Goal: Task Accomplishment & Management: Manage account settings

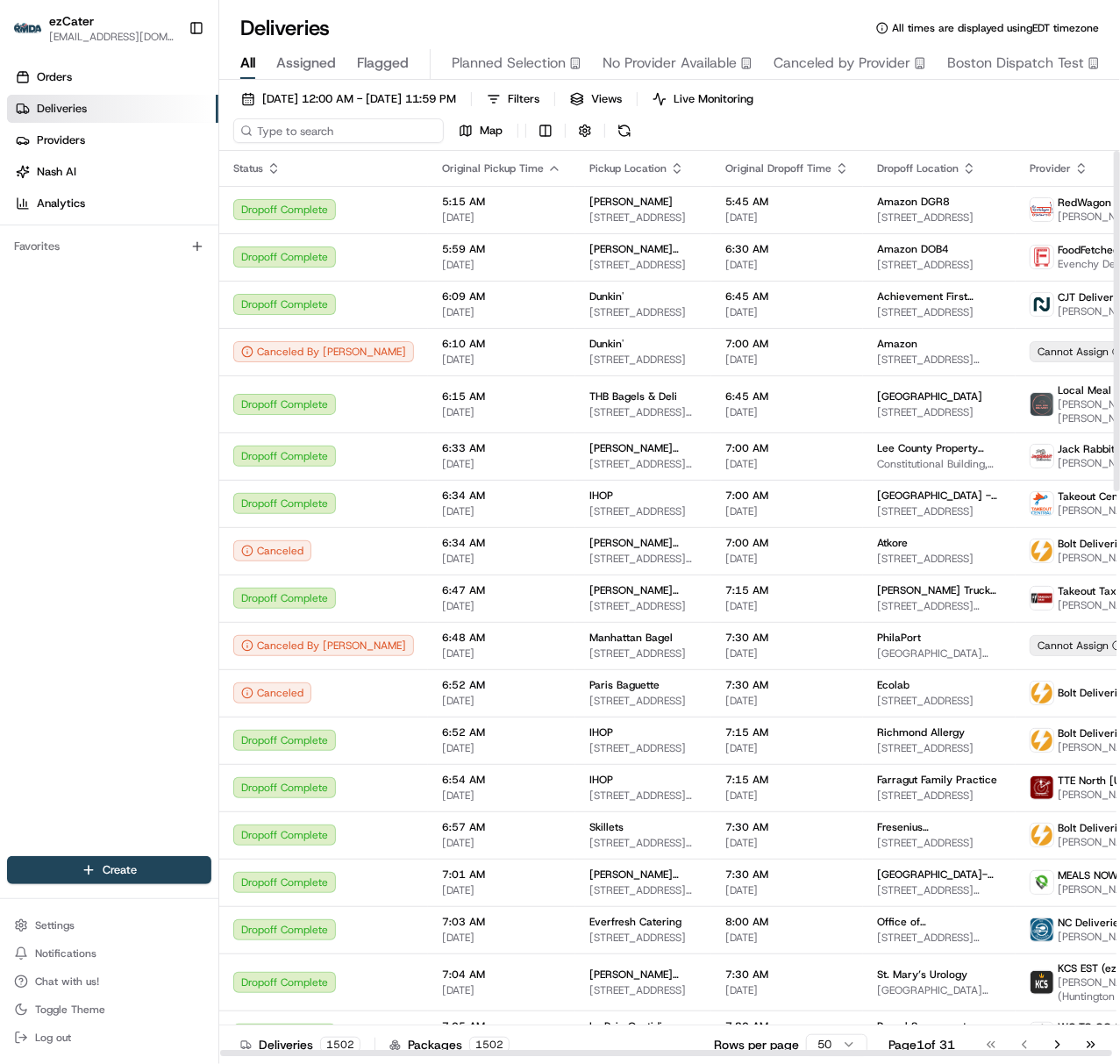
click at [281, 134] on input at bounding box center [338, 130] width 210 height 25
paste input "7267V4"
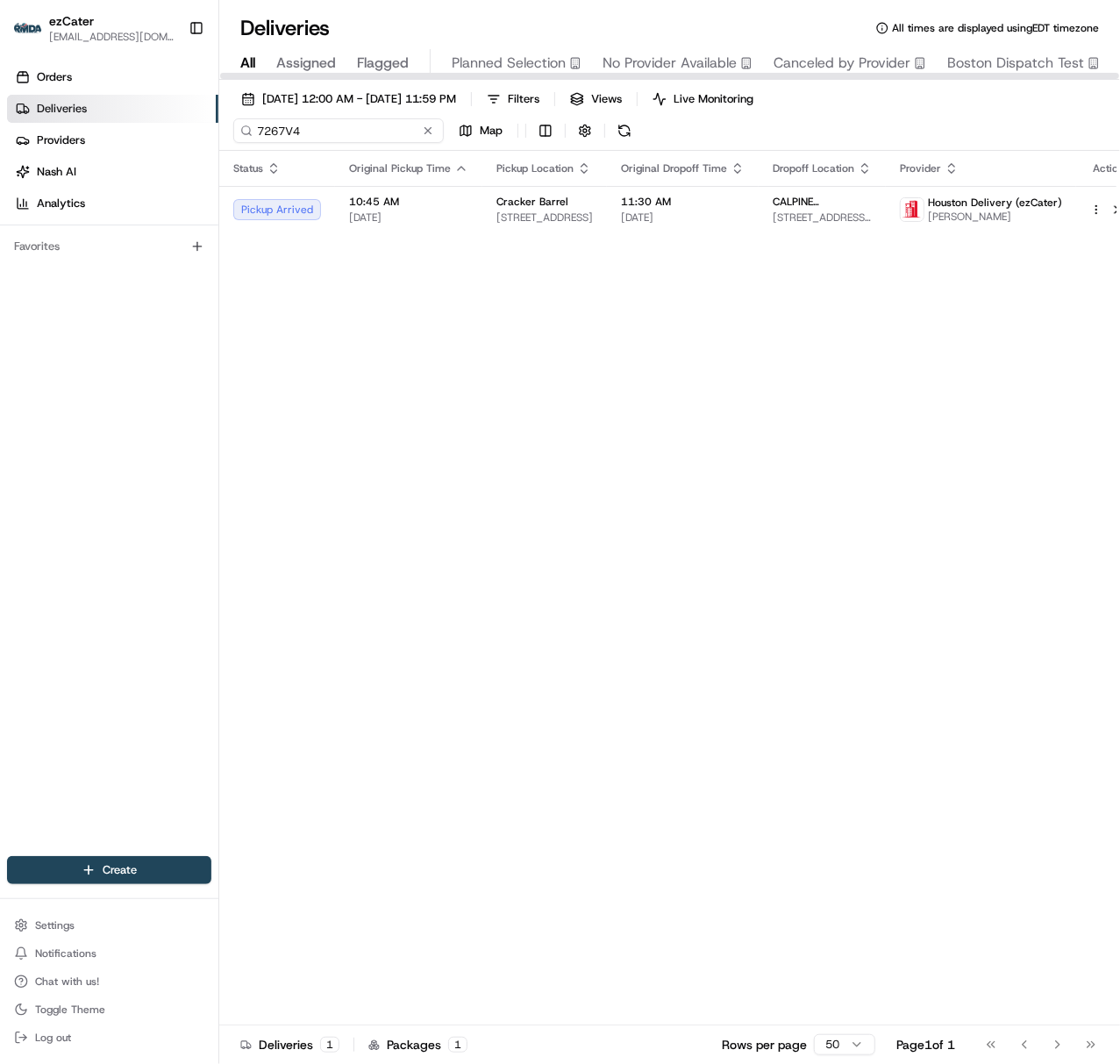
click at [258, 126] on input "7267V4" at bounding box center [338, 130] width 210 height 25
click at [344, 142] on input "7267V4" at bounding box center [338, 130] width 210 height 25
paste input "2399R8"
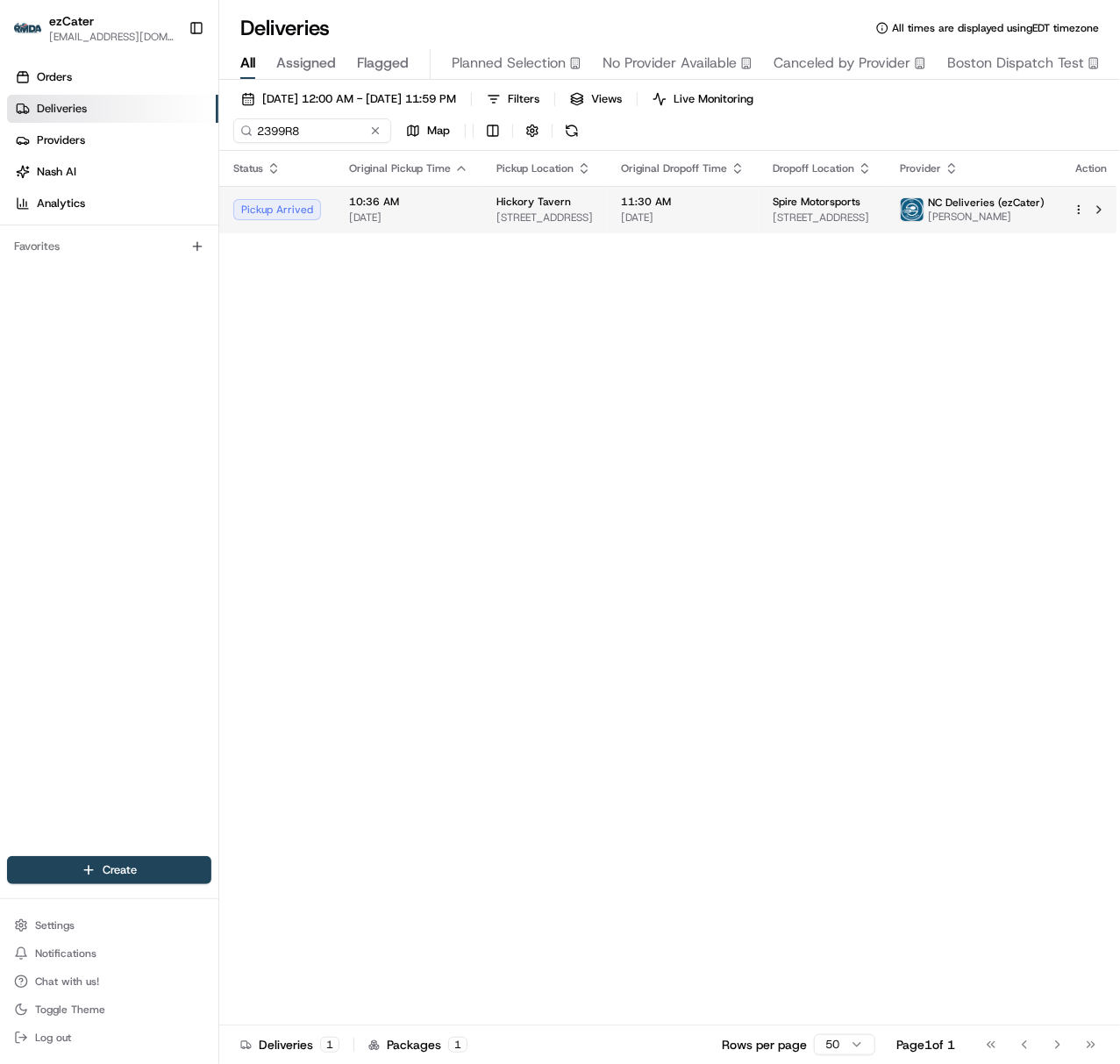
click at [393, 206] on span "10:36 AM" at bounding box center [408, 201] width 119 height 14
click at [255, 134] on input "2399R8" at bounding box center [338, 130] width 210 height 25
paste input "7267V4"
type input "7267V4"
click at [418, 222] on span "[DATE]" at bounding box center [408, 216] width 119 height 14
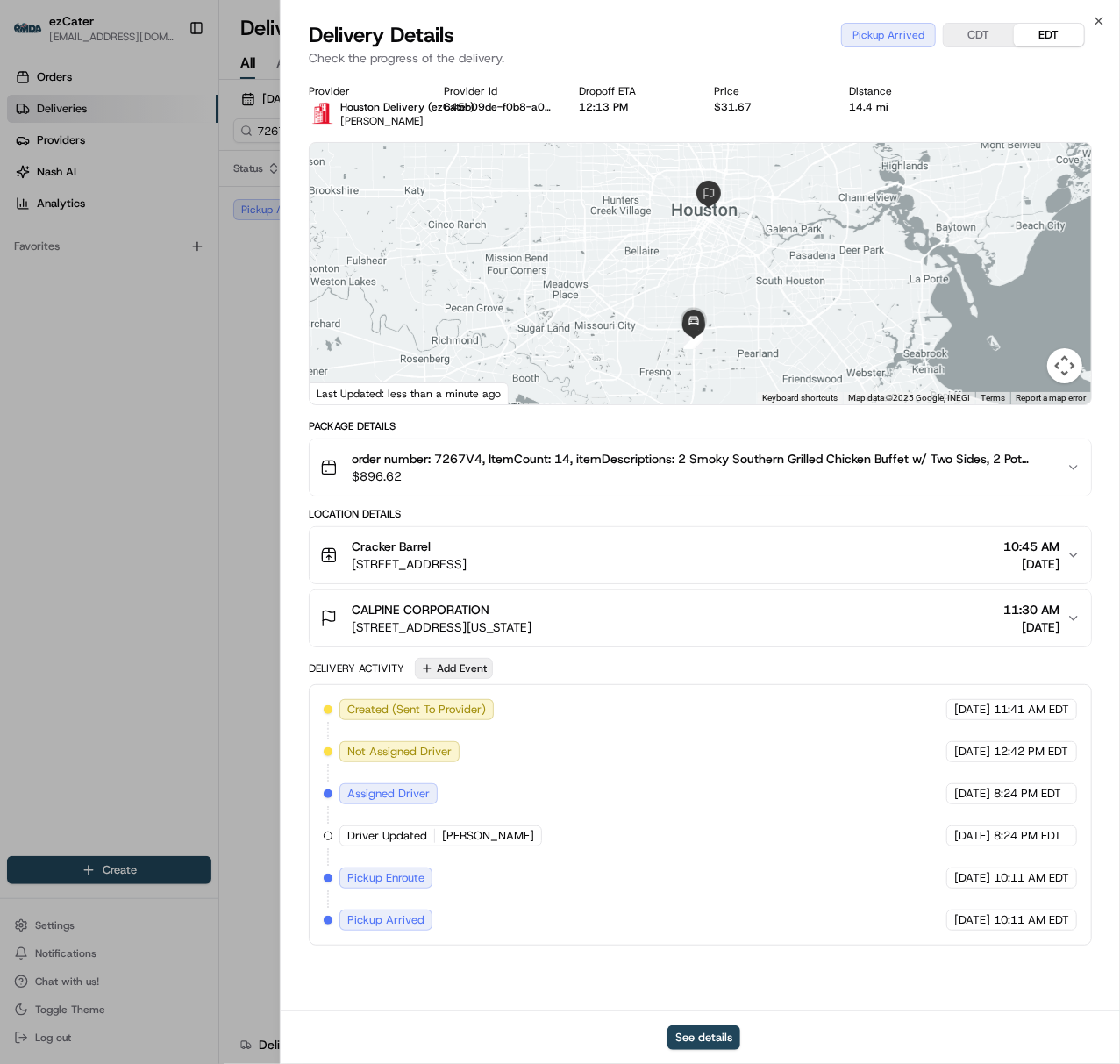
click at [475, 668] on button "Add Event" at bounding box center [454, 668] width 78 height 21
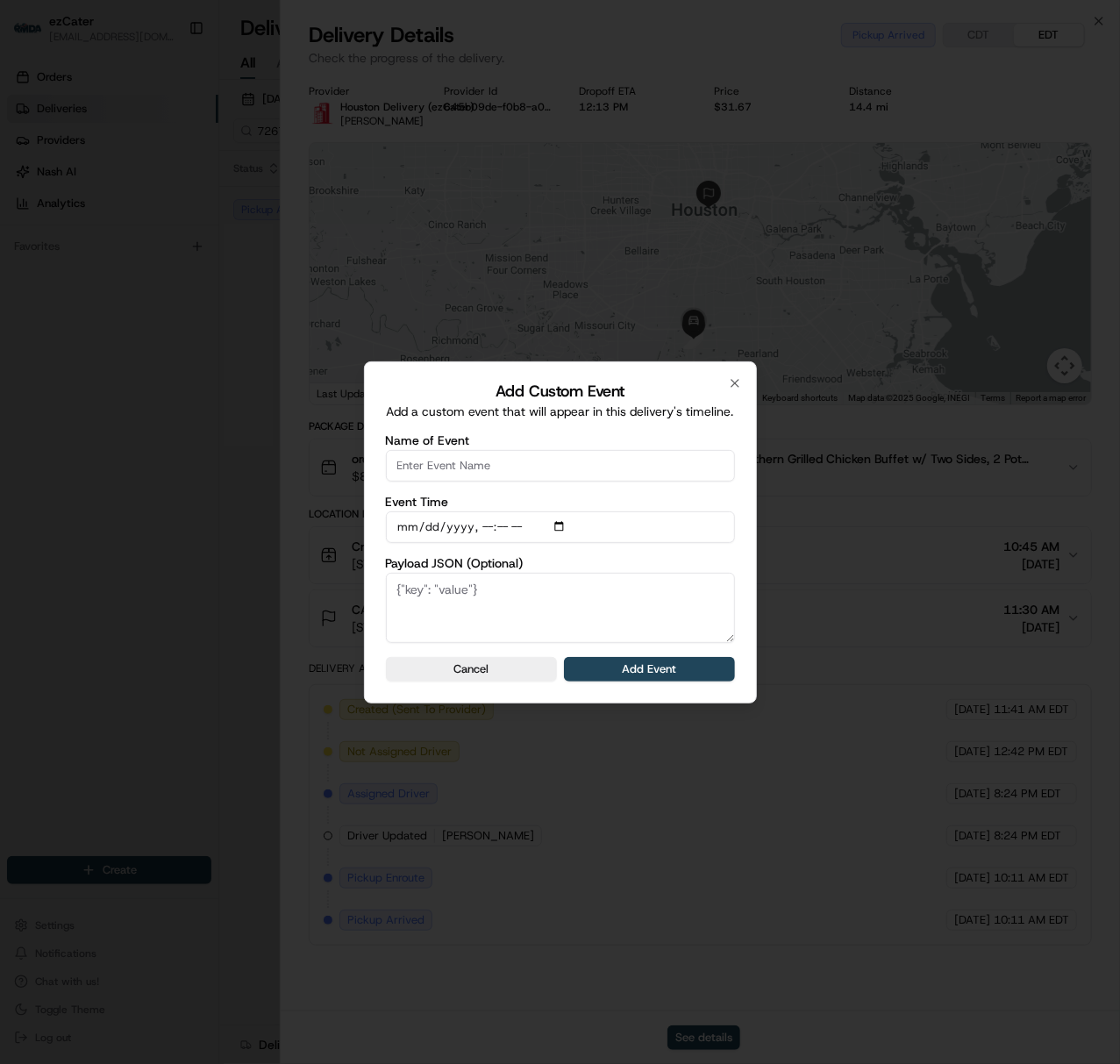
drag, startPoint x: 492, startPoint y: 461, endPoint x: 496, endPoint y: 474, distance: 13.6
click at [492, 461] on input "Name of Event" at bounding box center [560, 466] width 349 height 32
type input "CP not ready"
click at [591, 667] on button "Add Event" at bounding box center [649, 668] width 171 height 25
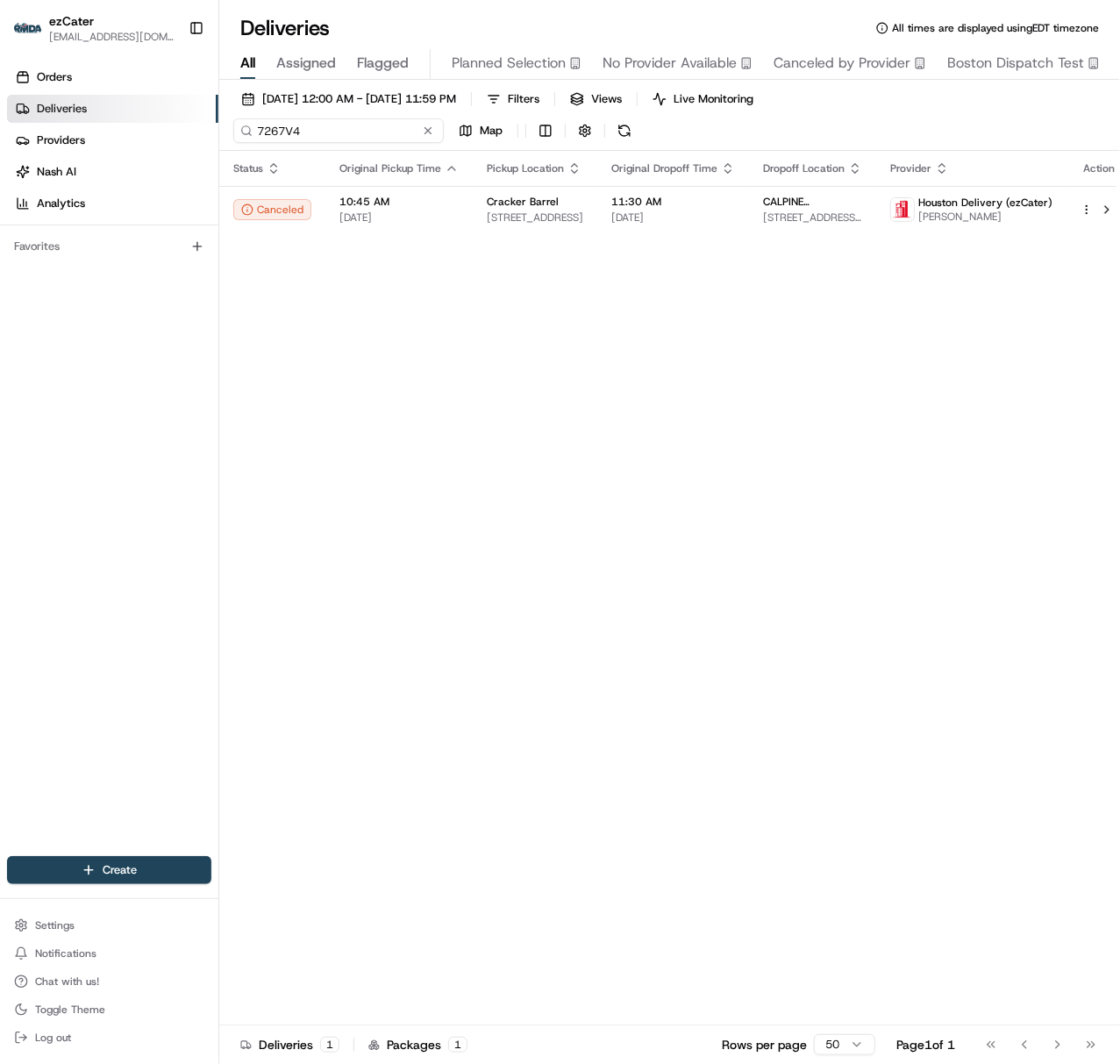
click at [266, 134] on input "7267V4" at bounding box center [338, 130] width 210 height 25
paste input "09HMKG"
click at [288, 132] on input "09HMKG" at bounding box center [338, 130] width 210 height 25
paste input "7267V4"
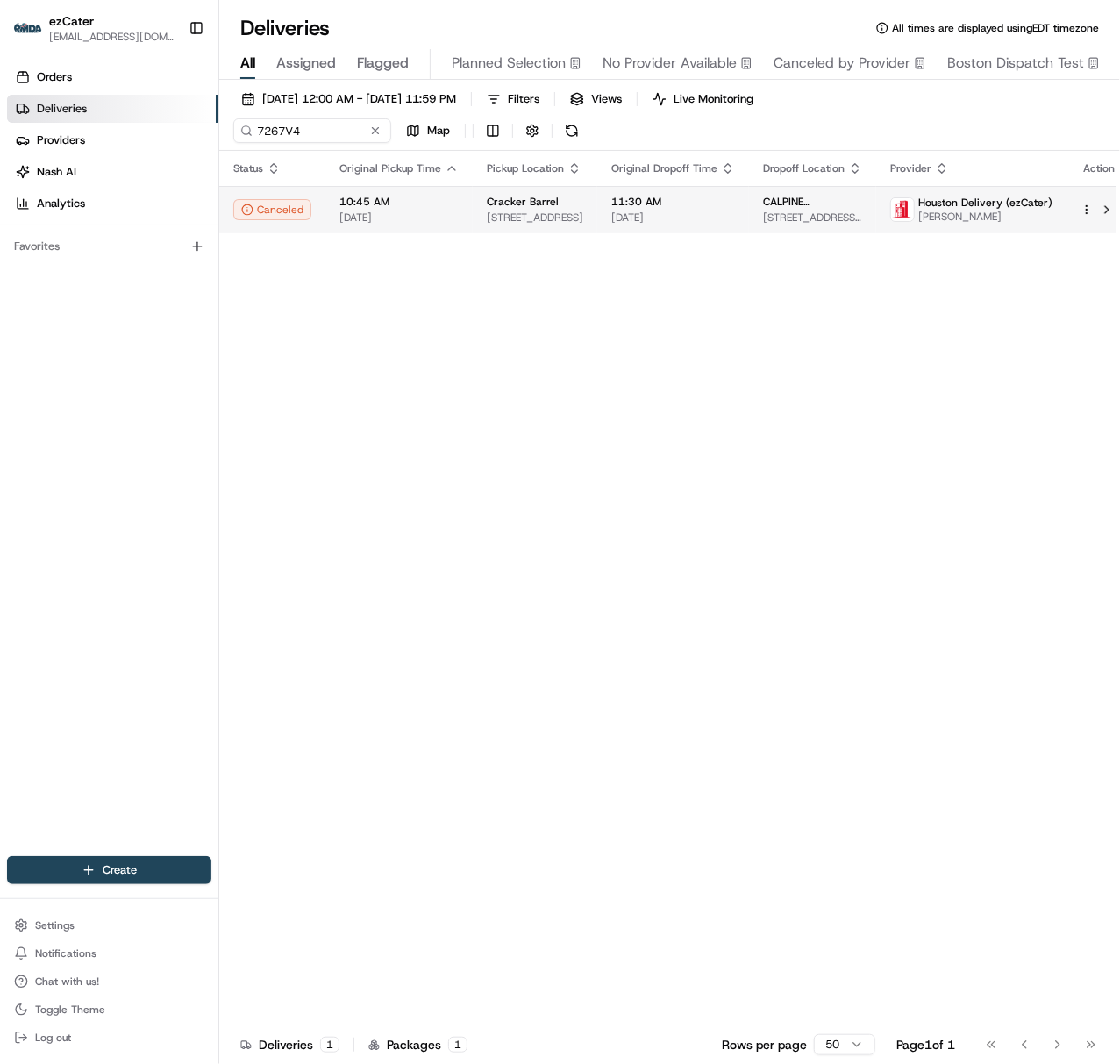
click at [540, 215] on span "[STREET_ADDRESS]" at bounding box center [535, 216] width 96 height 14
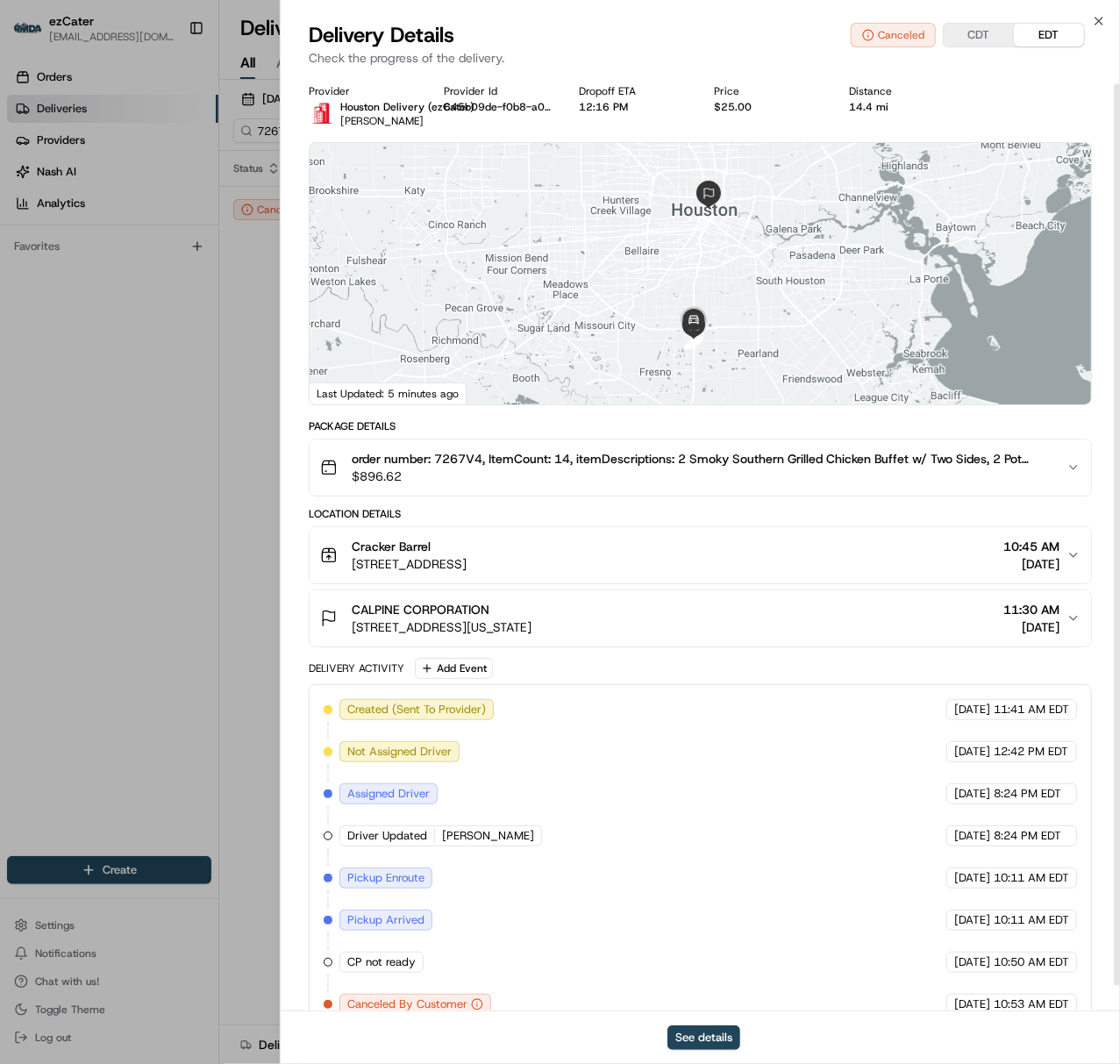
scroll to position [37, 0]
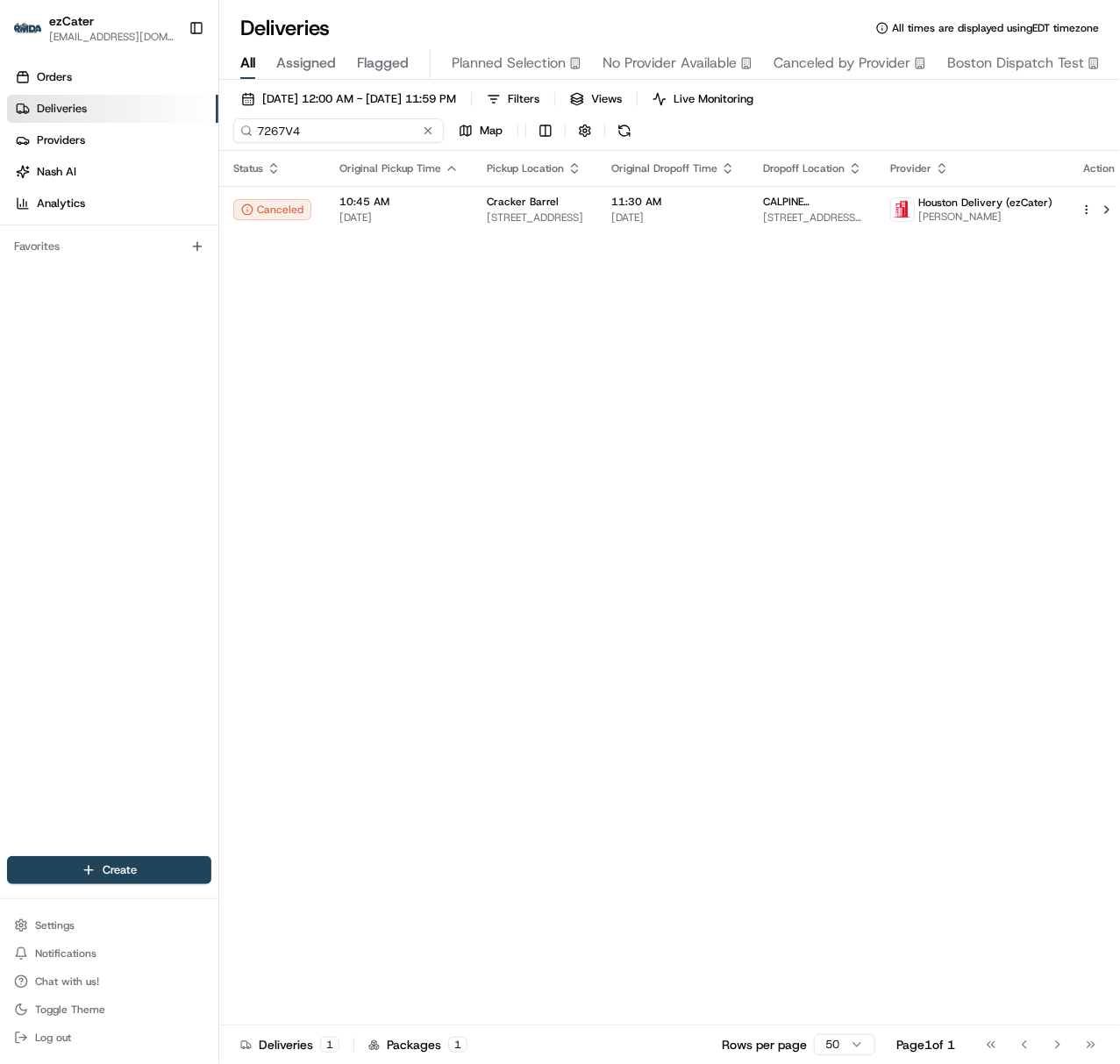
click at [268, 132] on input "7267V4" at bounding box center [338, 130] width 210 height 25
paste input "RK2CMC"
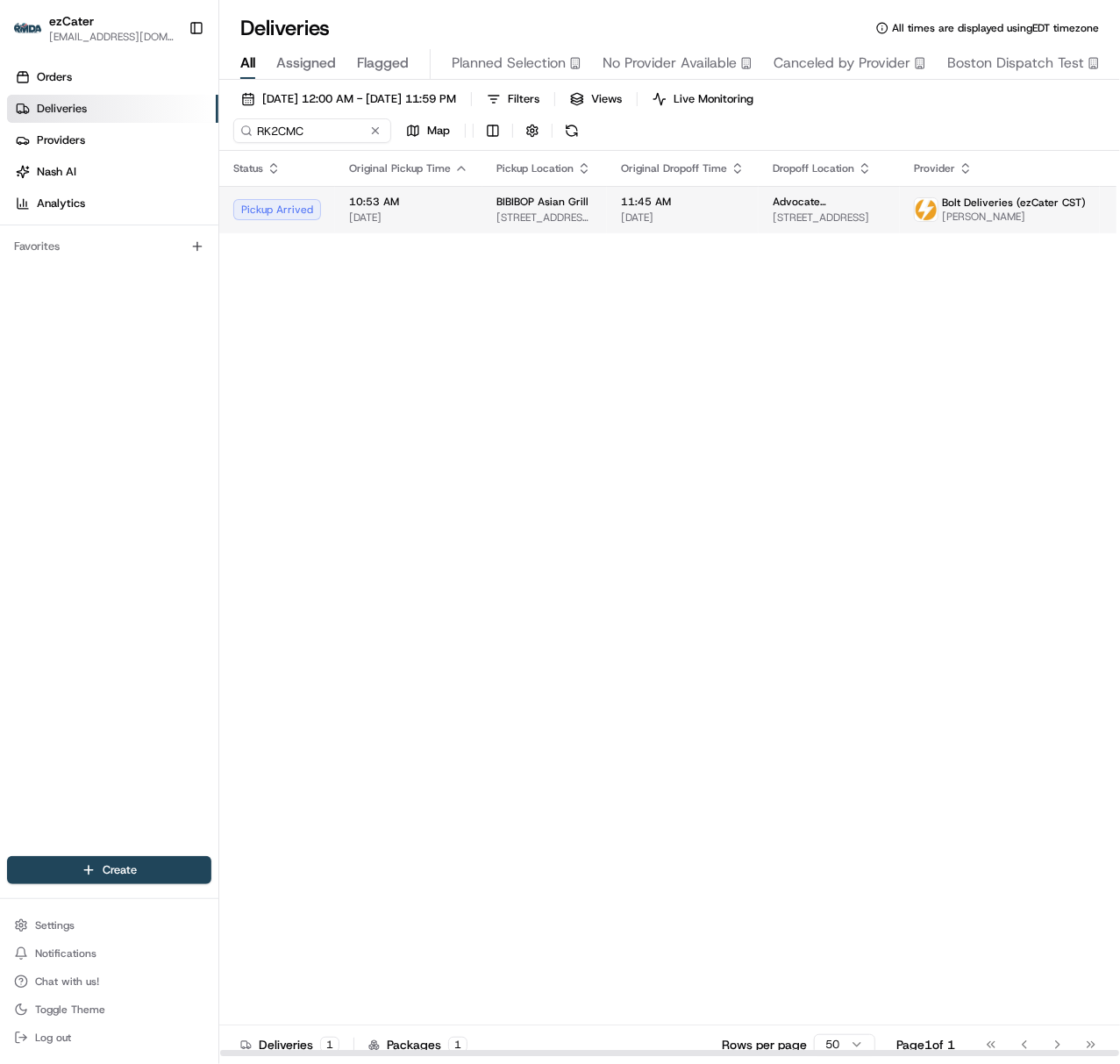
click at [457, 226] on td "10:53 AM [DATE]" at bounding box center [408, 209] width 147 height 47
click at [275, 124] on input "RK2CMC" at bounding box center [338, 130] width 210 height 25
paste input "7267V4"
click at [387, 218] on span "[DATE]" at bounding box center [398, 216] width 119 height 14
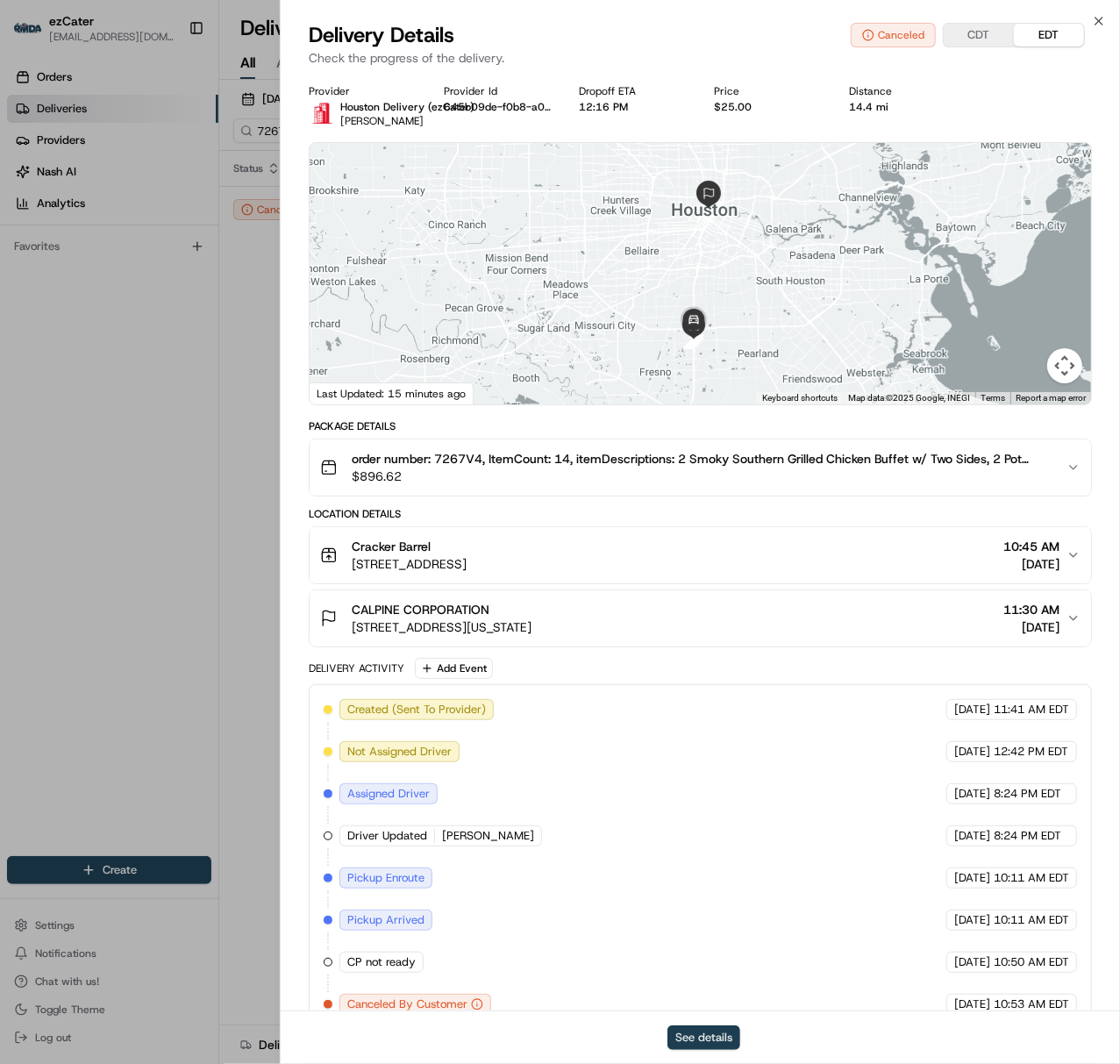
click at [687, 1044] on button "See details" at bounding box center [704, 1037] width 73 height 25
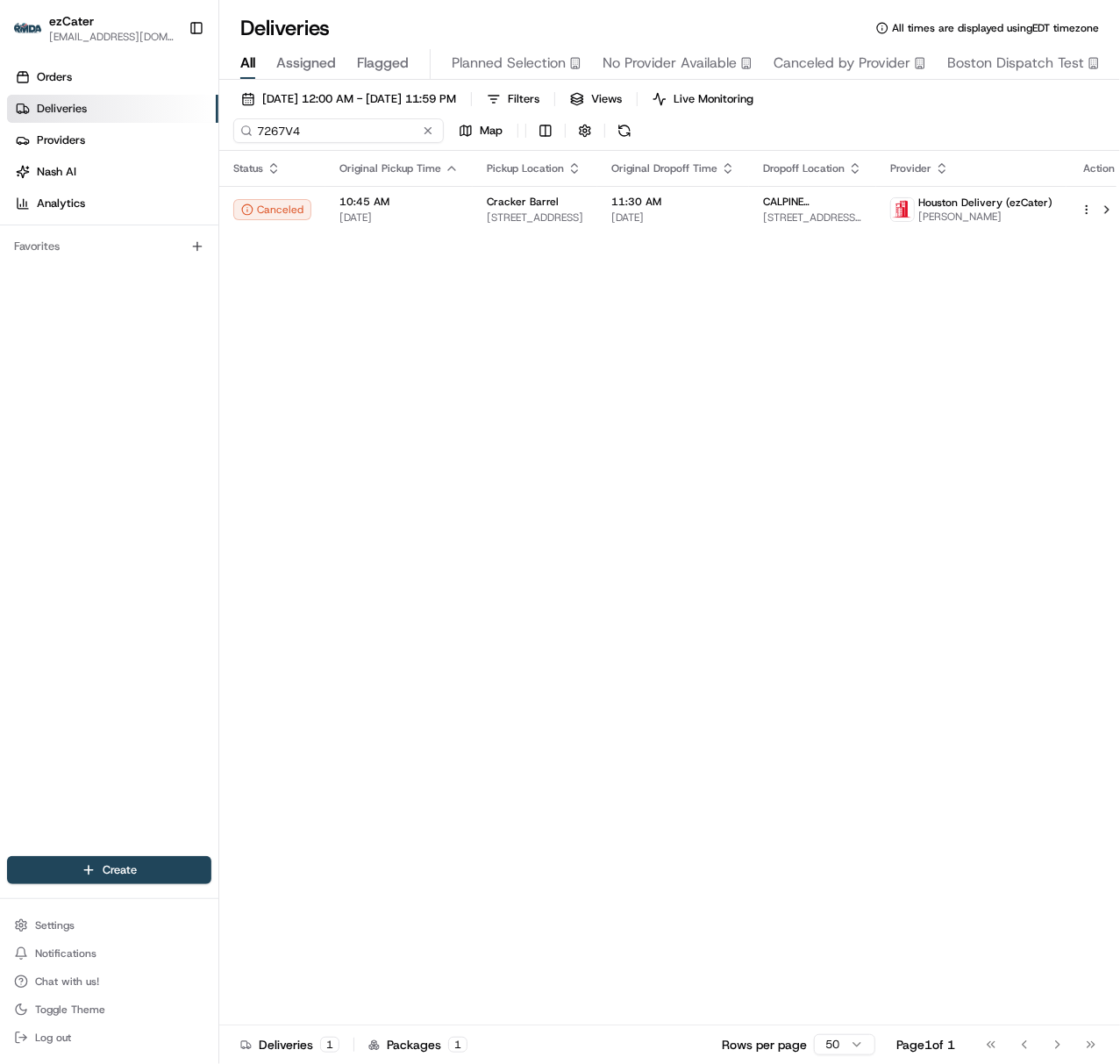
click at [268, 125] on input "7267V4" at bounding box center [338, 130] width 210 height 25
paste input "2C5K7Q"
click at [275, 132] on input "2C5K7Q" at bounding box center [338, 130] width 210 height 25
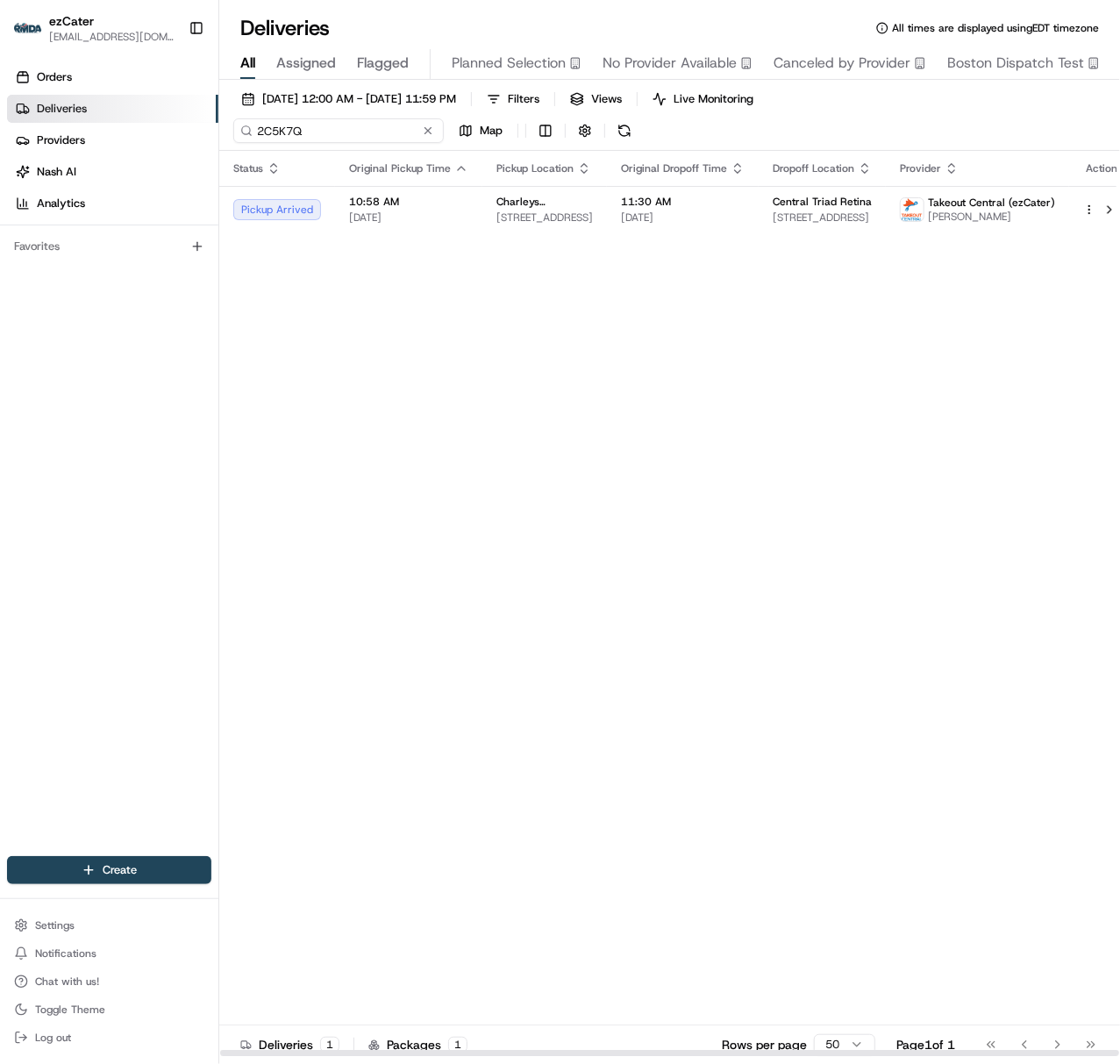
paste input "09HMKG"
click at [288, 135] on input "09HMKG" at bounding box center [338, 130] width 210 height 25
paste input "2C5K7Q"
click at [414, 218] on span "[DATE]" at bounding box center [408, 216] width 119 height 14
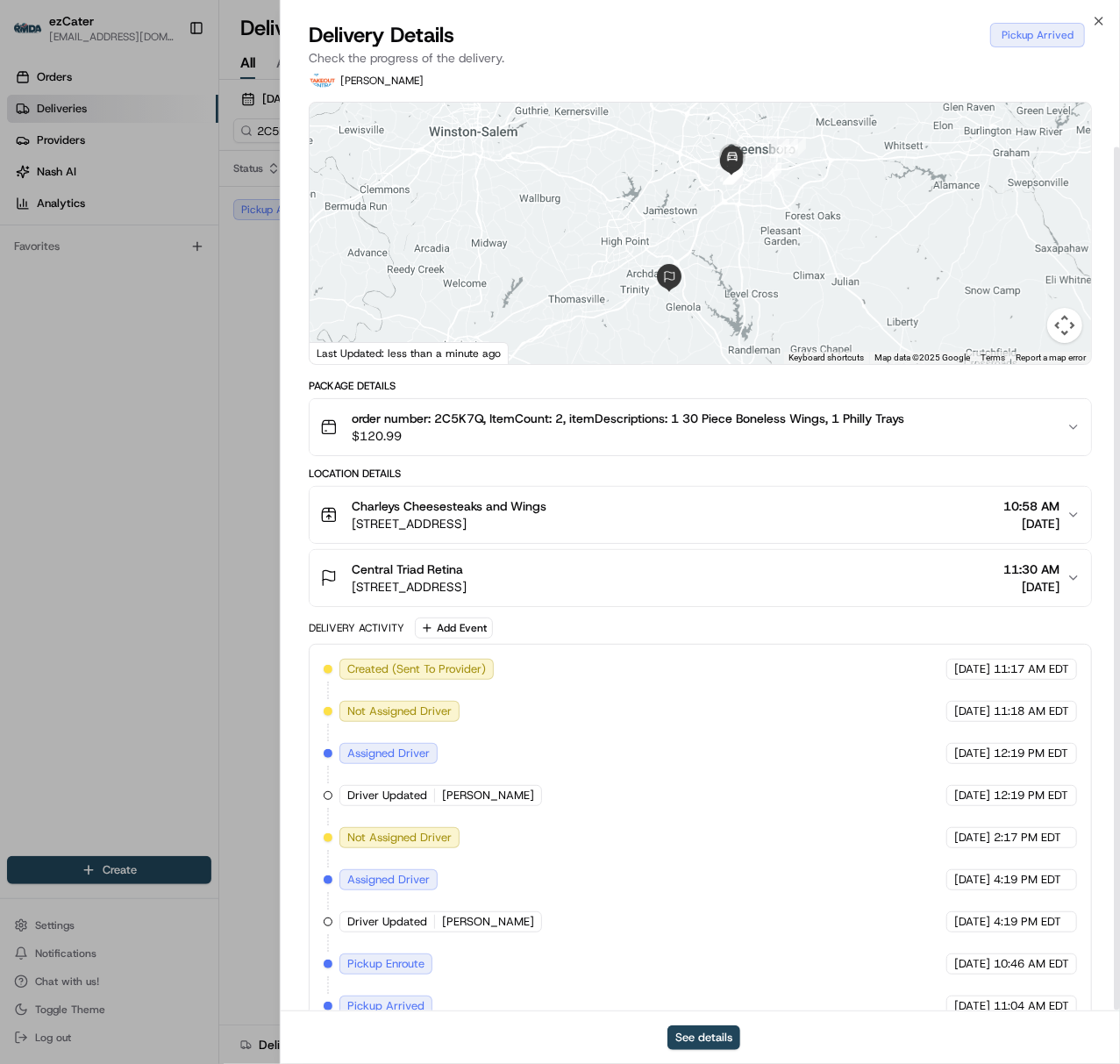
scroll to position [79, 0]
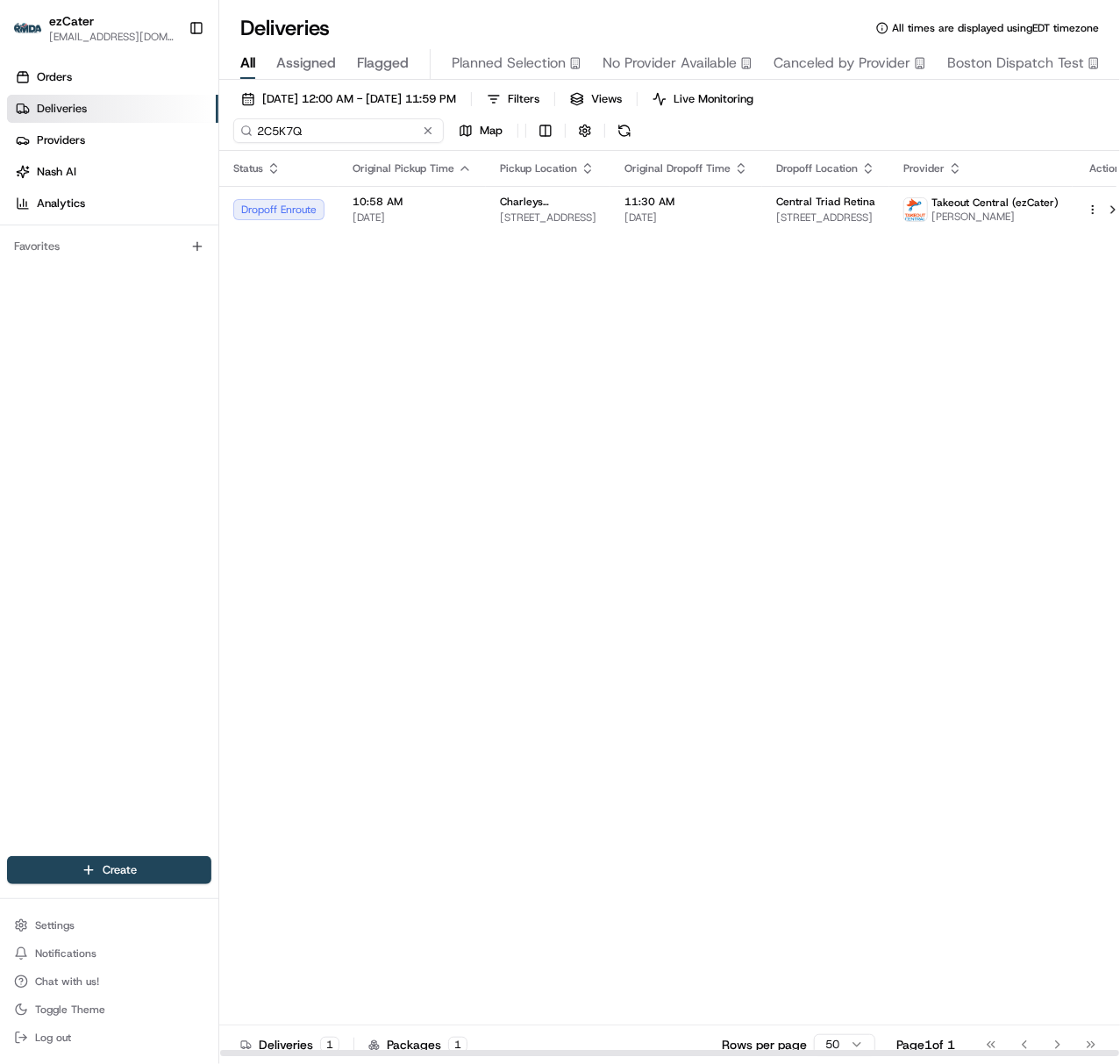
click at [254, 127] on input "2C5K7Q" at bounding box center [338, 130] width 210 height 25
paste input "AK8WRE"
click at [268, 136] on input "AK8WRE" at bounding box center [338, 130] width 210 height 25
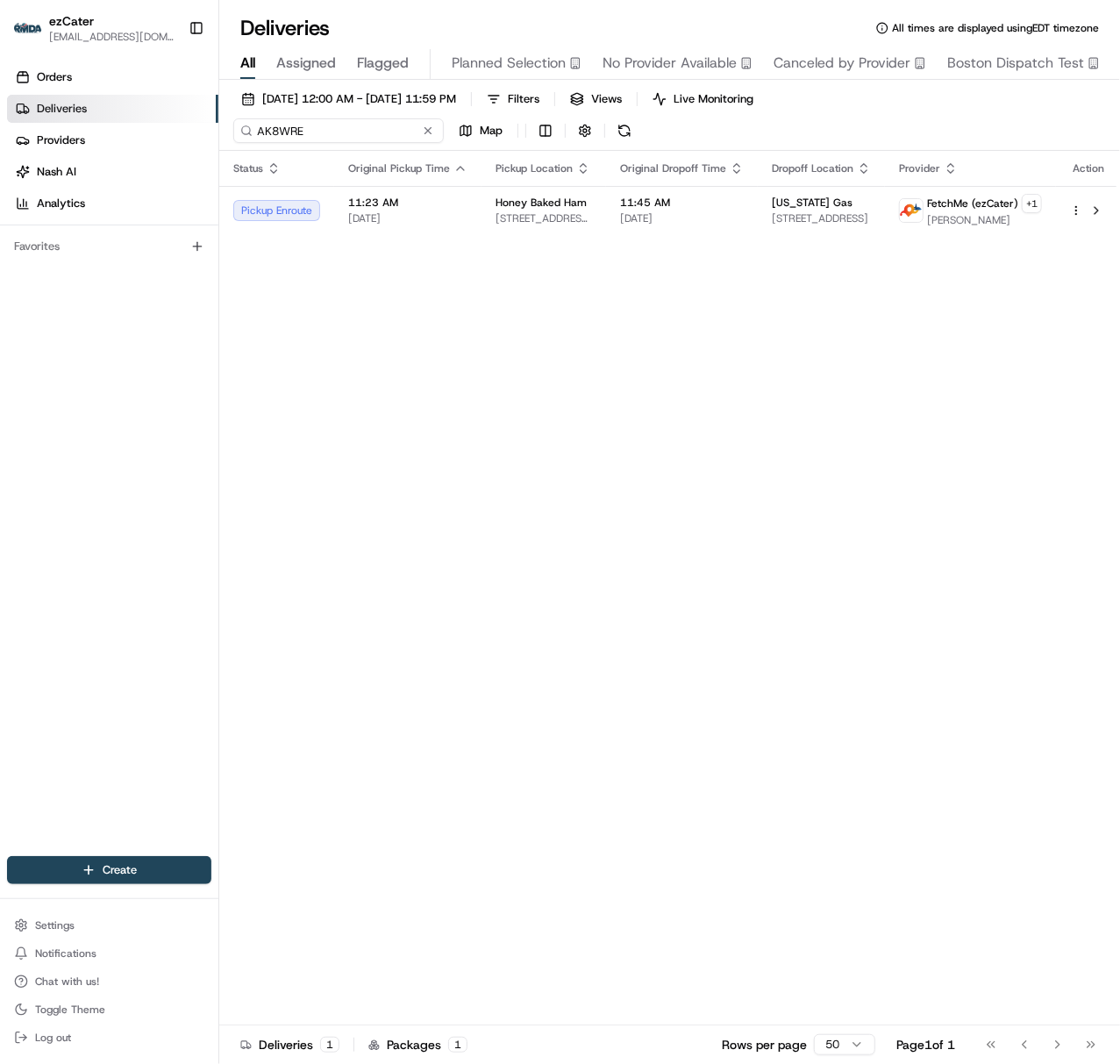
paste input "G3Z834"
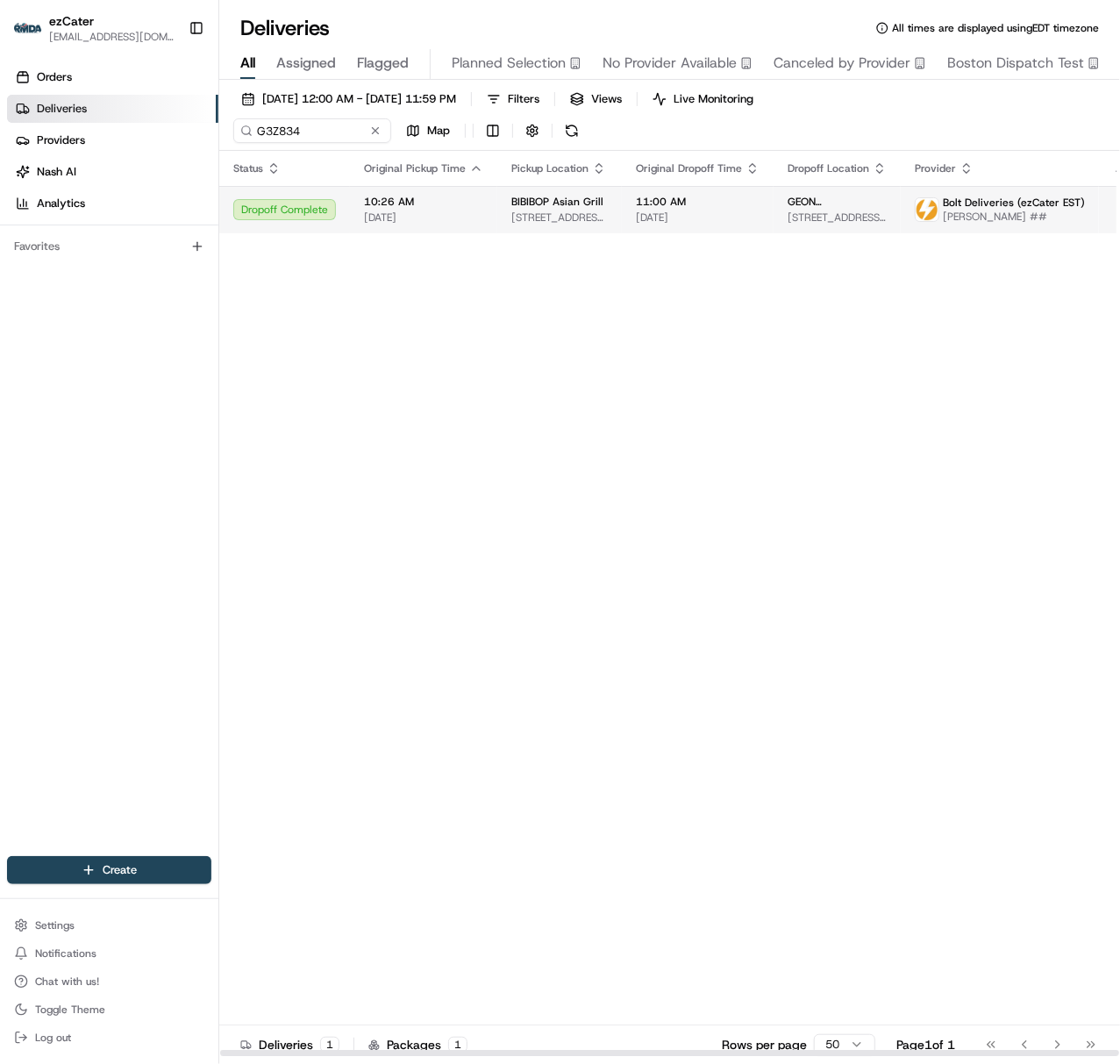
click at [405, 210] on span "[DATE]" at bounding box center [423, 216] width 119 height 14
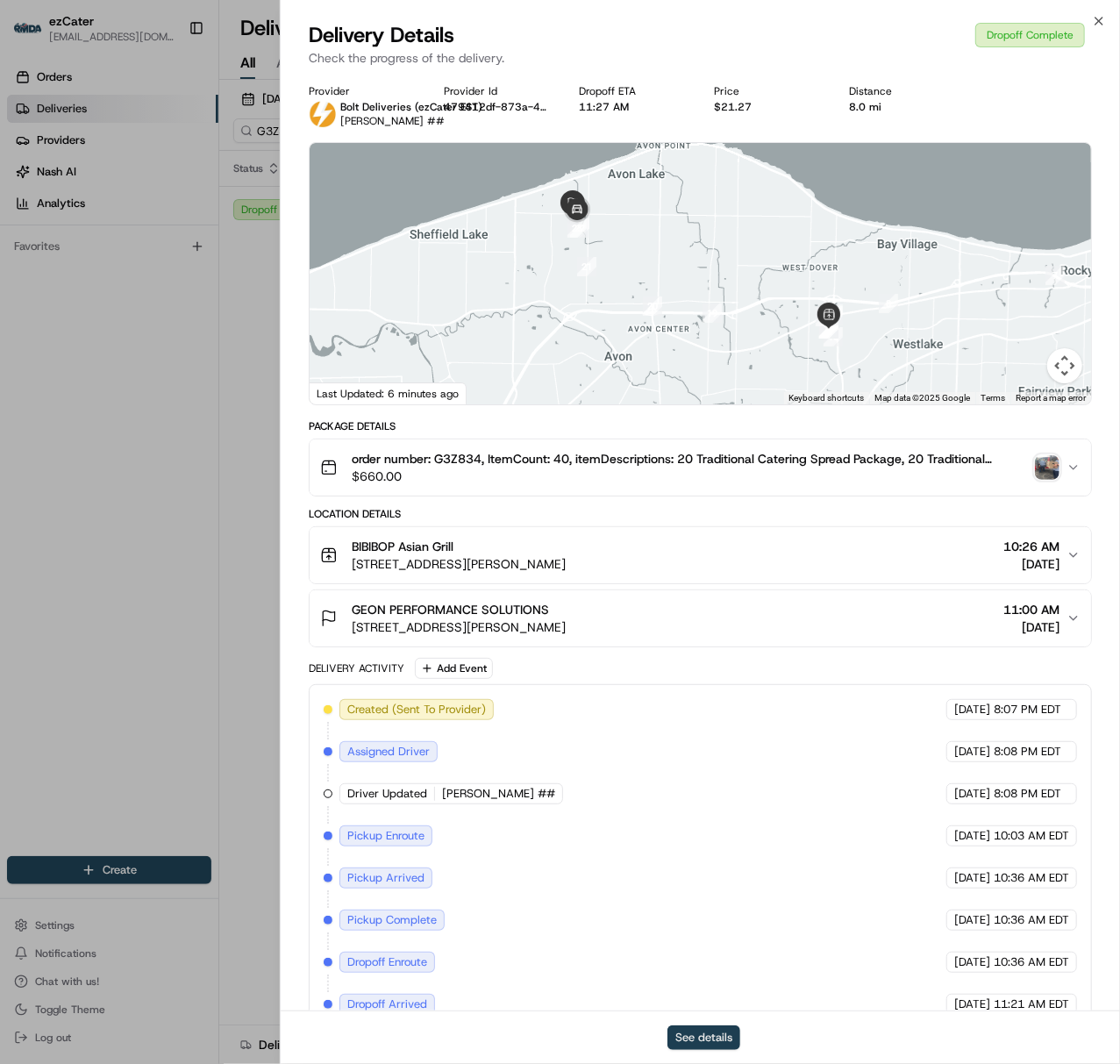
click at [695, 1042] on button "See details" at bounding box center [704, 1037] width 73 height 25
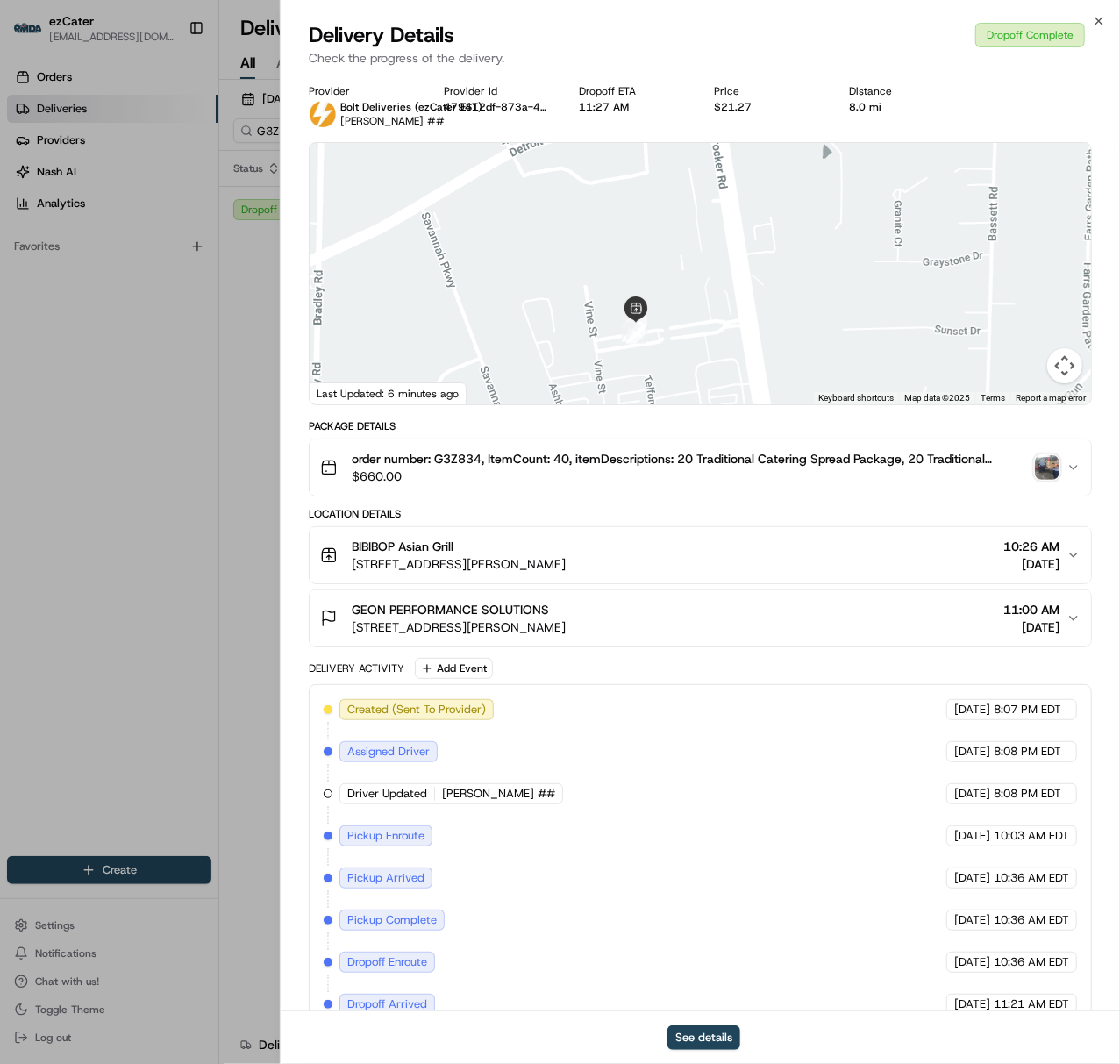
drag, startPoint x: 875, startPoint y: 314, endPoint x: 558, endPoint y: 239, distance: 325.8
click at [558, 236] on div at bounding box center [699, 273] width 781 height 261
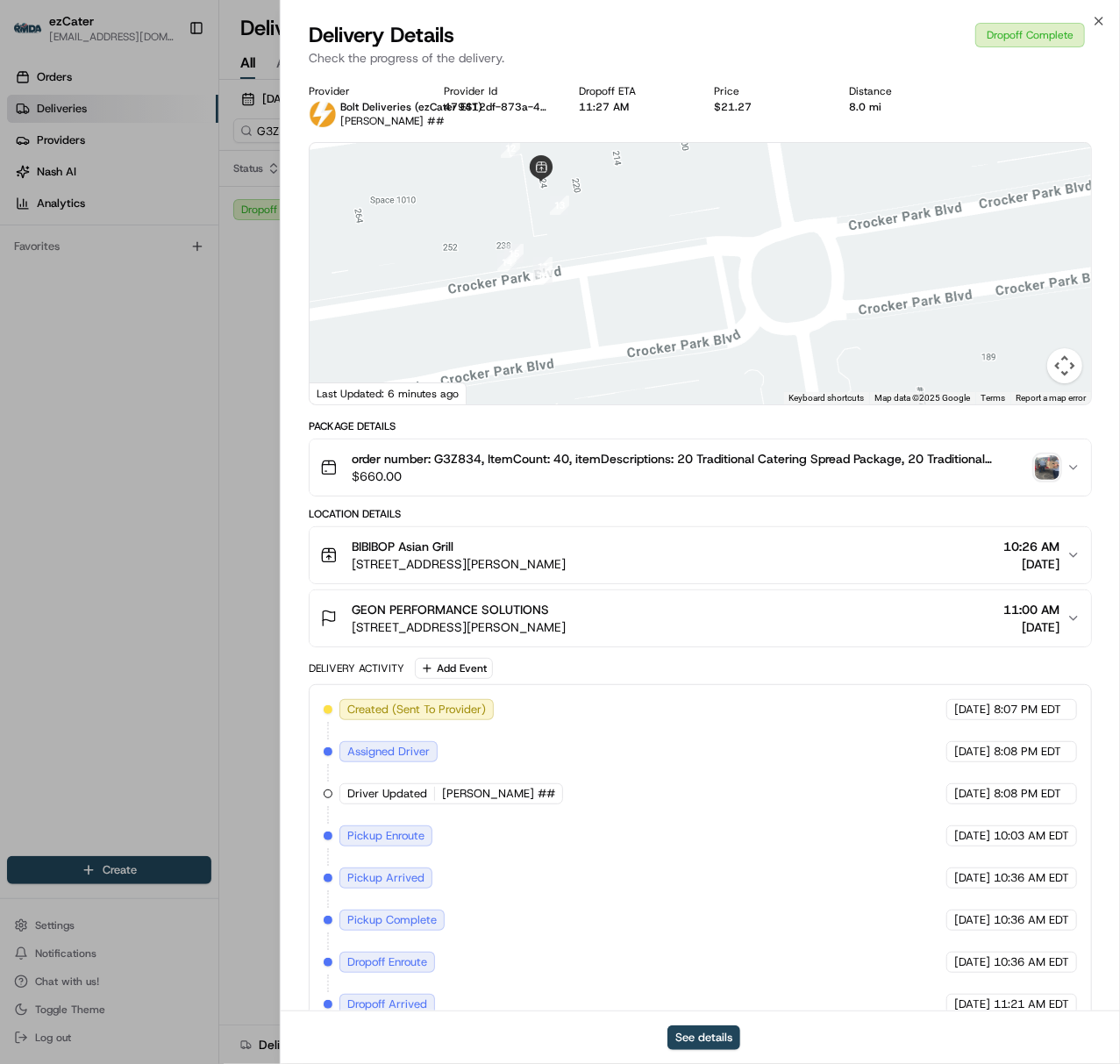
drag, startPoint x: 602, startPoint y: 355, endPoint x: 496, endPoint y: 215, distance: 175.6
click at [496, 215] on div at bounding box center [699, 273] width 781 height 261
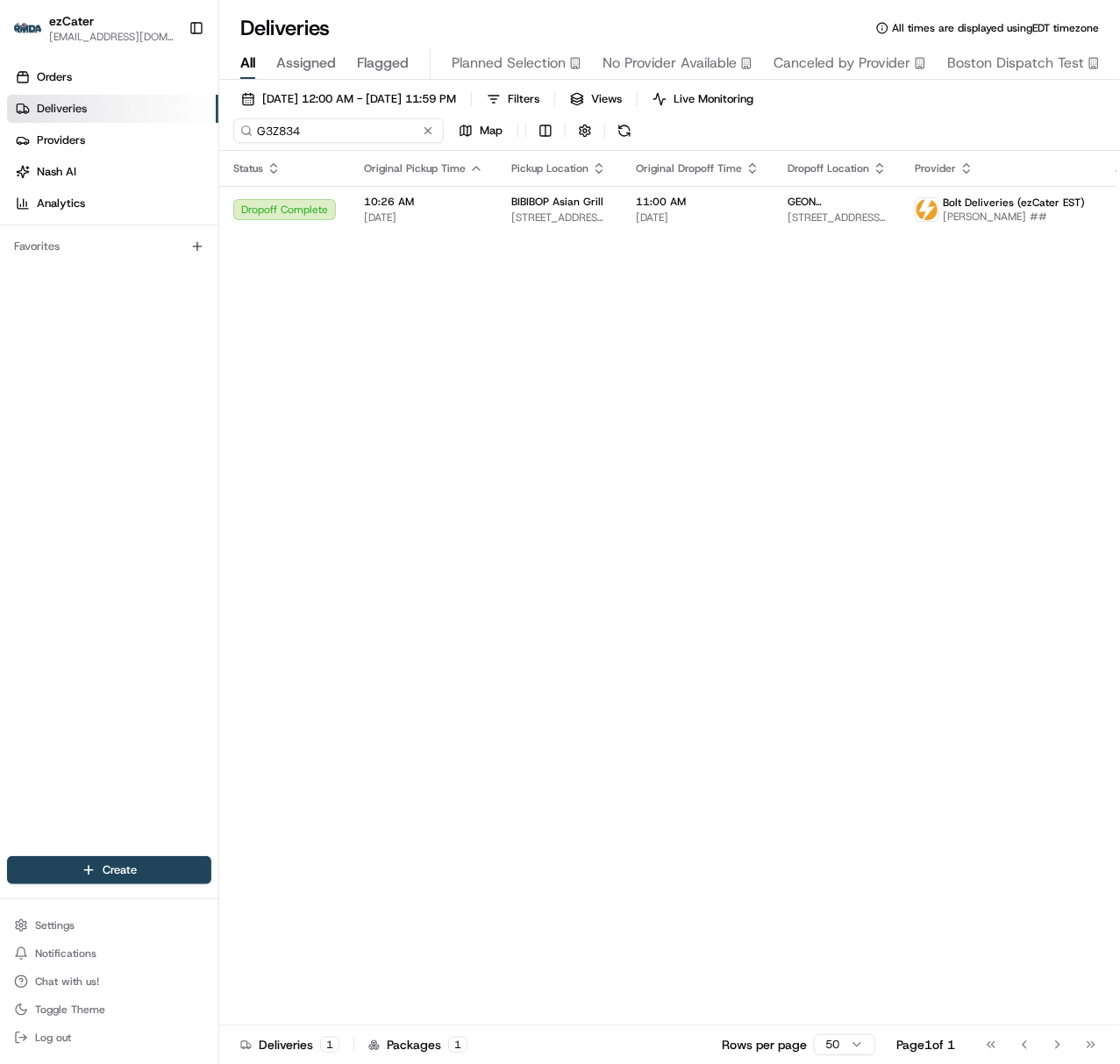
click at [254, 134] on input "G3Z834" at bounding box center [338, 130] width 210 height 25
paste input "AK8WRE"
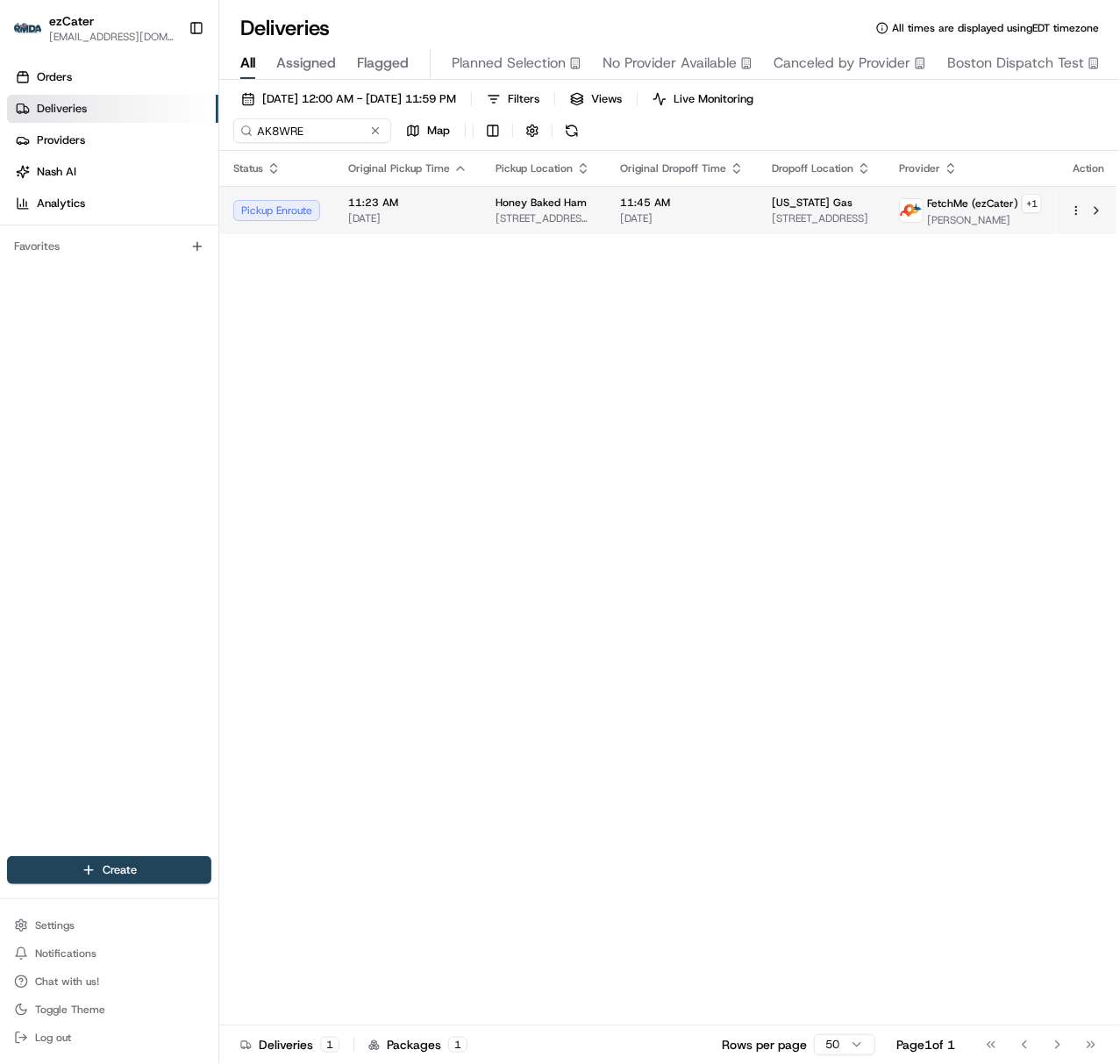
click at [404, 219] on span "[DATE]" at bounding box center [407, 217] width 119 height 14
click at [267, 132] on input "AK8WRE" at bounding box center [338, 130] width 210 height 25
paste input
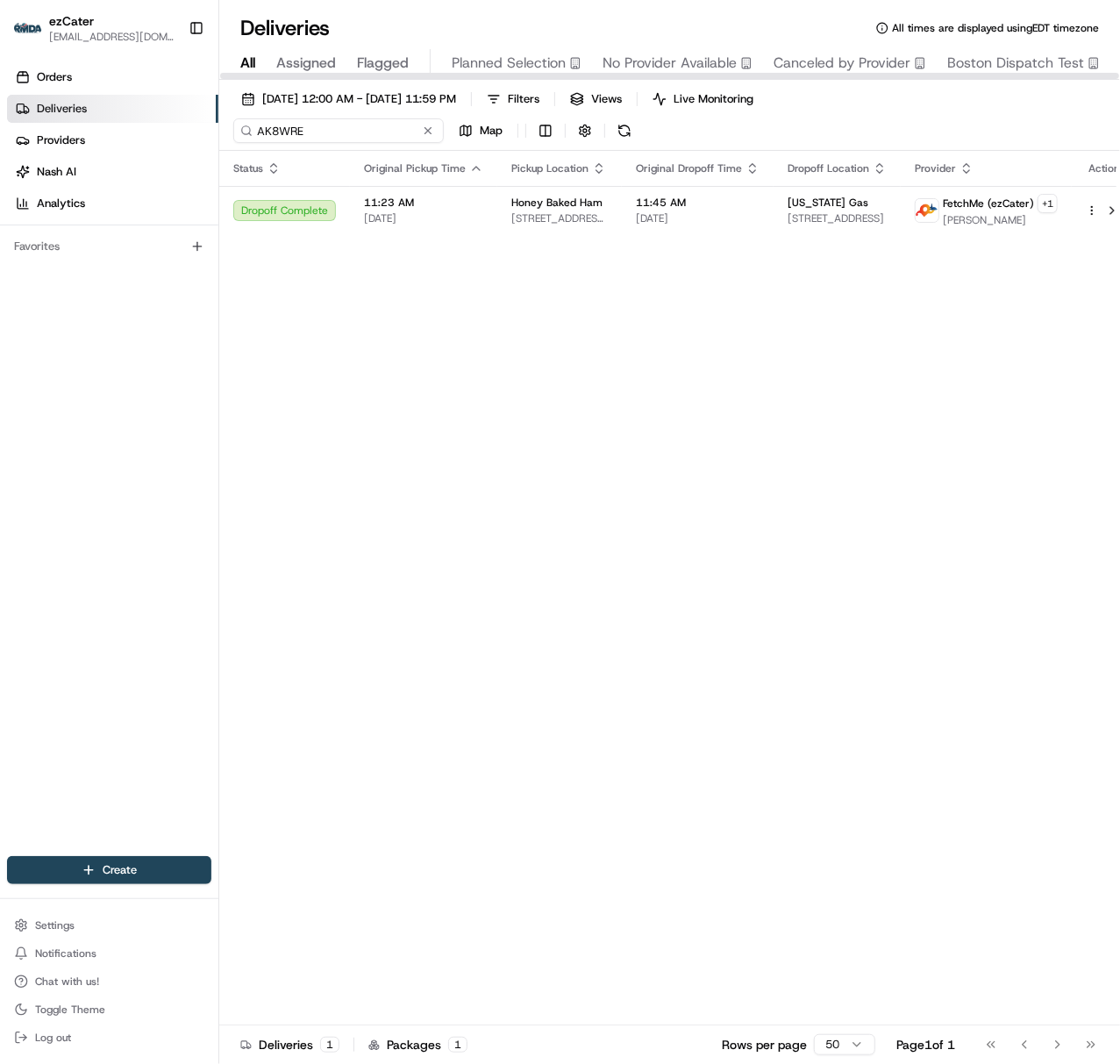
click at [293, 131] on input "AK8WRE" at bounding box center [338, 130] width 210 height 25
paste input "GHQ87K"
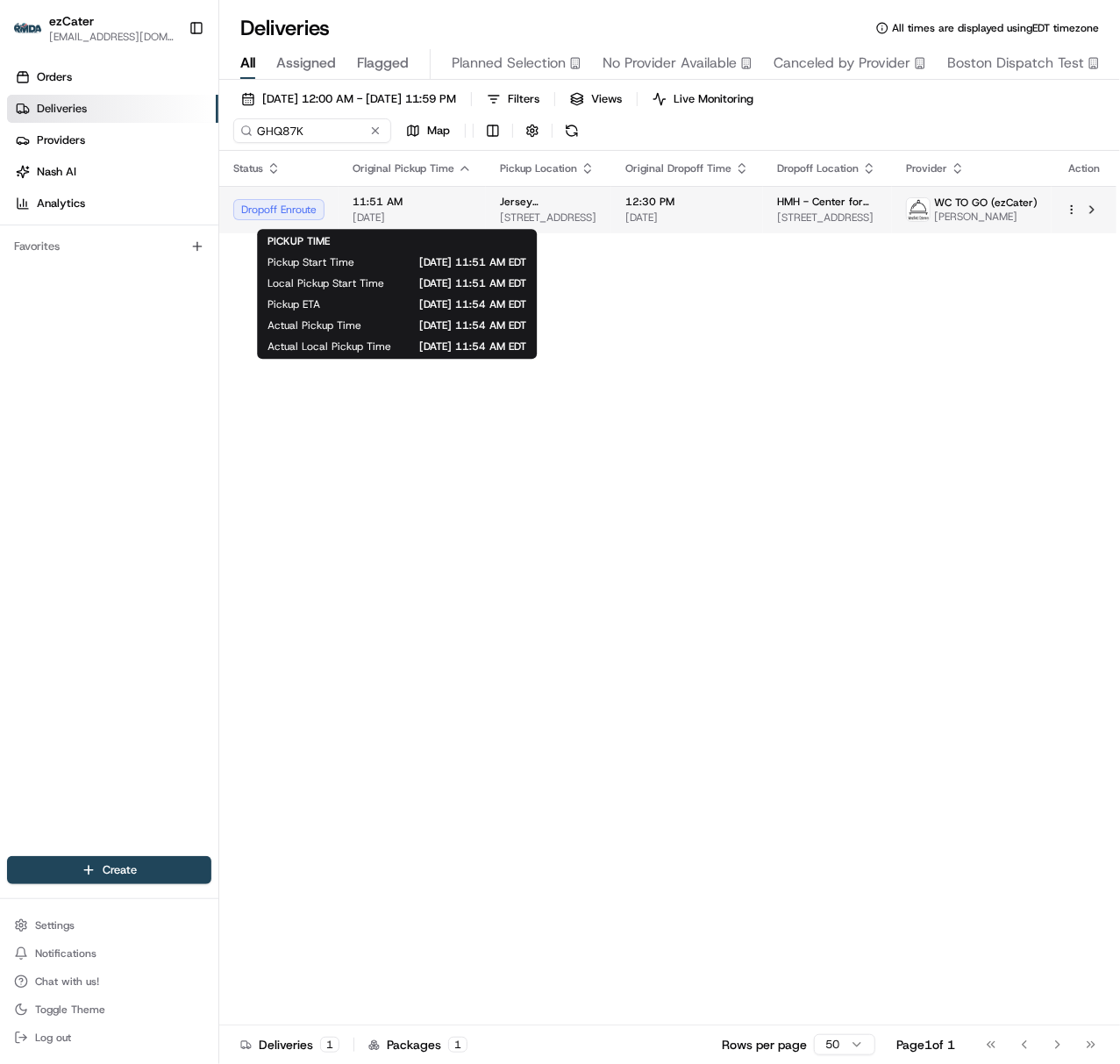
click at [425, 212] on span "[DATE]" at bounding box center [412, 216] width 119 height 14
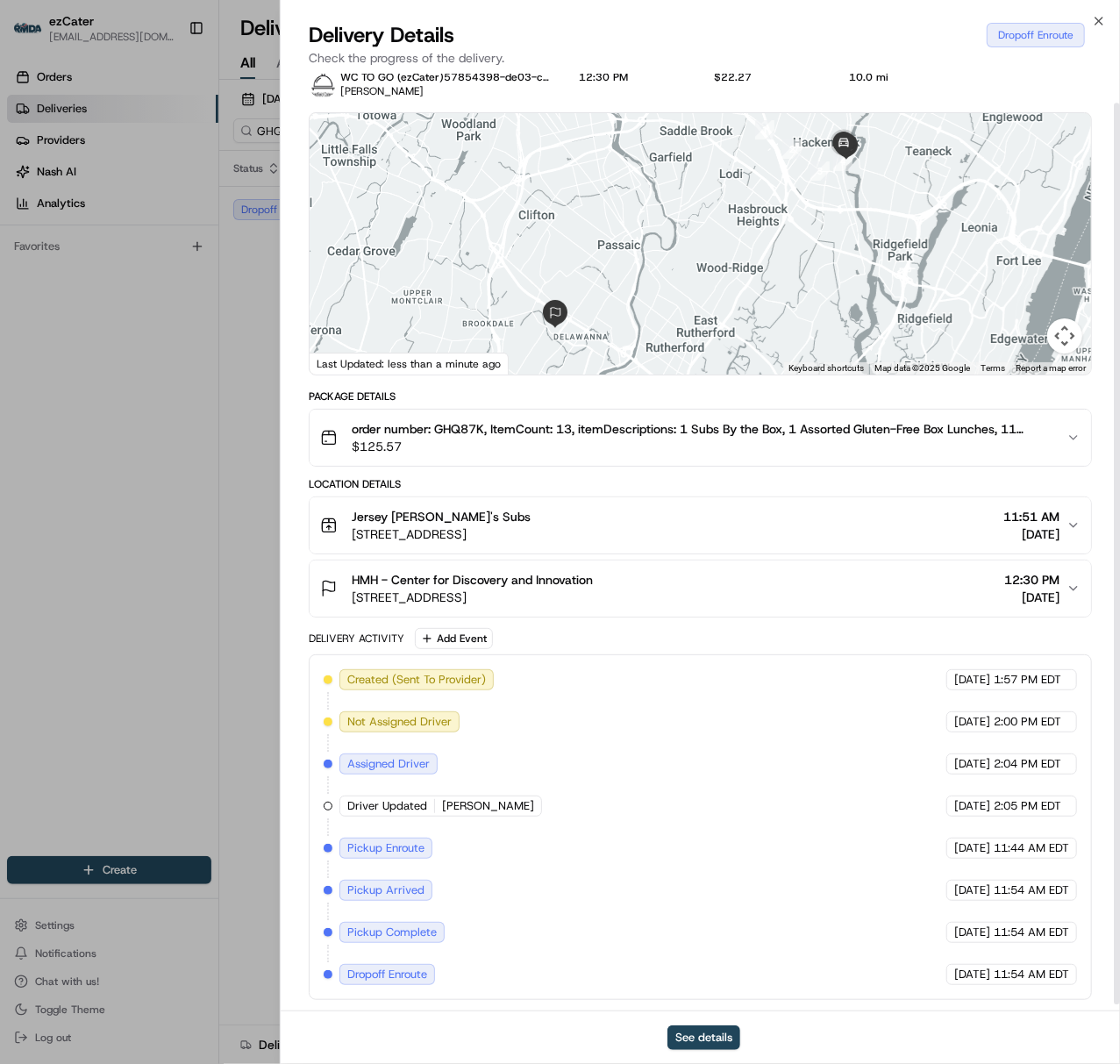
scroll to position [37, 0]
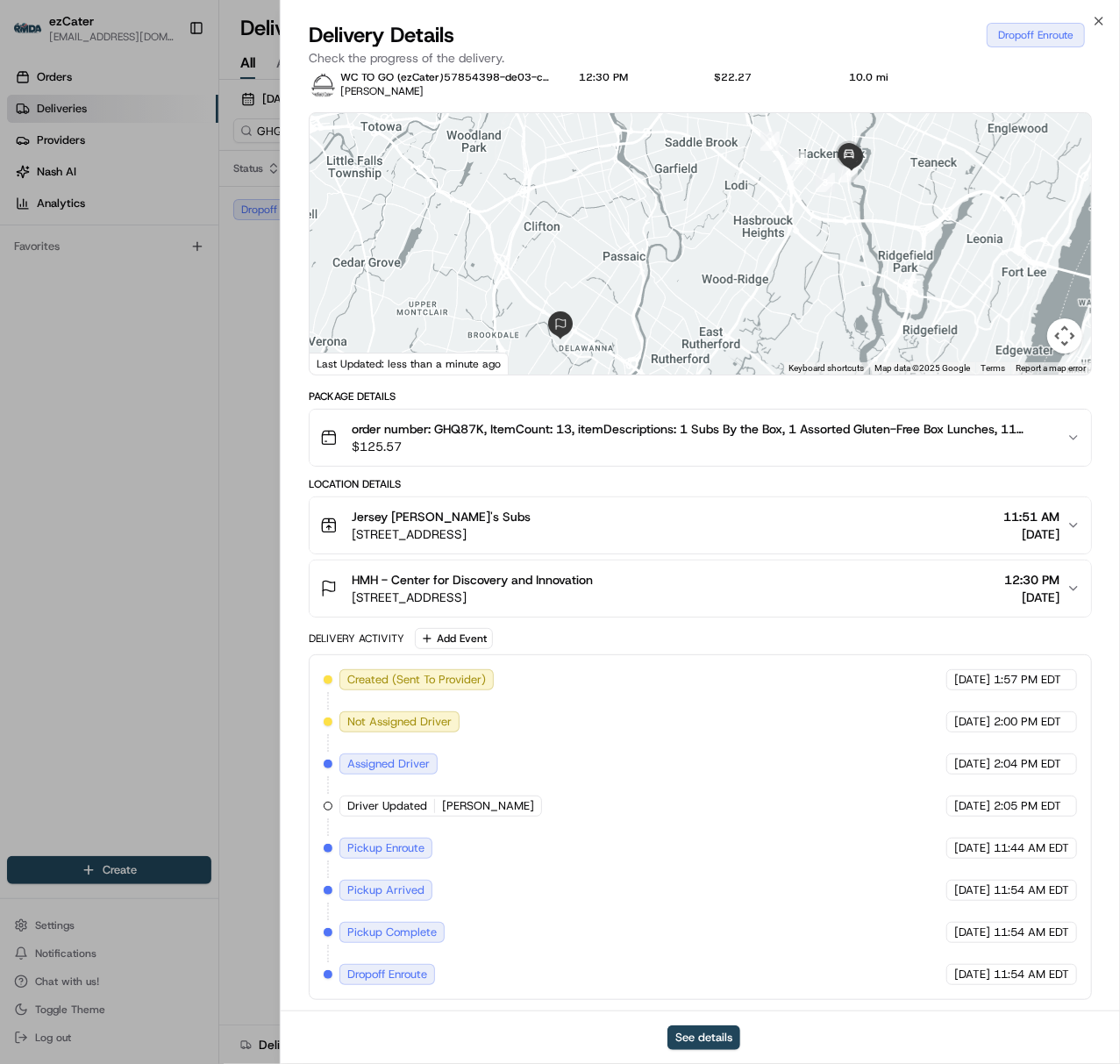
drag, startPoint x: 895, startPoint y: 172, endPoint x: 864, endPoint y: 206, distance: 46.0
click at [868, 205] on div at bounding box center [699, 243] width 781 height 261
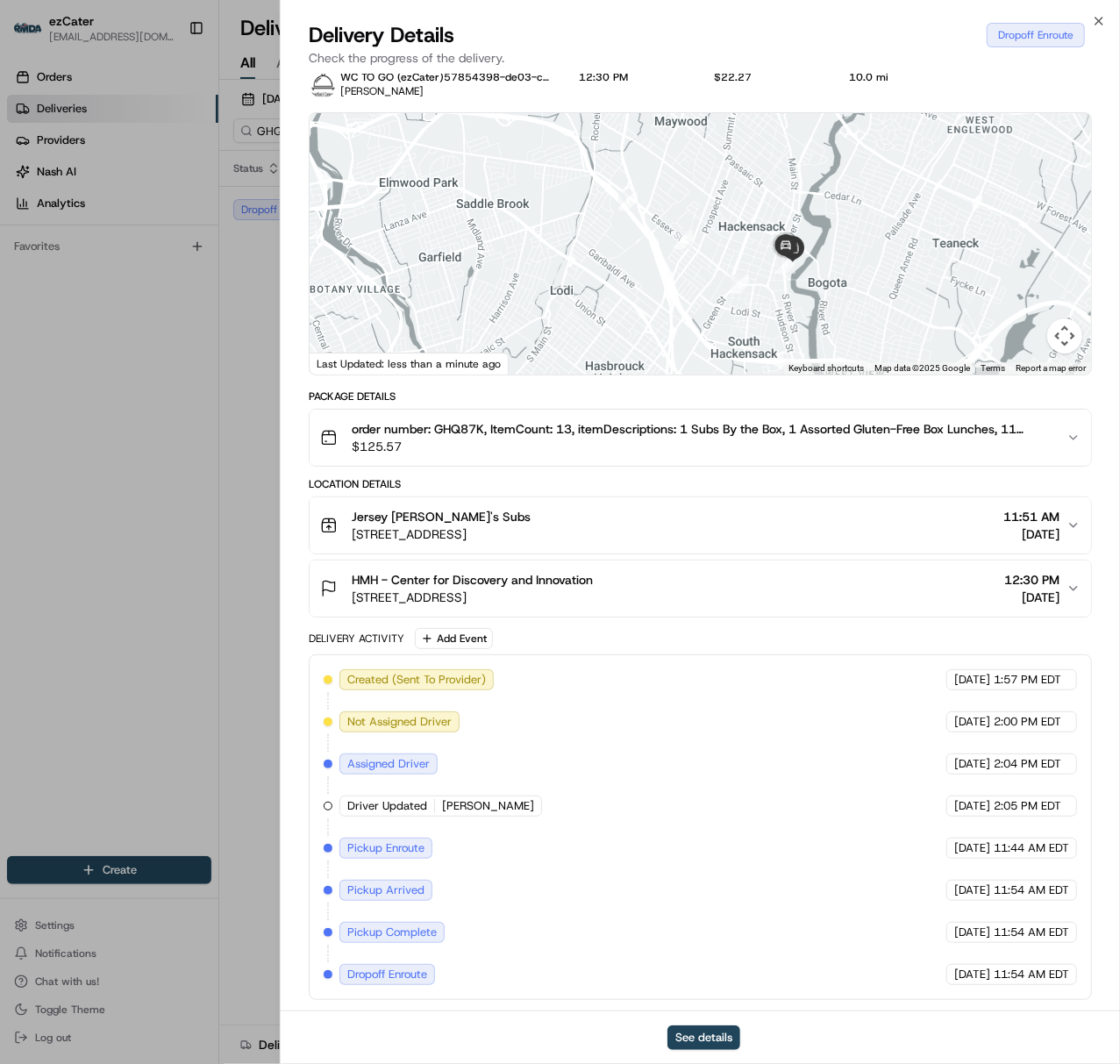
drag, startPoint x: 871, startPoint y: 180, endPoint x: 823, endPoint y: 274, distance: 105.5
click at [822, 304] on div at bounding box center [699, 243] width 781 height 261
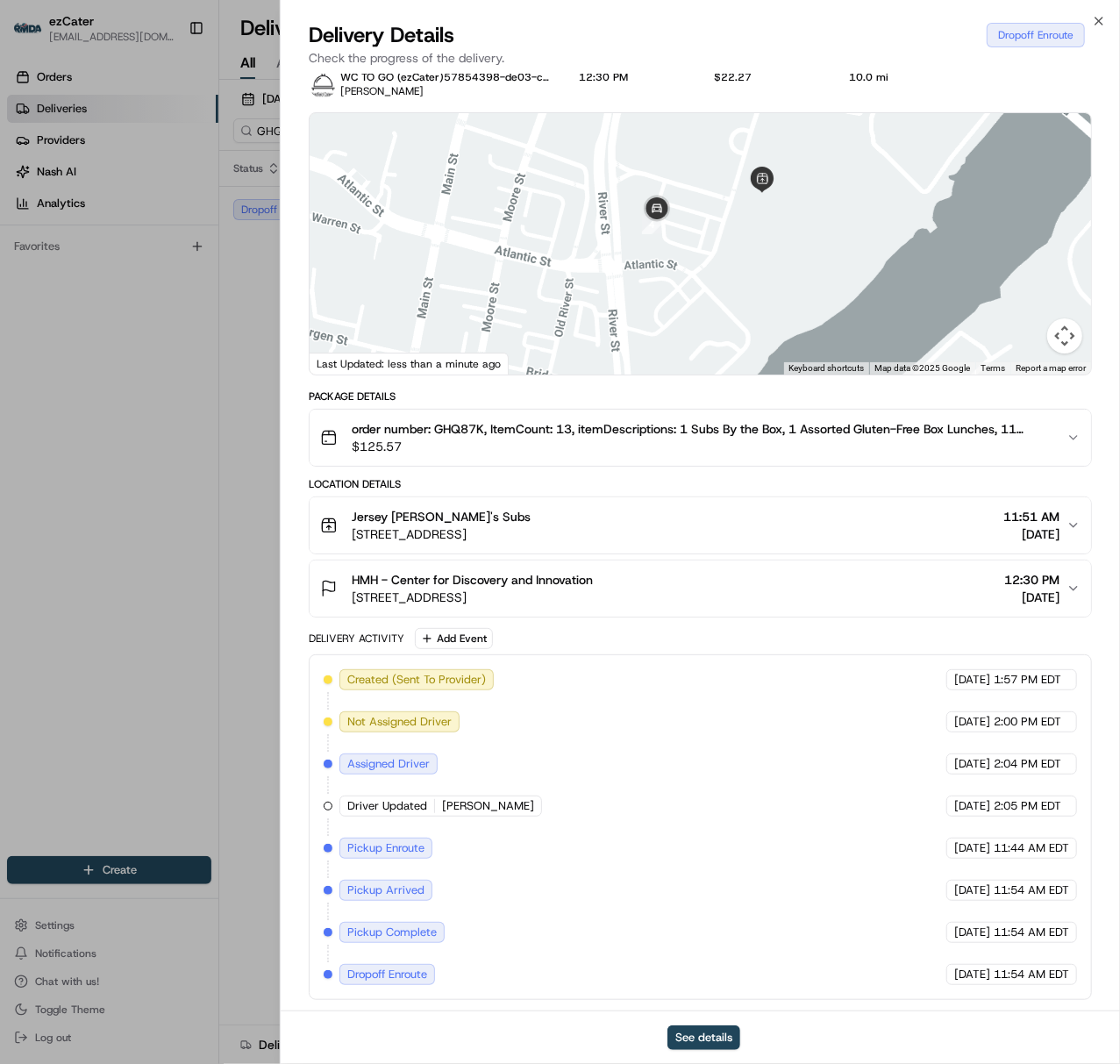
drag, startPoint x: 736, startPoint y: 163, endPoint x: 726, endPoint y: 226, distance: 63.8
click at [726, 226] on div at bounding box center [699, 243] width 781 height 261
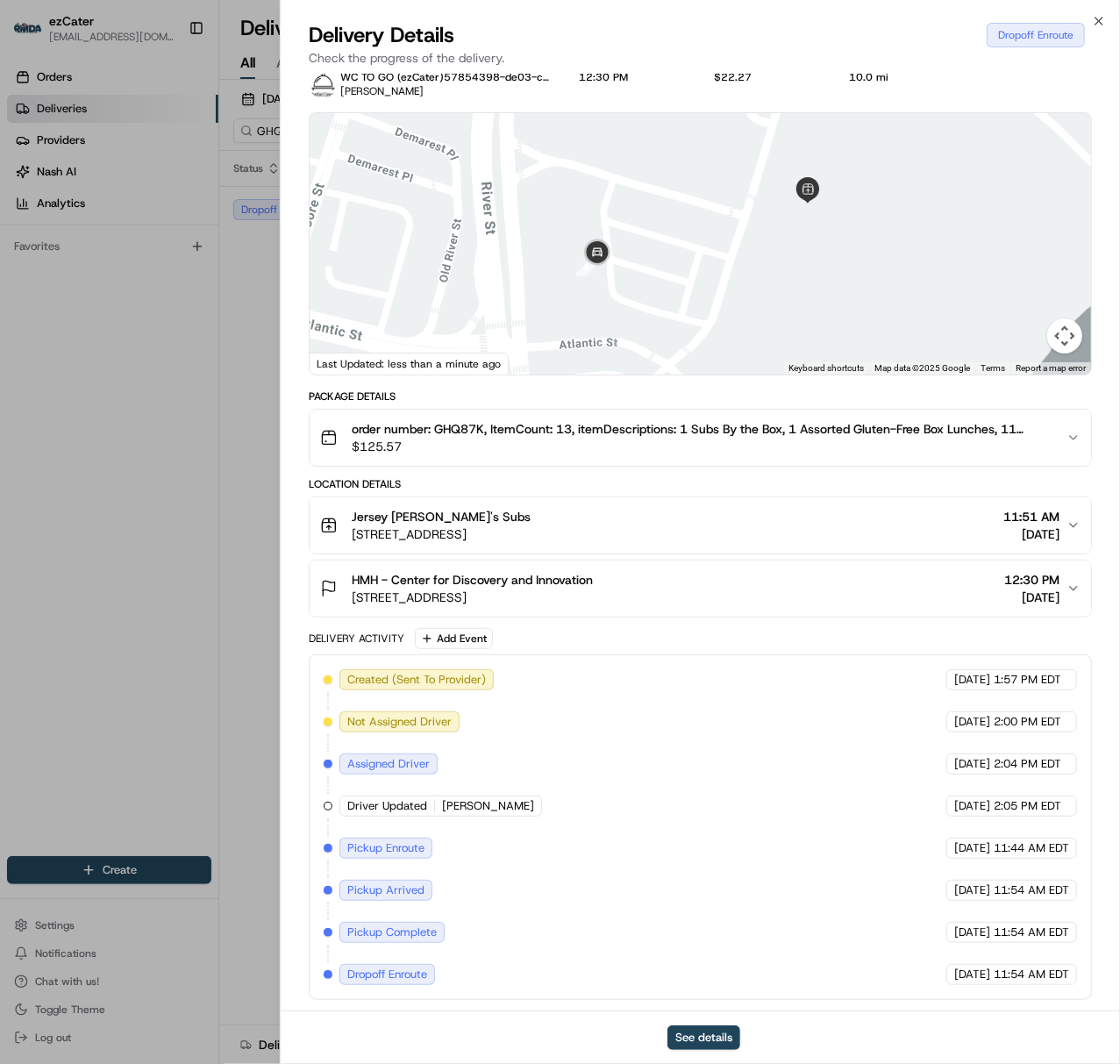
drag, startPoint x: 920, startPoint y: 191, endPoint x: 861, endPoint y: 235, distance: 73.6
click at [863, 235] on div at bounding box center [699, 243] width 781 height 261
click at [776, 519] on div "Jersey [PERSON_NAME]'s Subs [STREET_ADDRESS] 11:51 AM [DATE]" at bounding box center [693, 525] width 746 height 35
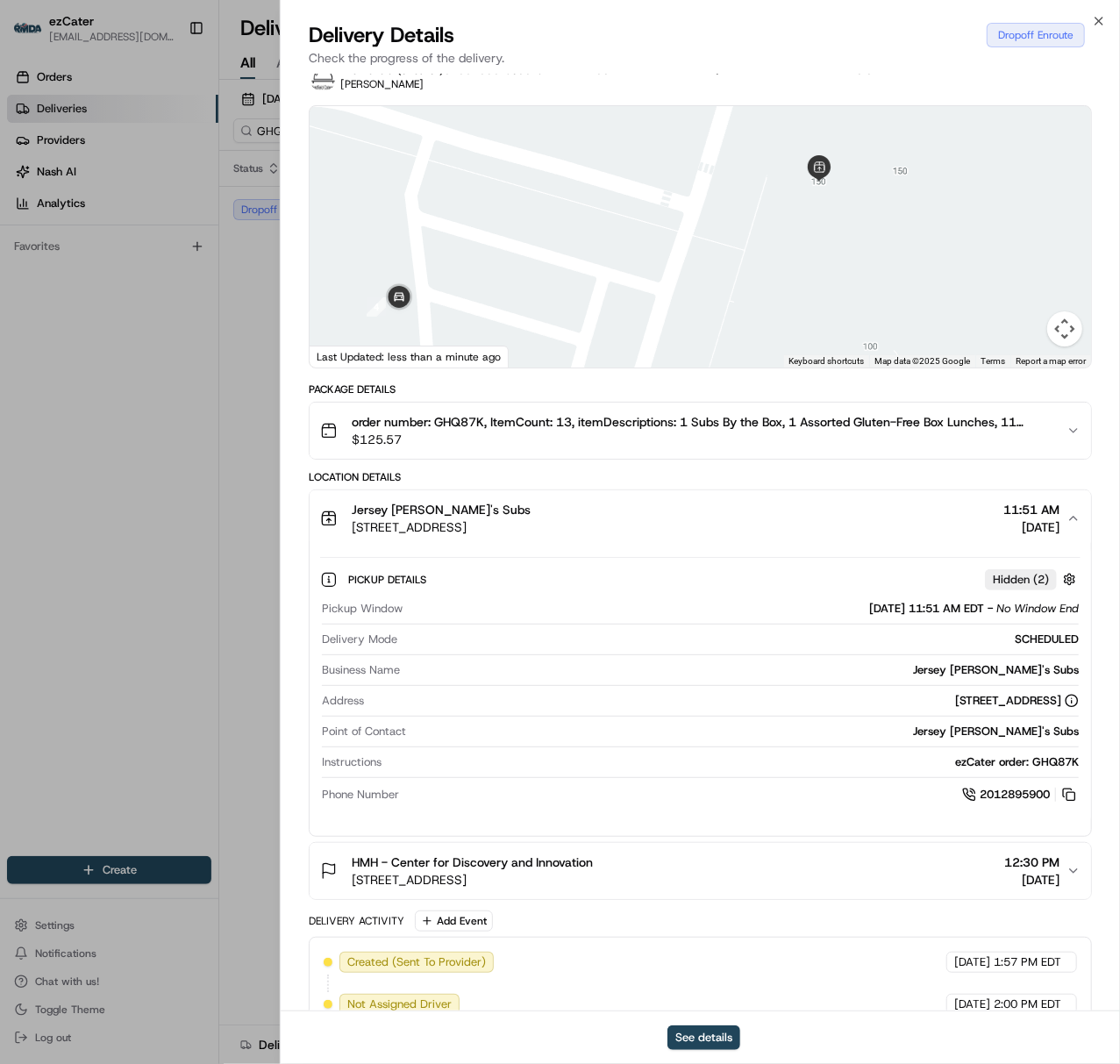
drag, startPoint x: 810, startPoint y: 194, endPoint x: 810, endPoint y: 225, distance: 31.0
click at [810, 225] on div at bounding box center [699, 236] width 781 height 261
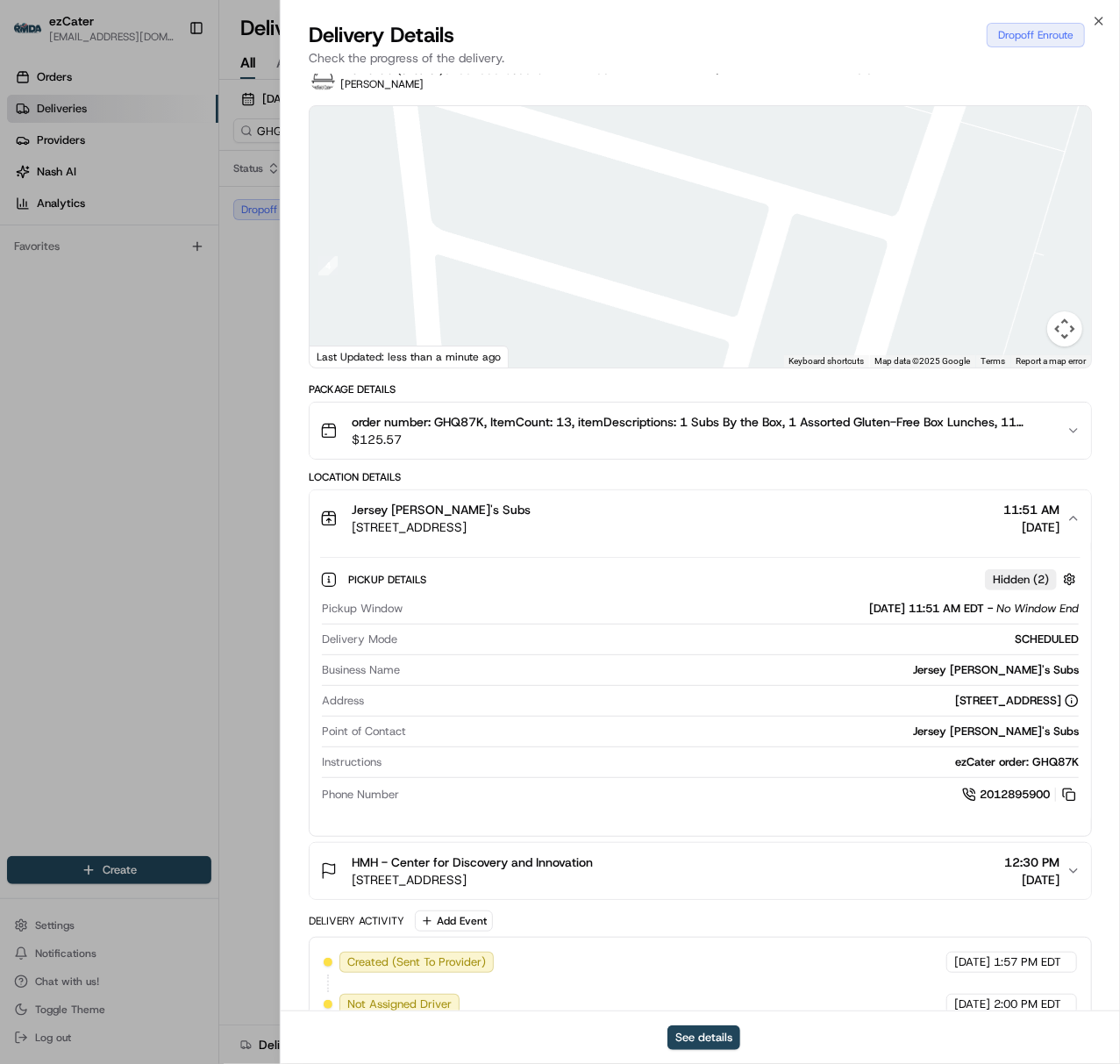
drag, startPoint x: 467, startPoint y: 309, endPoint x: 457, endPoint y: 243, distance: 66.8
click at [457, 243] on div at bounding box center [699, 236] width 781 height 261
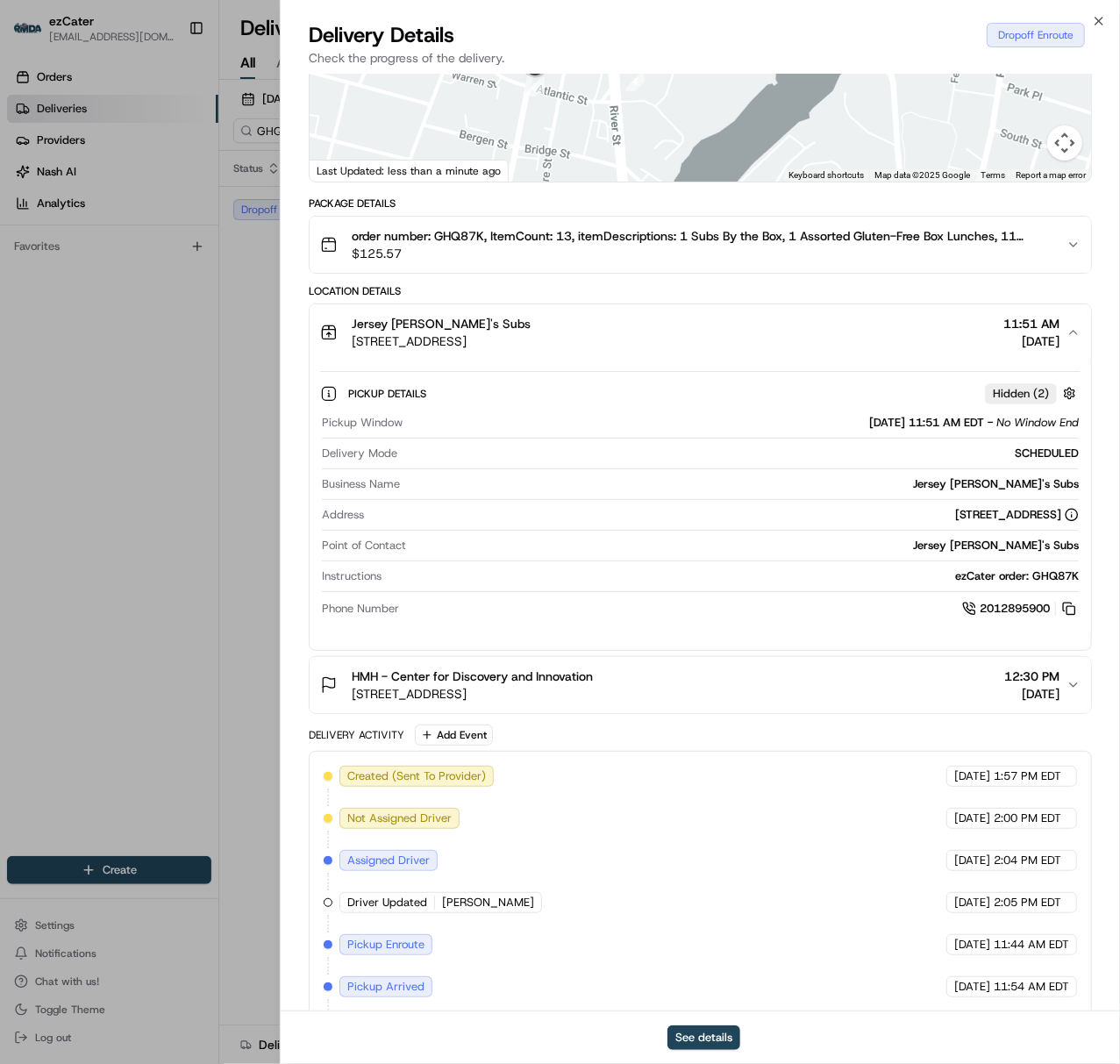
scroll to position [327, 0]
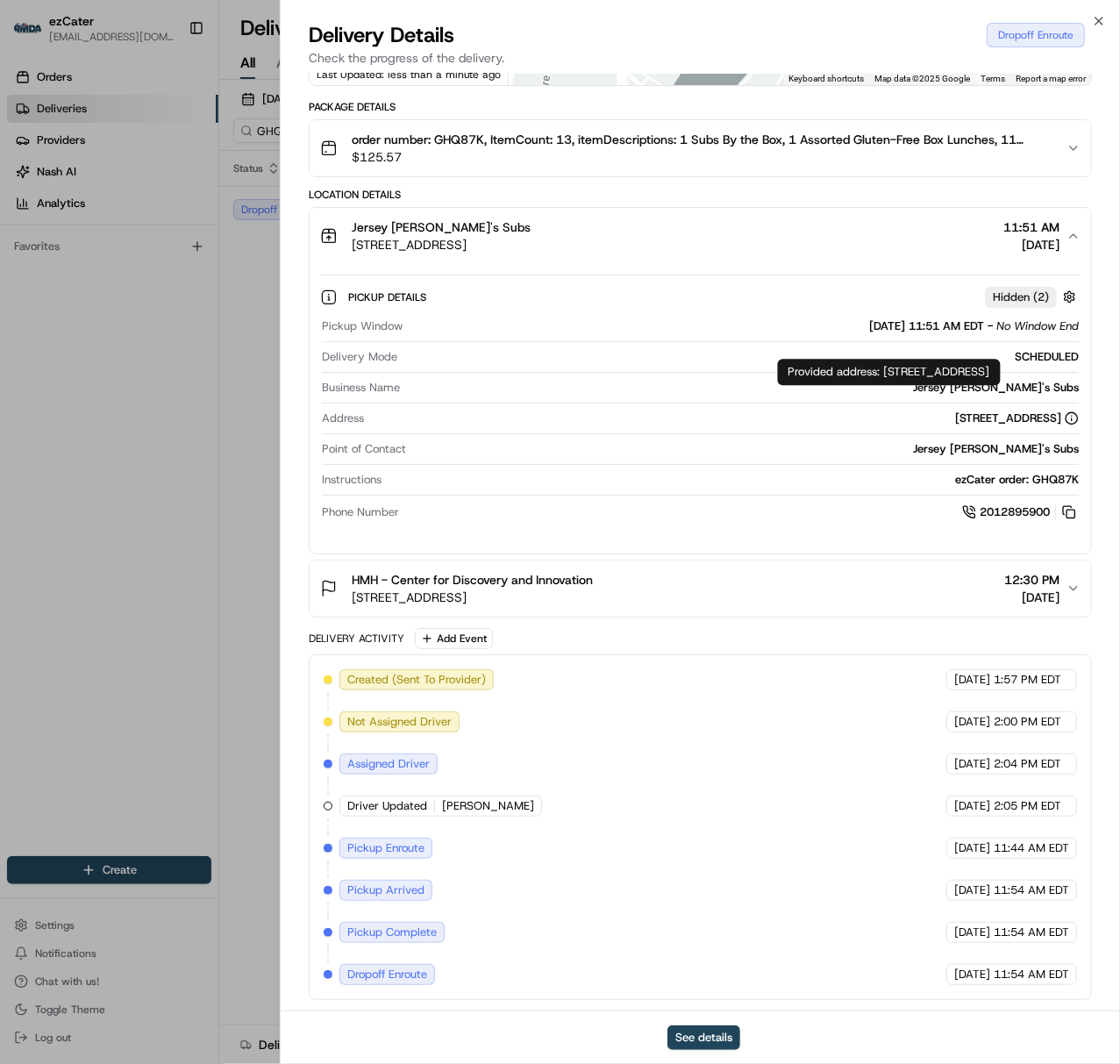
copy div "[STREET_ADDRESS]"
drag, startPoint x: 535, startPoint y: 36, endPoint x: 1057, endPoint y: 414, distance: 644.5
click at [1057, 414] on div "[STREET_ADDRESS]" at bounding box center [725, 417] width 707 height 15
drag, startPoint x: 882, startPoint y: 373, endPoint x: 889, endPoint y: 389, distance: 17.5
click at [889, 385] on div "Provided address: [STREET_ADDRESS] Provided address: [STREET_ADDRESS]" at bounding box center [889, 371] width 223 height 26
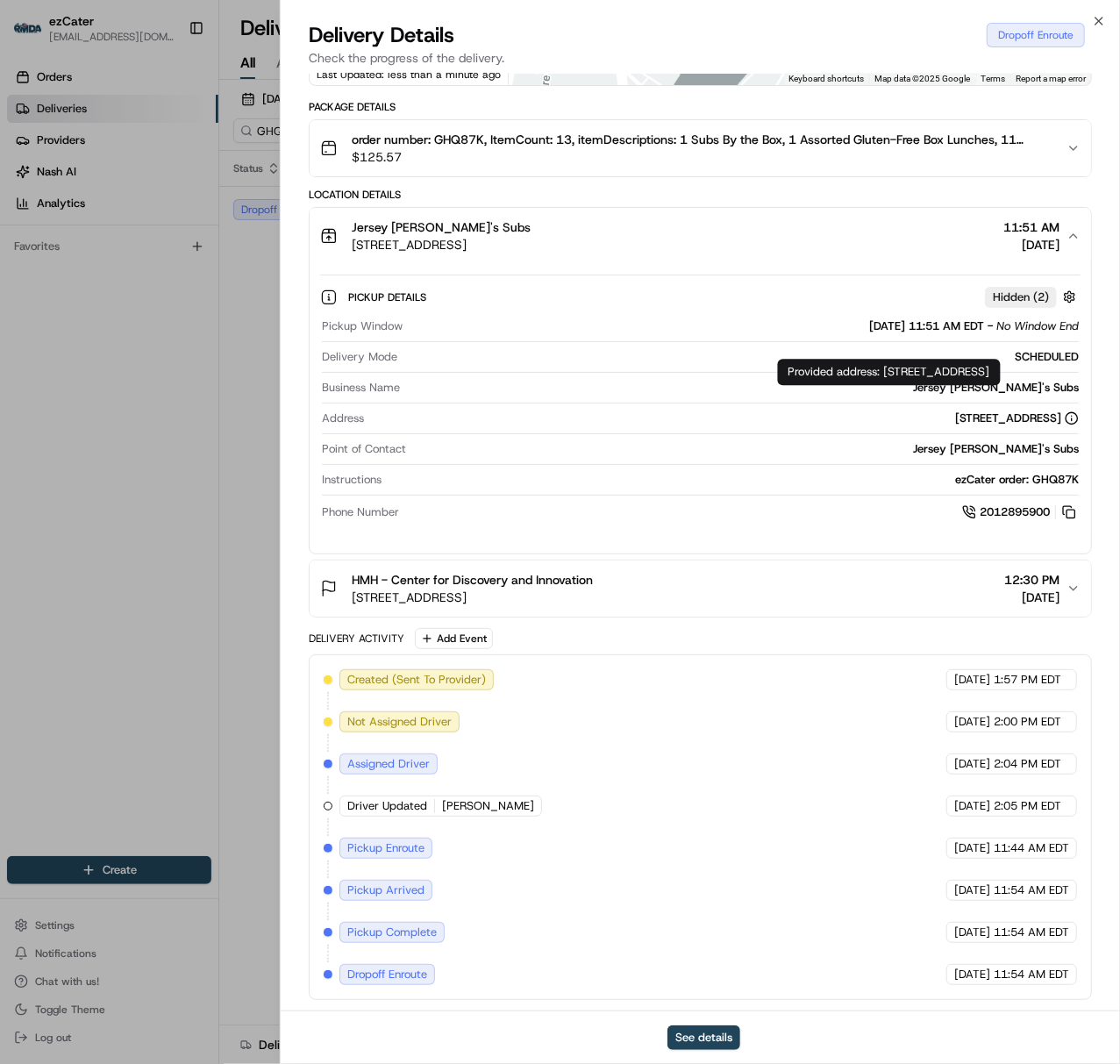
copy div "[STREET_ADDRESS]"
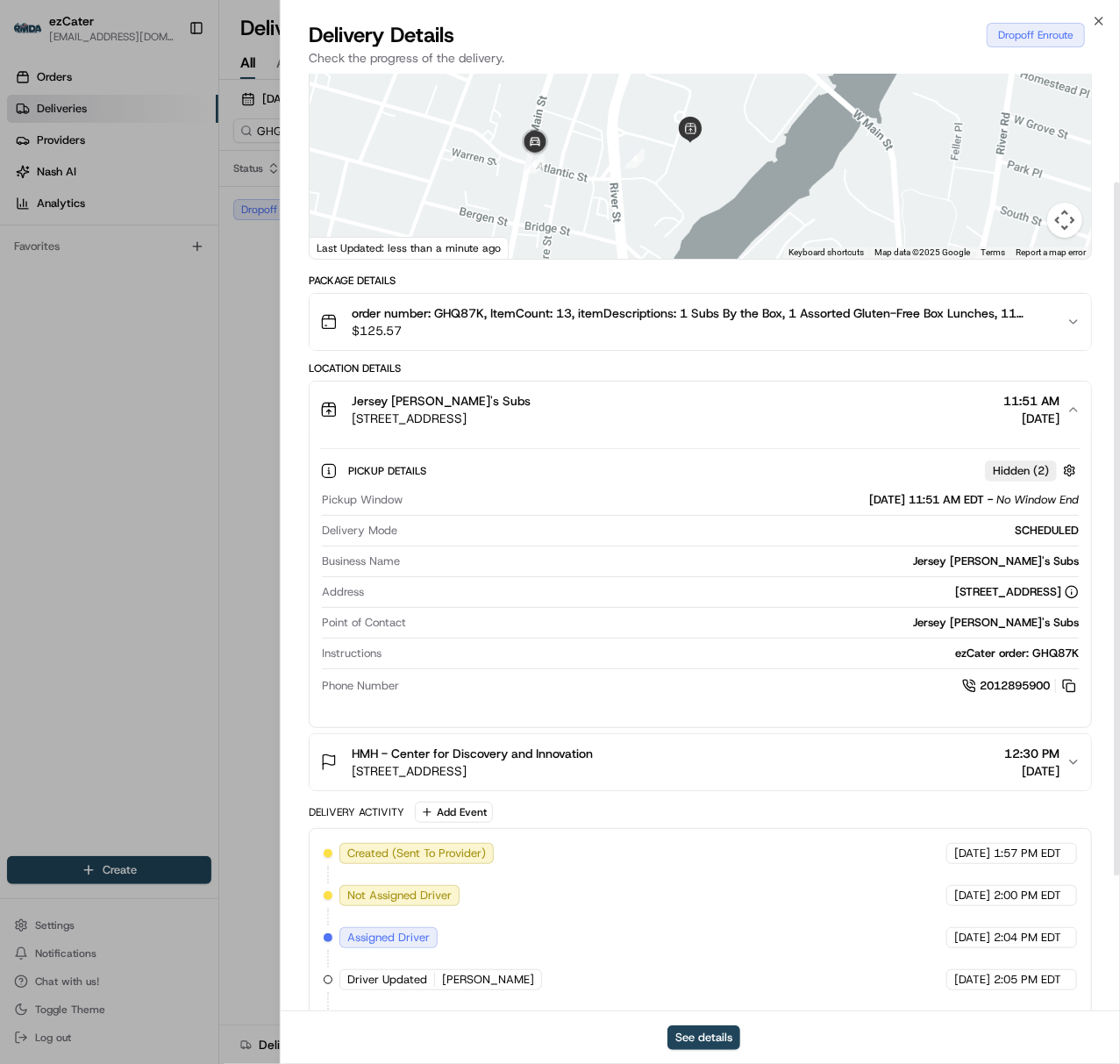
scroll to position [0, 0]
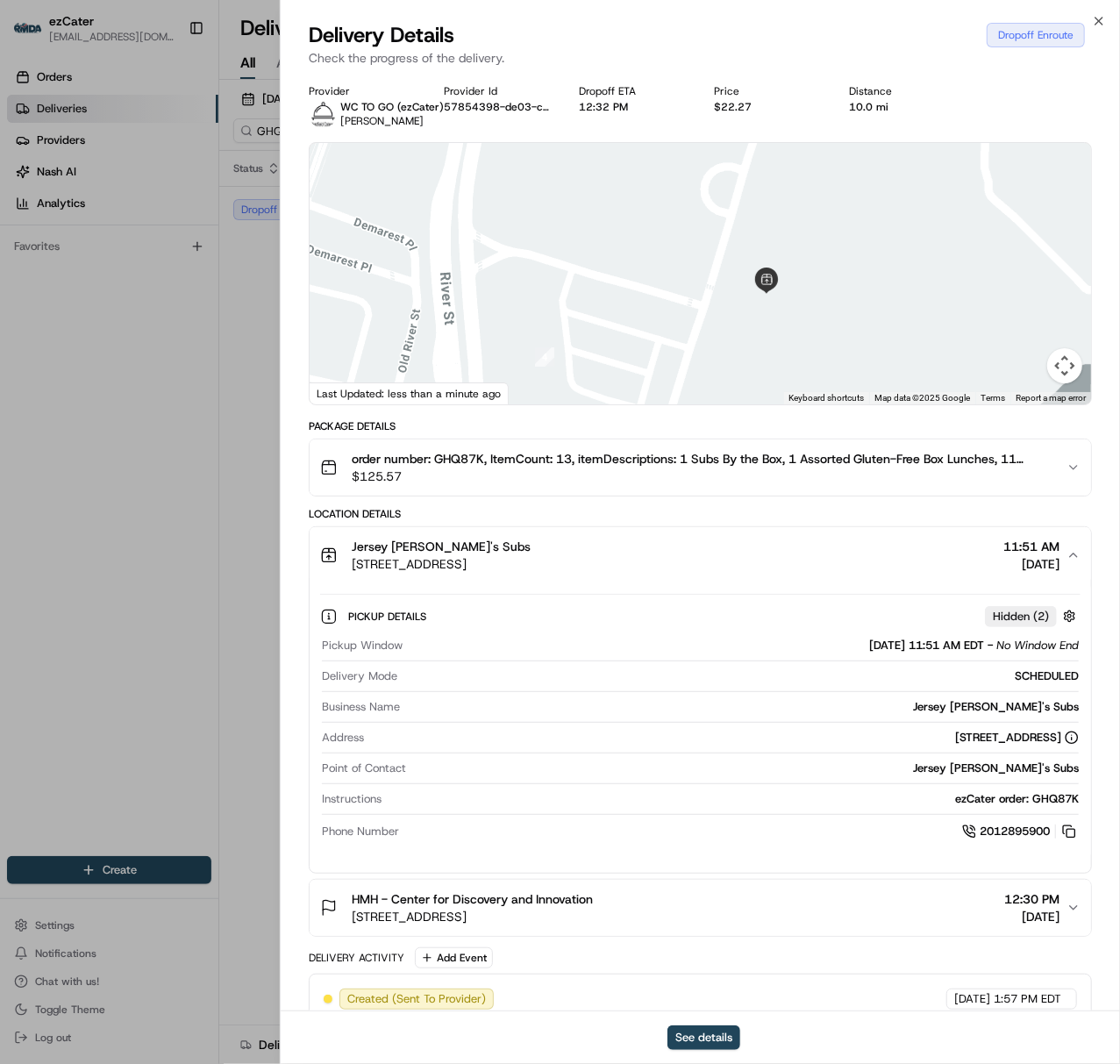
drag, startPoint x: 726, startPoint y: 247, endPoint x: 712, endPoint y: 336, distance: 90.1
click at [712, 336] on div at bounding box center [699, 273] width 781 height 261
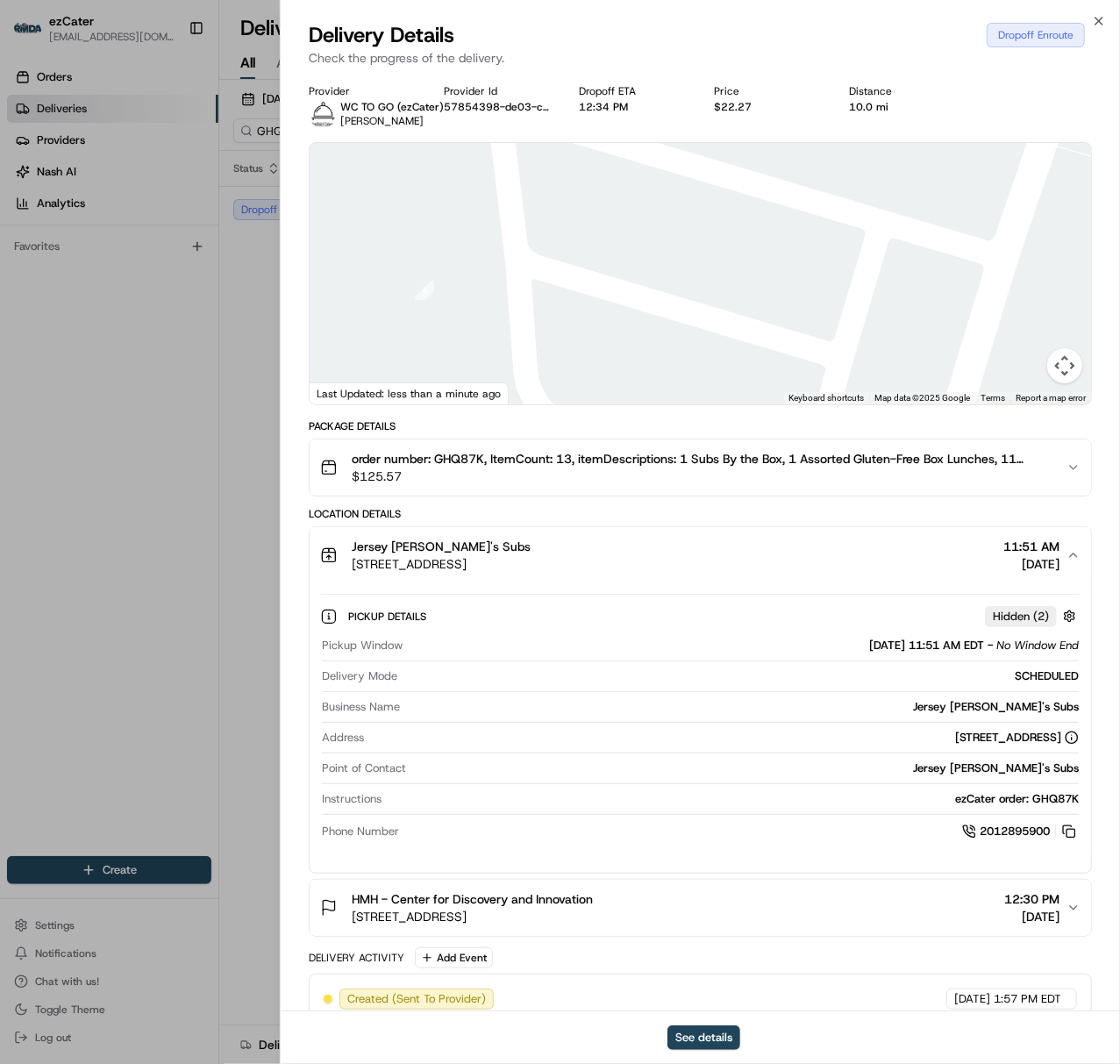
drag, startPoint x: 870, startPoint y: 264, endPoint x: 606, endPoint y: 282, distance: 264.6
click at [506, 309] on div at bounding box center [699, 273] width 781 height 261
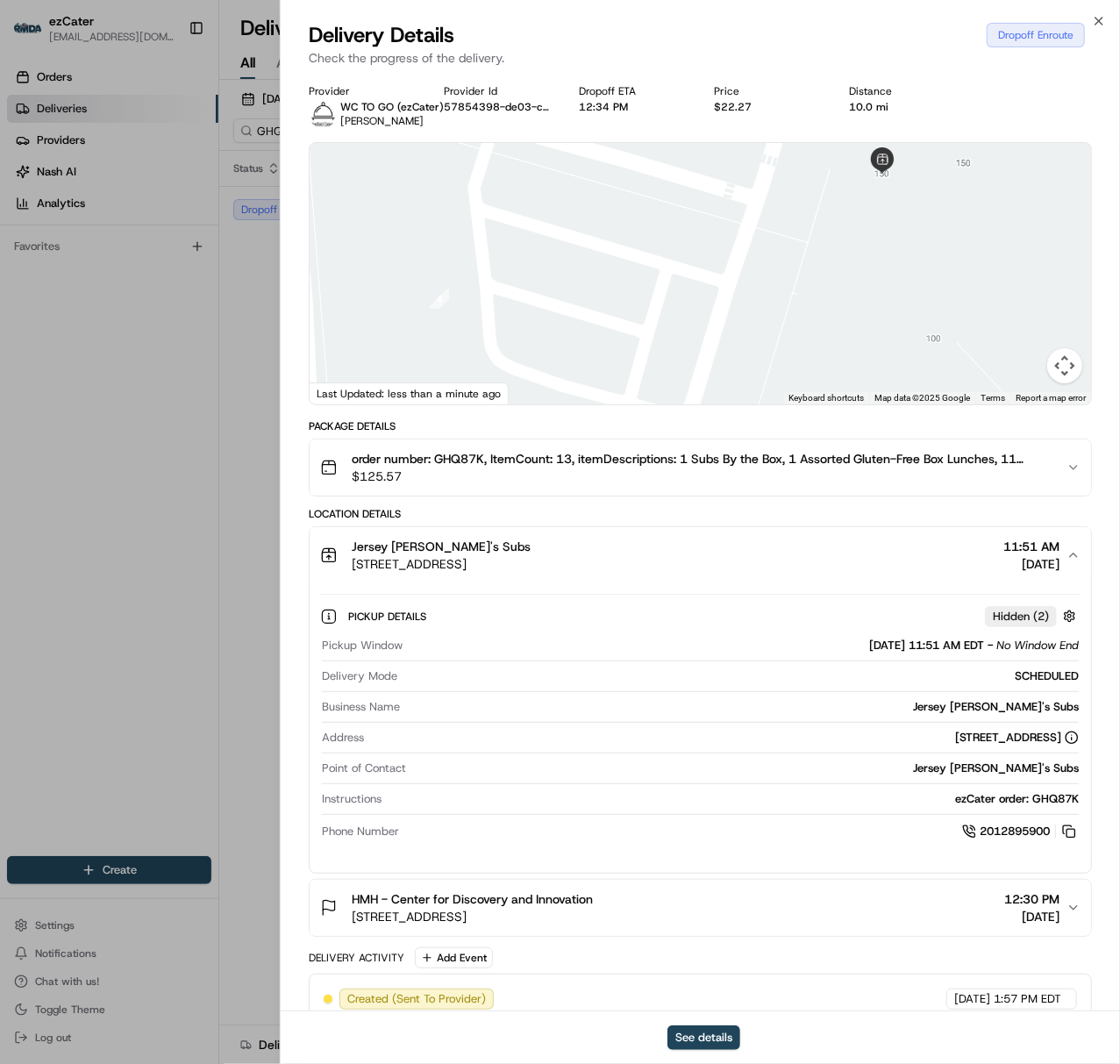
drag, startPoint x: 926, startPoint y: 181, endPoint x: 812, endPoint y: 286, distance: 155.0
click at [812, 286] on div at bounding box center [699, 273] width 781 height 261
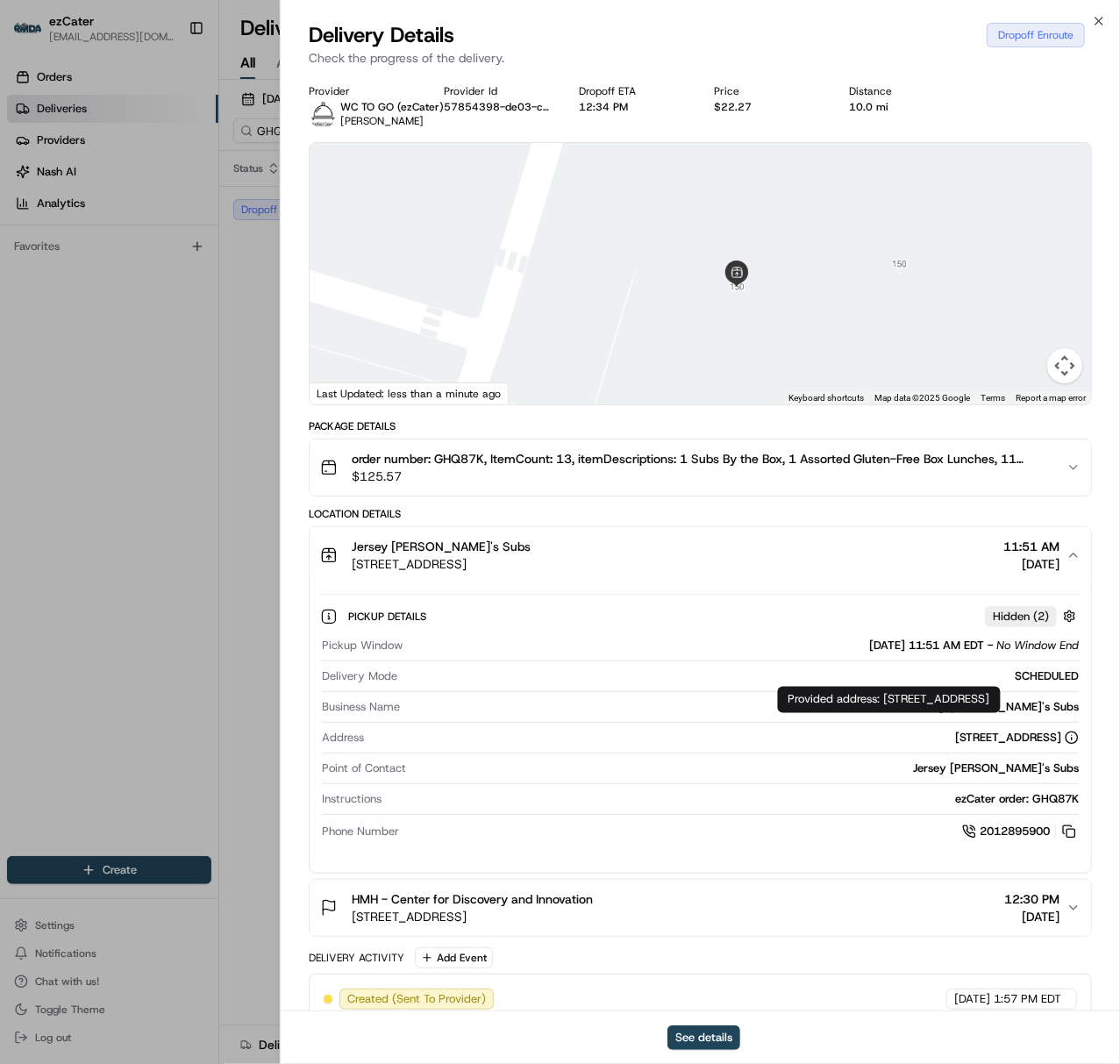
copy div "[STREET_ADDRESS]"
drag, startPoint x: 884, startPoint y: 702, endPoint x: 884, endPoint y: 714, distance: 12.0
click at [884, 713] on div "Provided address: [STREET_ADDRESS] Provided address: [STREET_ADDRESS]" at bounding box center [889, 699] width 223 height 26
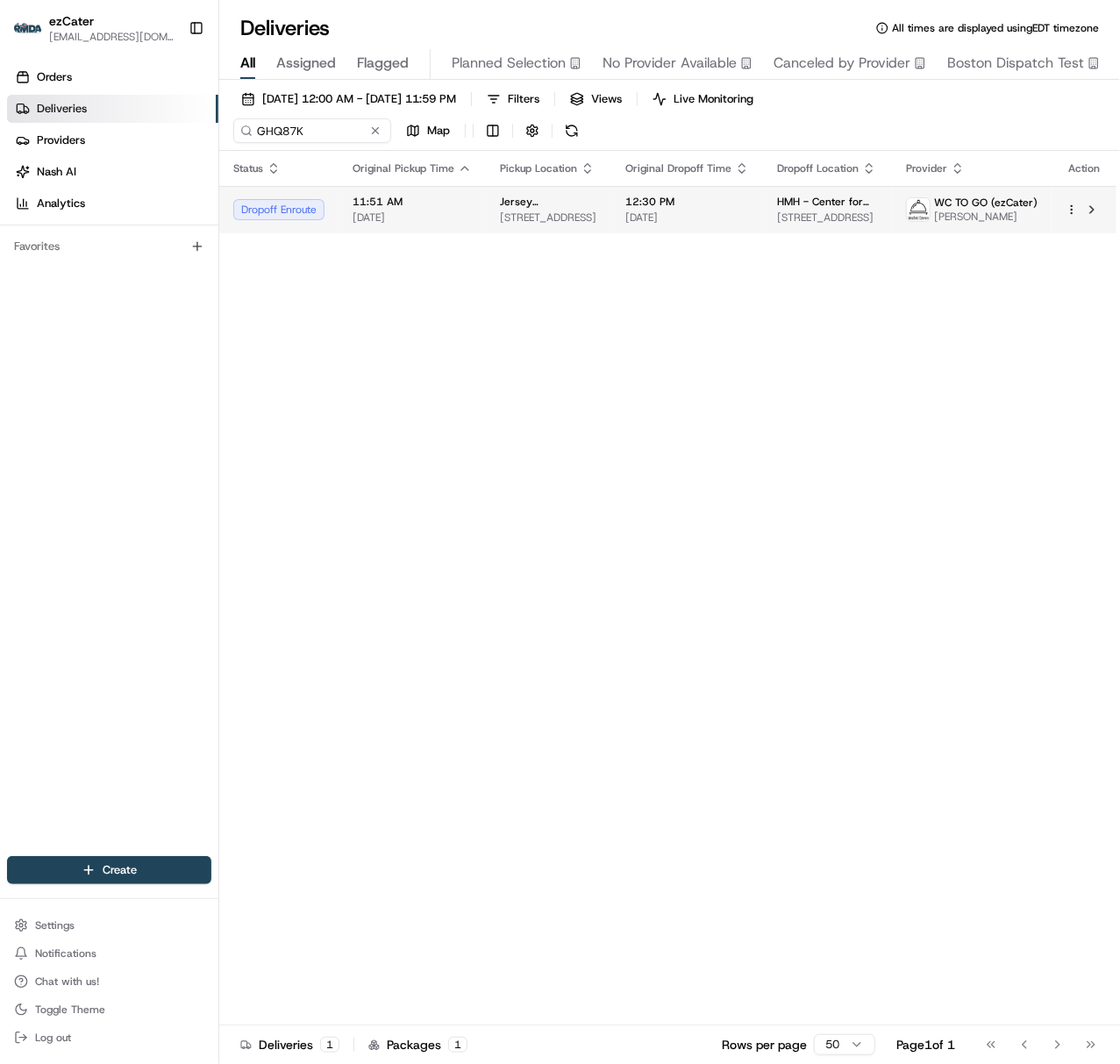
click at [485, 214] on td "Jersey [PERSON_NAME]'s Subs [STREET_ADDRESS]" at bounding box center [548, 209] width 125 height 47
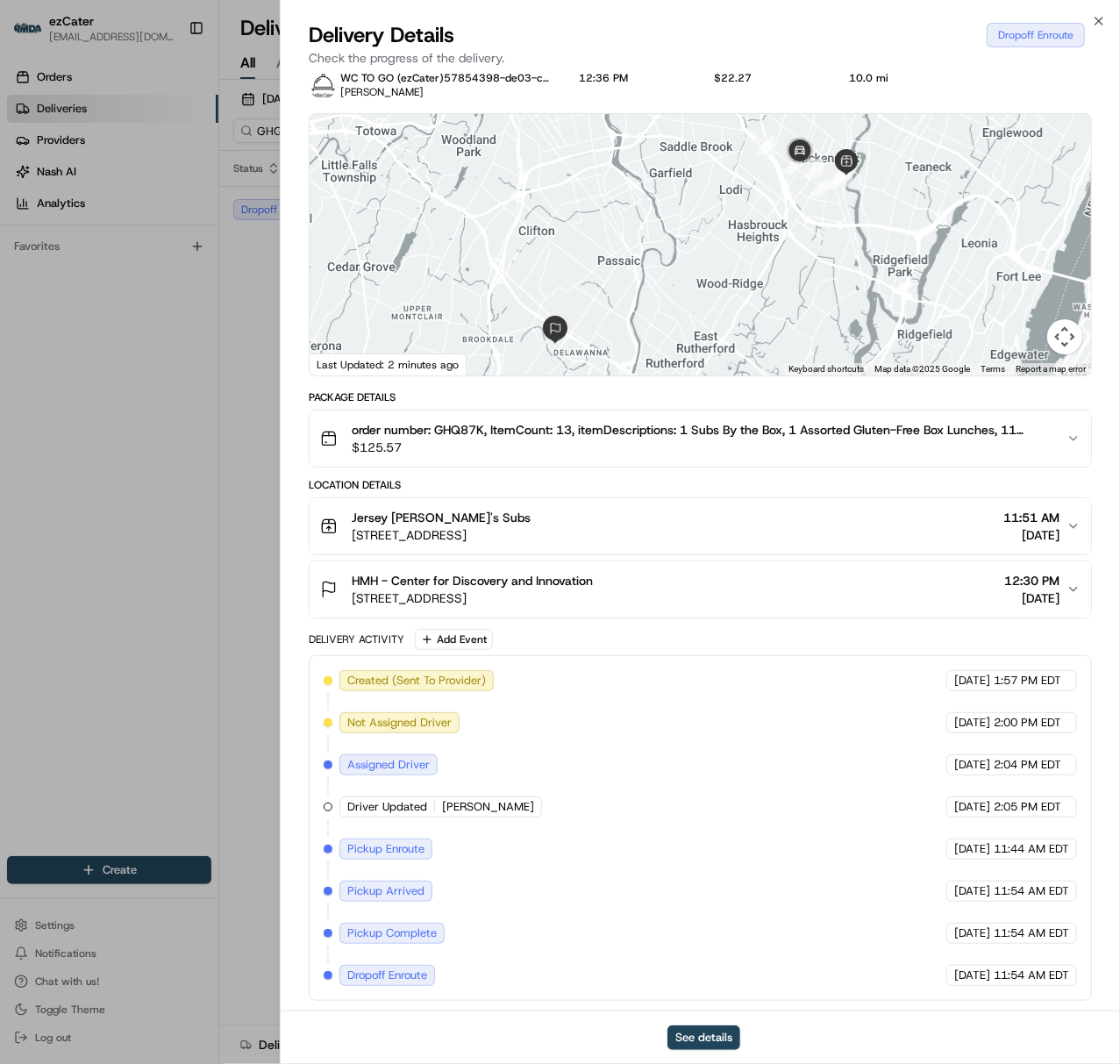
scroll to position [37, 0]
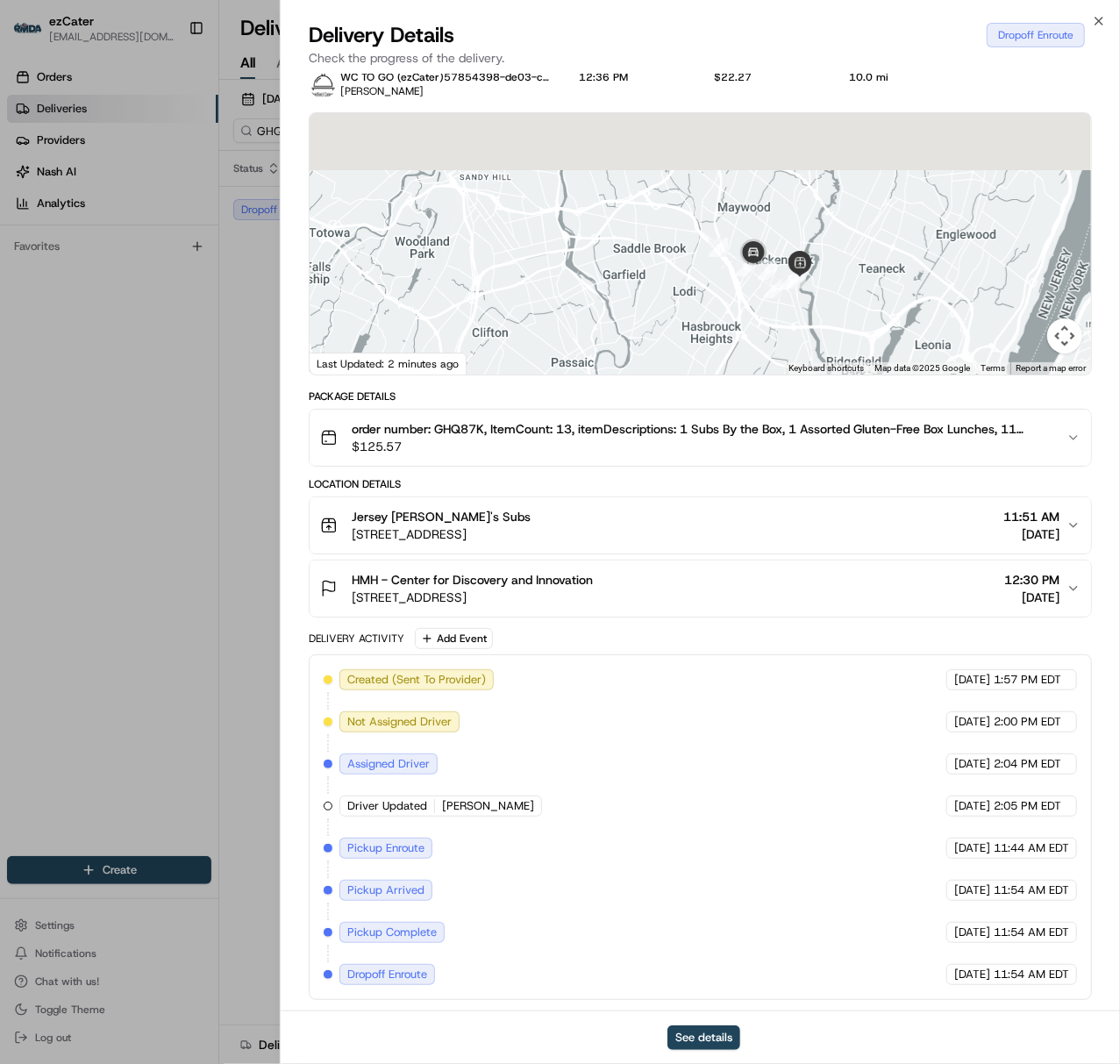
drag, startPoint x: 814, startPoint y: 278, endPoint x: 798, endPoint y: 288, distance: 18.9
click at [807, 283] on div at bounding box center [699, 243] width 781 height 261
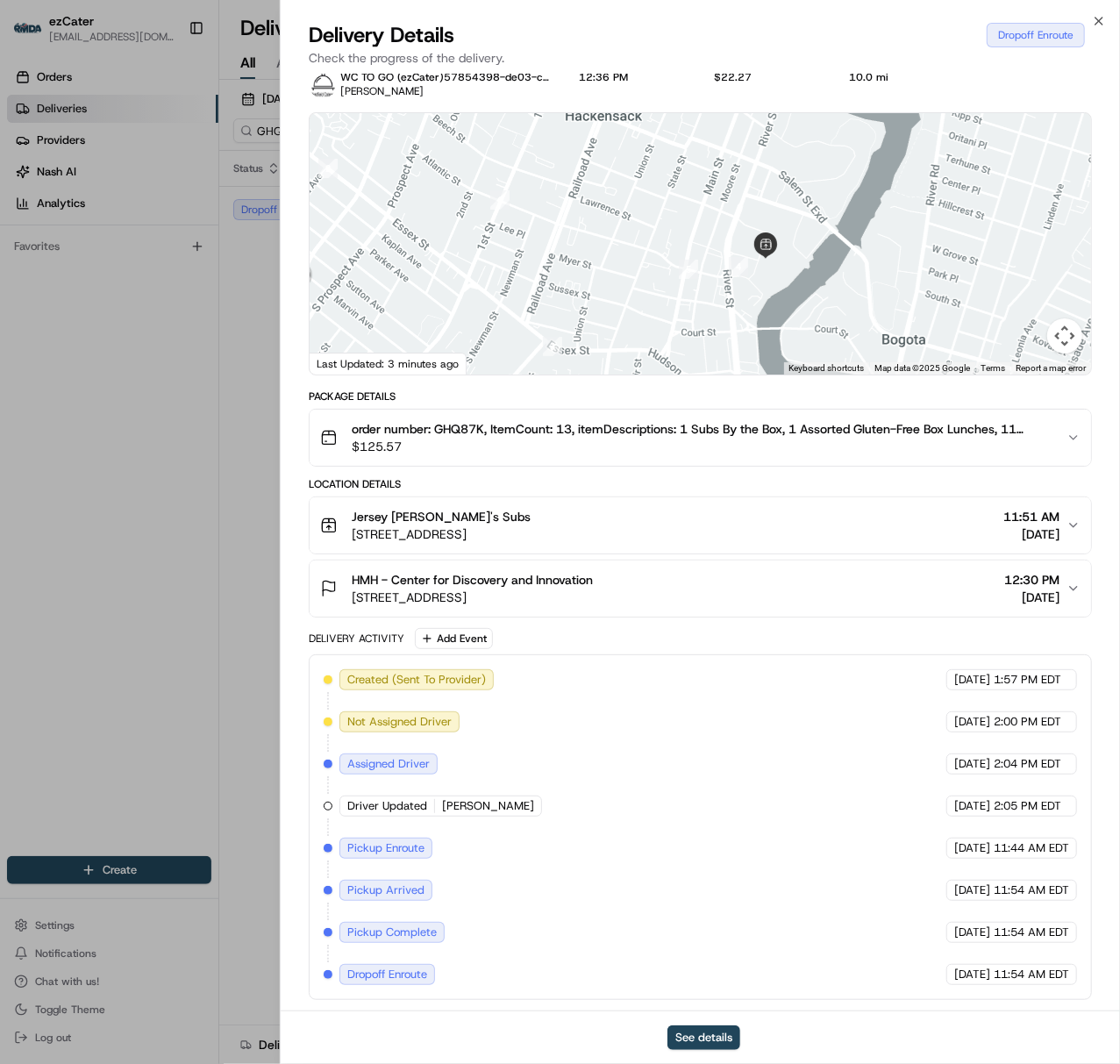
drag, startPoint x: 1015, startPoint y: 251, endPoint x: 618, endPoint y: 302, distance: 400.3
click at [610, 304] on div at bounding box center [699, 243] width 781 height 261
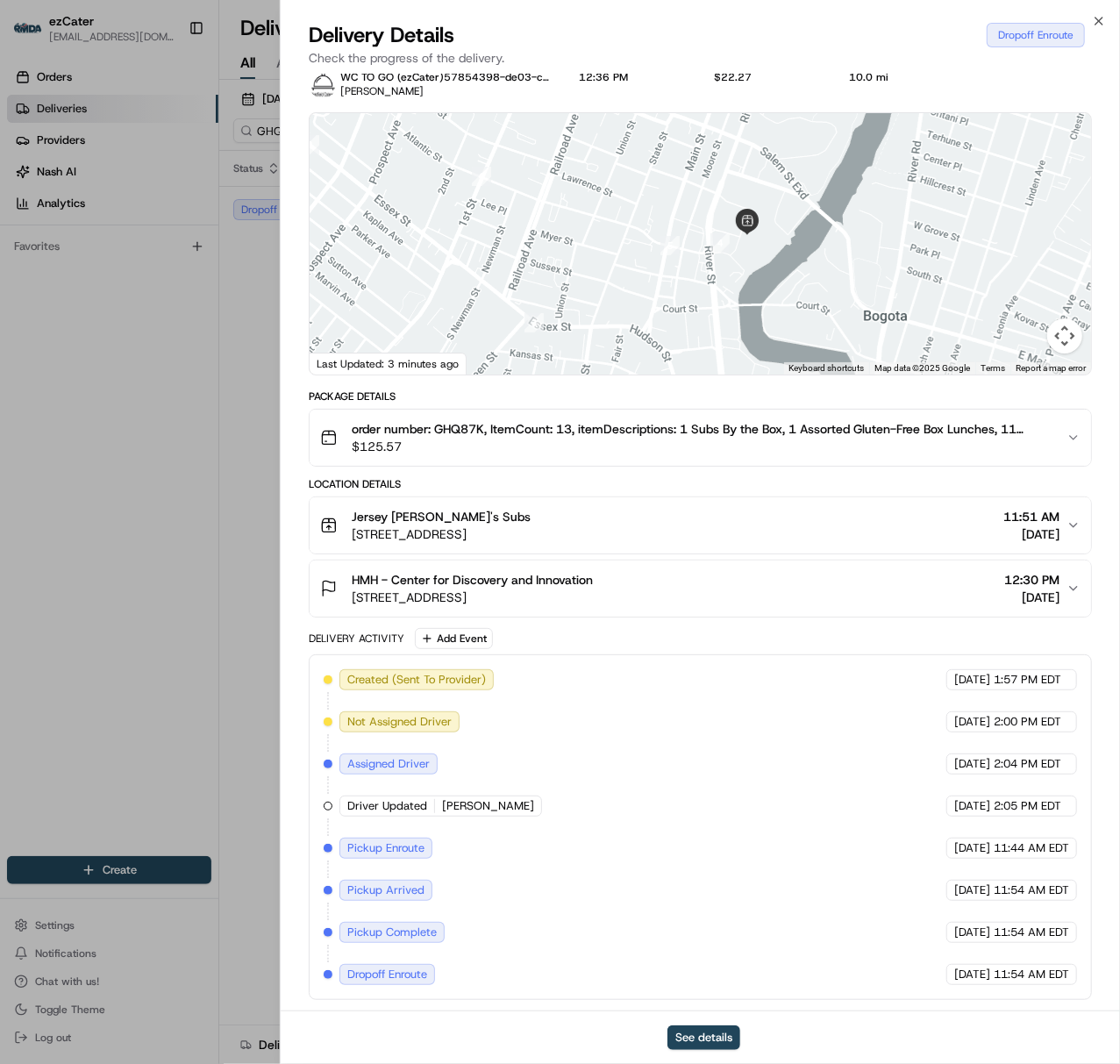
drag, startPoint x: 583, startPoint y: 309, endPoint x: 664, endPoint y: 265, distance: 92.2
click at [664, 265] on div at bounding box center [699, 243] width 781 height 261
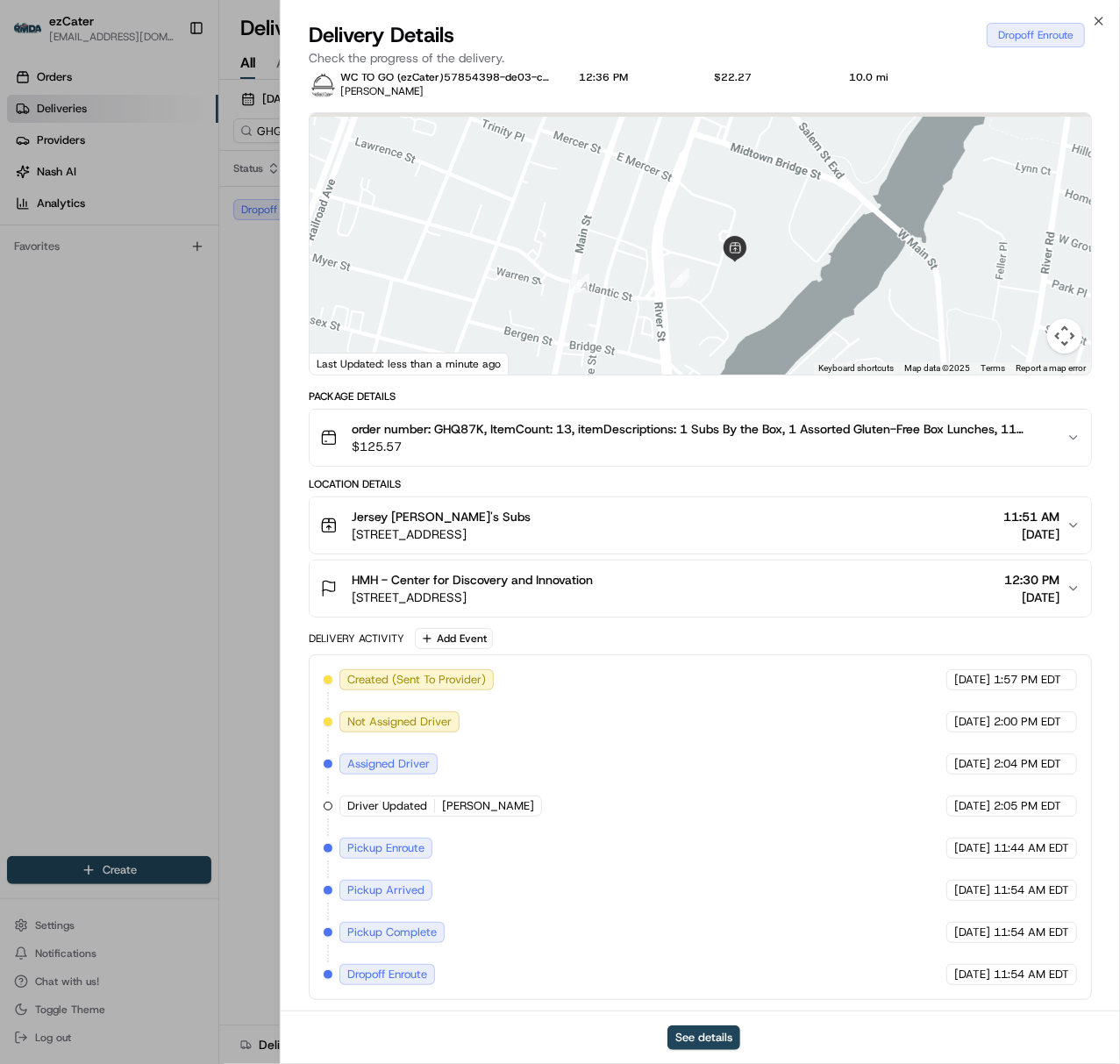
drag, startPoint x: 800, startPoint y: 207, endPoint x: 717, endPoint y: 256, distance: 96.4
click at [734, 268] on div at bounding box center [699, 243] width 781 height 261
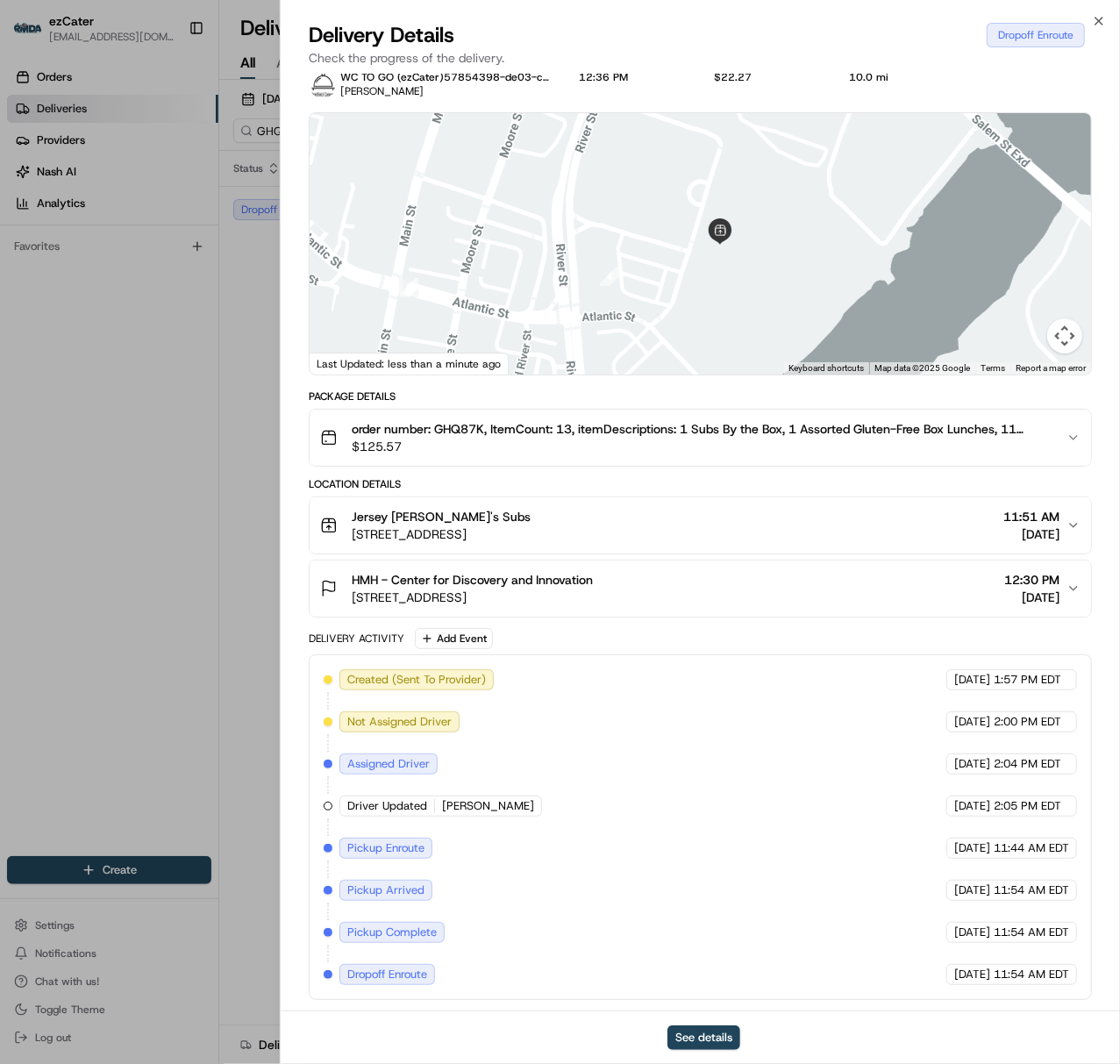
drag, startPoint x: 736, startPoint y: 298, endPoint x: 716, endPoint y: 222, distance: 78.6
click at [729, 255] on div at bounding box center [699, 243] width 781 height 261
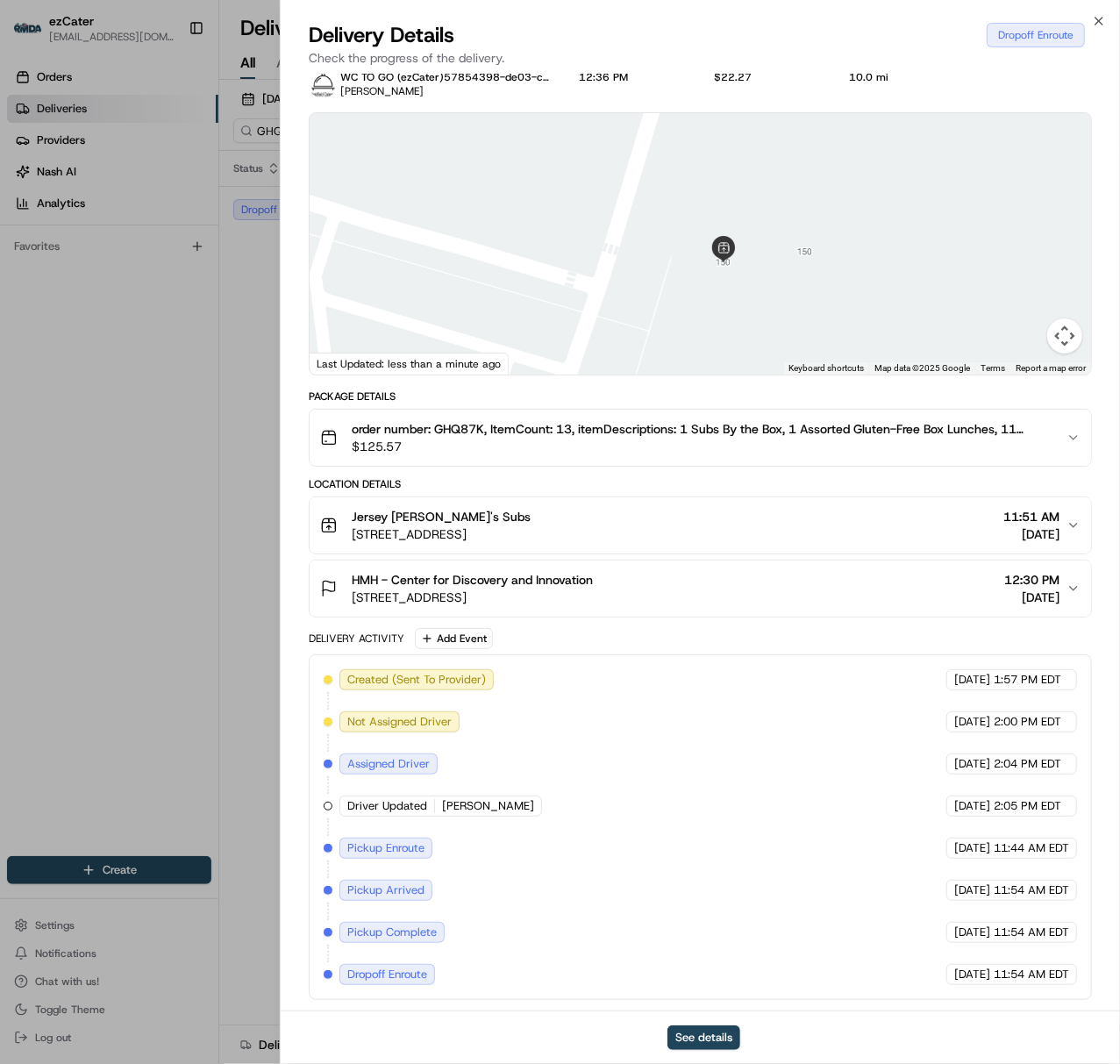
drag, startPoint x: 679, startPoint y: 292, endPoint x: 749, endPoint y: 195, distance: 119.6
click at [749, 195] on div at bounding box center [699, 243] width 781 height 261
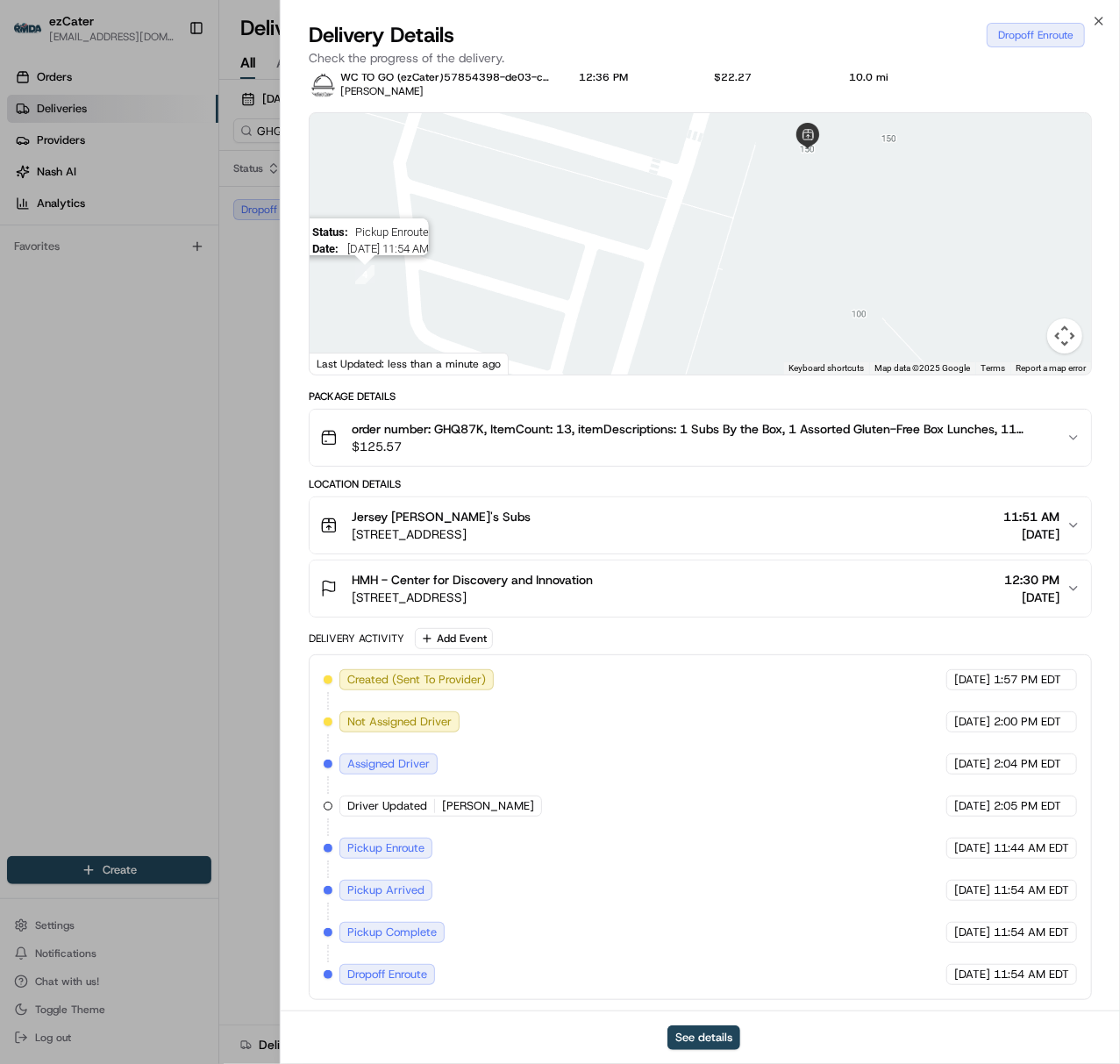
click at [365, 267] on img "4" at bounding box center [365, 274] width 19 height 19
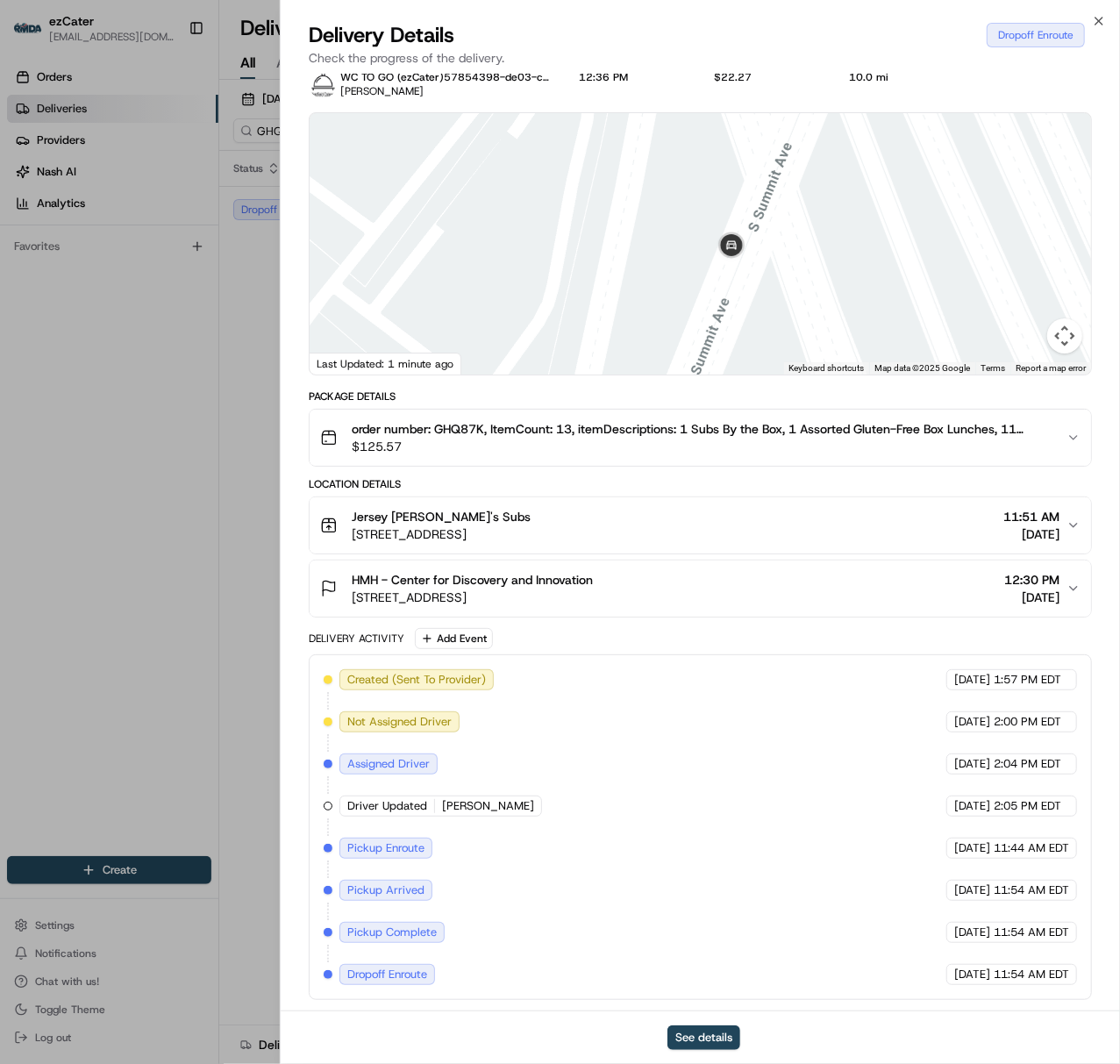
click at [903, 525] on div "Jersey [PERSON_NAME]'s Subs [STREET_ADDRESS] 11:51 AM [DATE]" at bounding box center [693, 525] width 746 height 35
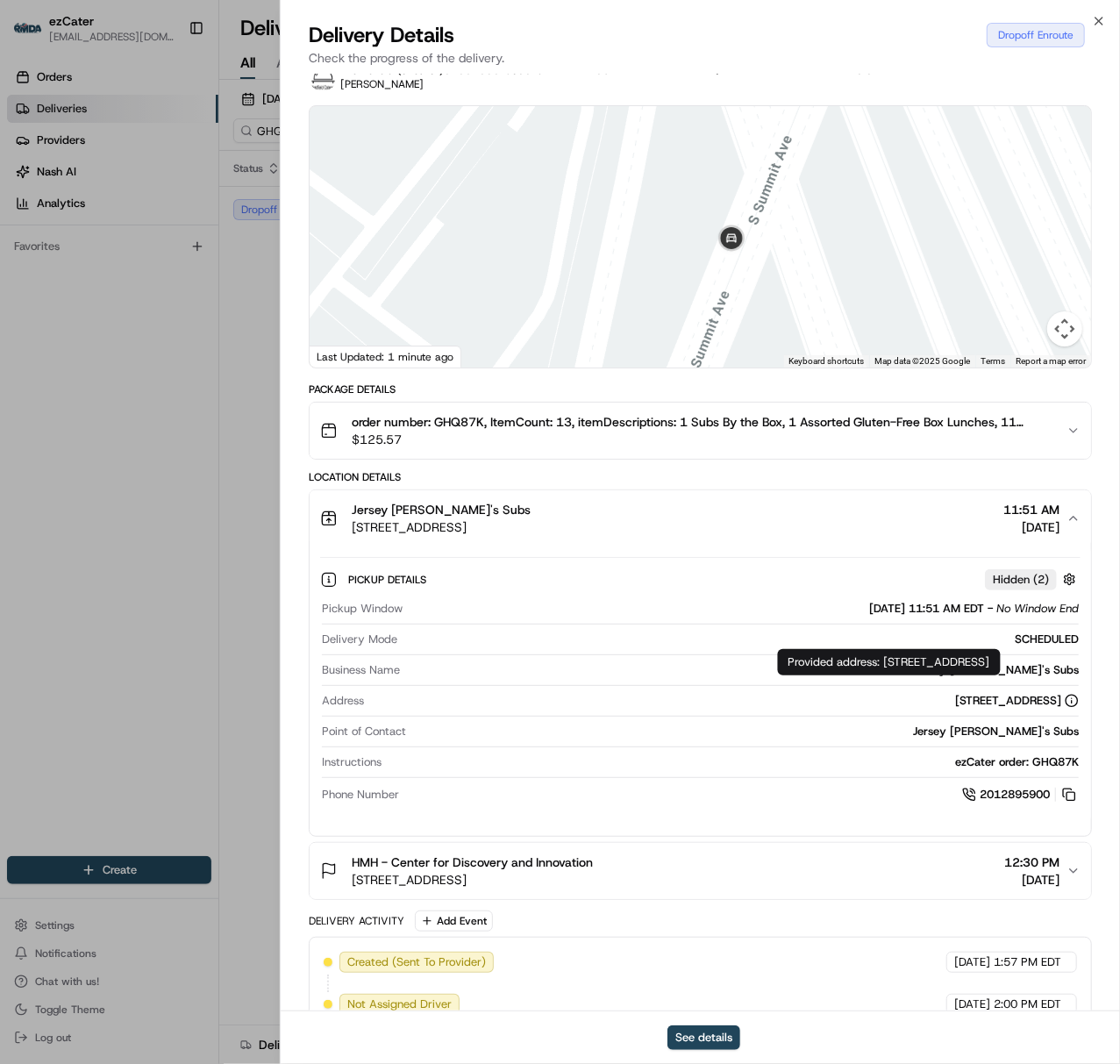
click at [1070, 703] on icon at bounding box center [1071, 700] width 14 height 14
drag, startPoint x: 802, startPoint y: 698, endPoint x: 1060, endPoint y: 704, distance: 258.1
click at [1060, 704] on div "[STREET_ADDRESS]" at bounding box center [725, 700] width 707 height 15
copy div "[STREET_ADDRESS]"
drag, startPoint x: 885, startPoint y: 663, endPoint x: 889, endPoint y: 671, distance: 8.9
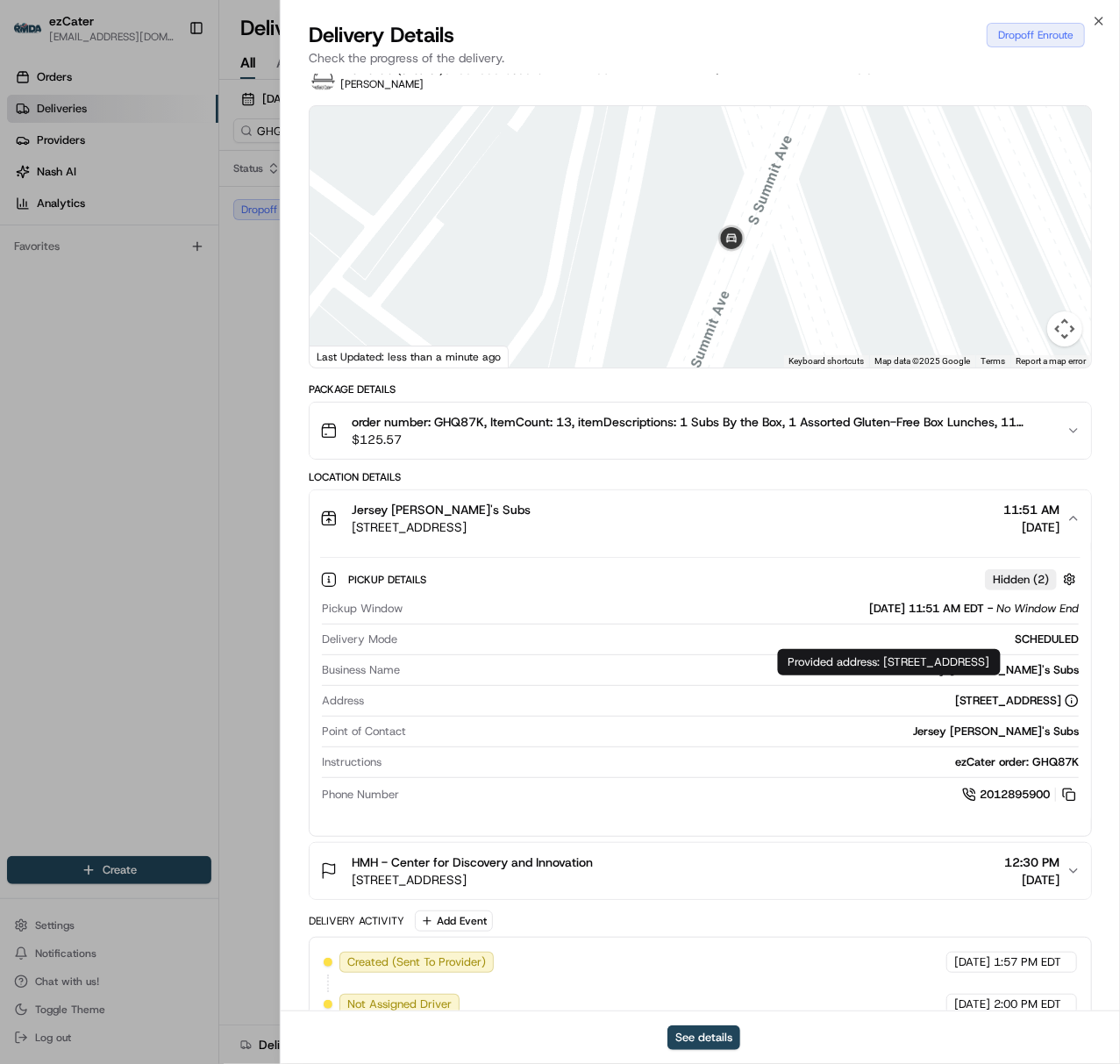
click at [889, 671] on div "Provided address: [STREET_ADDRESS] Provided address: [STREET_ADDRESS]" at bounding box center [889, 662] width 223 height 26
copy div "[STREET_ADDRESS]"
drag, startPoint x: 243, startPoint y: 377, endPoint x: 263, endPoint y: 358, distance: 27.6
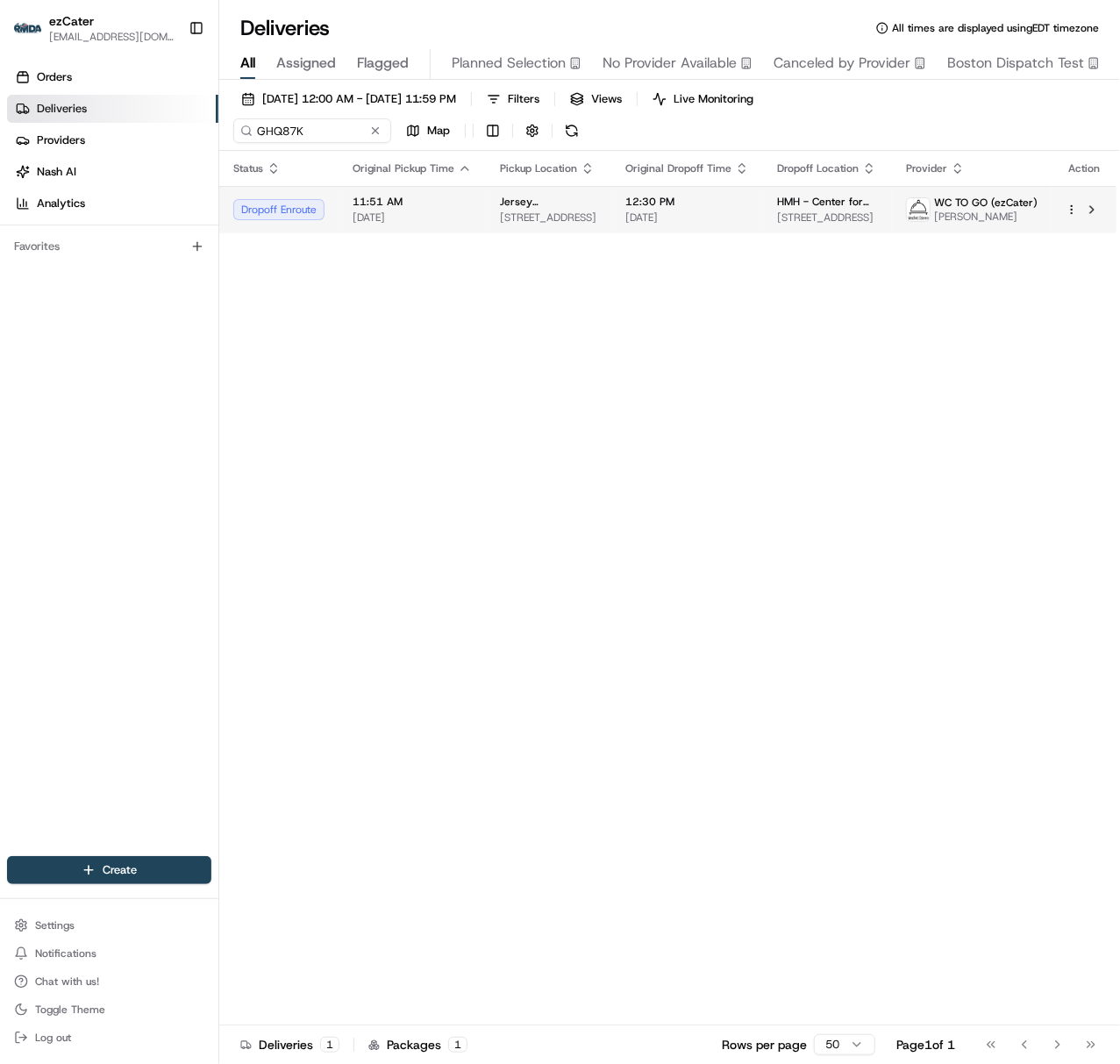
click at [681, 230] on td "12:30 PM [DATE]" at bounding box center [686, 209] width 152 height 47
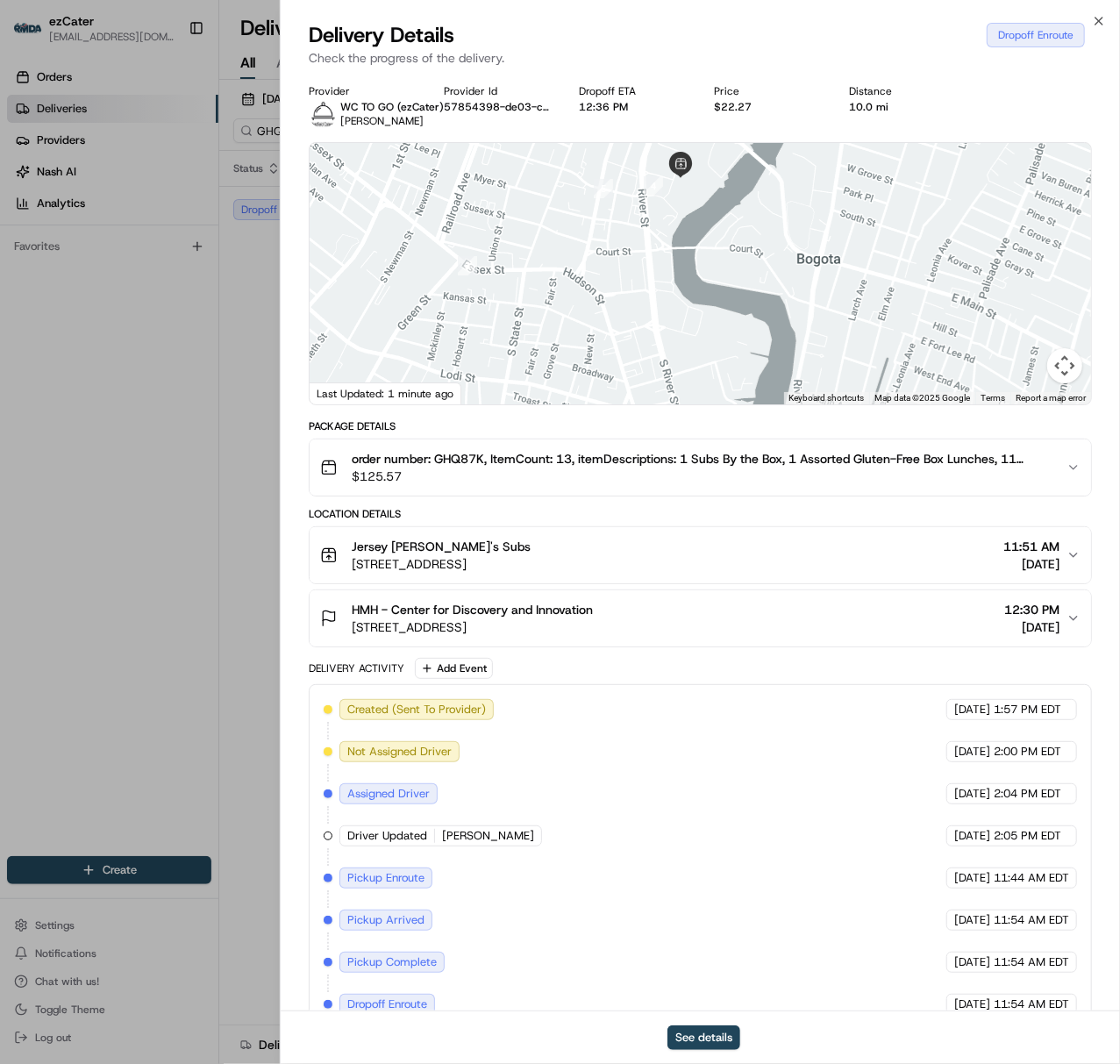
drag, startPoint x: 704, startPoint y: 251, endPoint x: 704, endPoint y: 391, distance: 140.0
click at [705, 397] on div at bounding box center [699, 273] width 781 height 261
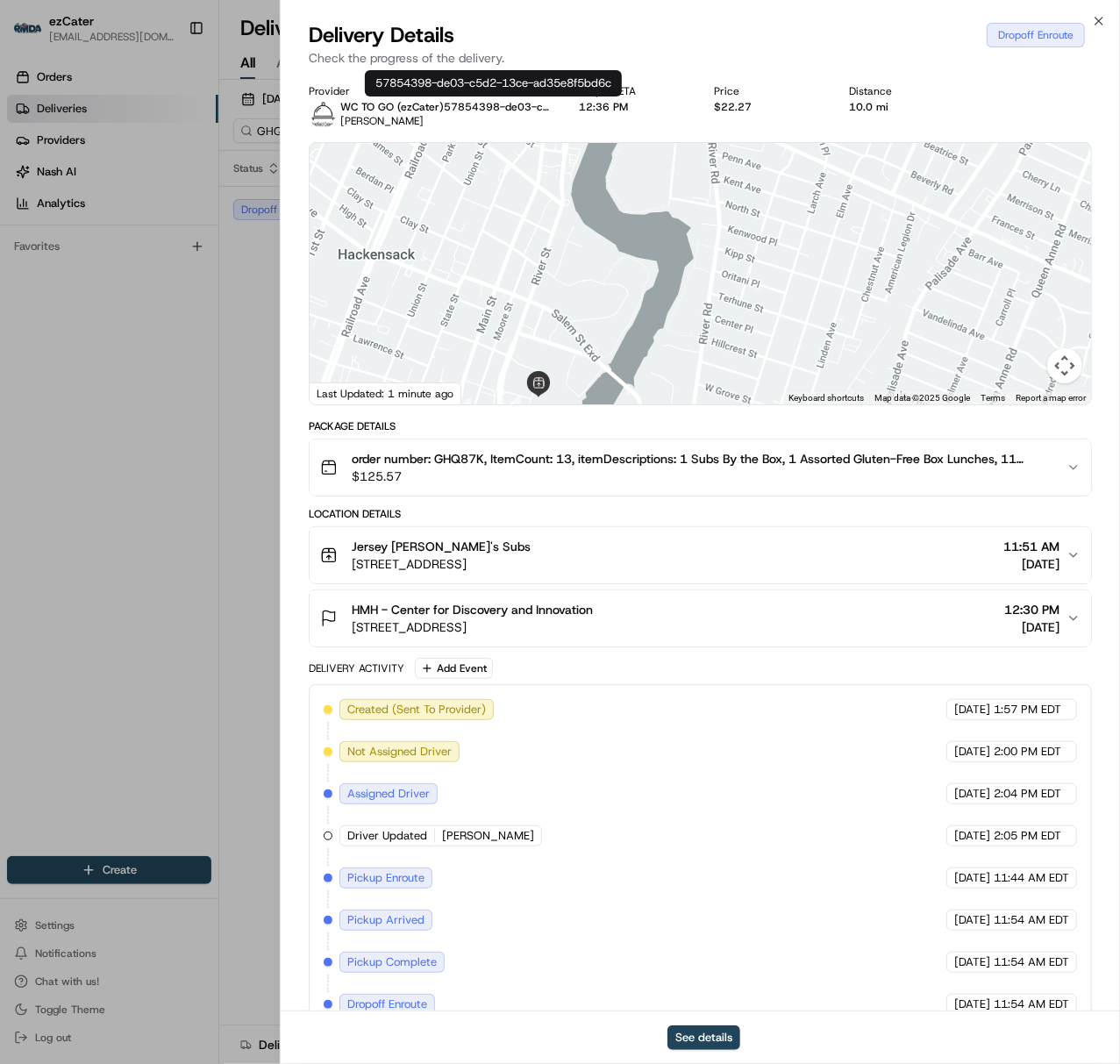
drag, startPoint x: 714, startPoint y: 358, endPoint x: 602, endPoint y: 28, distance: 348.5
click at [602, 25] on div "Delivery Details Dropoff Enroute Check the progress of the delivery. Provider W…" at bounding box center [700, 542] width 839 height 1043
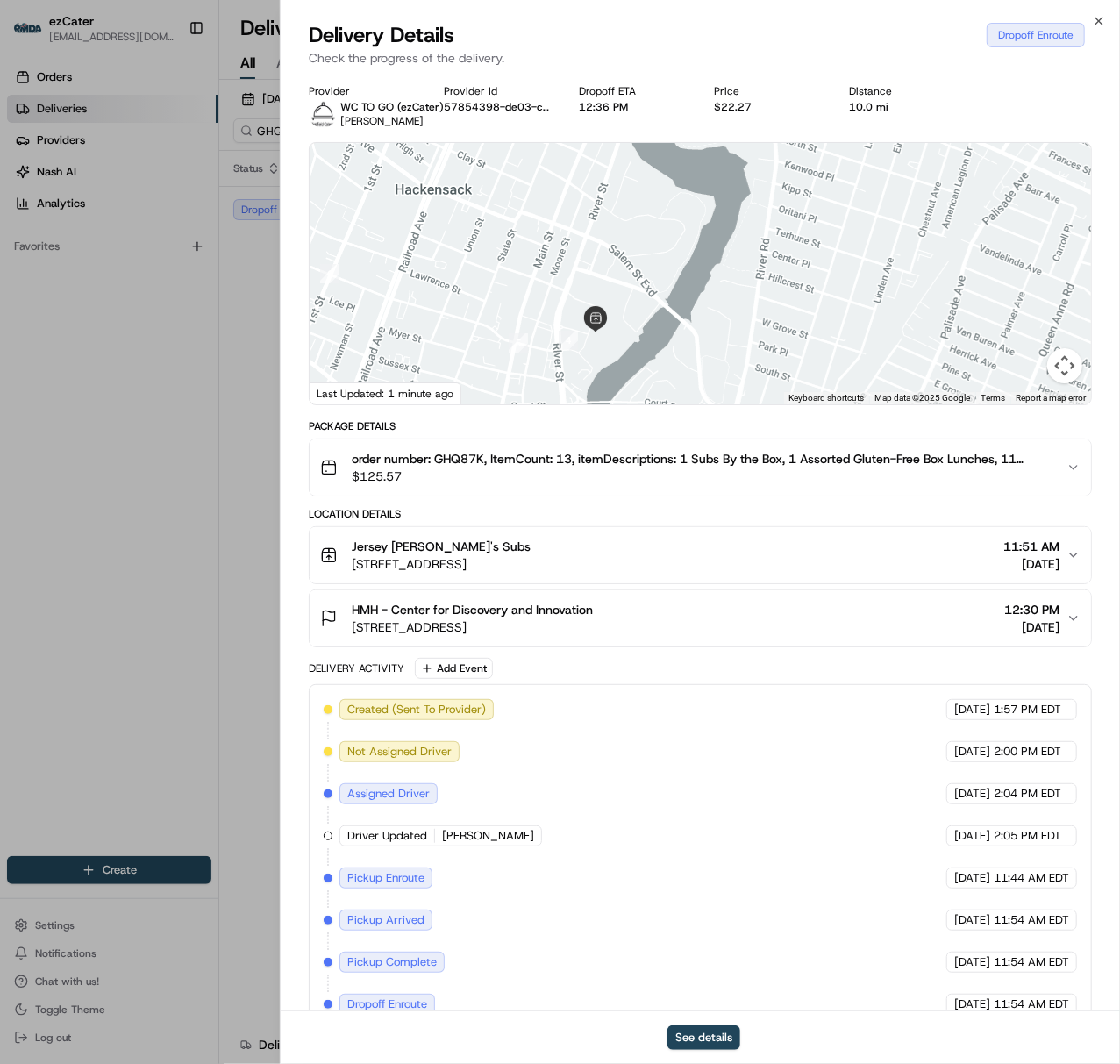
drag, startPoint x: 612, startPoint y: 358, endPoint x: 628, endPoint y: 317, distance: 44.0
click at [628, 317] on div at bounding box center [699, 273] width 781 height 261
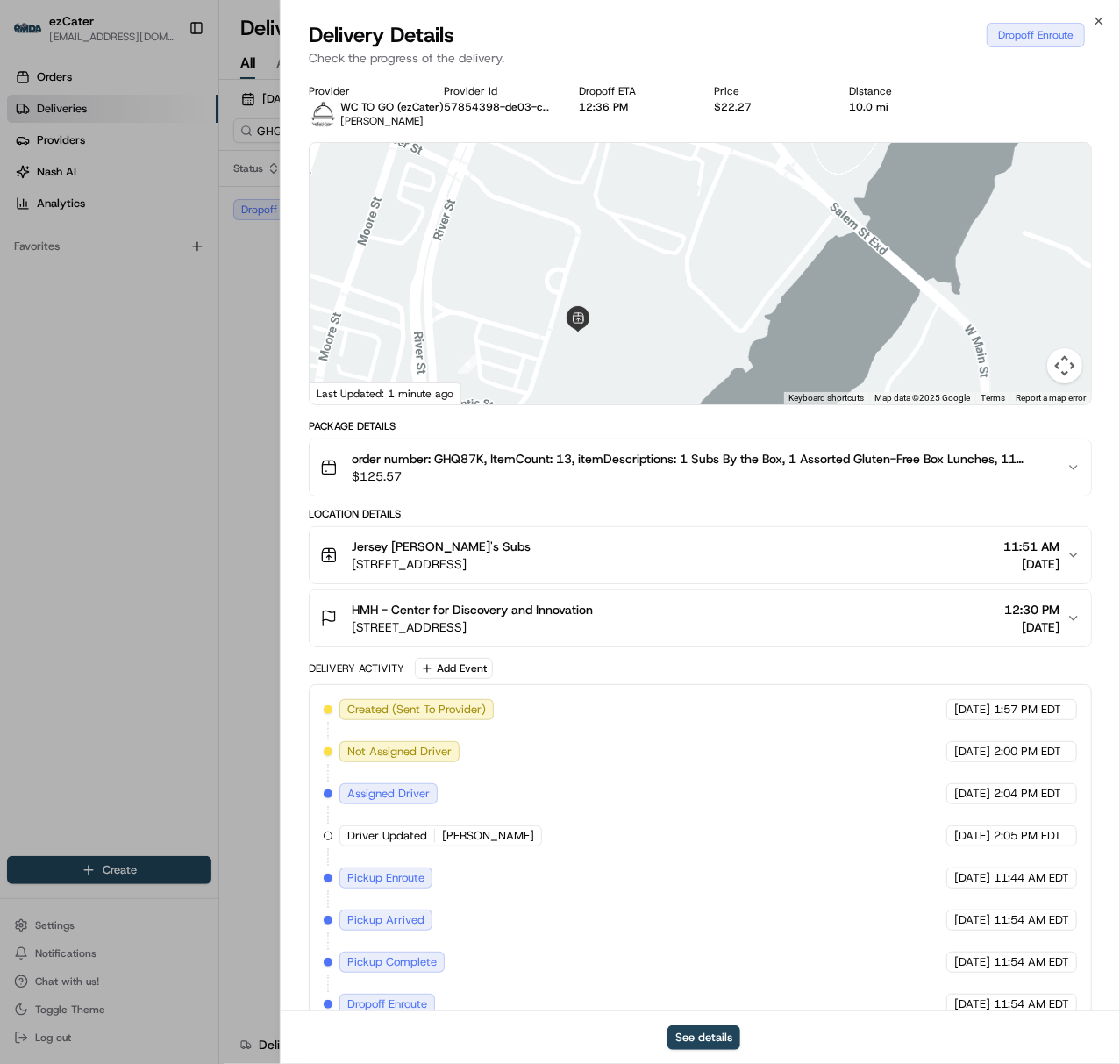
drag, startPoint x: 598, startPoint y: 344, endPoint x: 615, endPoint y: 296, distance: 50.9
click at [615, 299] on div at bounding box center [699, 273] width 781 height 261
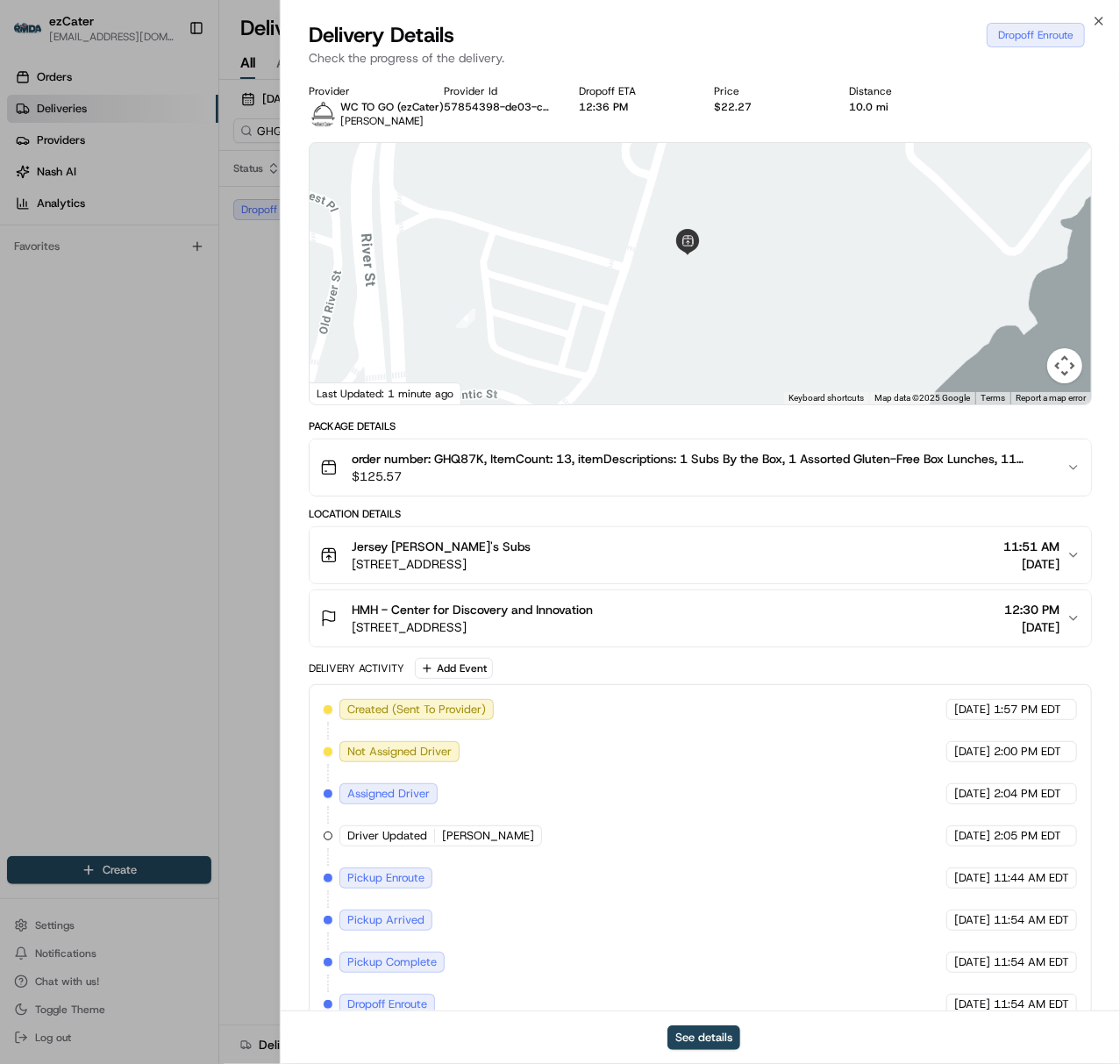
drag, startPoint x: 559, startPoint y: 309, endPoint x: 666, endPoint y: 253, distance: 120.8
click at [651, 284] on div at bounding box center [699, 273] width 781 height 261
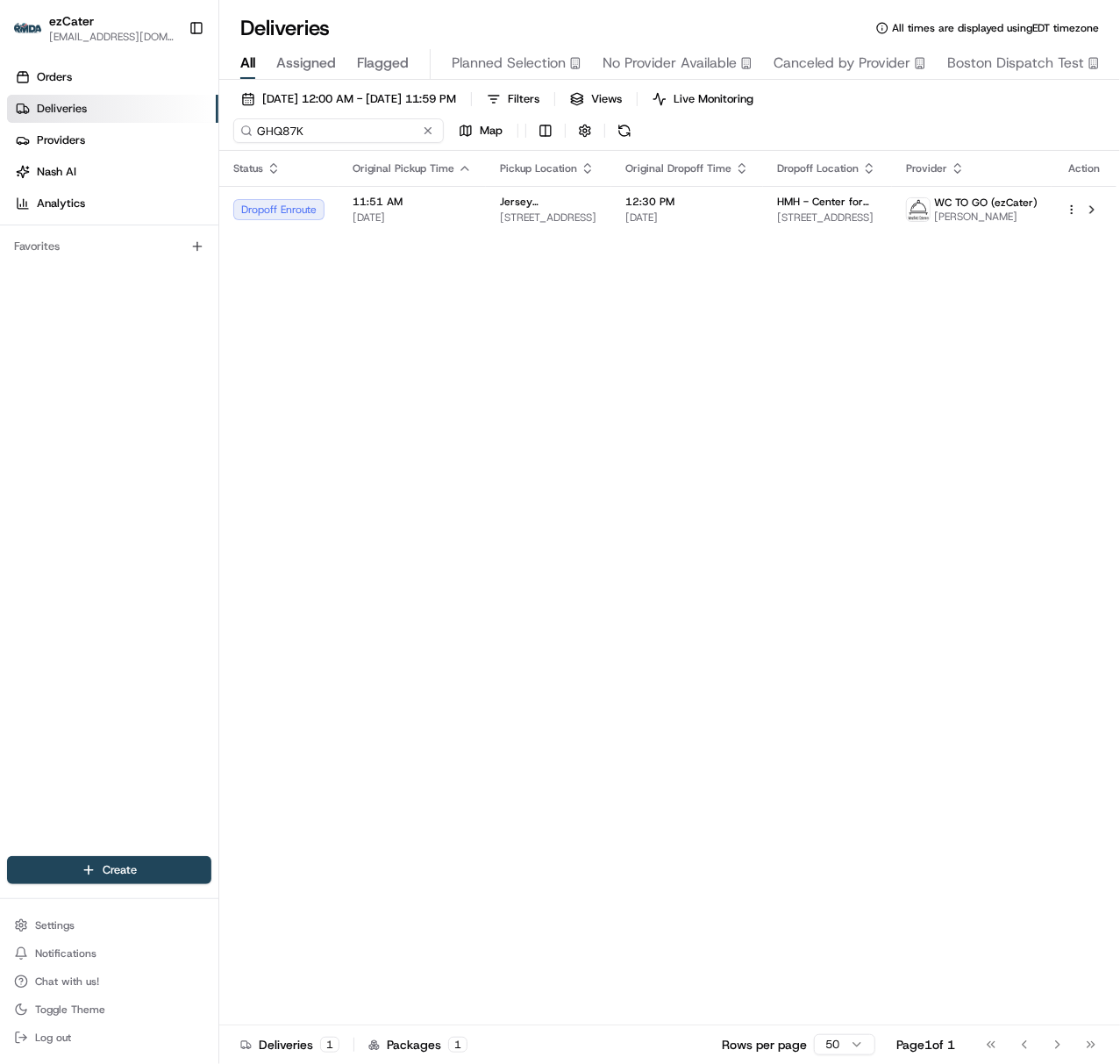
click at [265, 132] on input "GHQ87K" at bounding box center [338, 130] width 210 height 25
paste input "9XKP6G"
type input "9XKP6G"
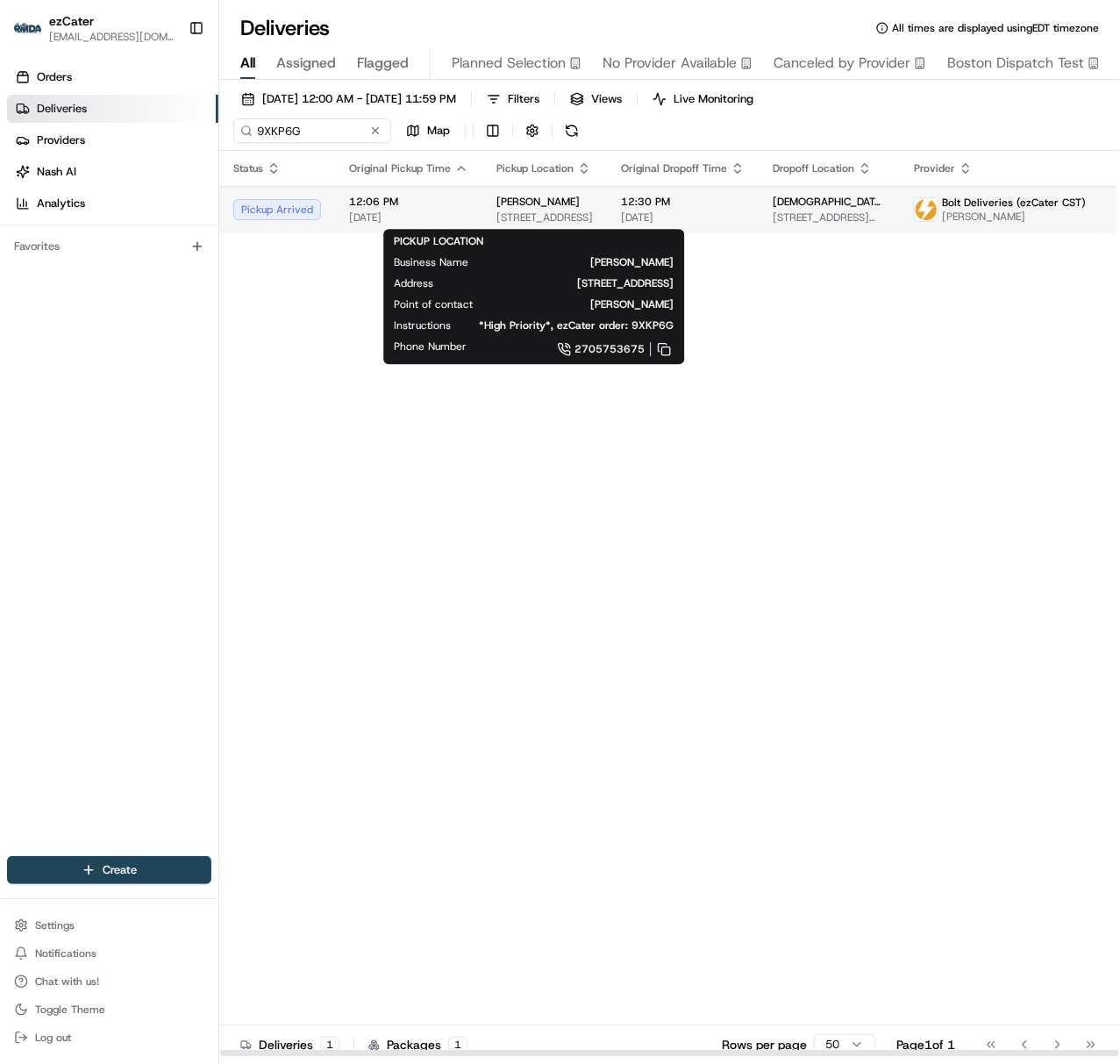
click at [523, 212] on span "[STREET_ADDRESS]" at bounding box center [545, 216] width 96 height 14
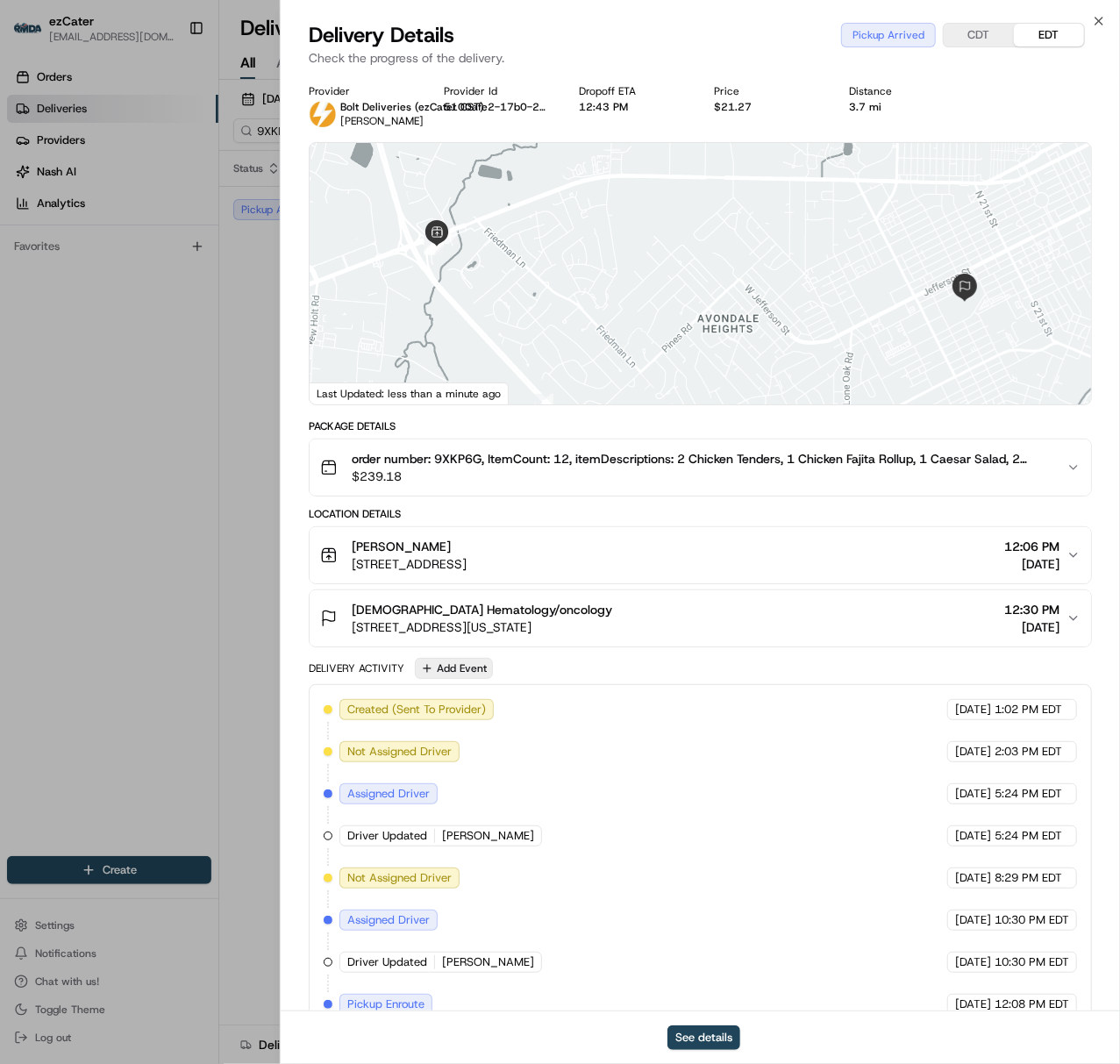
click at [464, 678] on button "Add Event" at bounding box center [454, 668] width 78 height 21
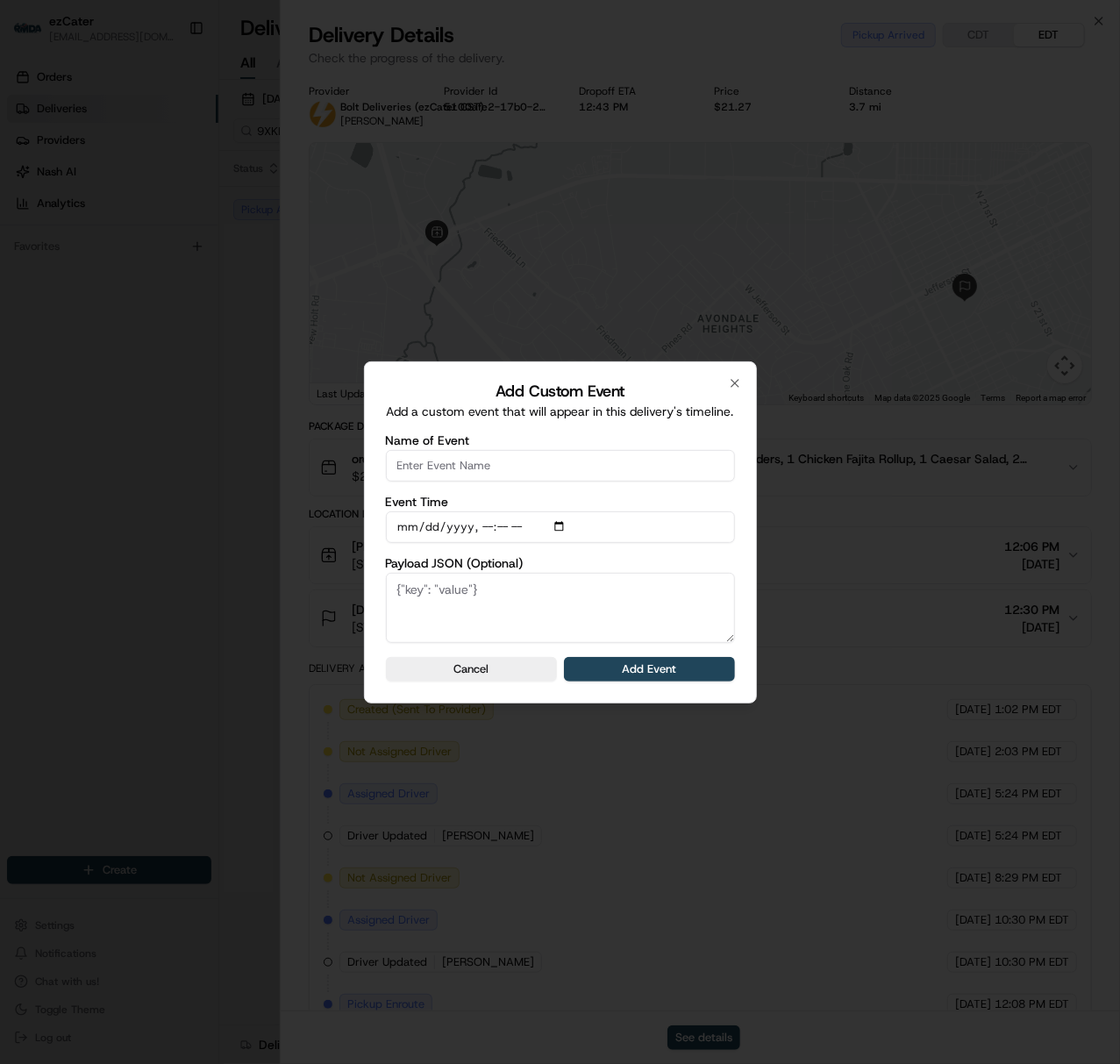
click at [466, 460] on input "Name of Event" at bounding box center [560, 466] width 349 height 32
type input "CP not ready"
click at [590, 672] on button "Add Event" at bounding box center [649, 668] width 171 height 25
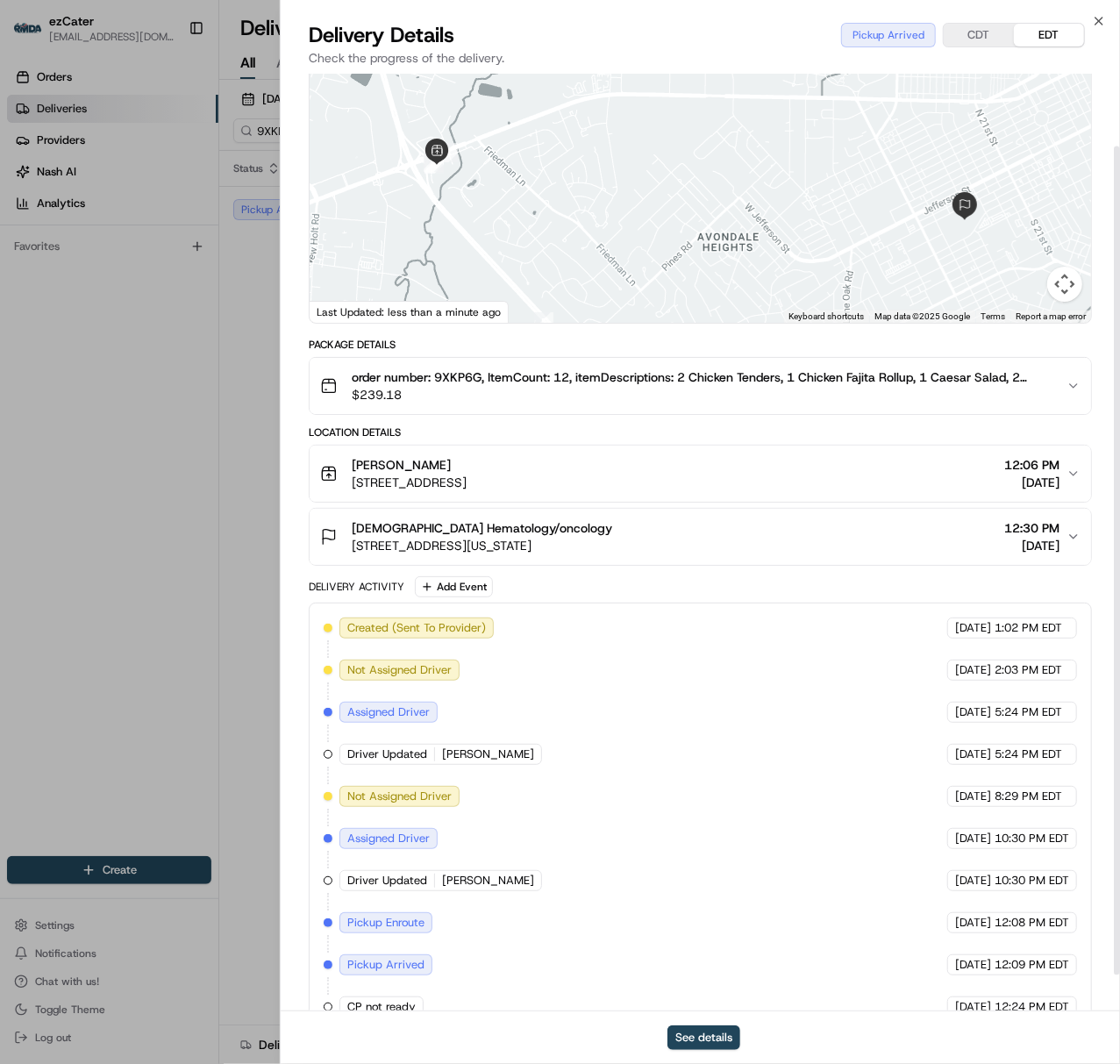
scroll to position [123, 0]
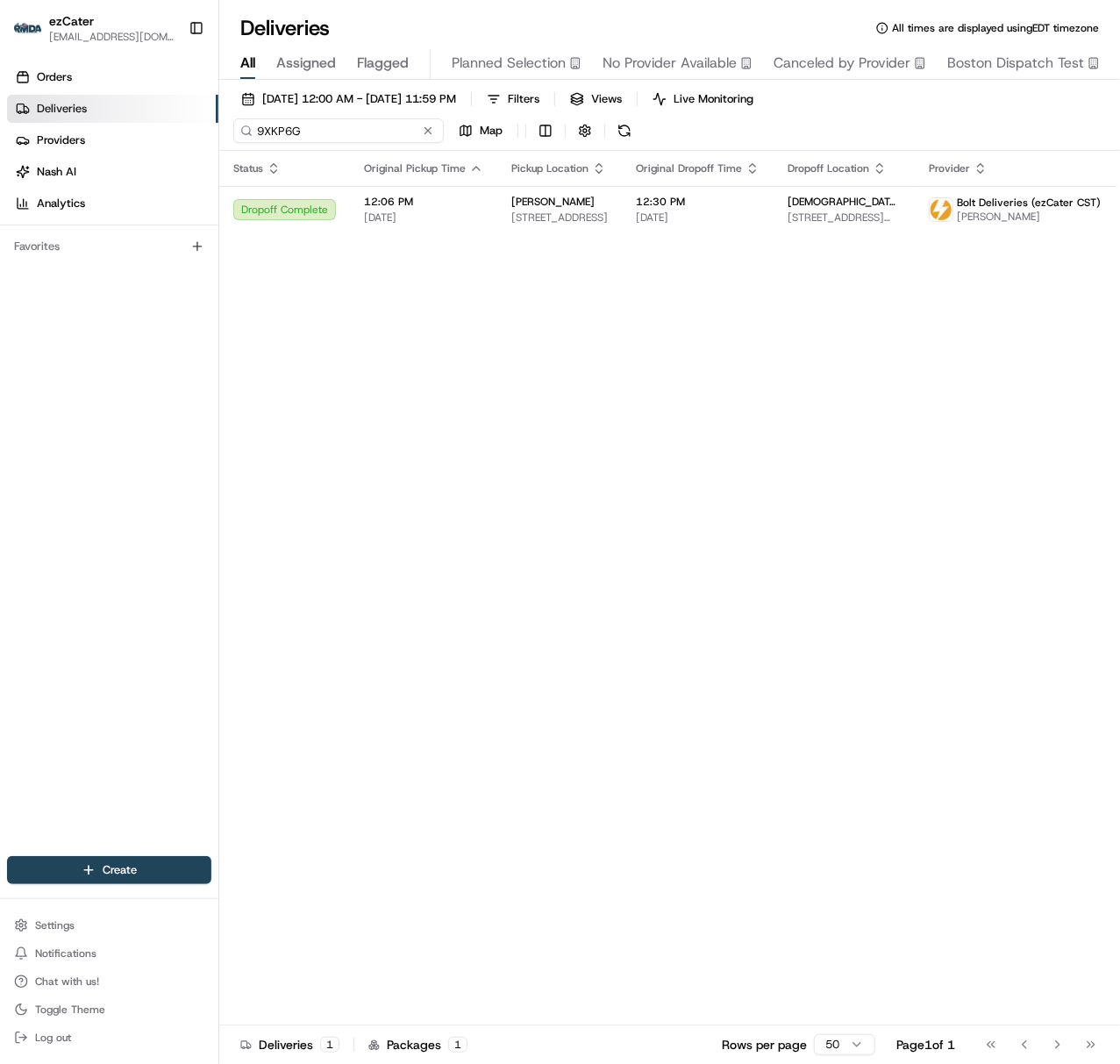
click at [279, 137] on input "9XKP6G" at bounding box center [338, 130] width 210 height 25
paste input "4K7VRF"
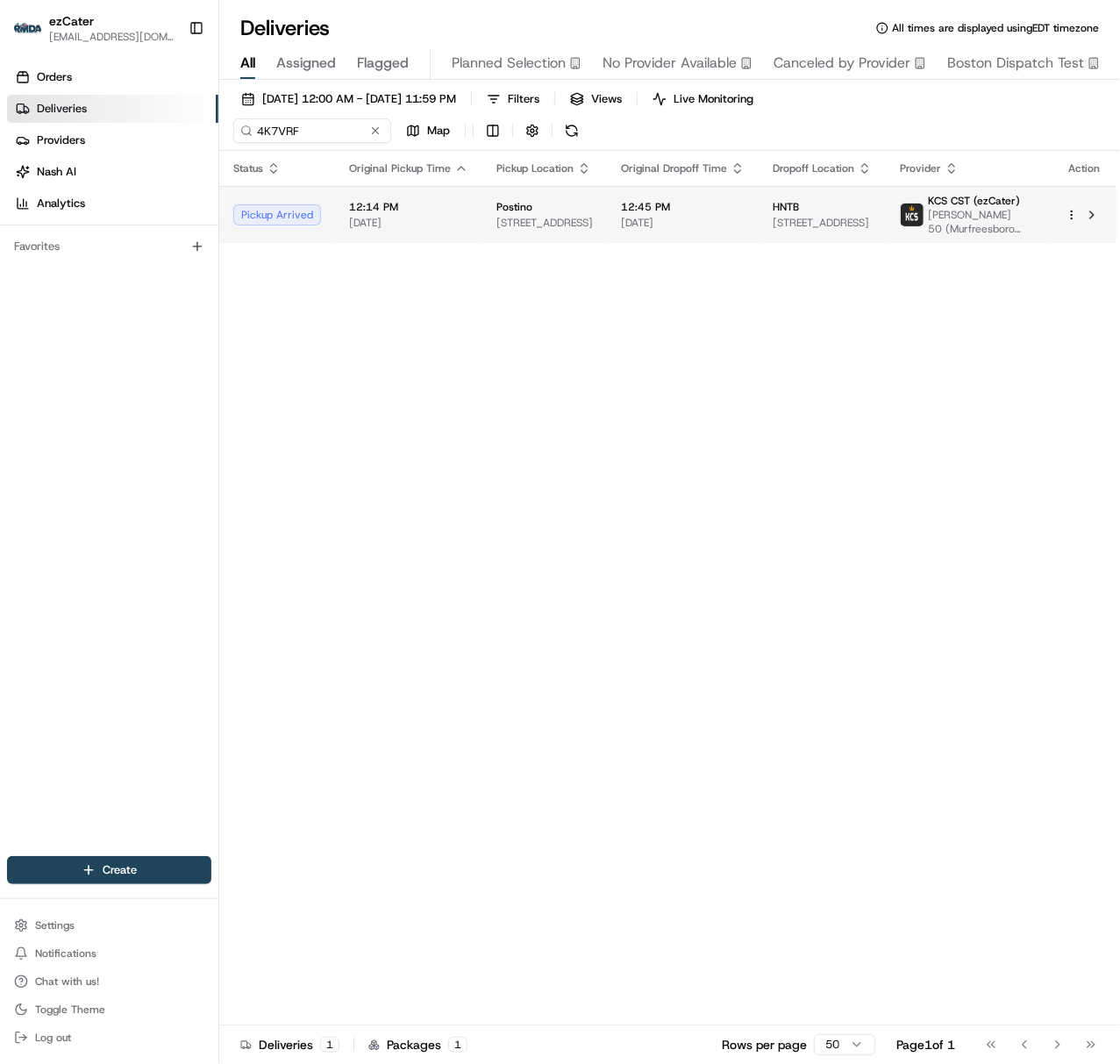
click at [373, 223] on span "[DATE]" at bounding box center [408, 222] width 119 height 14
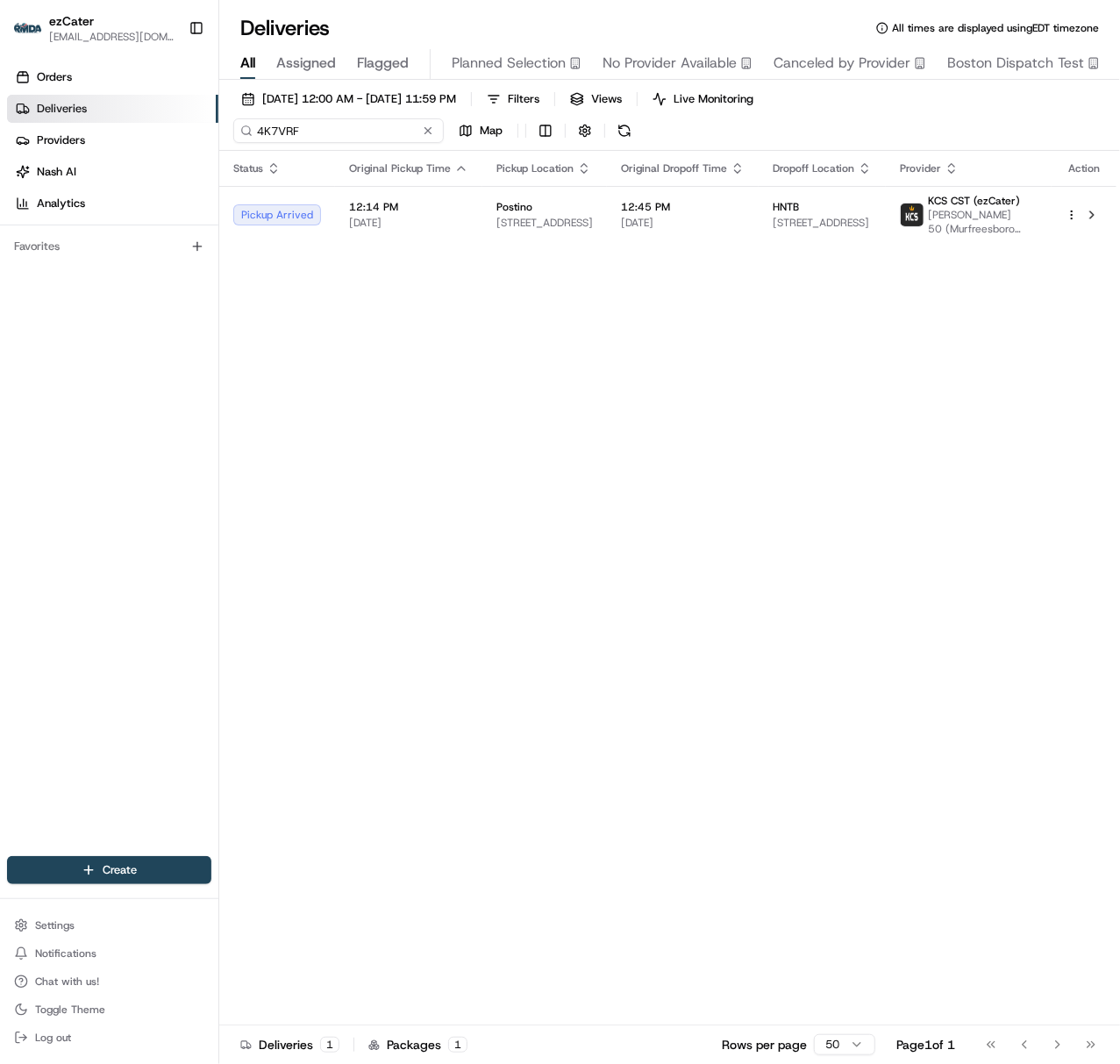
click at [263, 131] on input "4K7VRF" at bounding box center [338, 130] width 210 height 25
paste input "V90X3"
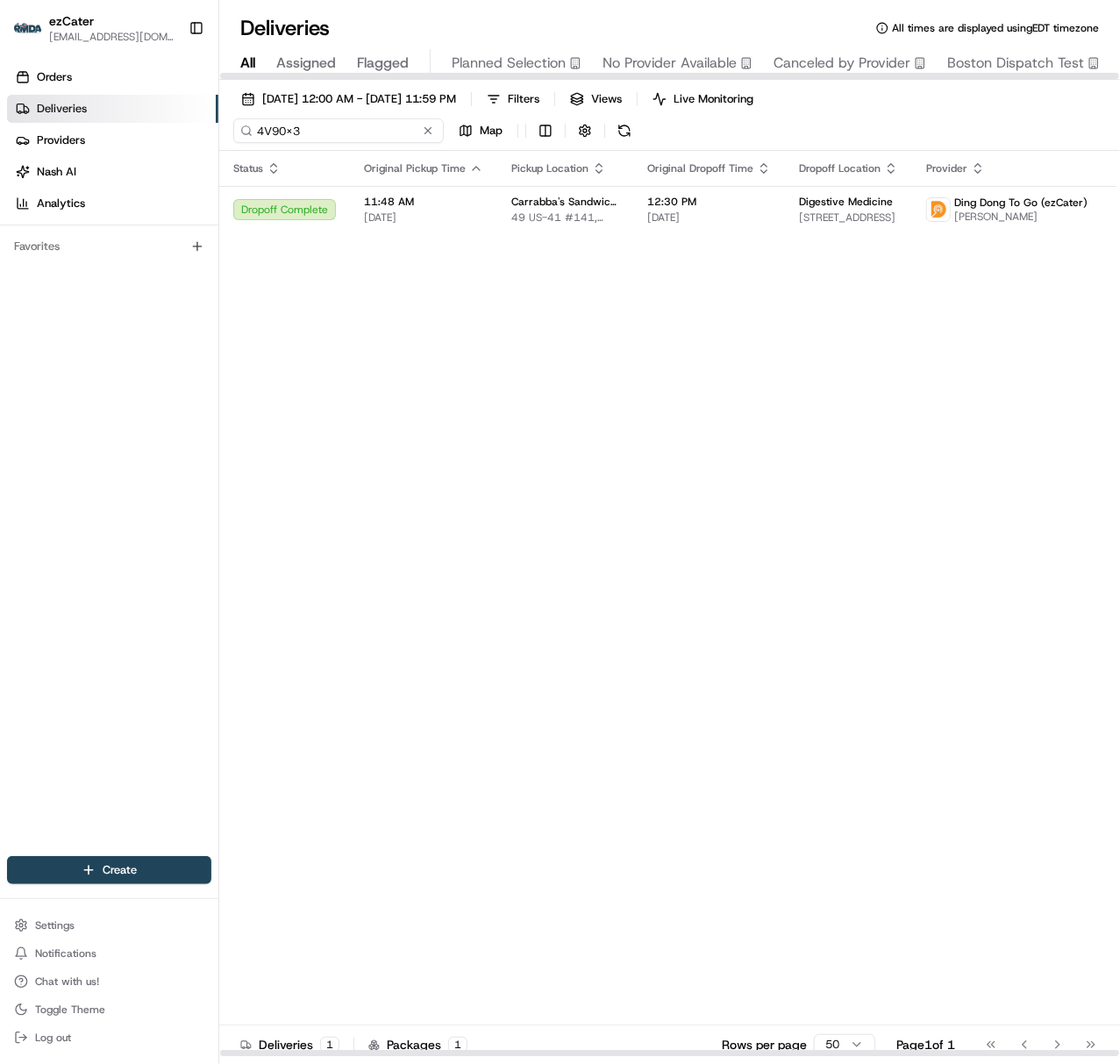
click at [296, 136] on input "4V90X3" at bounding box center [338, 130] width 210 height 25
paste input "RVXJZT"
click at [288, 127] on input "RVXJZT" at bounding box center [338, 130] width 210 height 25
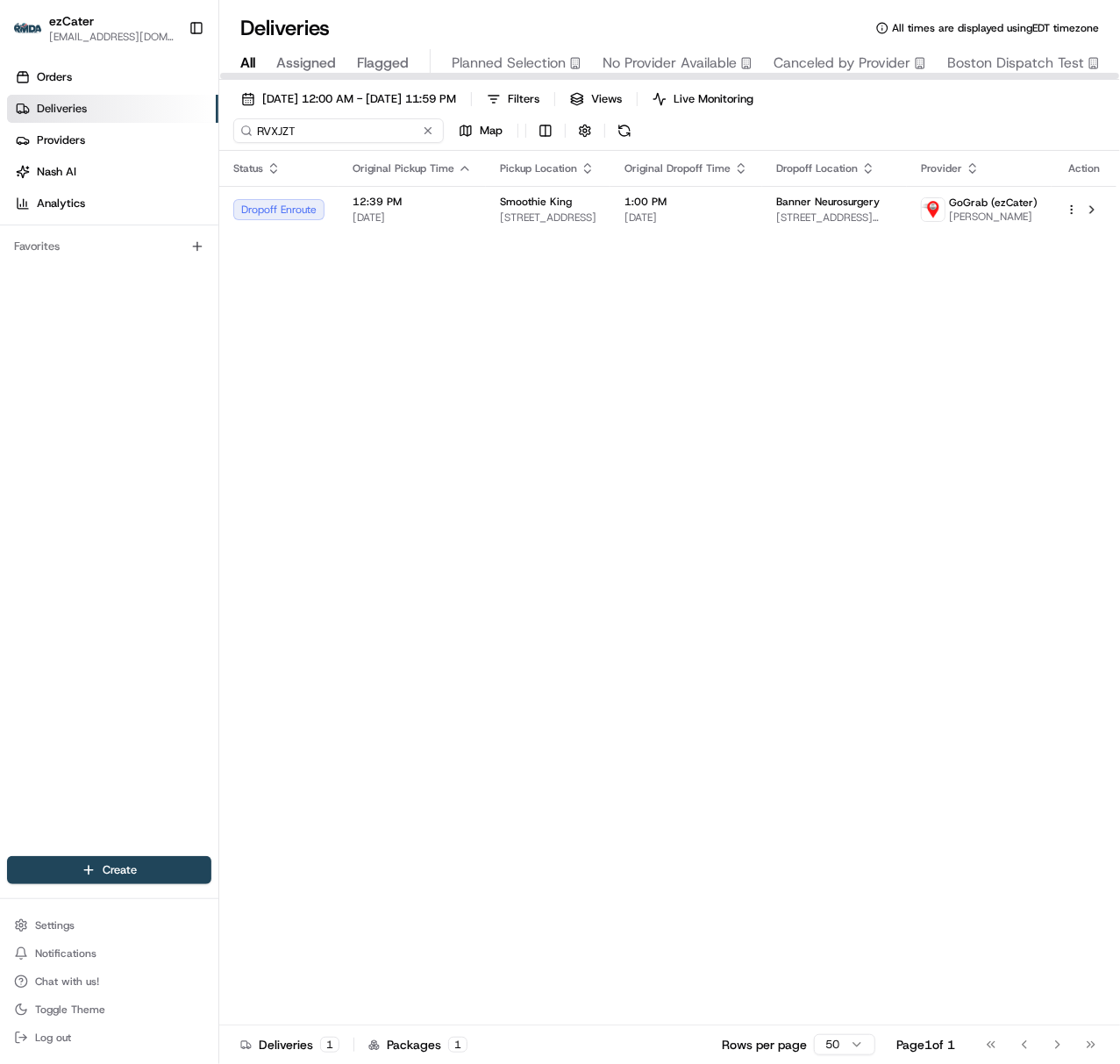
paste input "Z4M-ZM0"
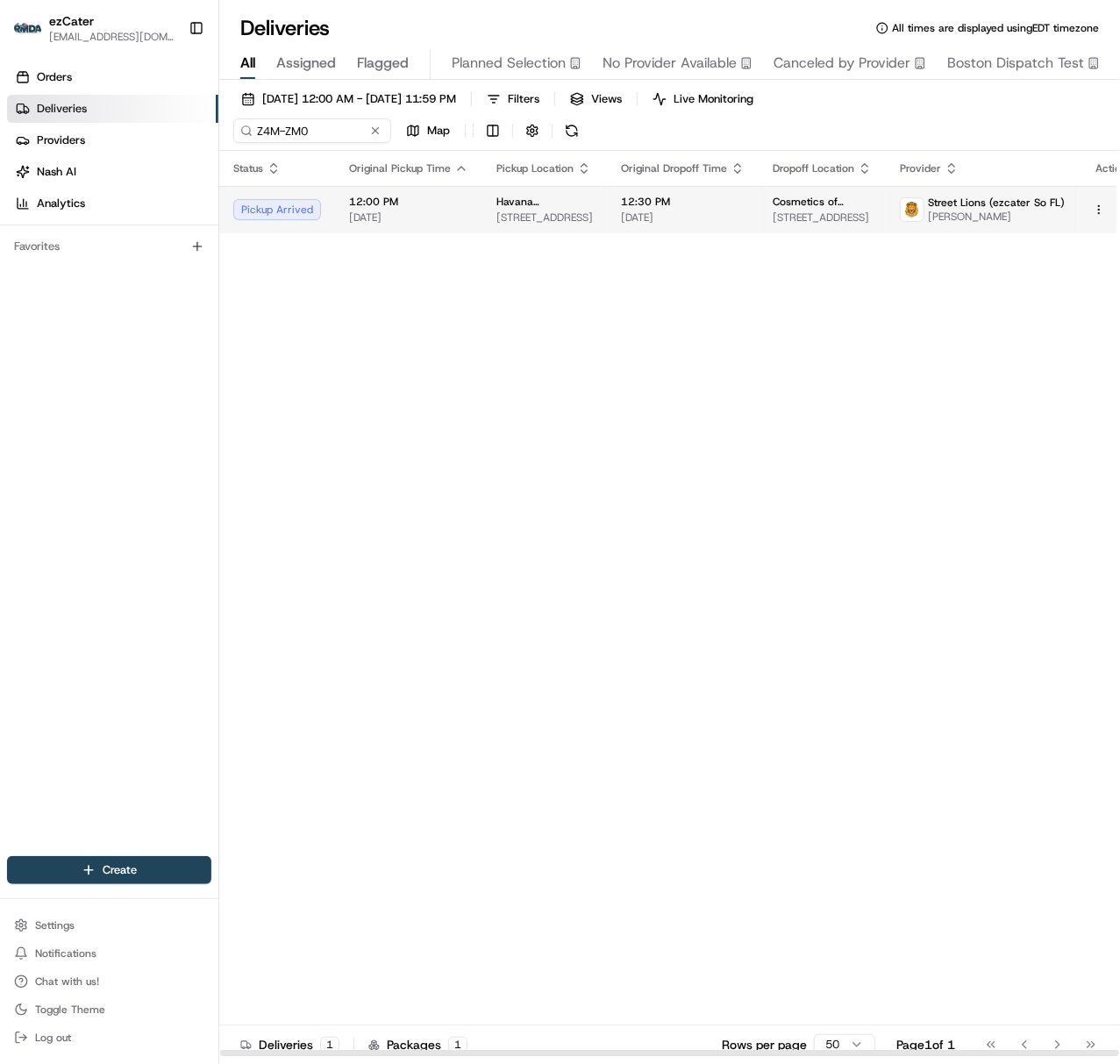
click at [574, 221] on span "[STREET_ADDRESS]" at bounding box center [545, 216] width 96 height 14
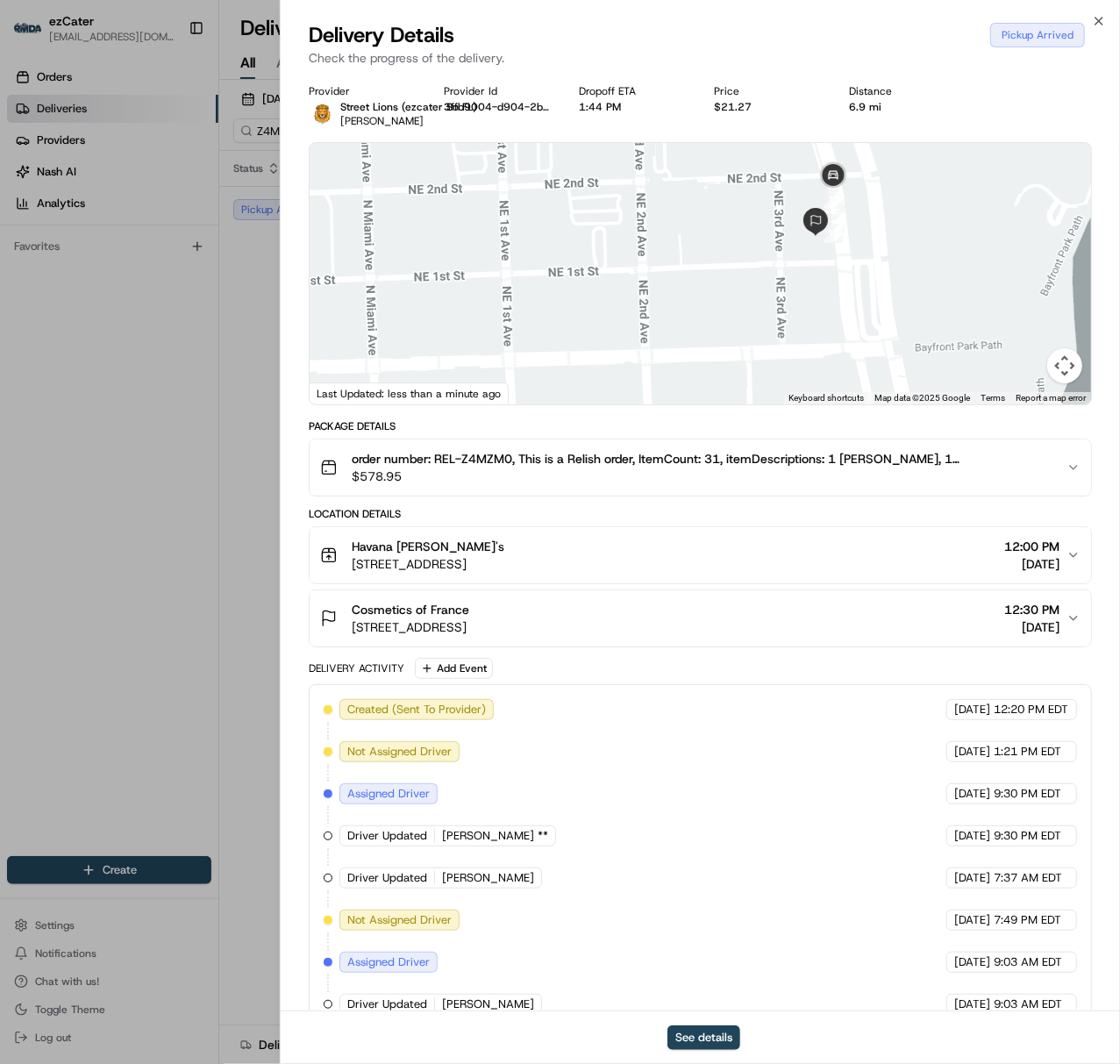
drag, startPoint x: 849, startPoint y: 230, endPoint x: 839, endPoint y: 306, distance: 76.7
click at [840, 306] on div at bounding box center [699, 273] width 781 height 261
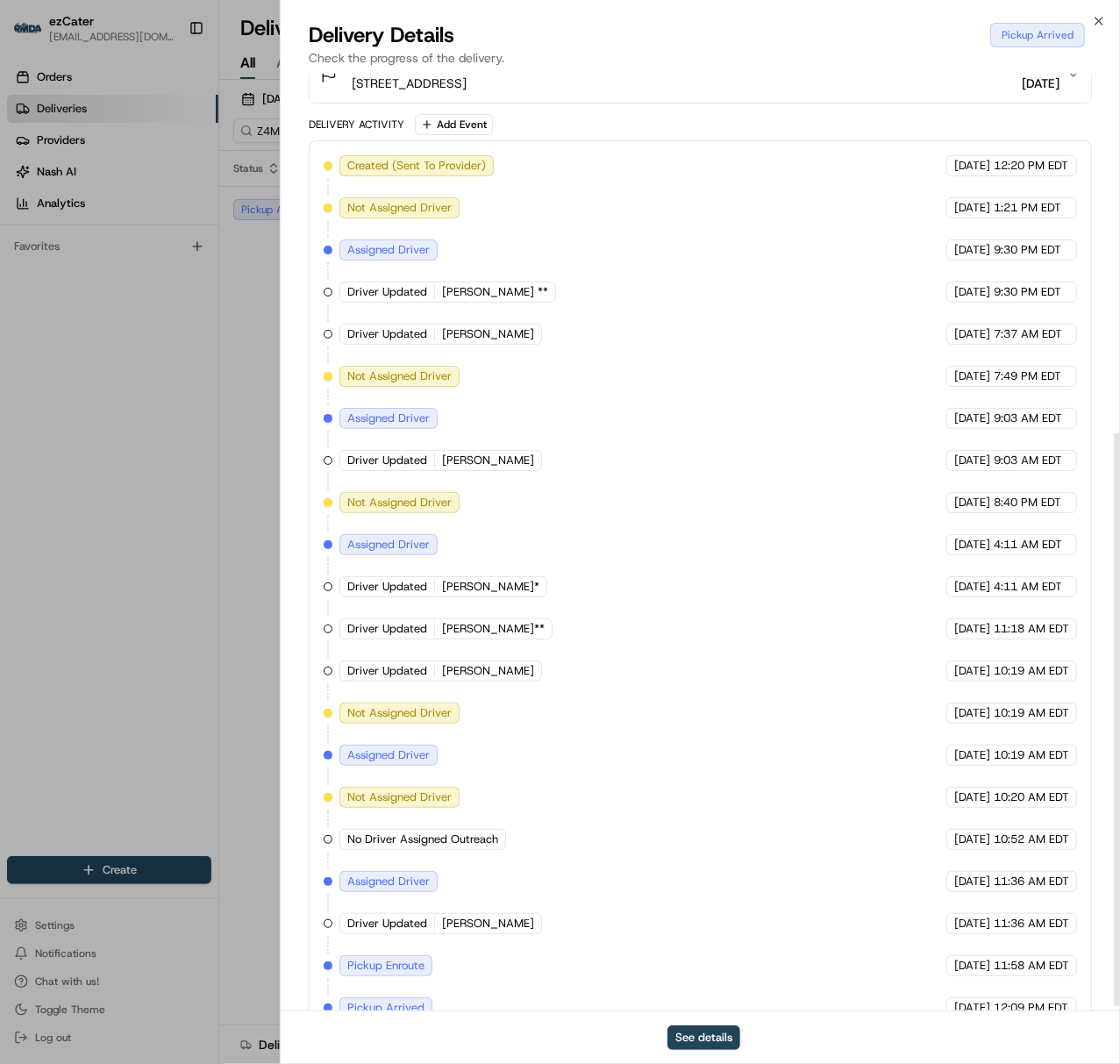
scroll to position [591, 0]
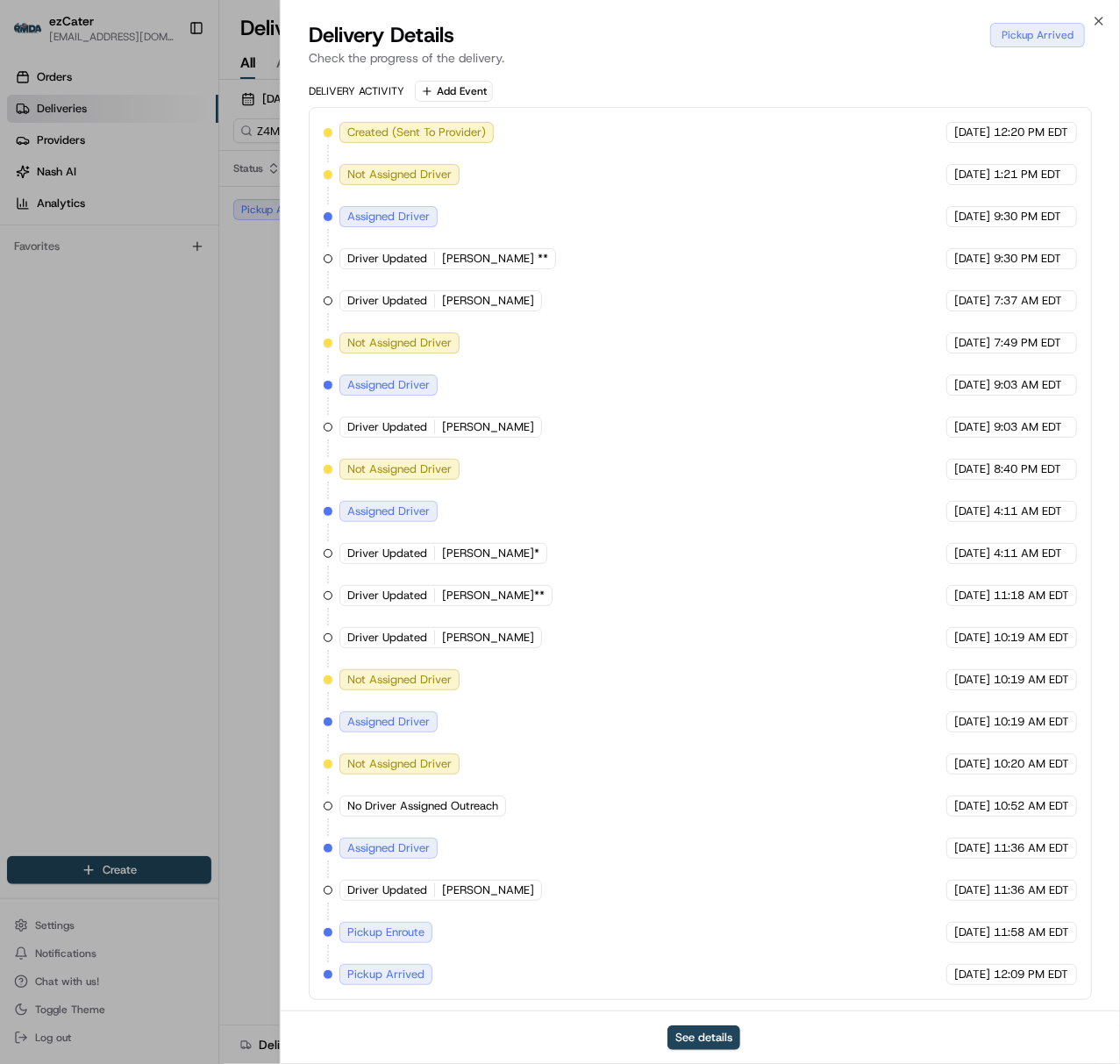
drag, startPoint x: 158, startPoint y: 454, endPoint x: 307, endPoint y: 438, distance: 149.9
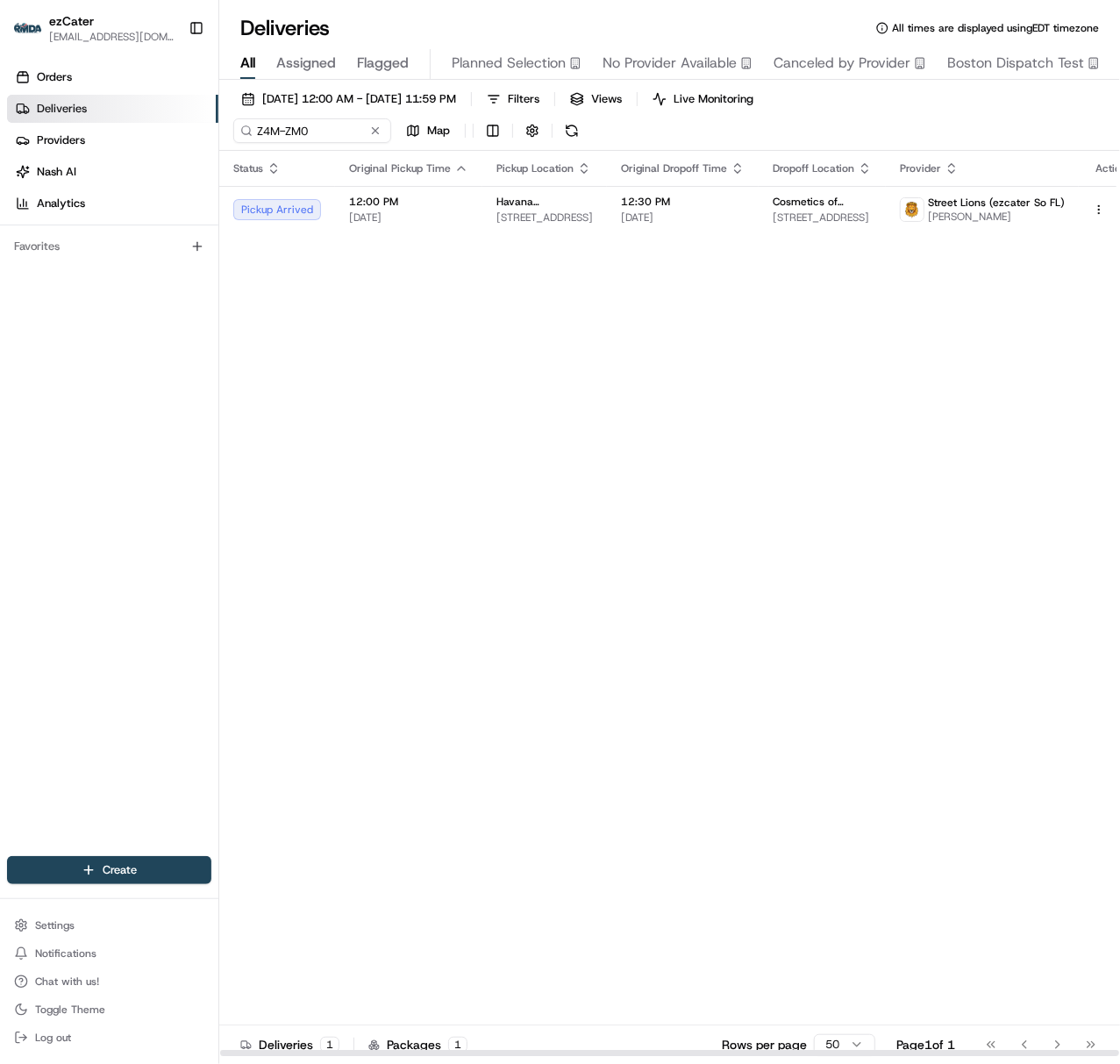
drag, startPoint x: 389, startPoint y: 416, endPoint x: 362, endPoint y: 551, distance: 137.7
click at [359, 561] on div "Status Original Pickup Time Pickup Location Original Dropoff Time Dropoff Locat…" at bounding box center [681, 604] width 925 height 906
click at [639, 211] on span "[DATE]" at bounding box center [683, 216] width 124 height 14
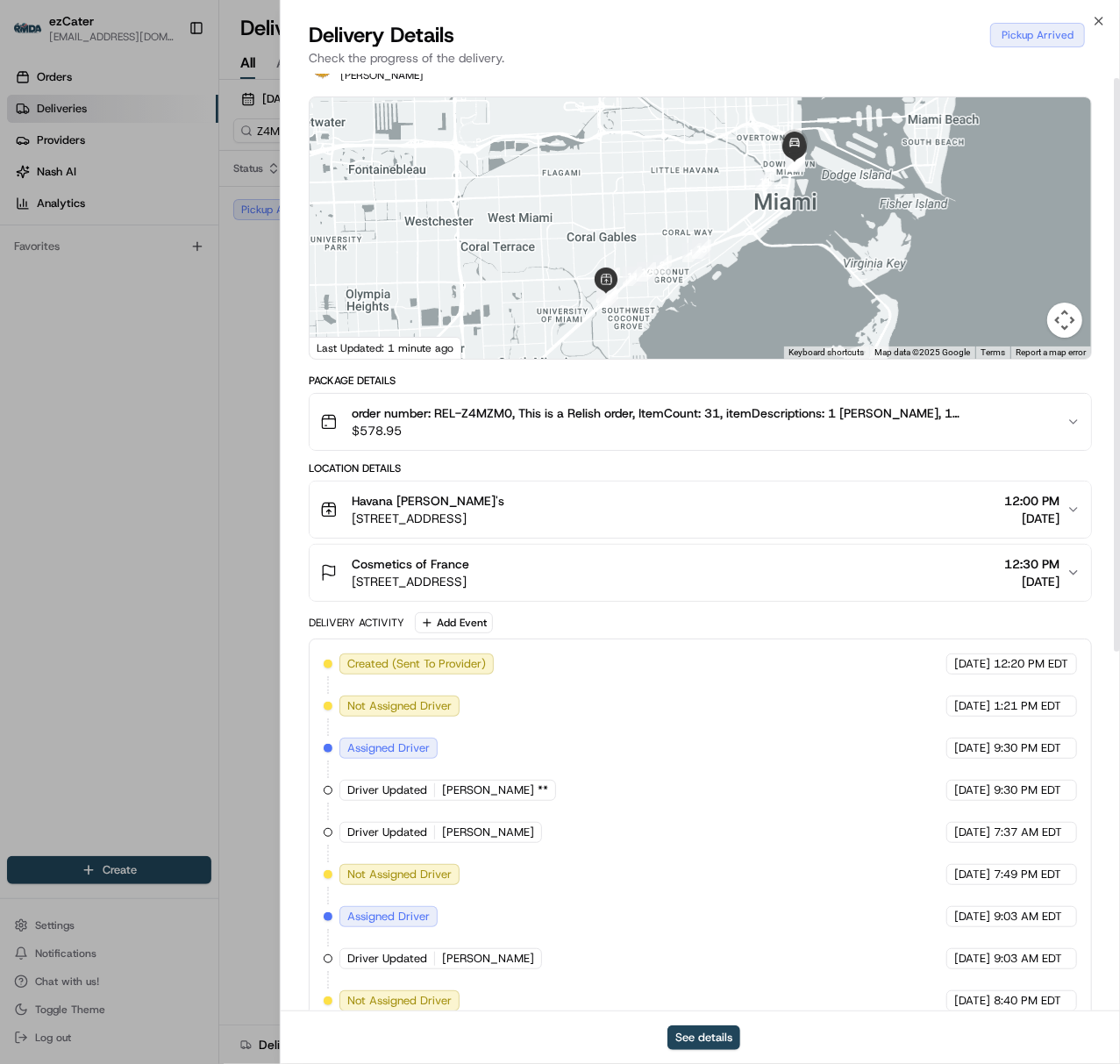
scroll to position [7, 0]
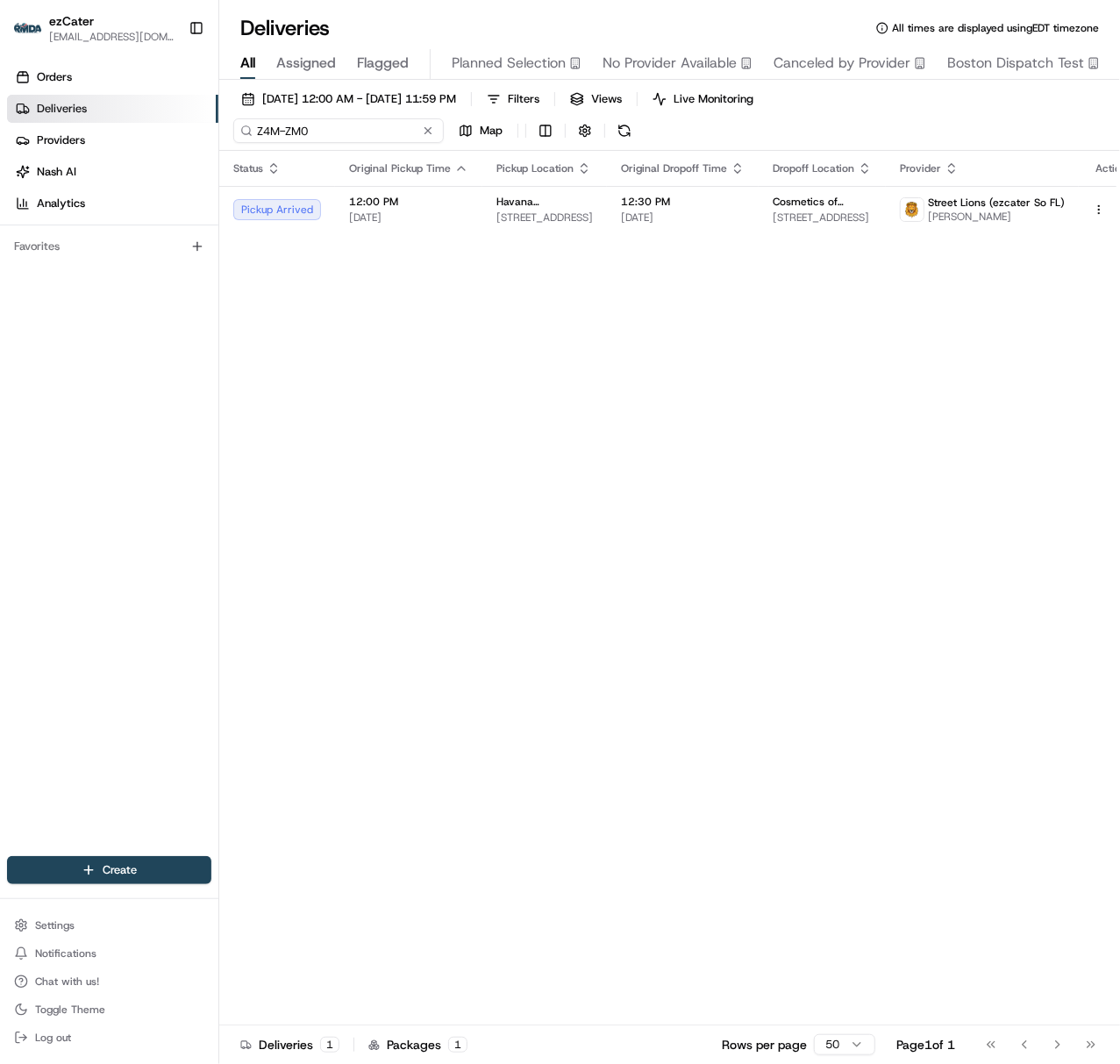
click at [268, 128] on input "Z4M-ZM0" at bounding box center [338, 130] width 210 height 25
paste input "G3Z834"
click at [268, 128] on input "G3Z834-ZM0" at bounding box center [338, 130] width 210 height 25
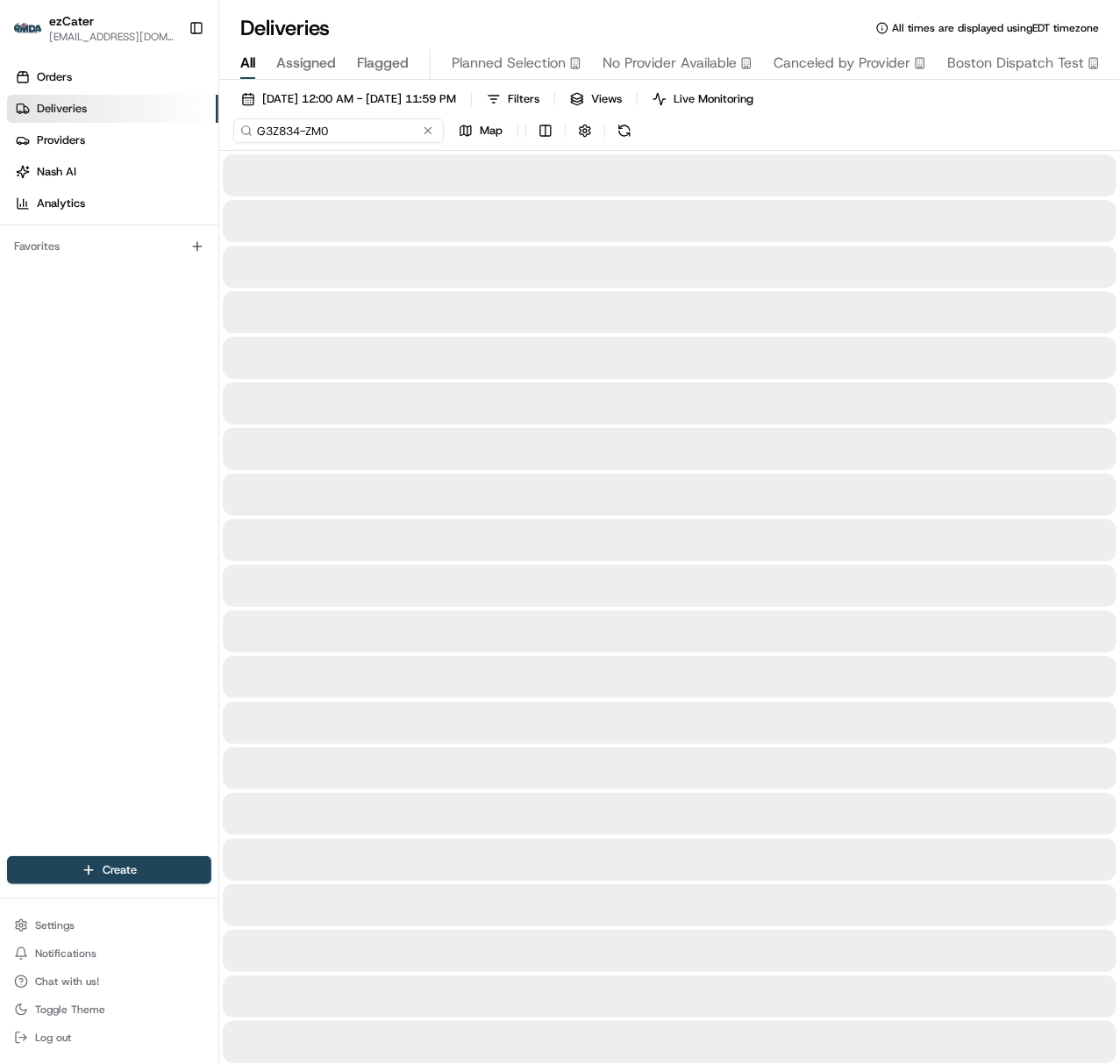
click at [268, 128] on input "G3Z834-ZM0" at bounding box center [338, 130] width 210 height 25
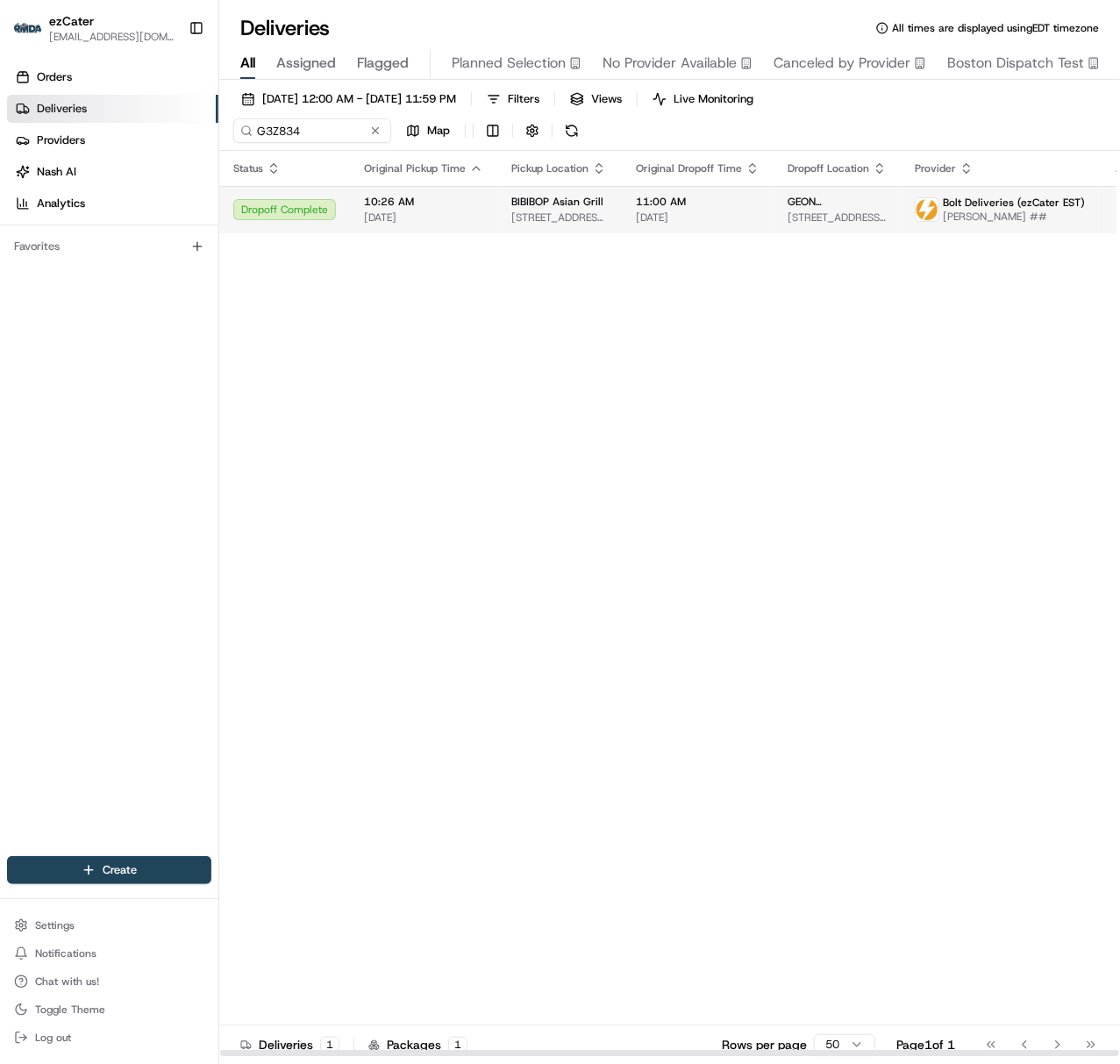
click at [455, 226] on td "10:26 AM [DATE]" at bounding box center [424, 209] width 147 height 47
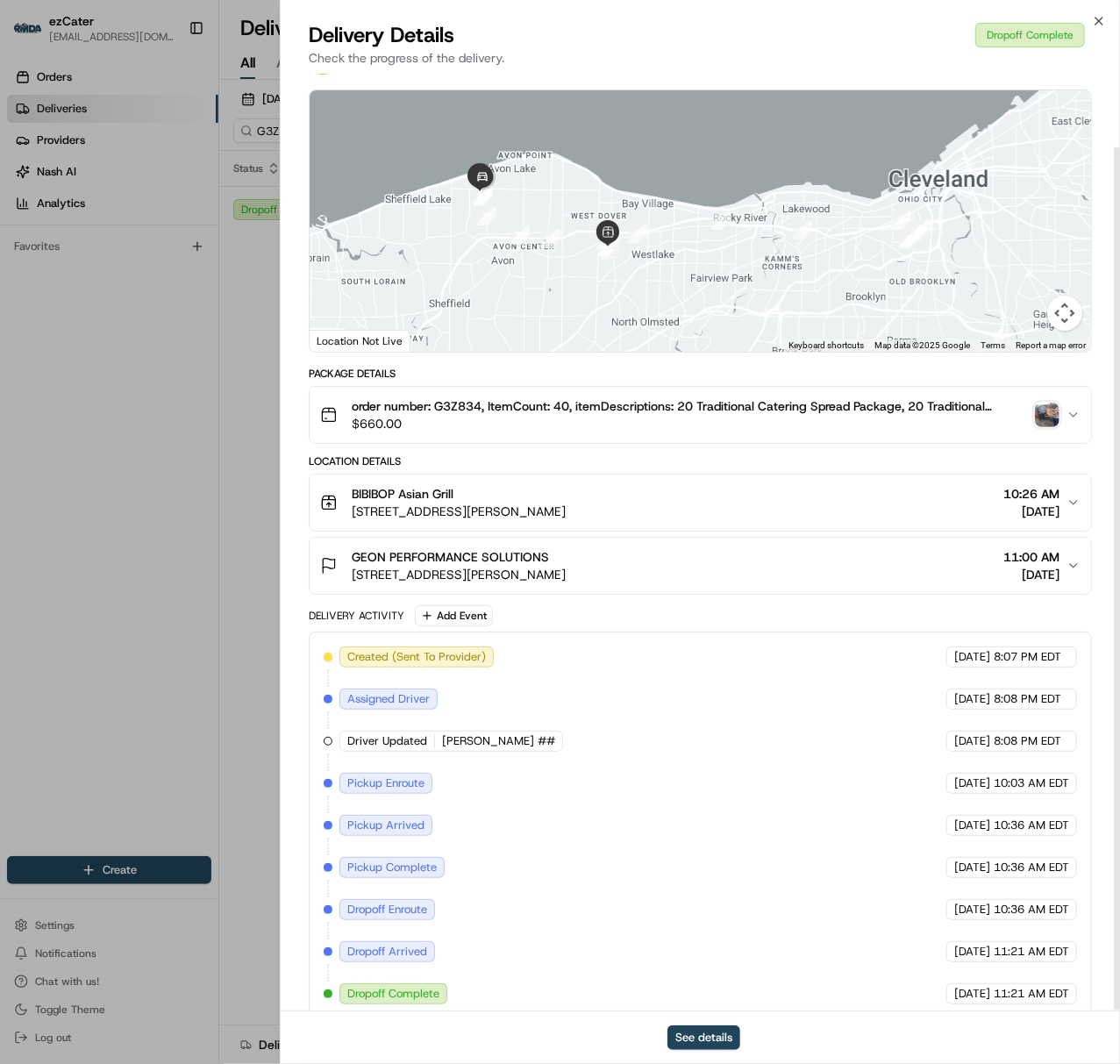
scroll to position [79, 0]
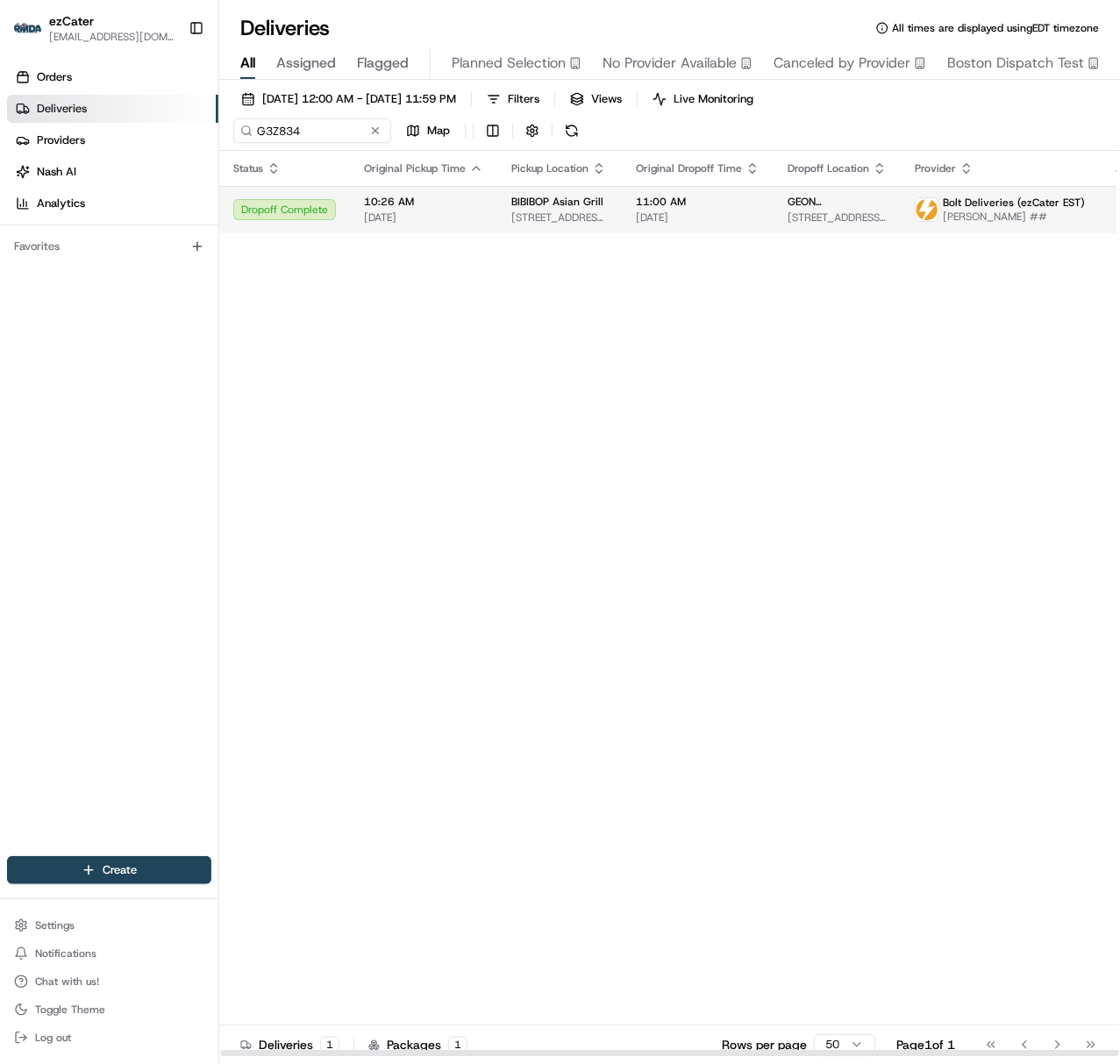
click at [428, 219] on span "[DATE]" at bounding box center [423, 216] width 119 height 14
click at [295, 140] on input "G3Z834" at bounding box center [338, 130] width 210 height 25
paste input "R1CFEU"
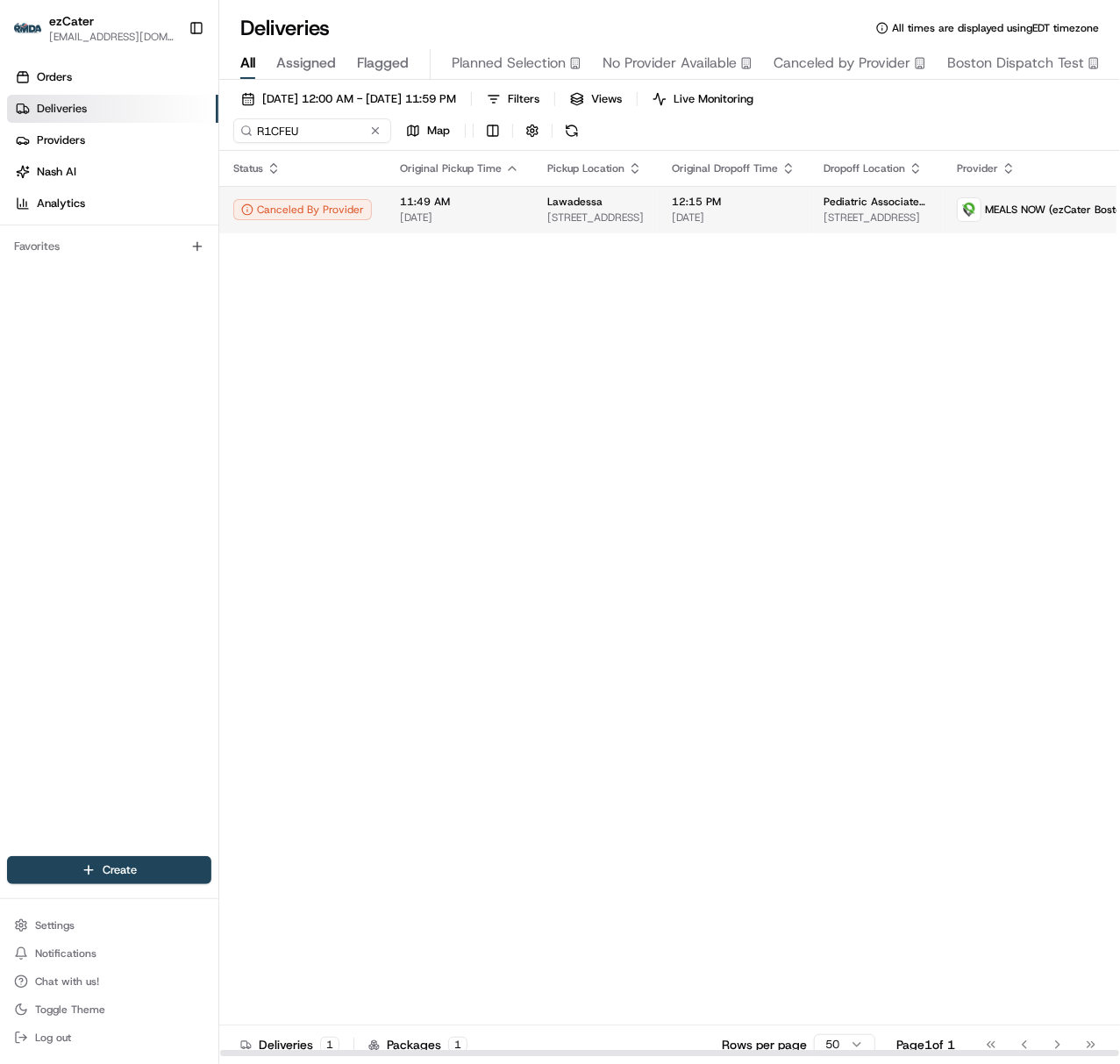
click at [493, 218] on span "[DATE]" at bounding box center [459, 216] width 119 height 14
click at [264, 131] on input "R1CFEU" at bounding box center [338, 130] width 210 height 25
paste input "09HMKG"
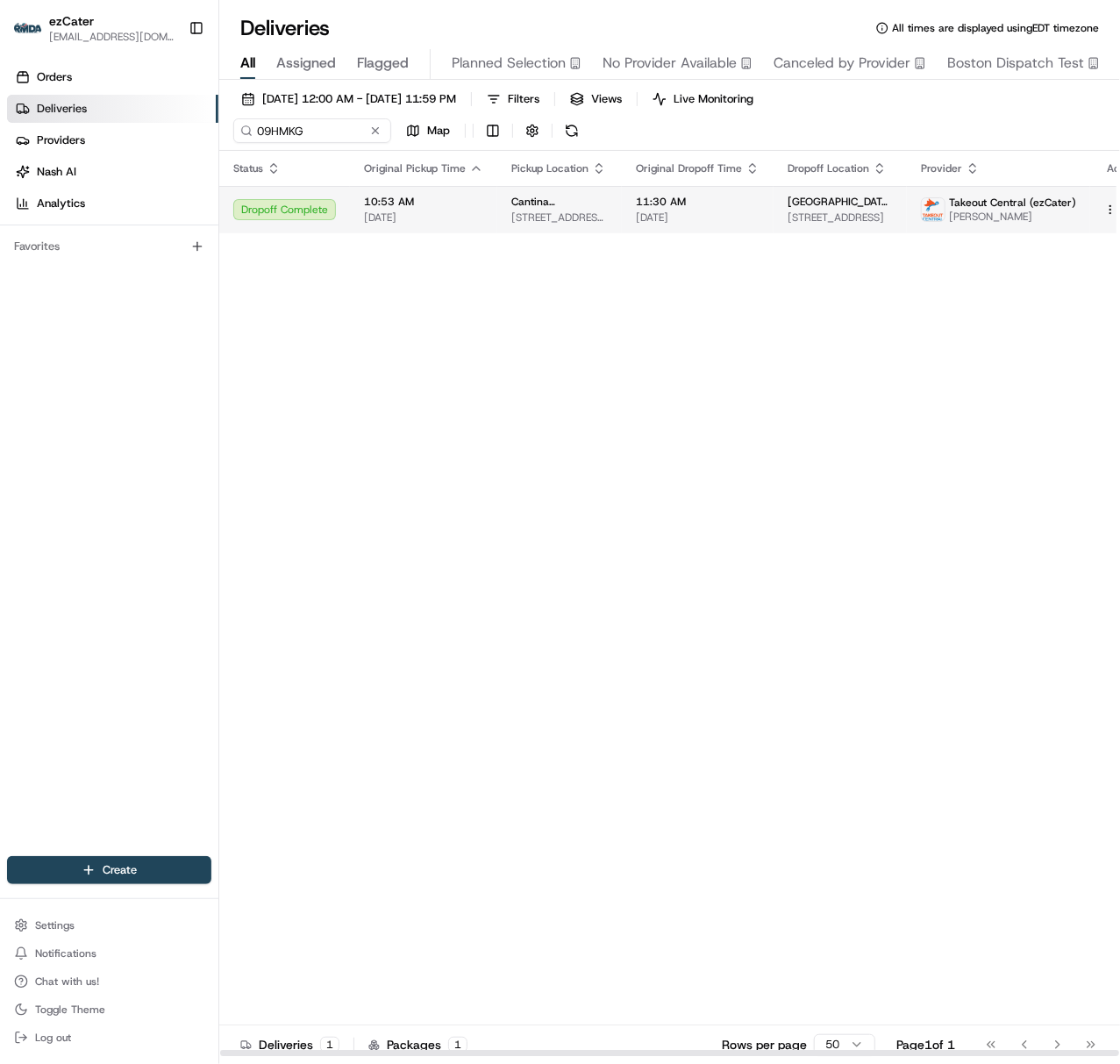
click at [391, 222] on span "[DATE]" at bounding box center [423, 216] width 119 height 14
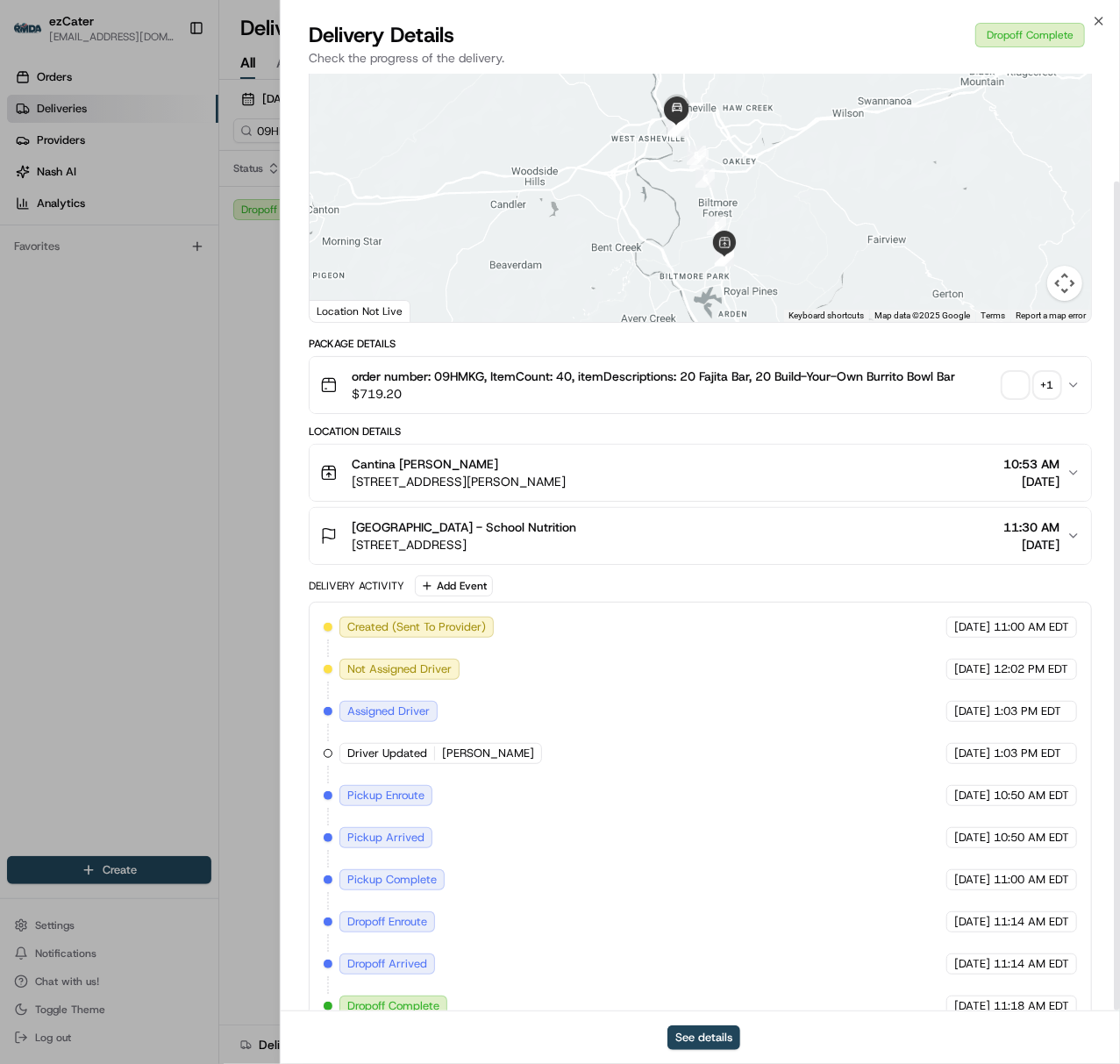
scroll to position [123, 0]
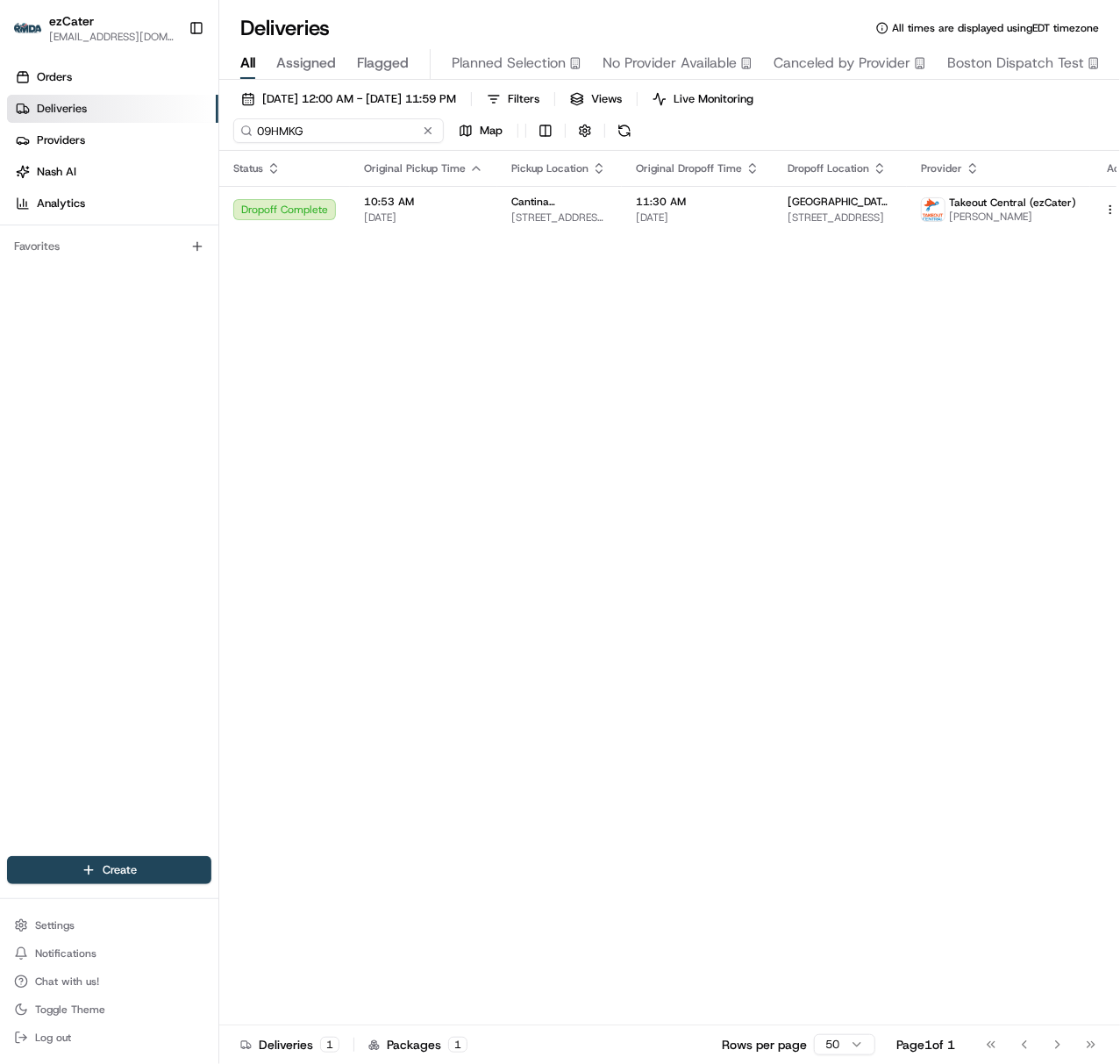
click at [281, 131] on input "09HMKG" at bounding box center [338, 130] width 210 height 25
paste input "C0CM68"
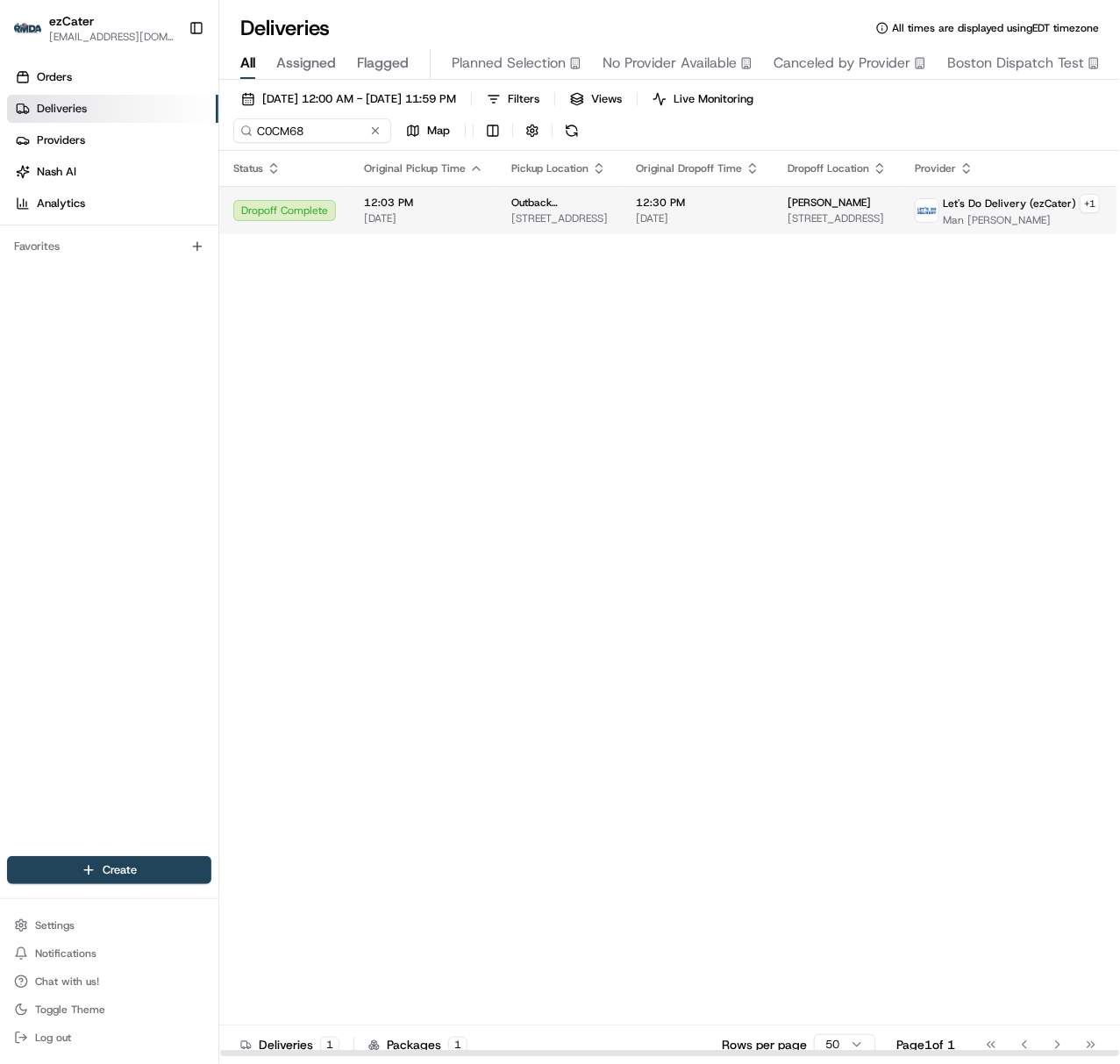
click at [537, 221] on span "[STREET_ADDRESS]" at bounding box center [559, 217] width 96 height 14
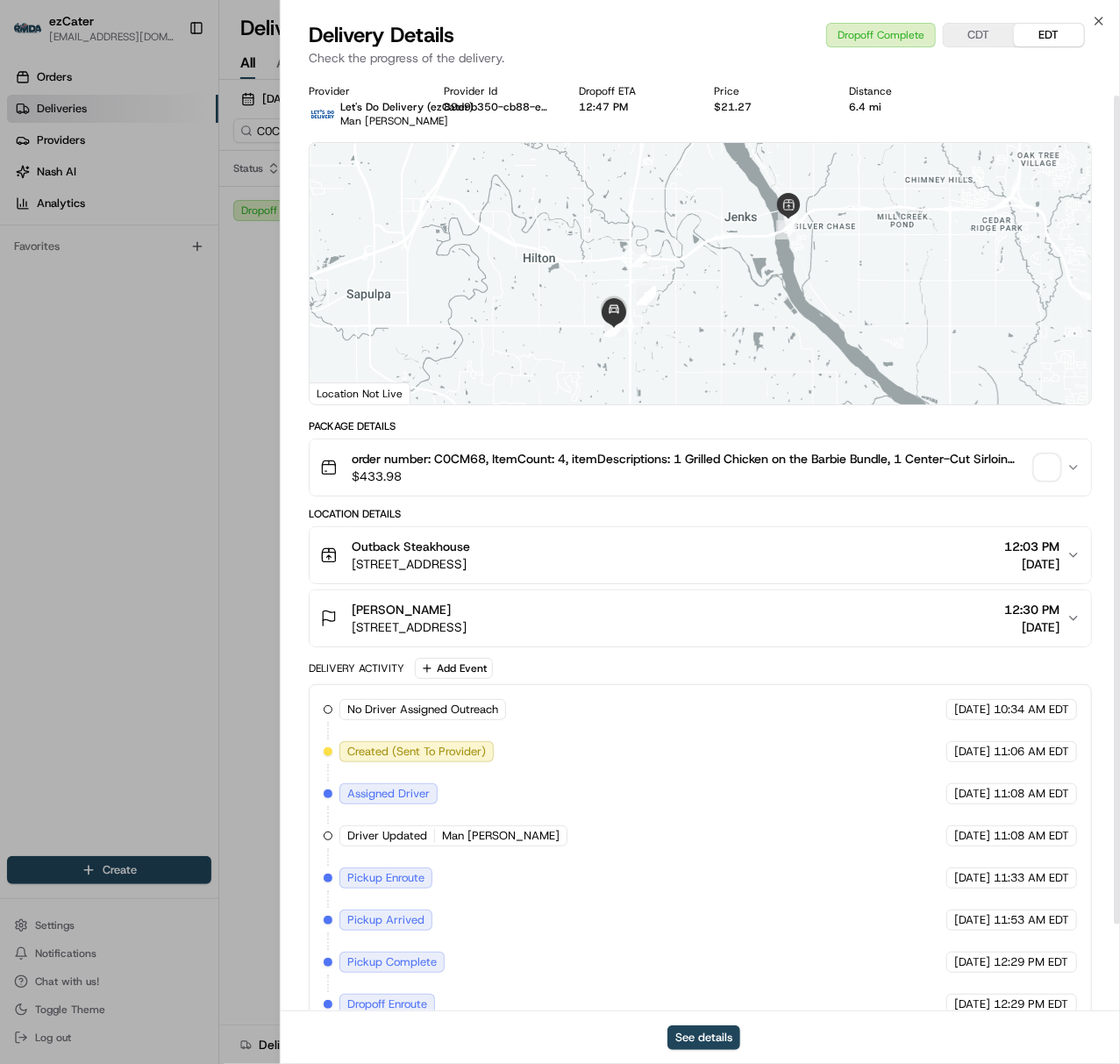
scroll to position [123, 0]
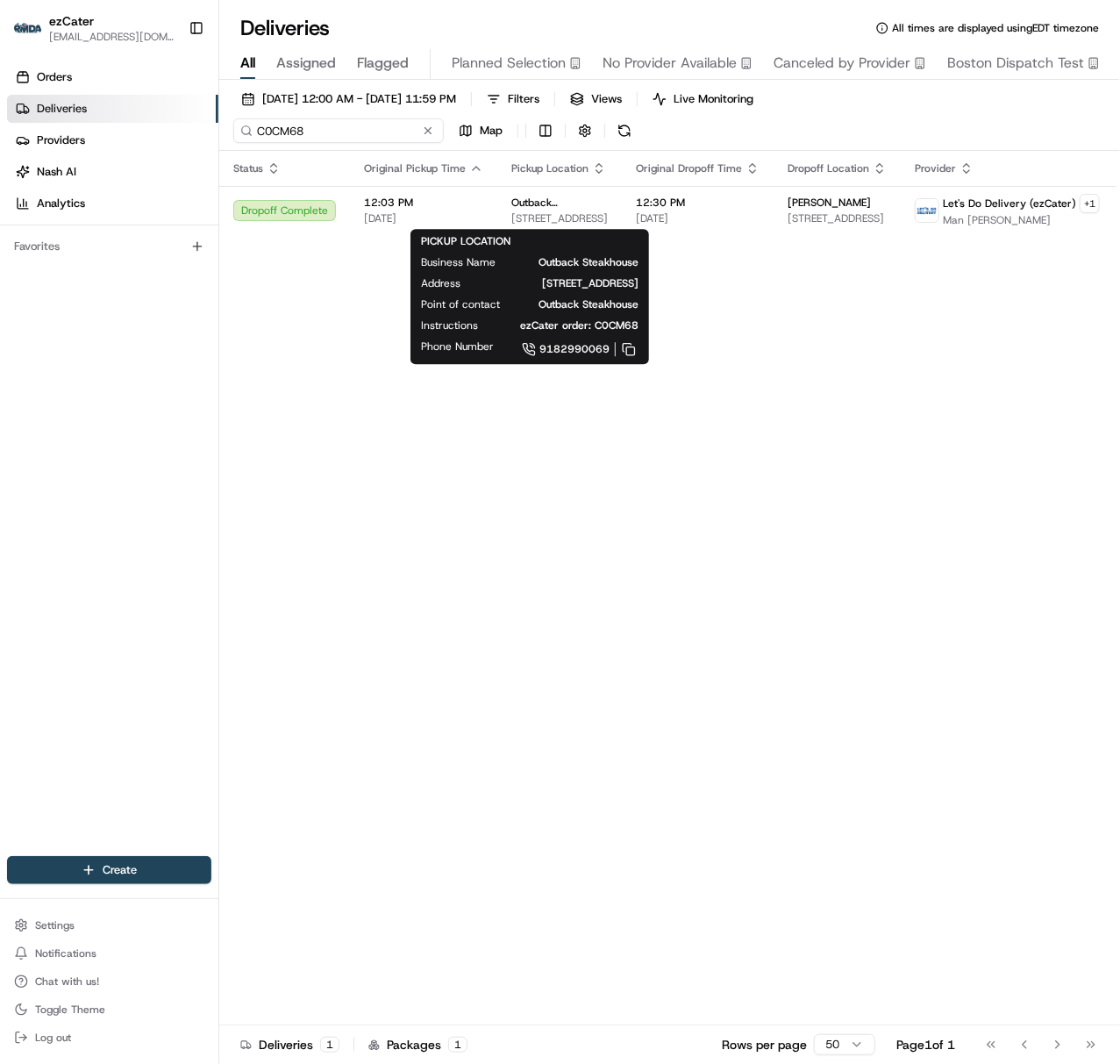
click at [263, 134] on input "C0CM68" at bounding box center [338, 130] width 210 height 25
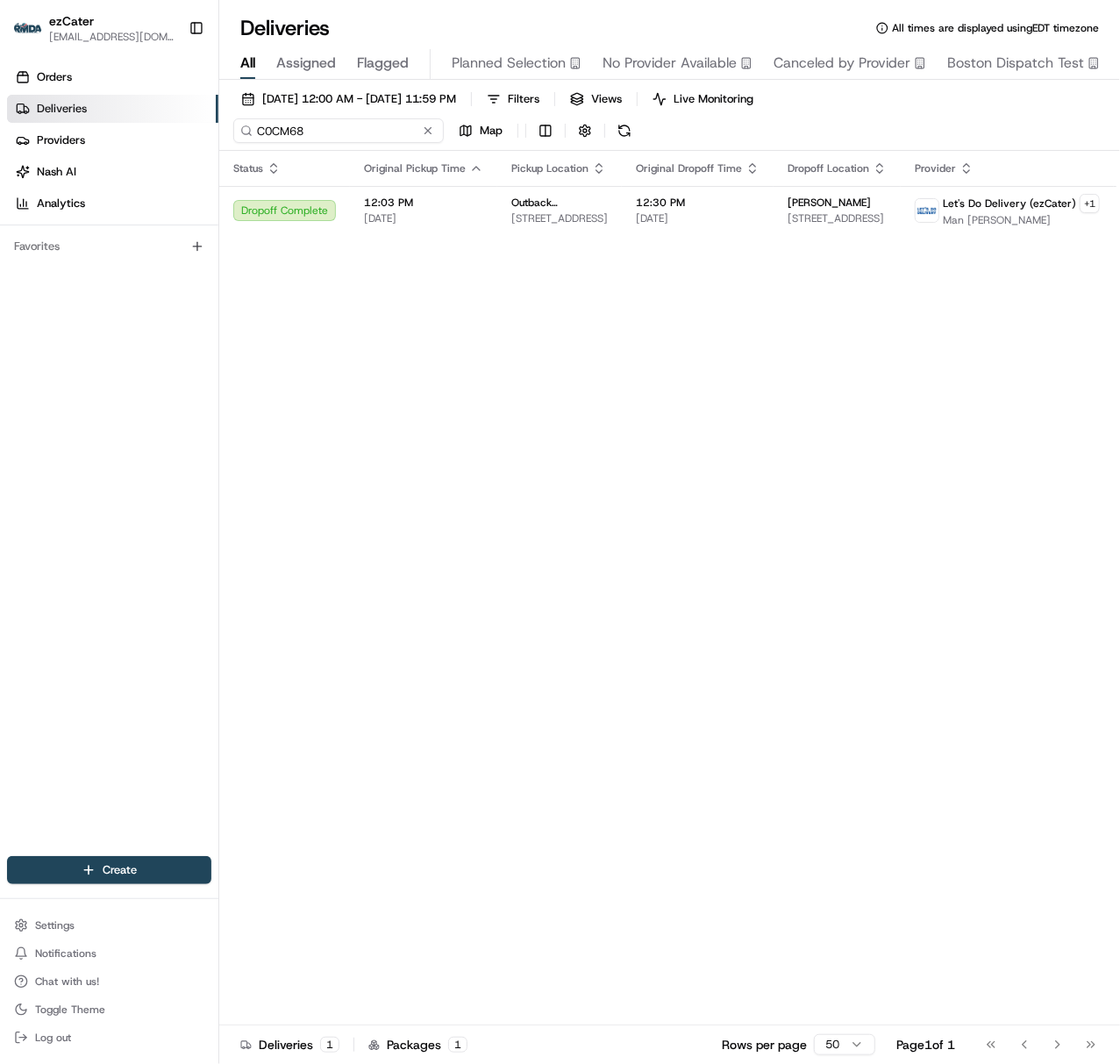
click at [263, 134] on input "C0CM68" at bounding box center [338, 130] width 210 height 25
paste input "RK2CMC"
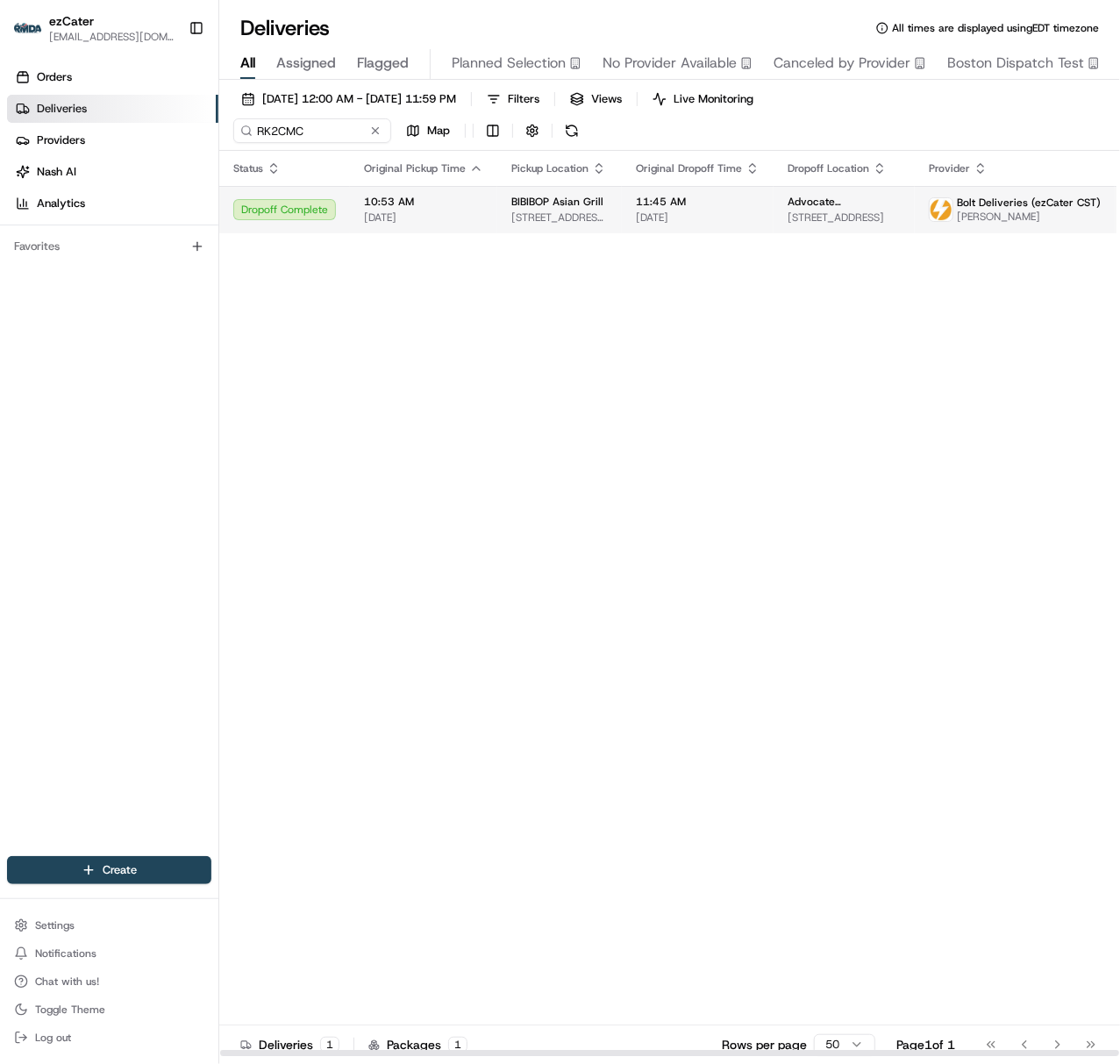
click at [435, 229] on td "10:53 AM [DATE]" at bounding box center [424, 209] width 147 height 47
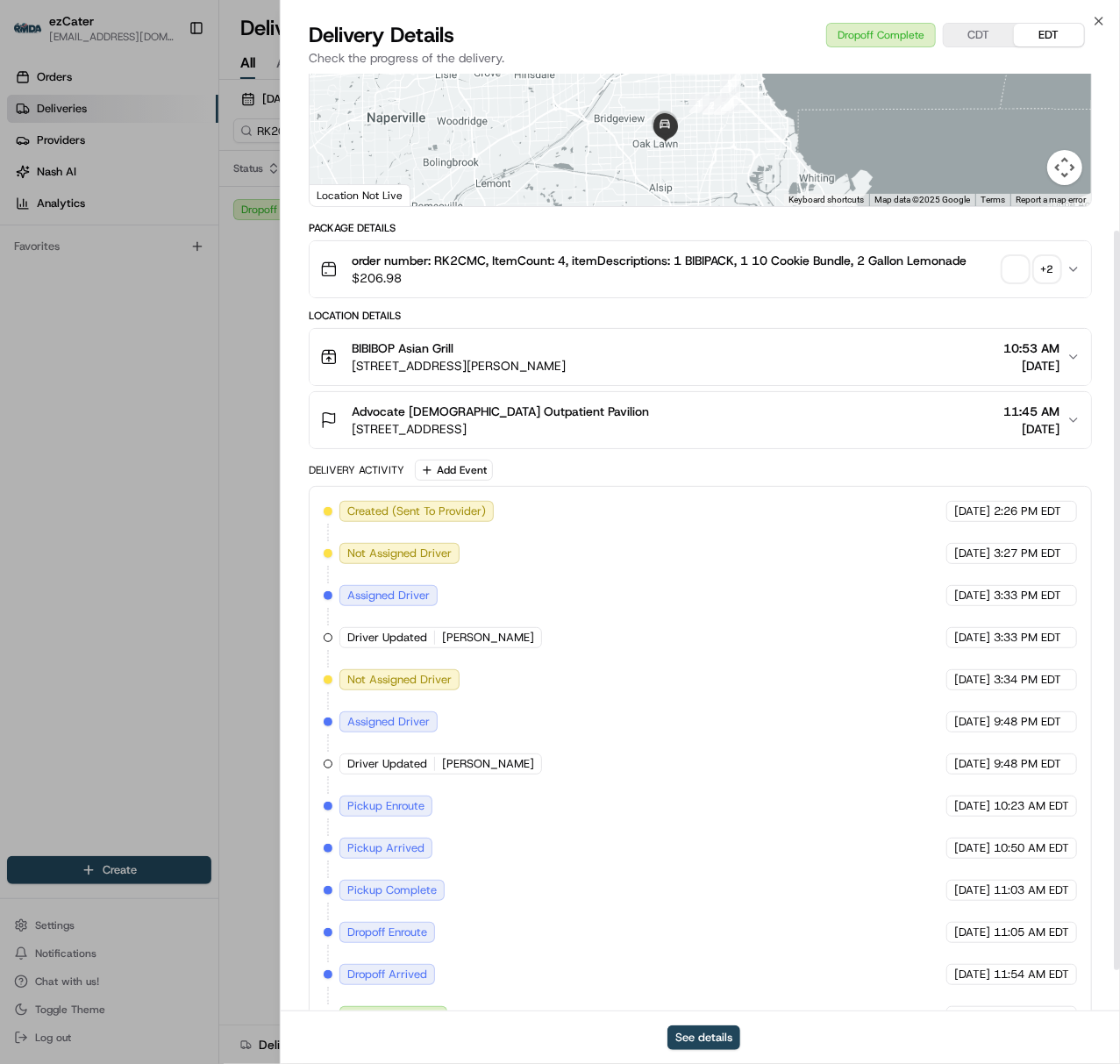
scroll to position [250, 0]
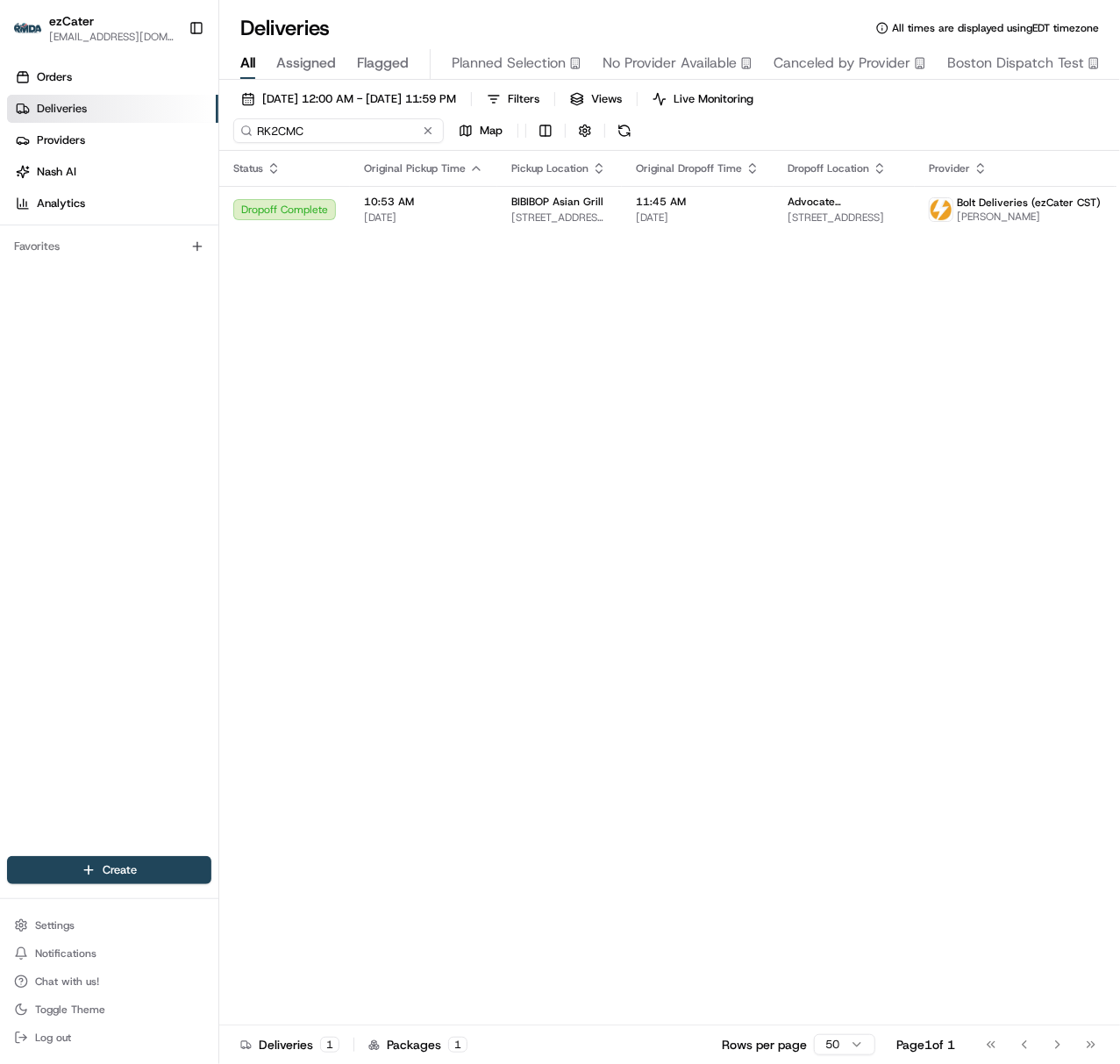
click at [337, 118] on input "RK2CMC" at bounding box center [338, 130] width 210 height 25
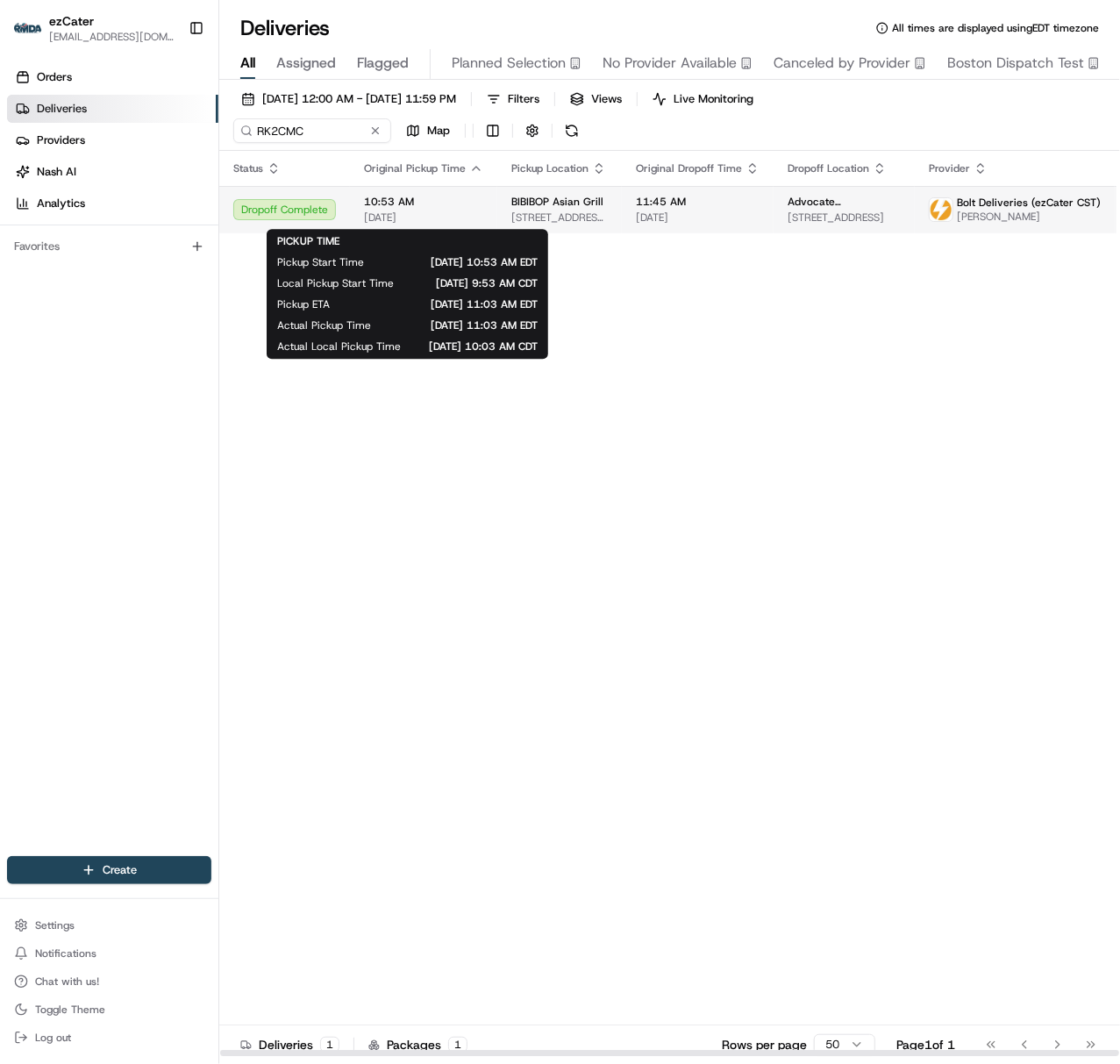
click at [439, 208] on span "10:53 AM" at bounding box center [423, 201] width 119 height 14
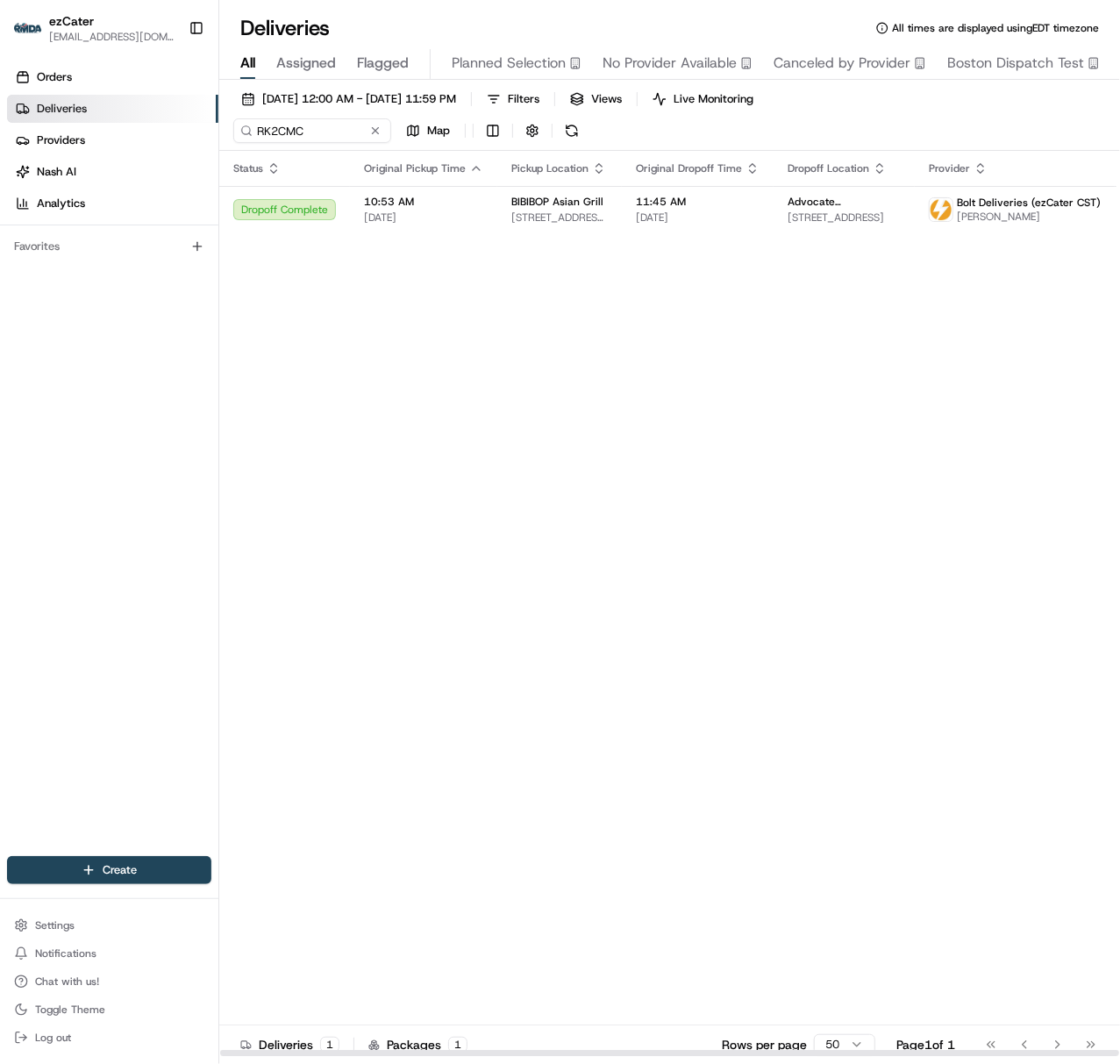
click at [500, 162] on th "Pickup Location" at bounding box center [559, 168] width 125 height 35
click at [485, 197] on td "10:53 AM [DATE]" at bounding box center [424, 209] width 147 height 47
click at [264, 138] on input "RK2CMC" at bounding box center [338, 130] width 210 height 25
paste input "2C5K7Q"
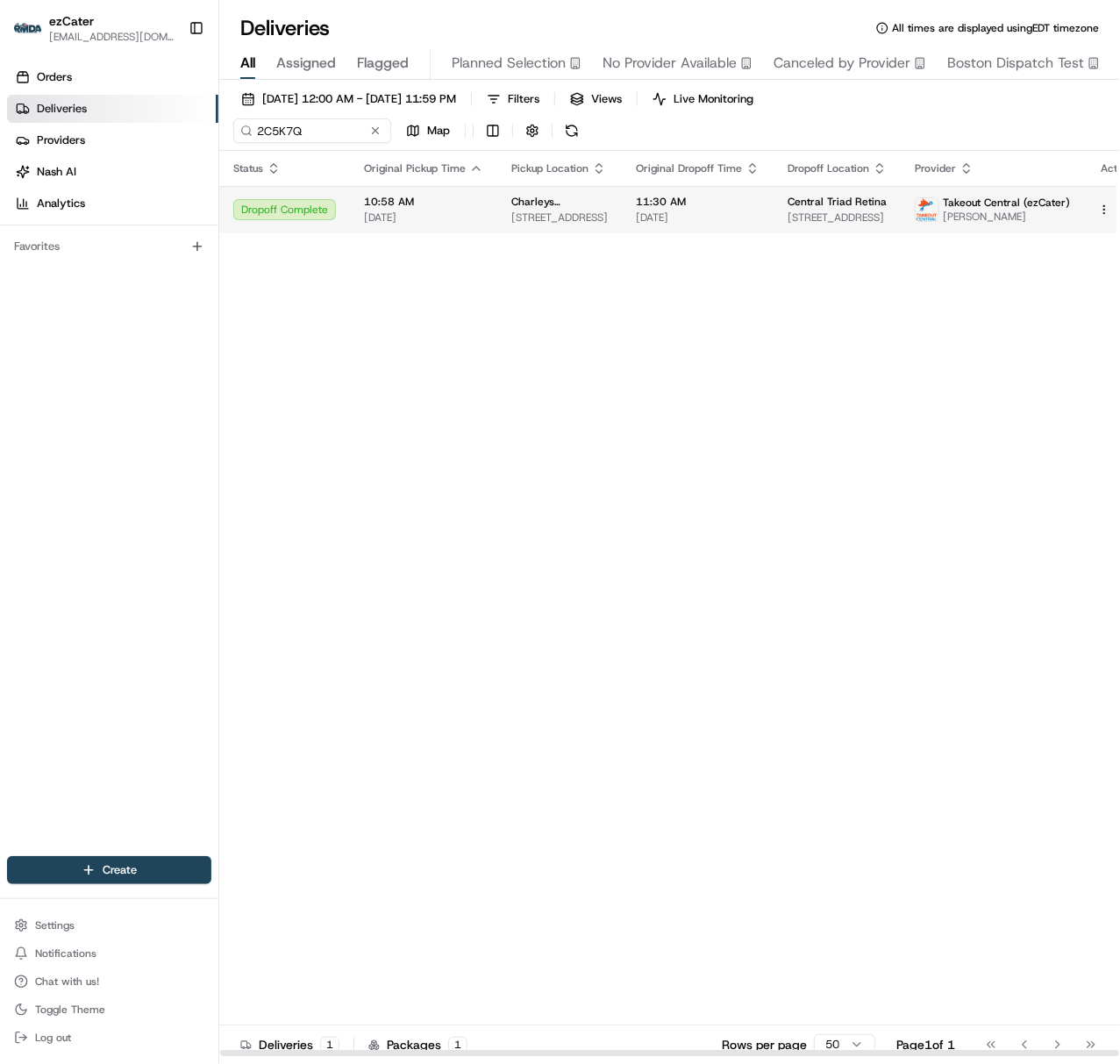
click at [423, 218] on span "[DATE]" at bounding box center [423, 216] width 119 height 14
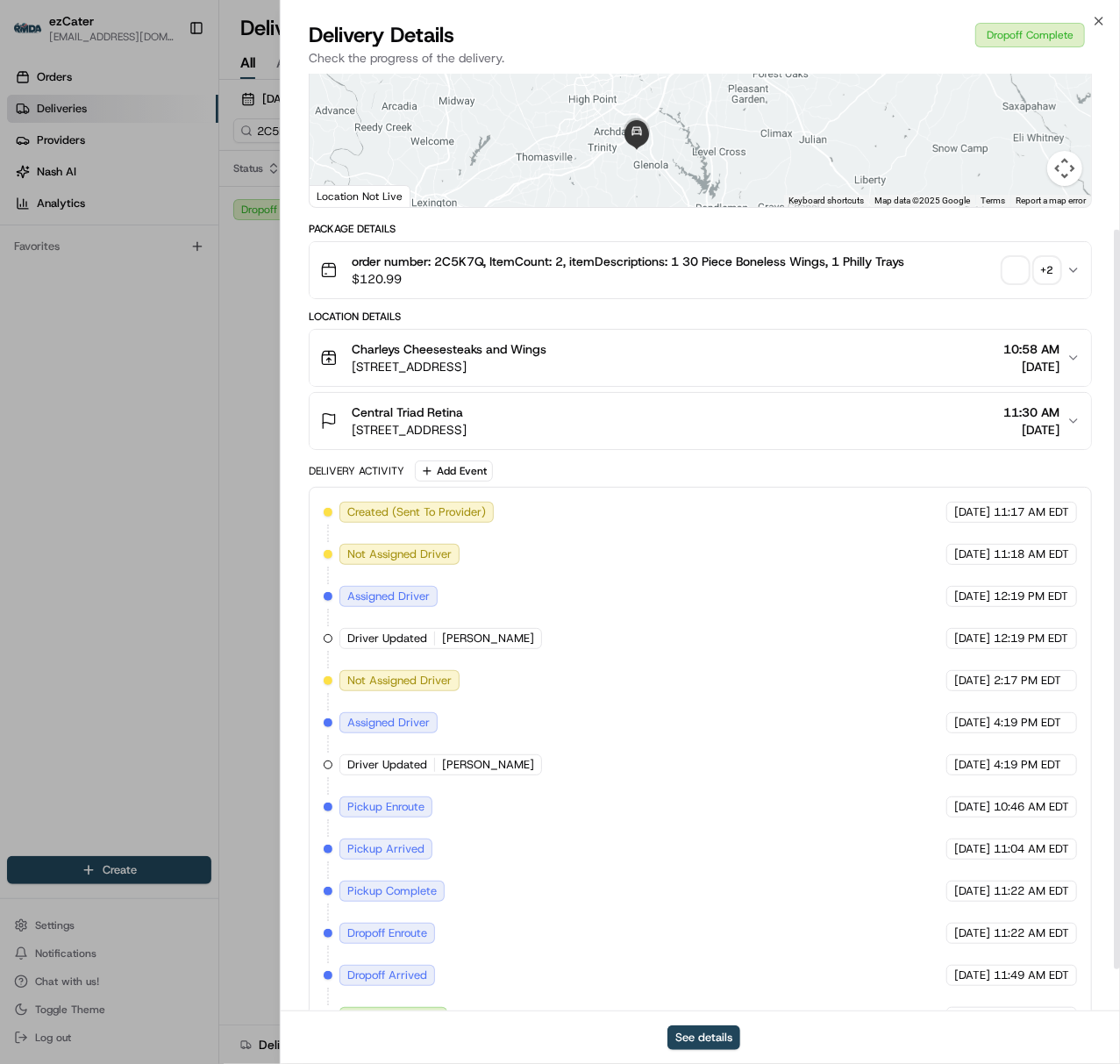
scroll to position [250, 0]
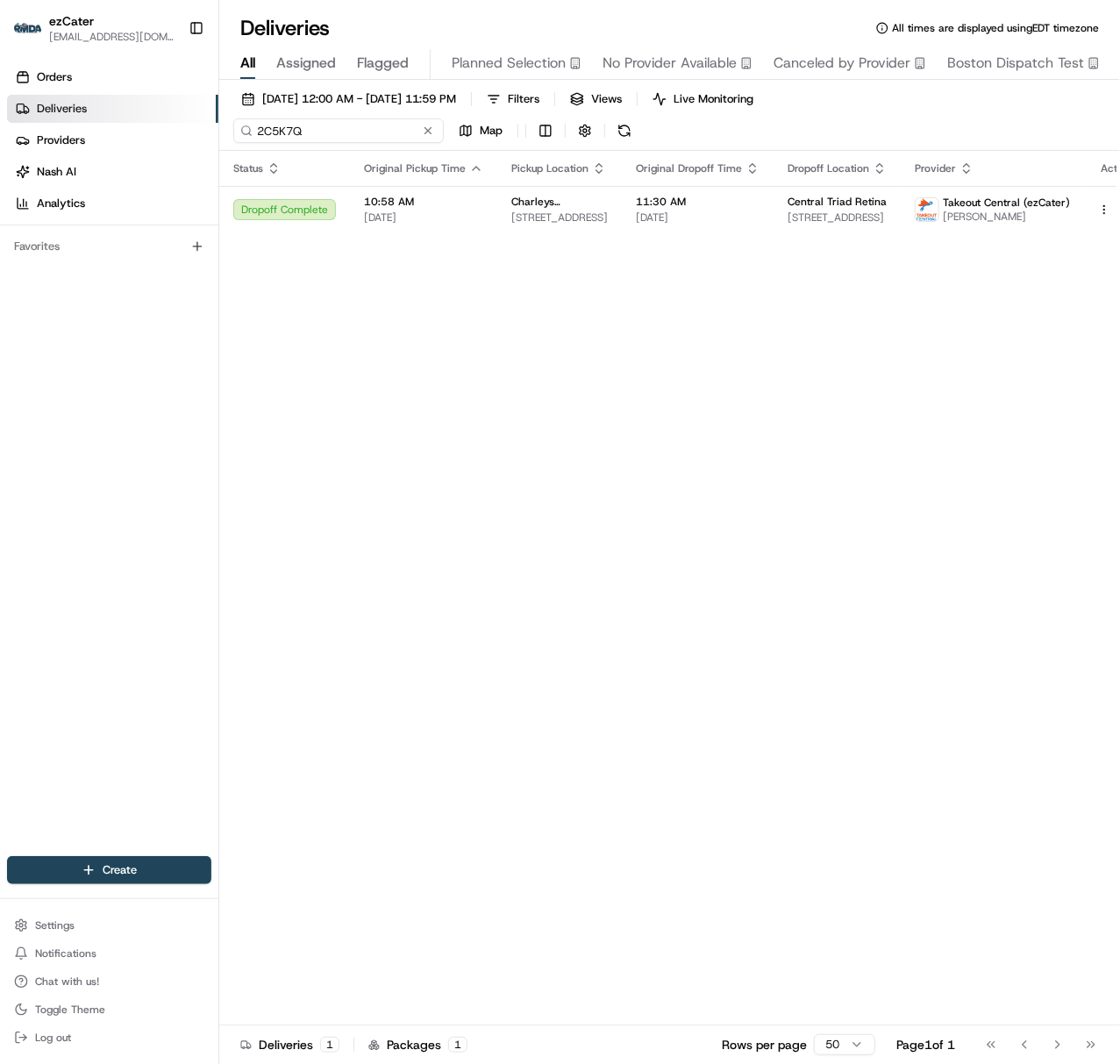
click at [260, 124] on input "2C5K7Q" at bounding box center [338, 130] width 210 height 25
paste input "AK8WRE"
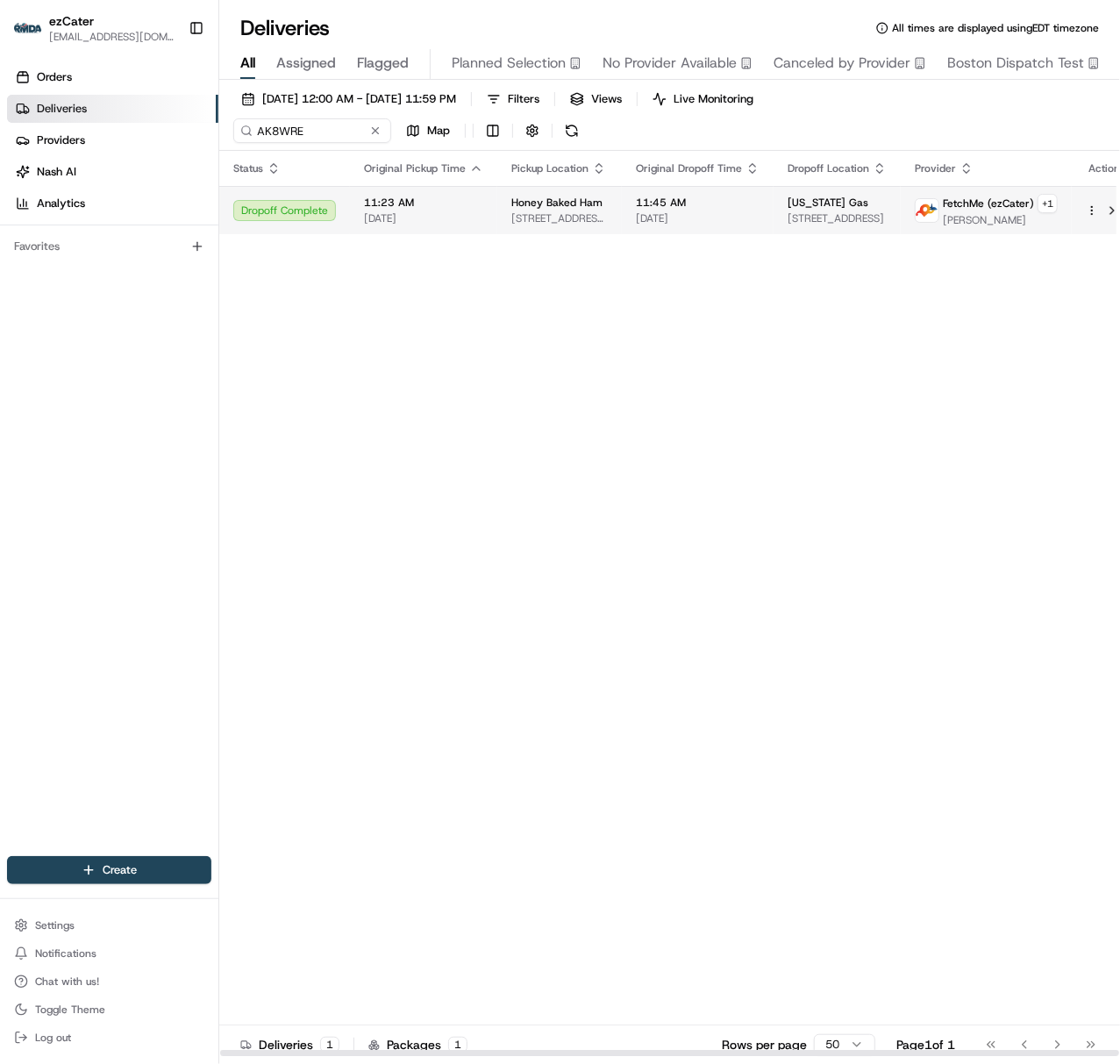
click at [443, 209] on span "11:23 AM" at bounding box center [423, 202] width 119 height 14
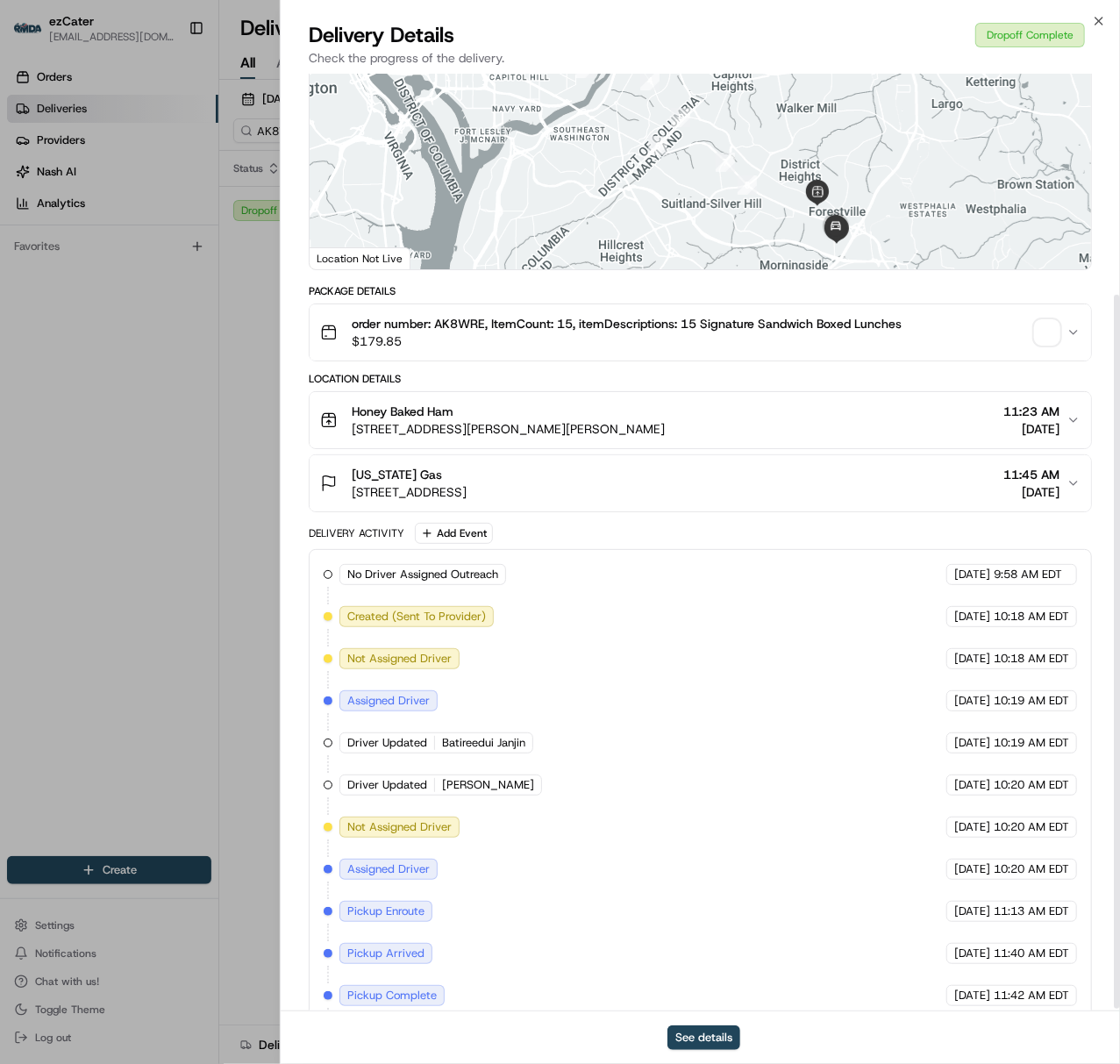
scroll to position [293, 0]
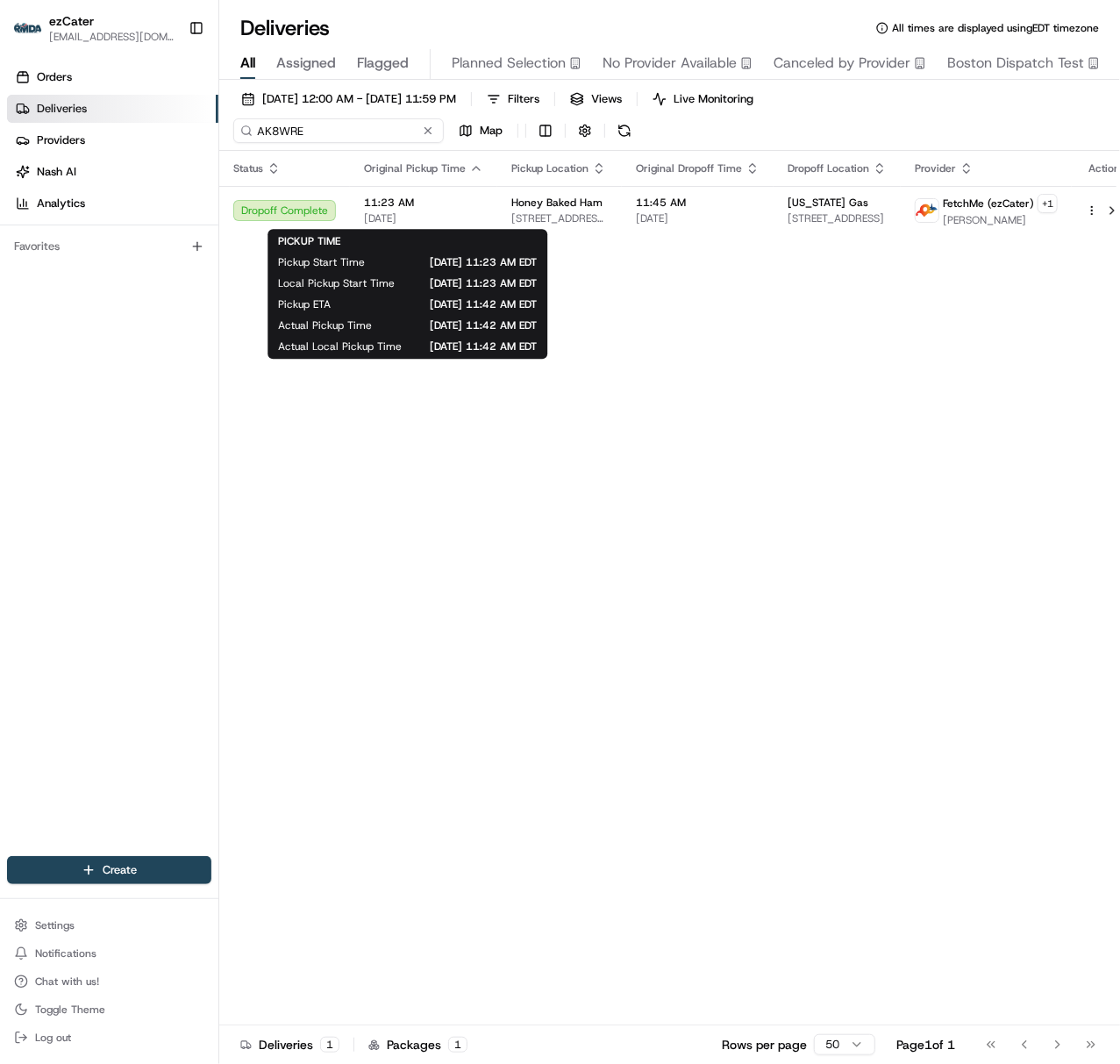
click at [264, 128] on input "AK8WRE" at bounding box center [338, 130] width 210 height 25
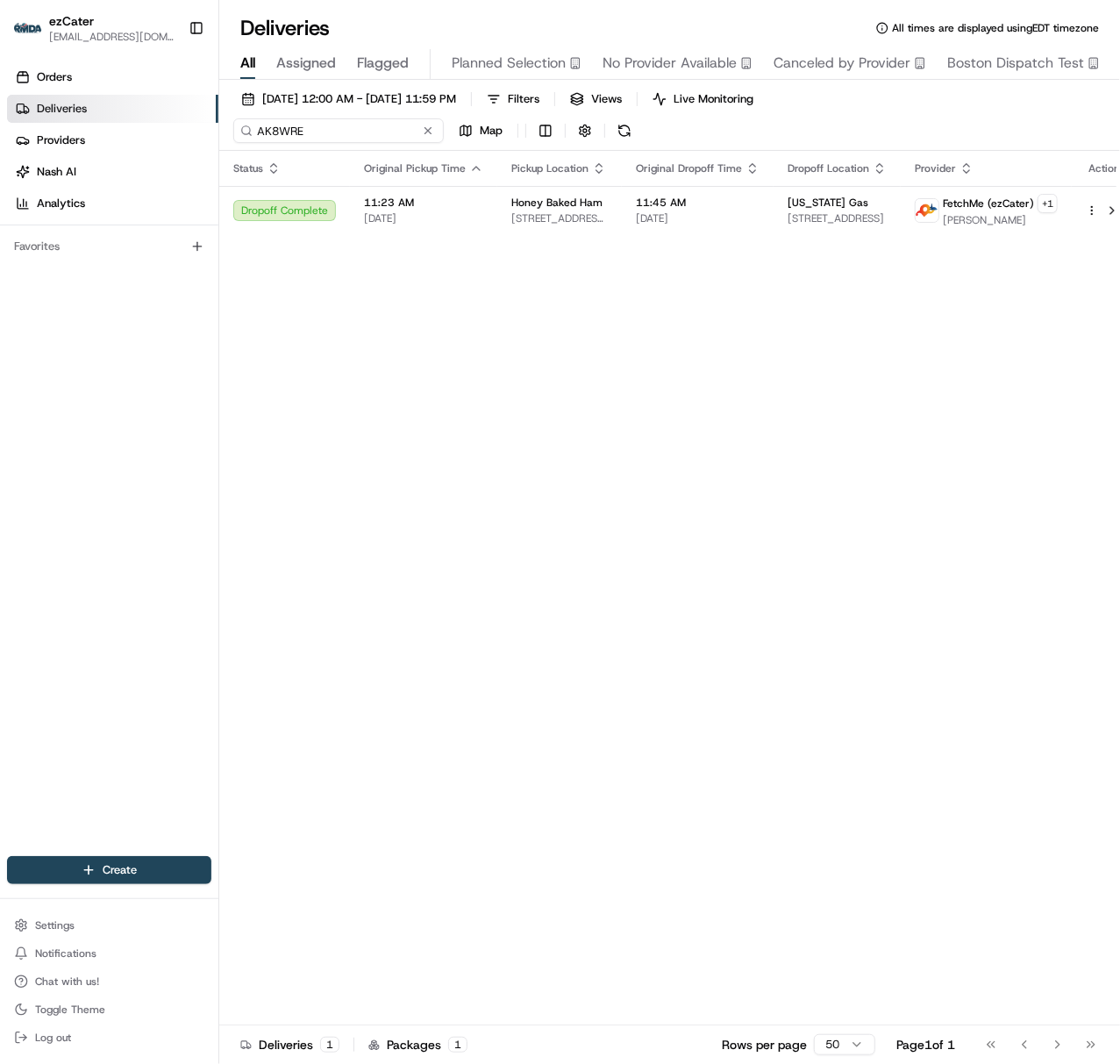
click at [264, 128] on input "AK8WRE" at bounding box center [338, 130] width 210 height 25
paste input "2G58JV"
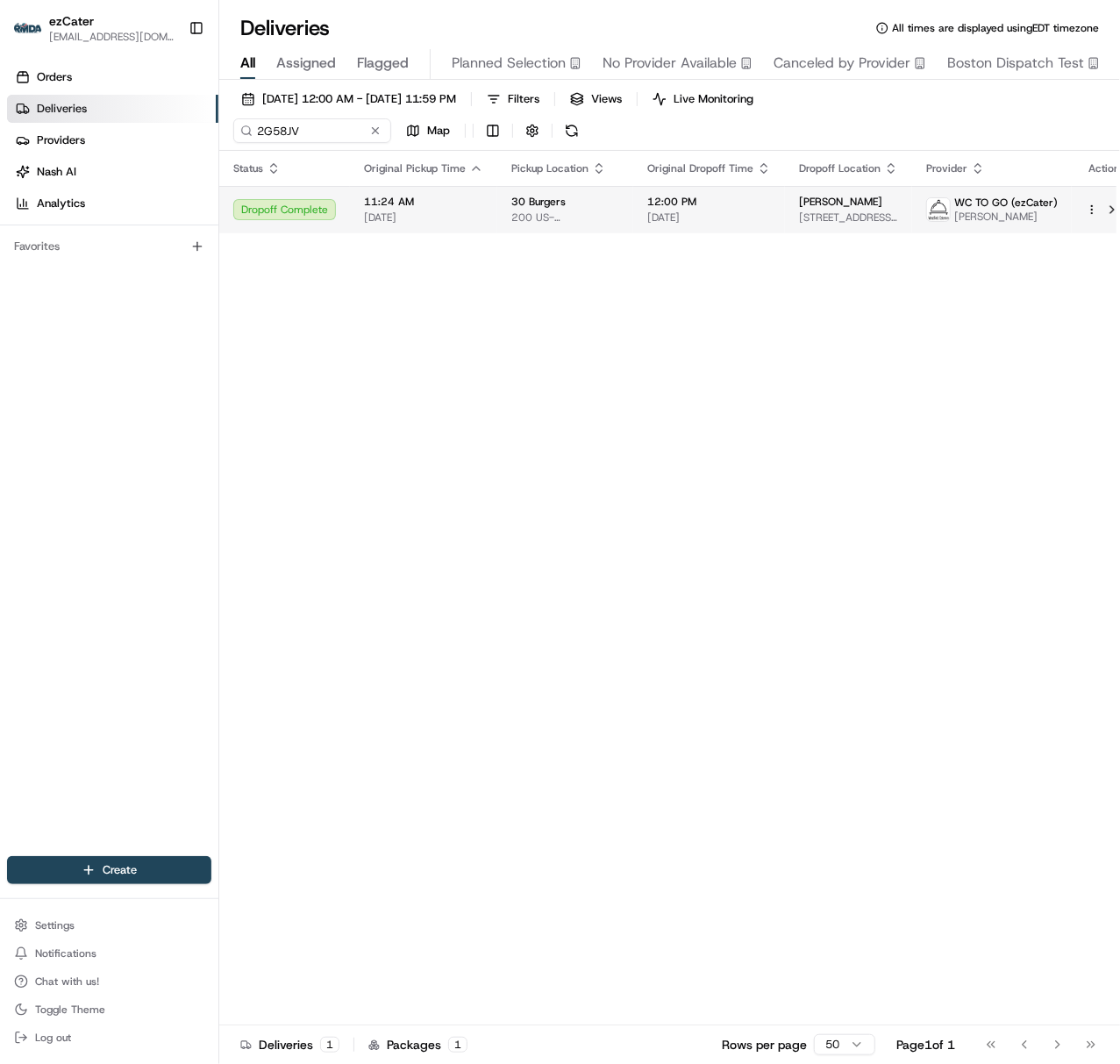
click at [353, 210] on td "11:24 AM [DATE]" at bounding box center [424, 209] width 147 height 47
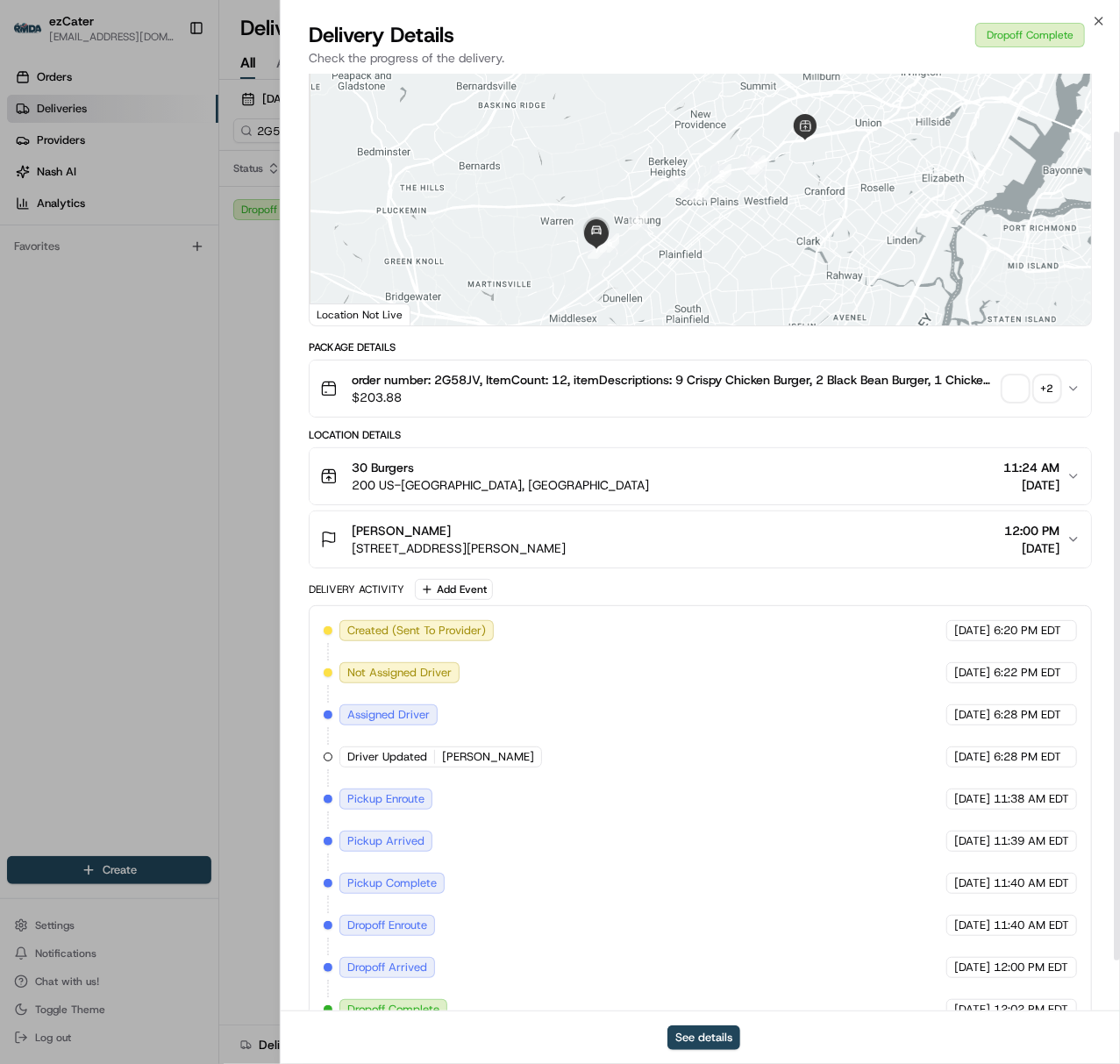
scroll to position [123, 0]
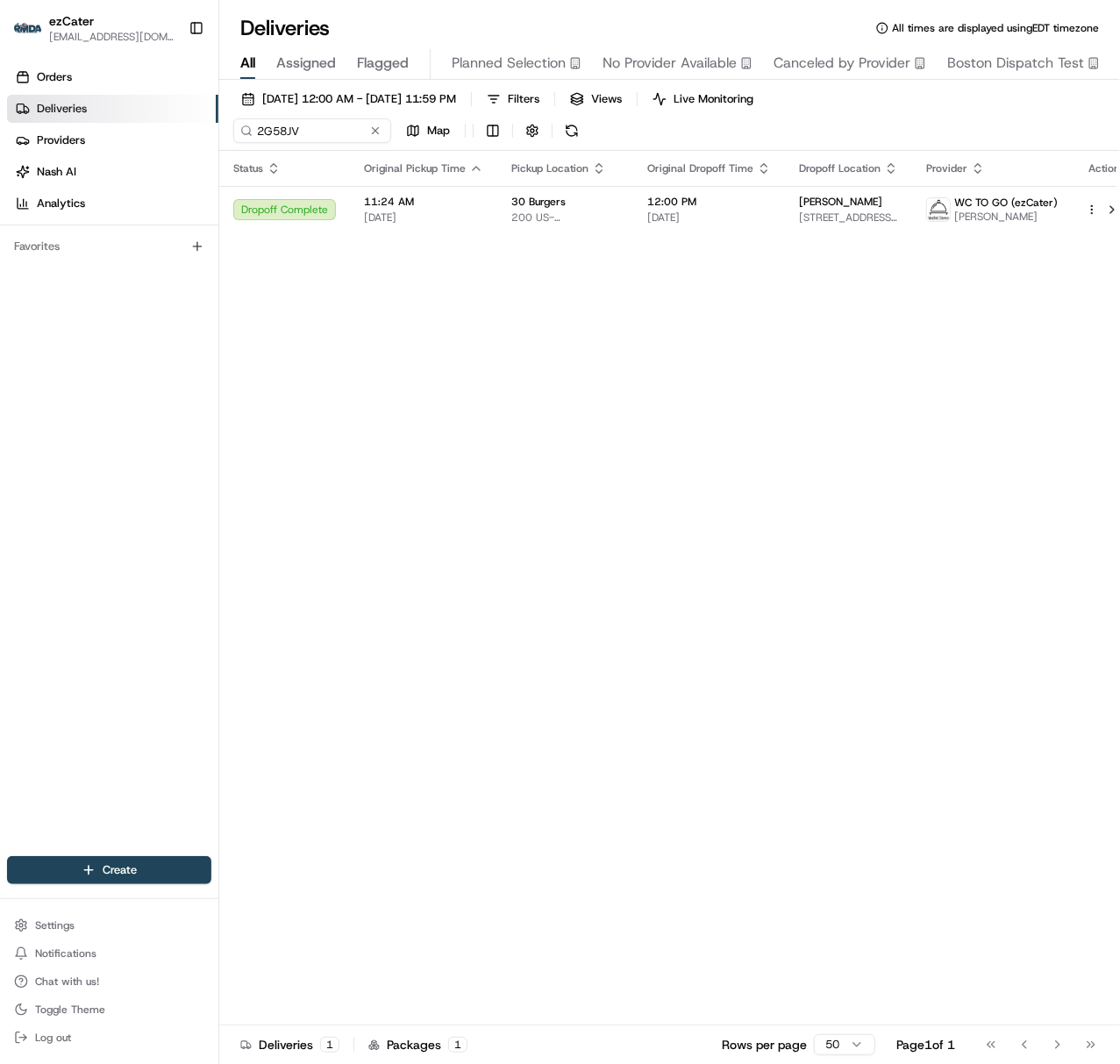
click at [298, 146] on div "[DATE] 12:00 AM - [DATE] 11:59 PM Filters Views Live Monitoring 2G58JV Map" at bounding box center [669, 118] width 901 height 64
click at [291, 134] on input "2G58JV" at bounding box center [338, 130] width 210 height 25
paste input "Q6M8UR"
click at [444, 207] on span "10:48 AM" at bounding box center [423, 201] width 119 height 14
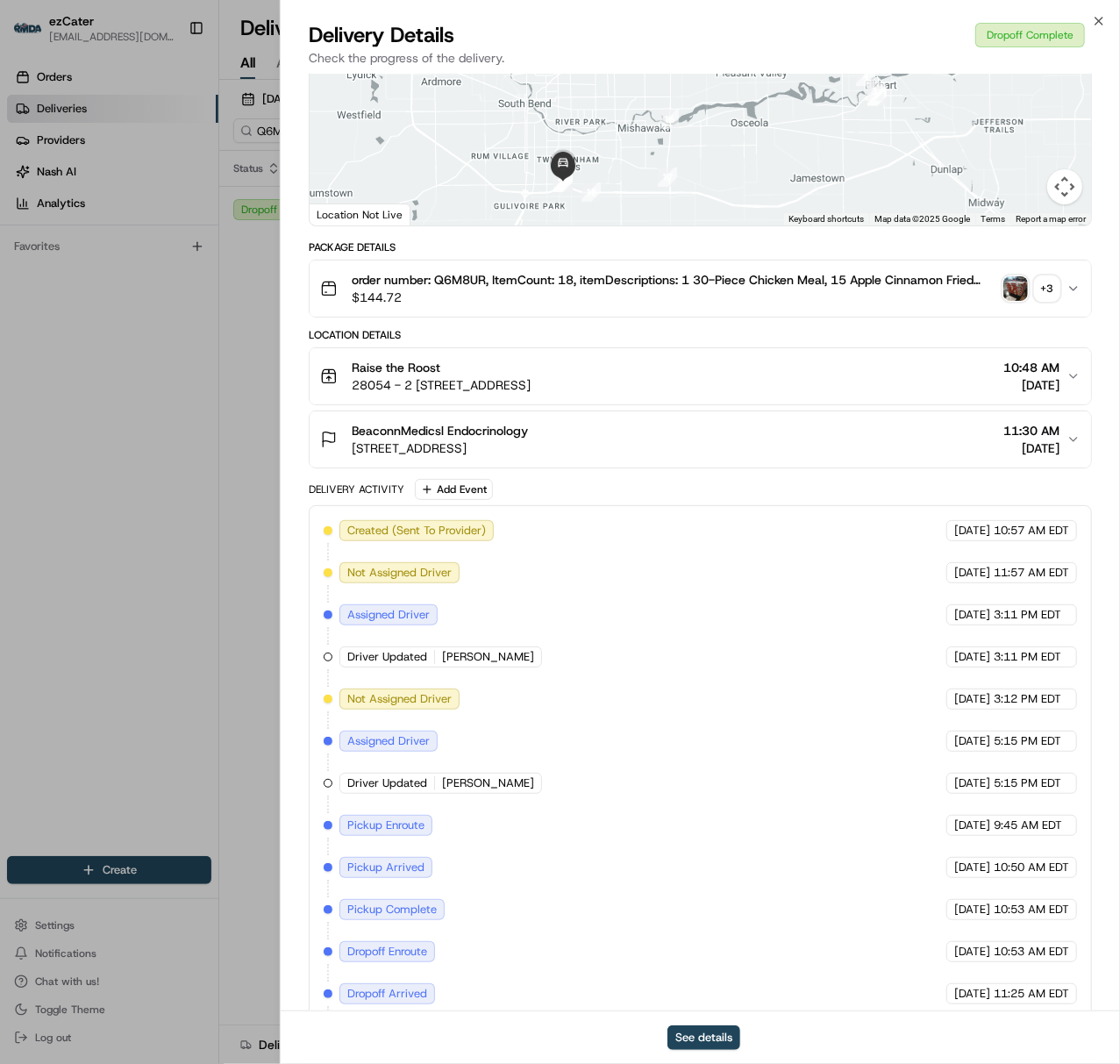
scroll to position [250, 0]
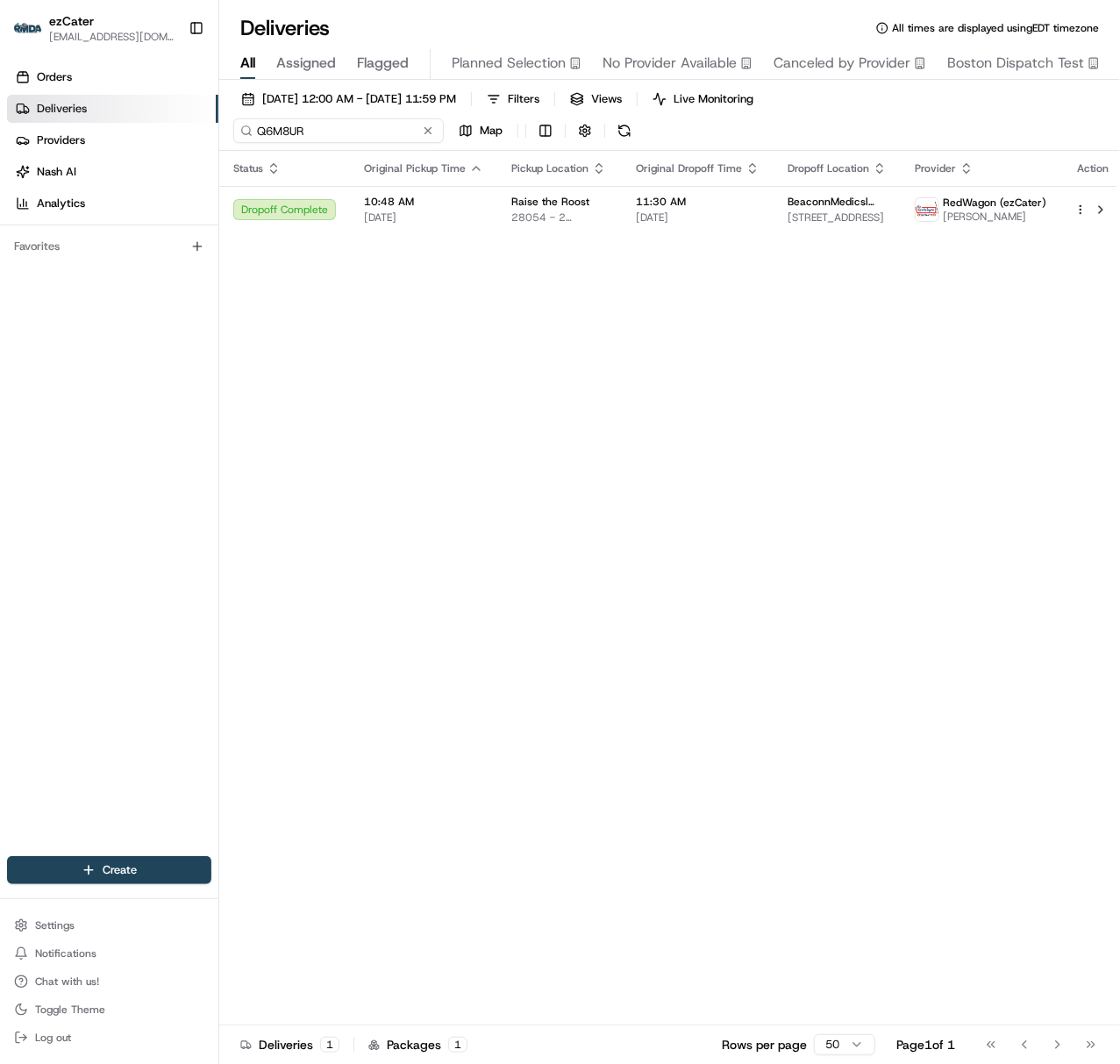
click at [259, 134] on input "Q6M8UR" at bounding box center [338, 130] width 210 height 25
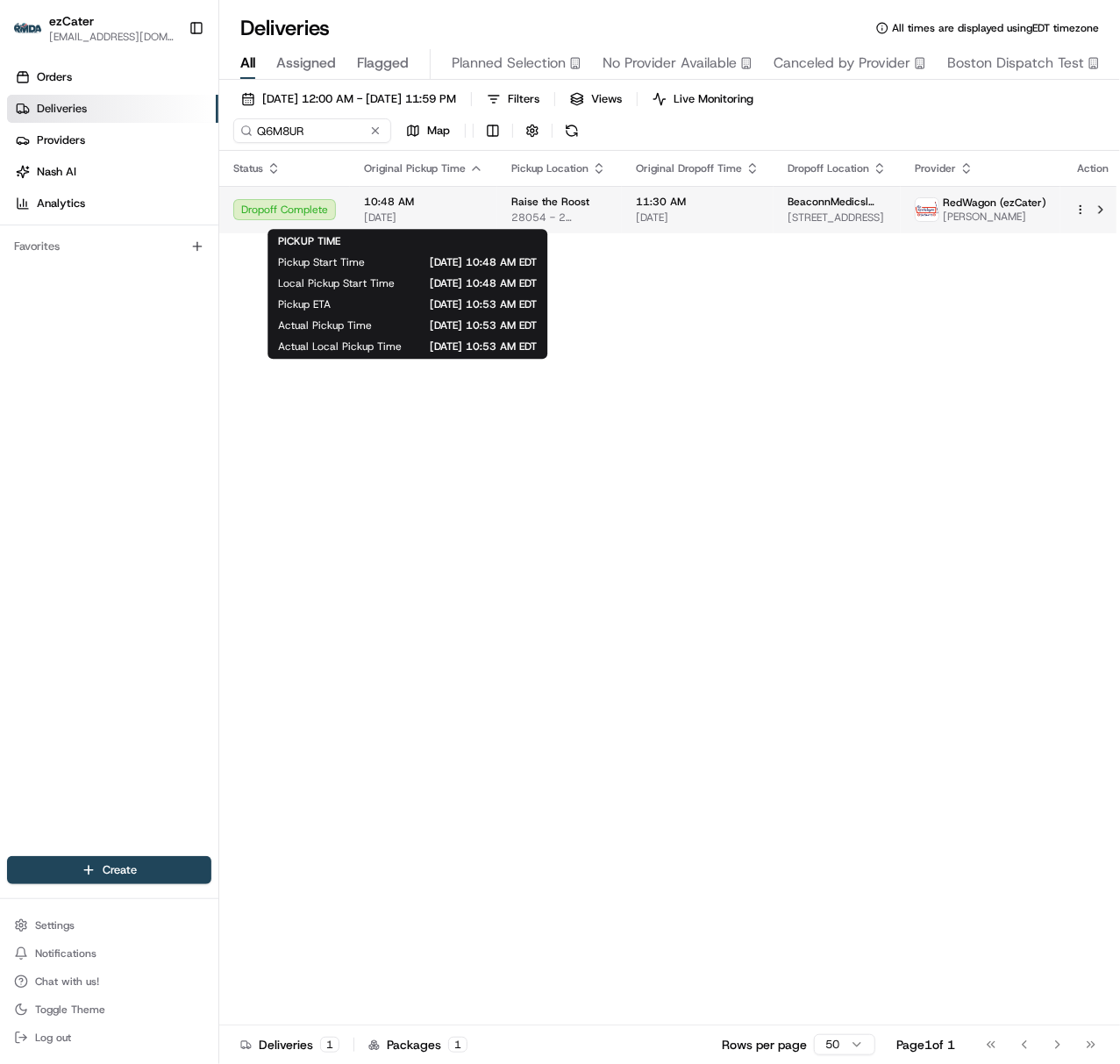
click at [405, 214] on span "[DATE]" at bounding box center [423, 216] width 119 height 14
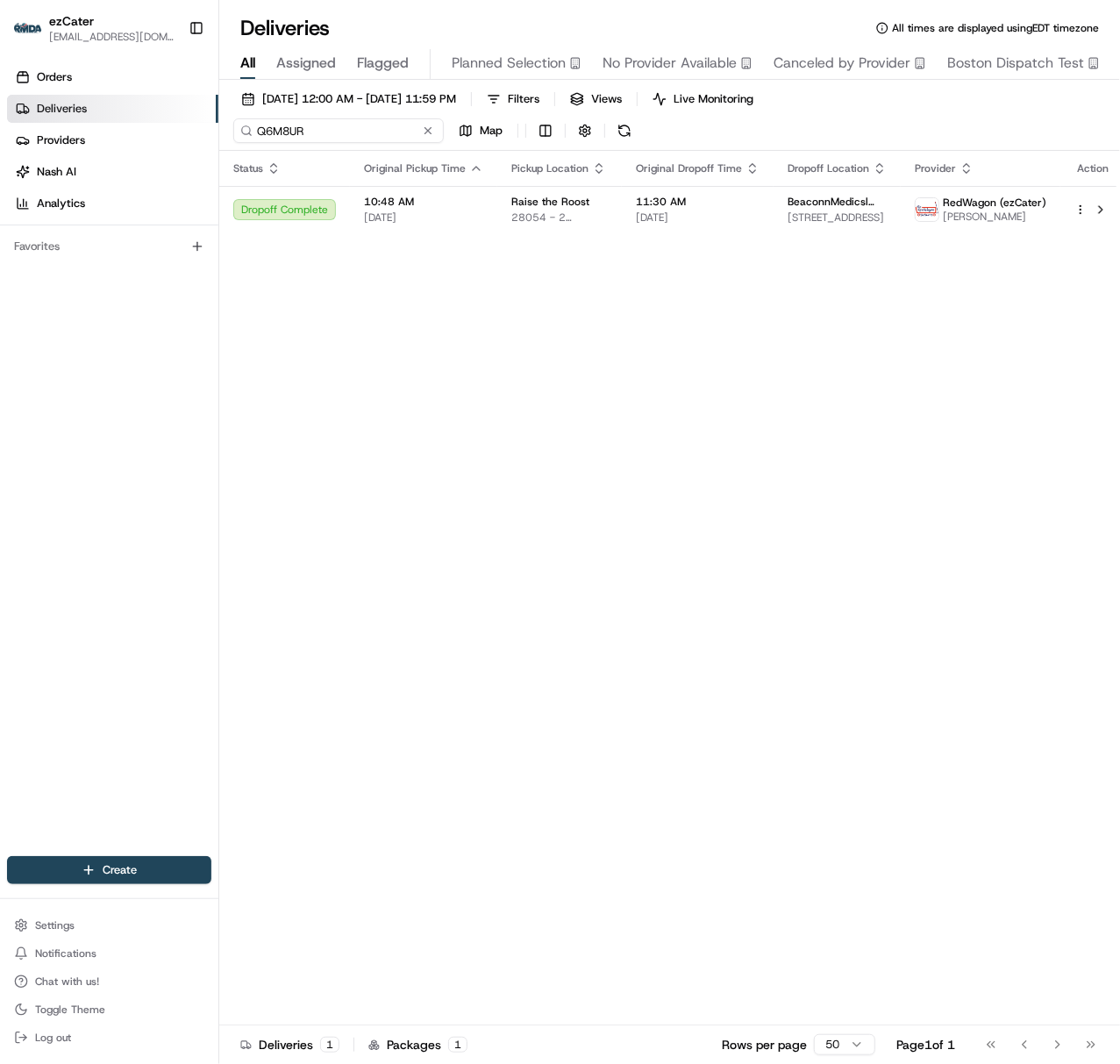
click at [254, 135] on input "Q6M8UR" at bounding box center [338, 130] width 210 height 25
click at [435, 221] on span "[DATE]" at bounding box center [423, 216] width 119 height 14
click at [265, 128] on input "Q6M8UR" at bounding box center [338, 130] width 210 height 25
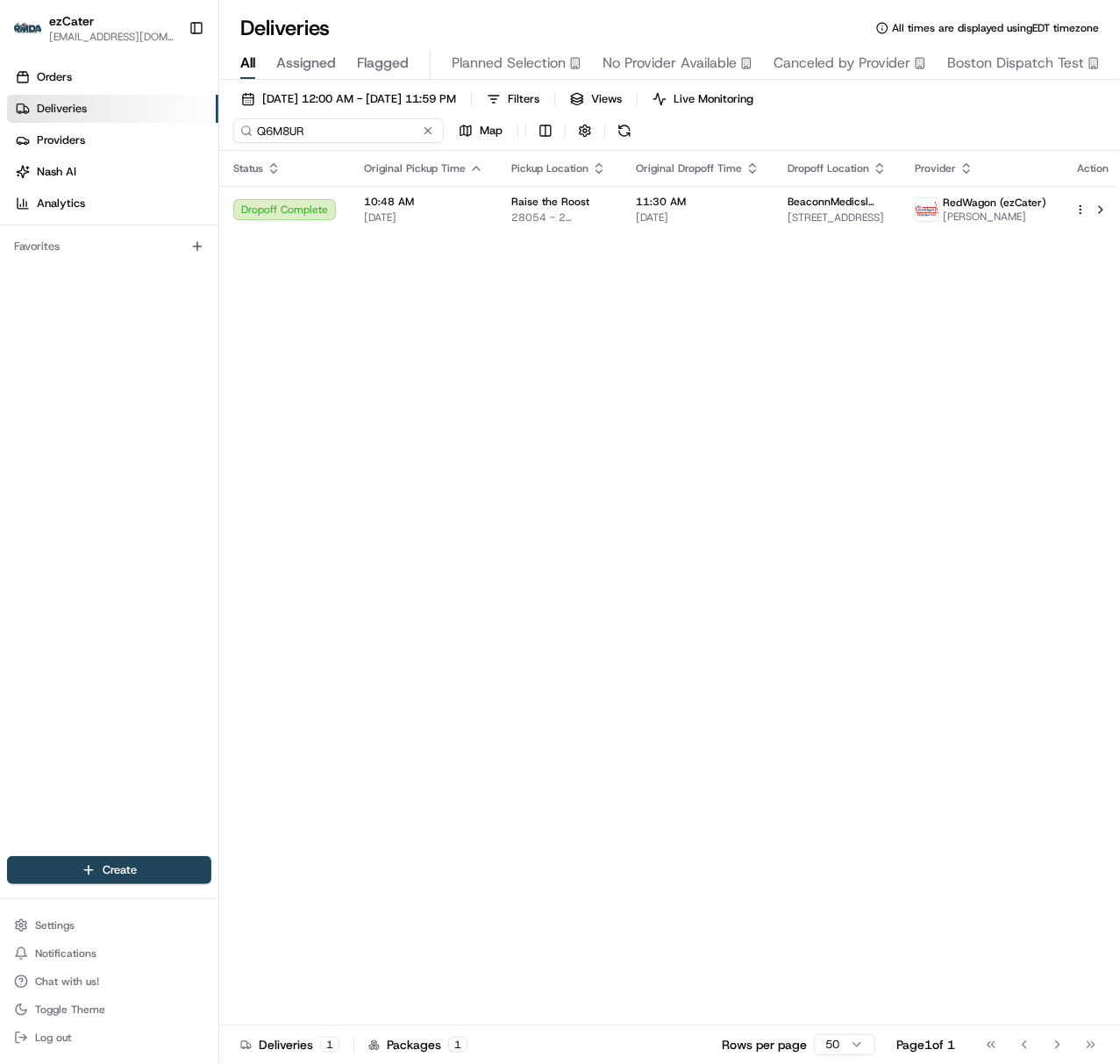
paste input "A4ETQH"
click at [352, 208] on td "11:16 AM [DATE]" at bounding box center [424, 209] width 147 height 47
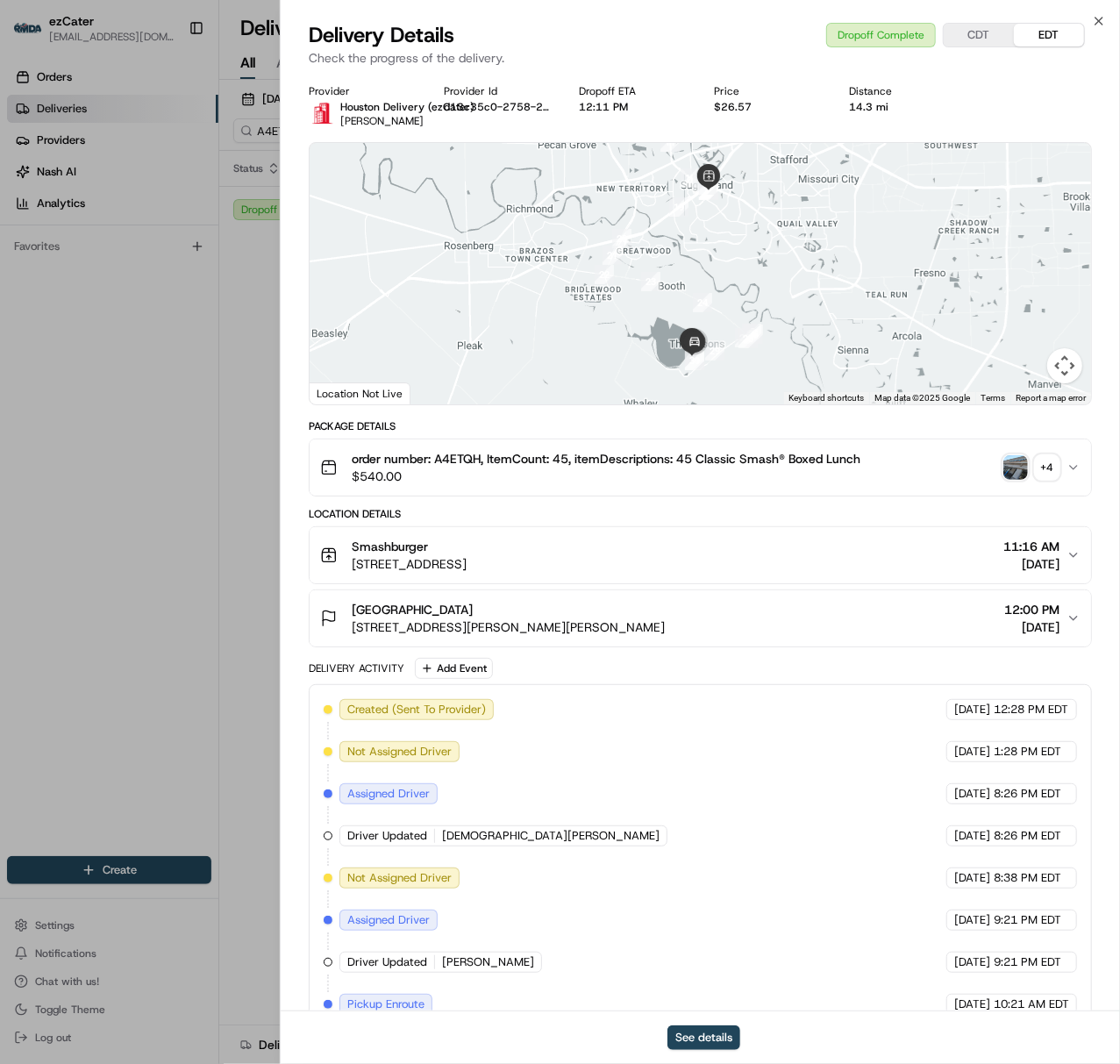
scroll to position [250, 0]
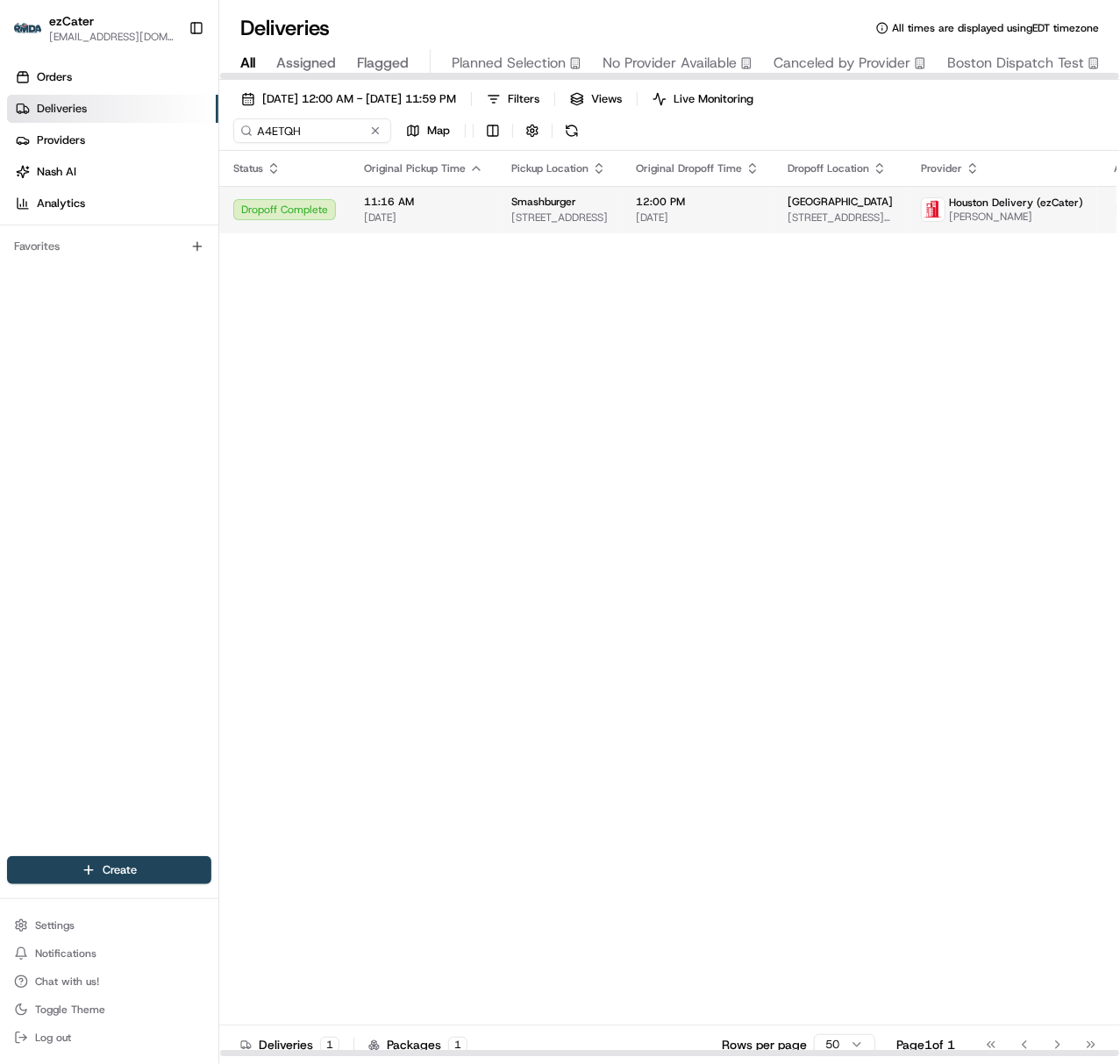
click at [465, 210] on span "[DATE]" at bounding box center [423, 216] width 119 height 14
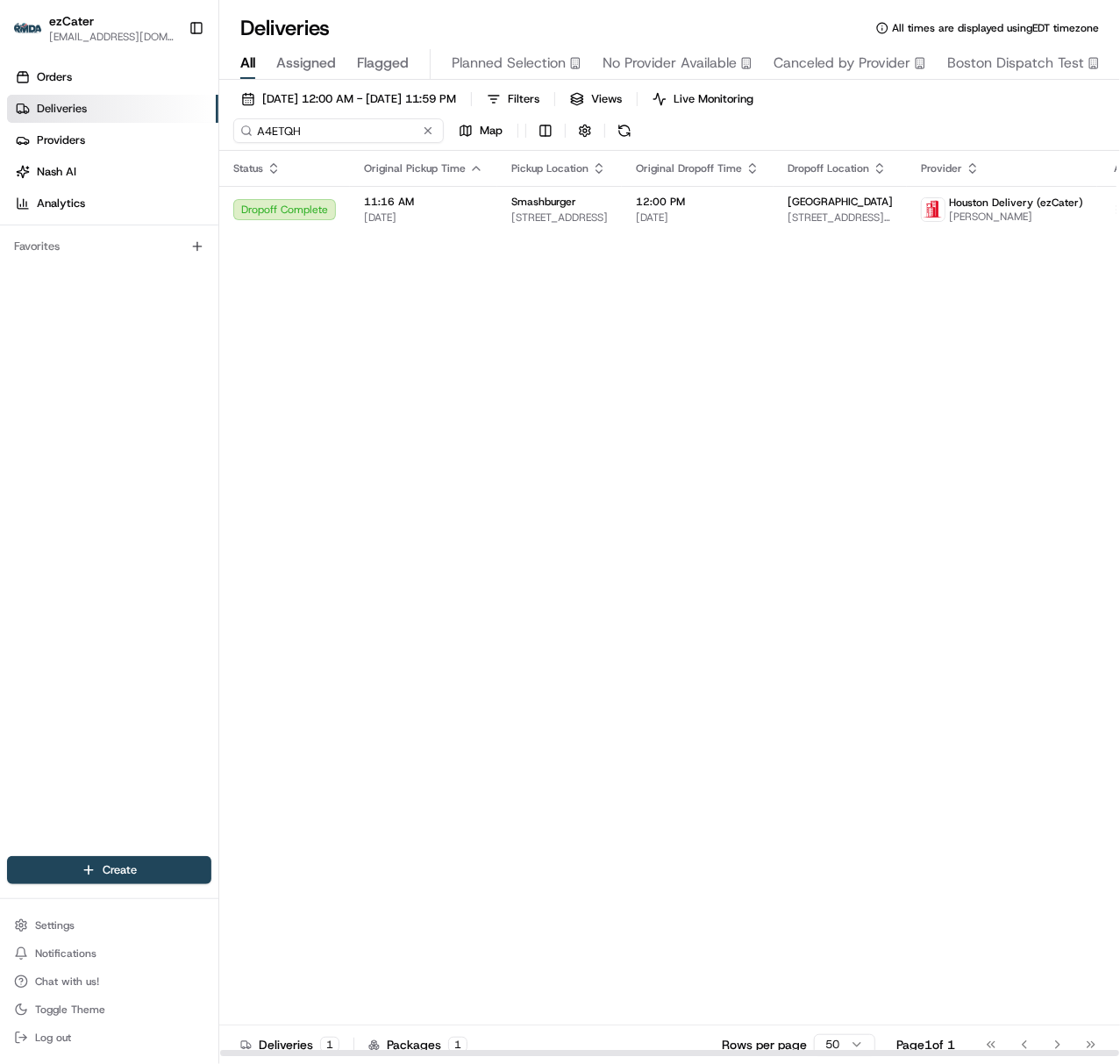
click at [259, 138] on input "A4ETQH" at bounding box center [338, 130] width 210 height 25
click at [513, 194] on td "Smashburger [STREET_ADDRESS]" at bounding box center [559, 209] width 125 height 47
click at [263, 126] on input "A4ETQH" at bounding box center [338, 130] width 210 height 25
paste input "RPXGME"
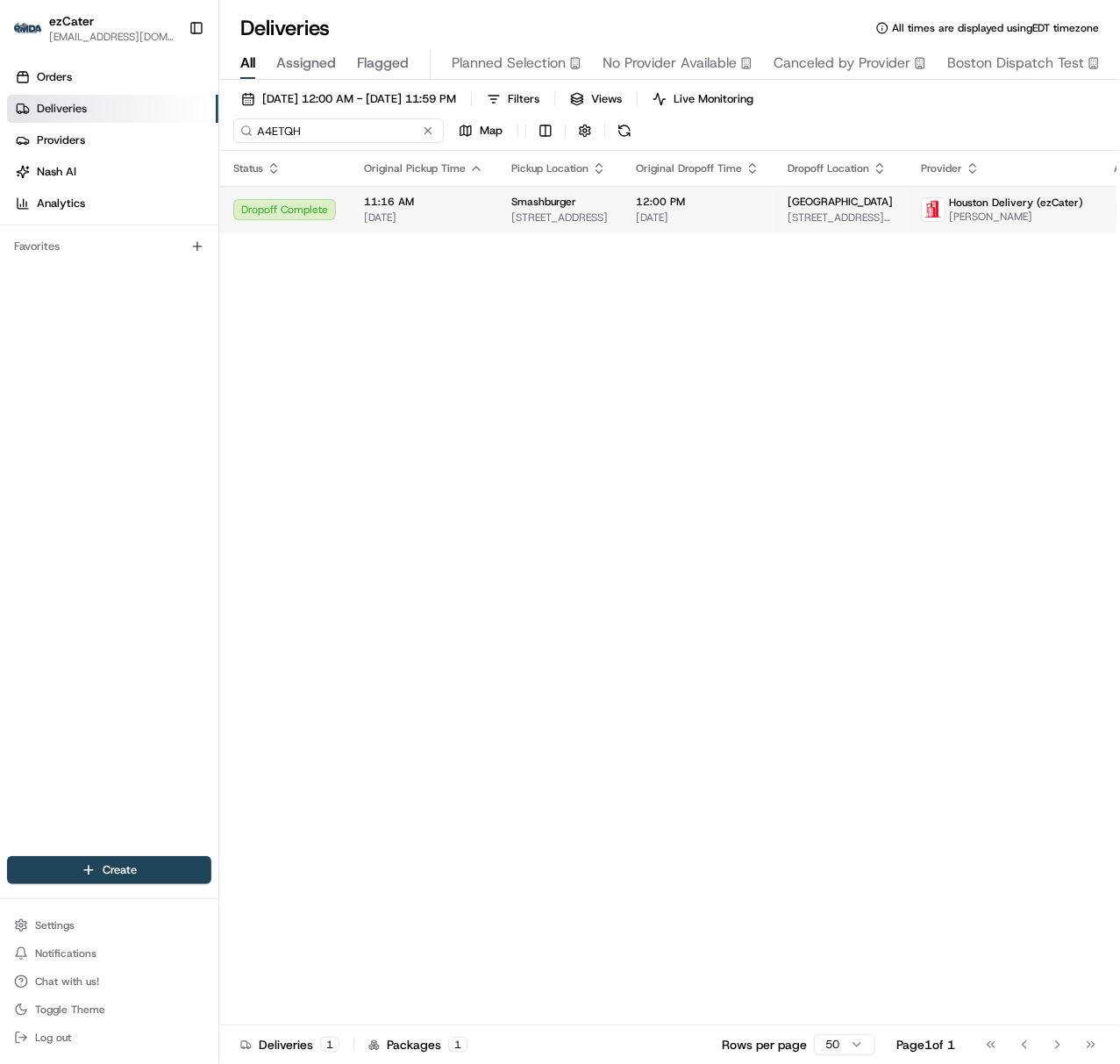
type input "RPXGME"
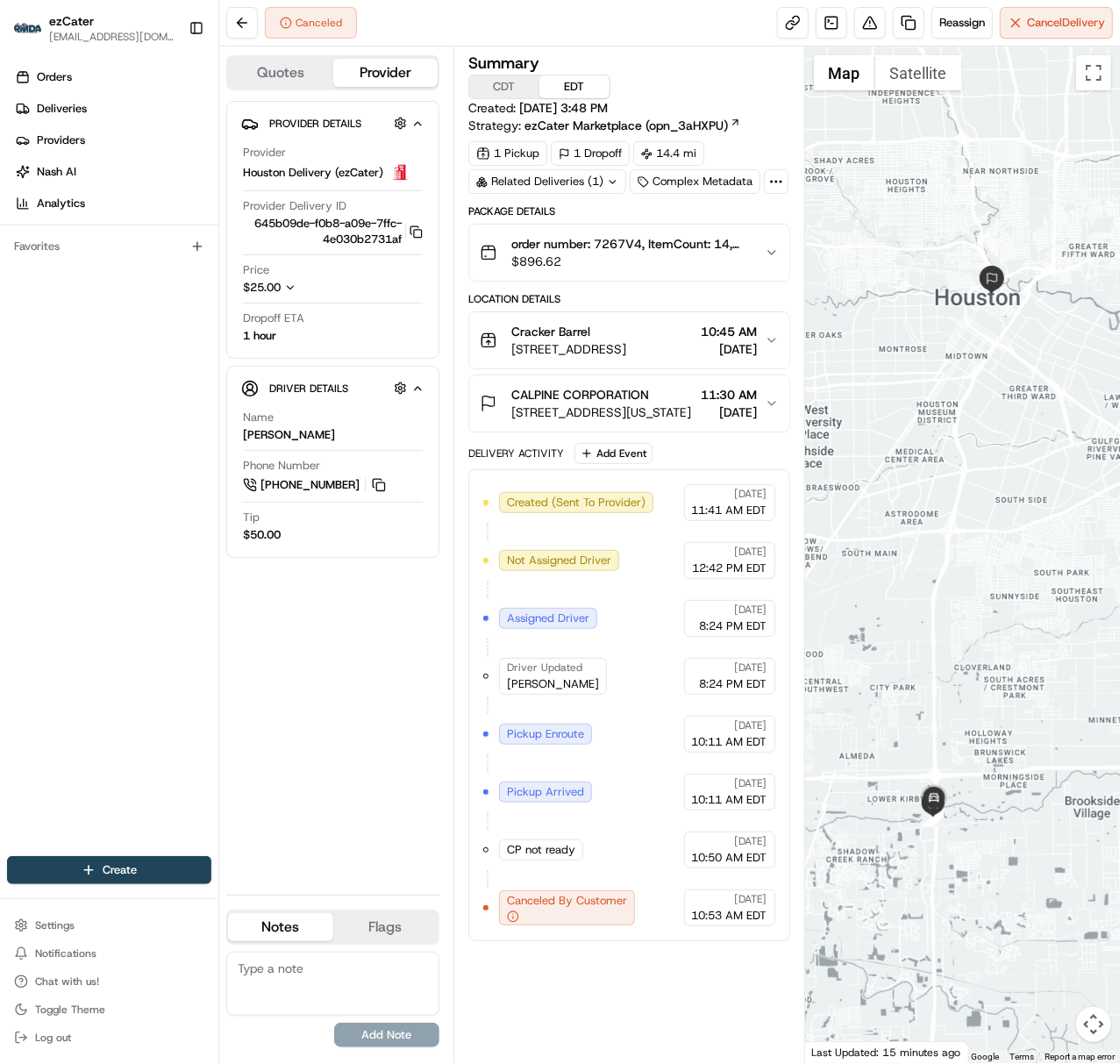
click at [289, 291] on icon "button" at bounding box center [290, 288] width 13 height 13
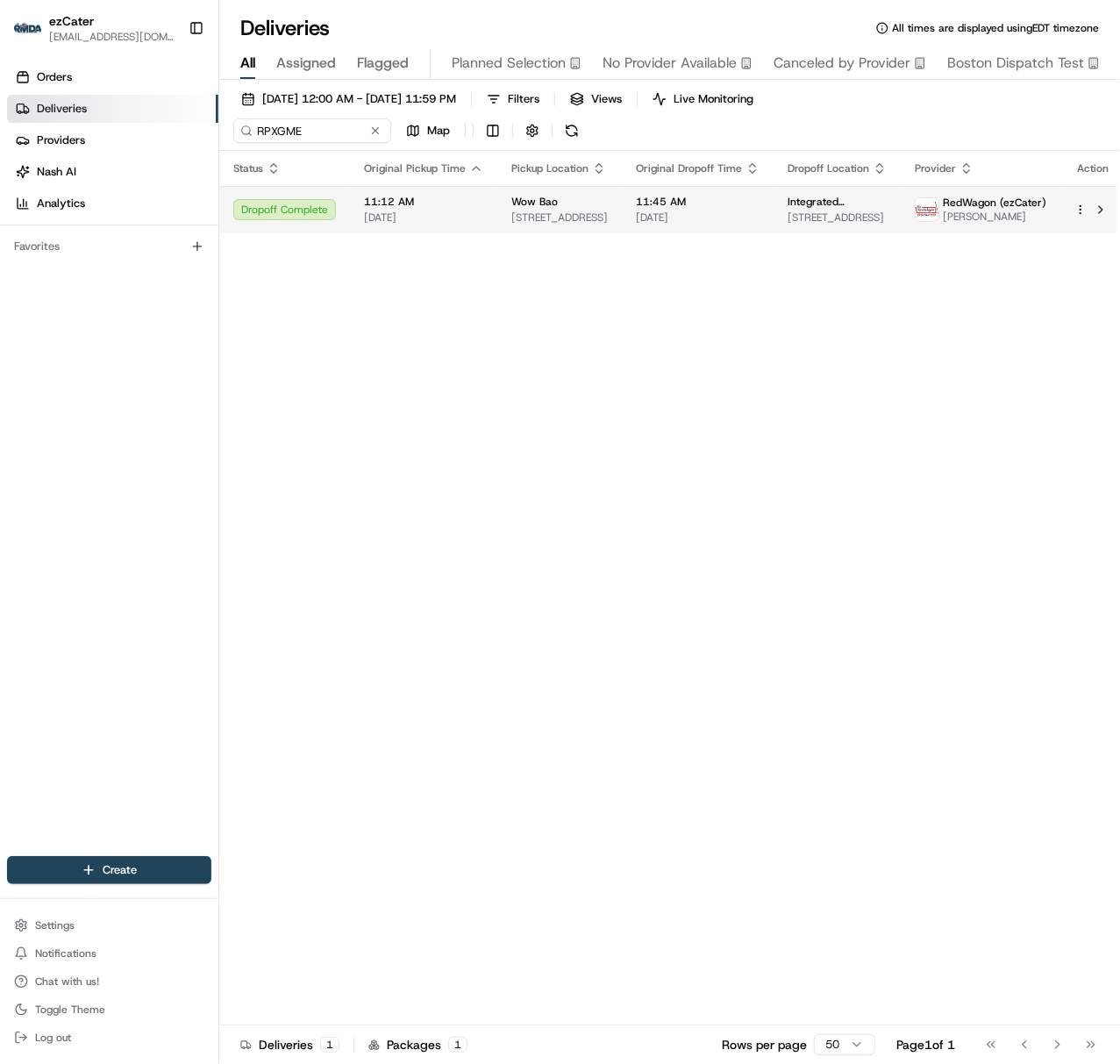
click at [430, 211] on span "[DATE]" at bounding box center [423, 216] width 119 height 14
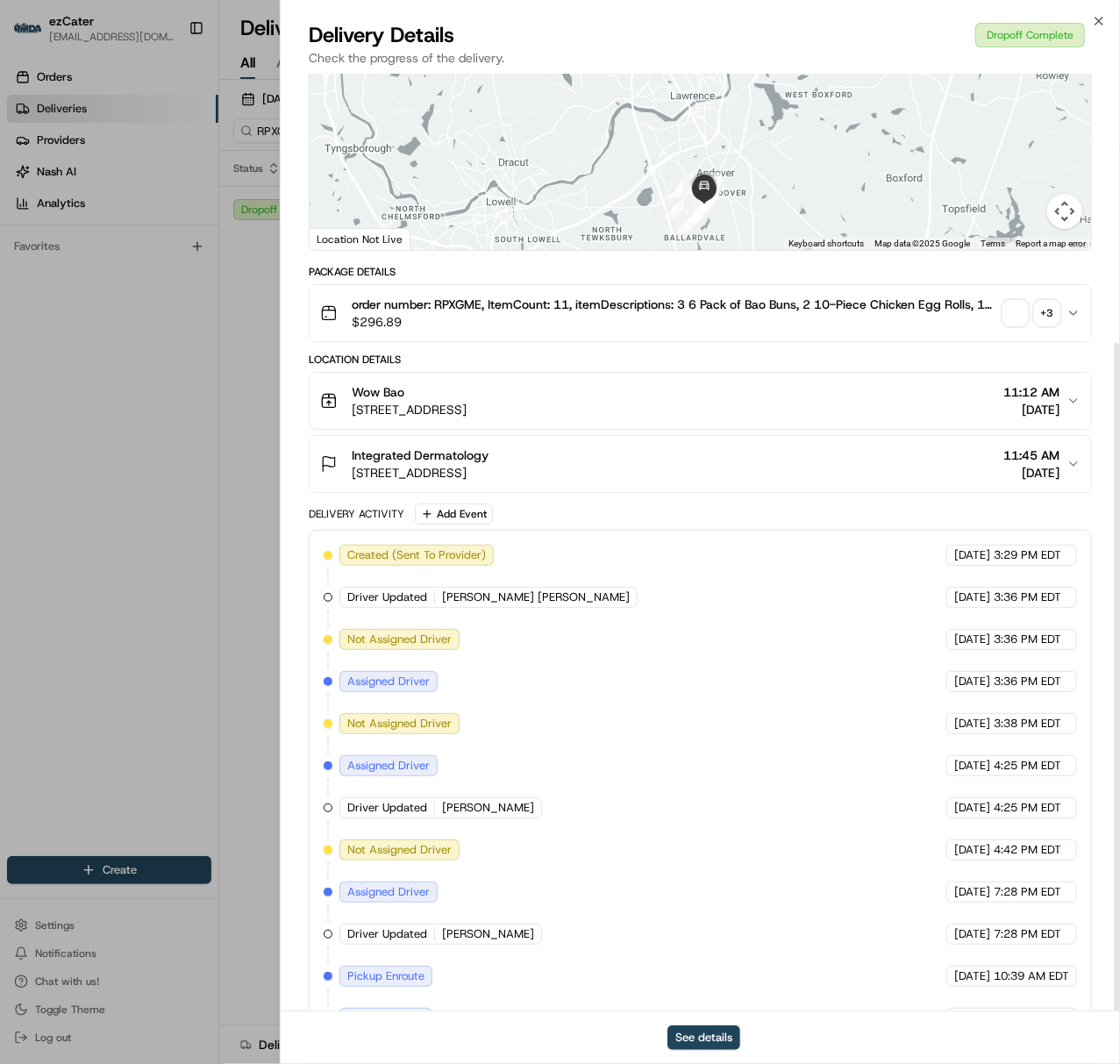
scroll to position [379, 0]
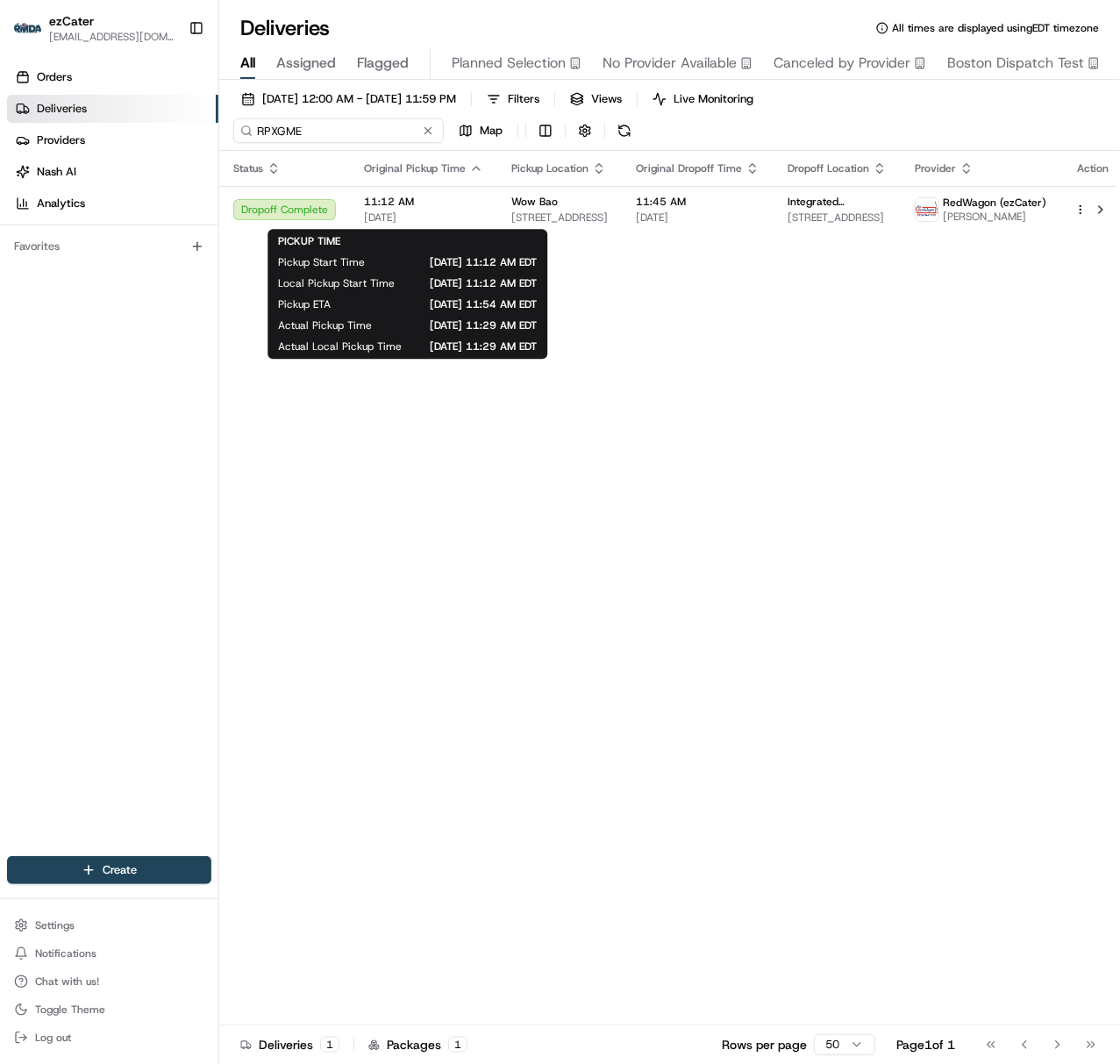
click at [255, 134] on input "RPXGME" at bounding box center [338, 130] width 210 height 25
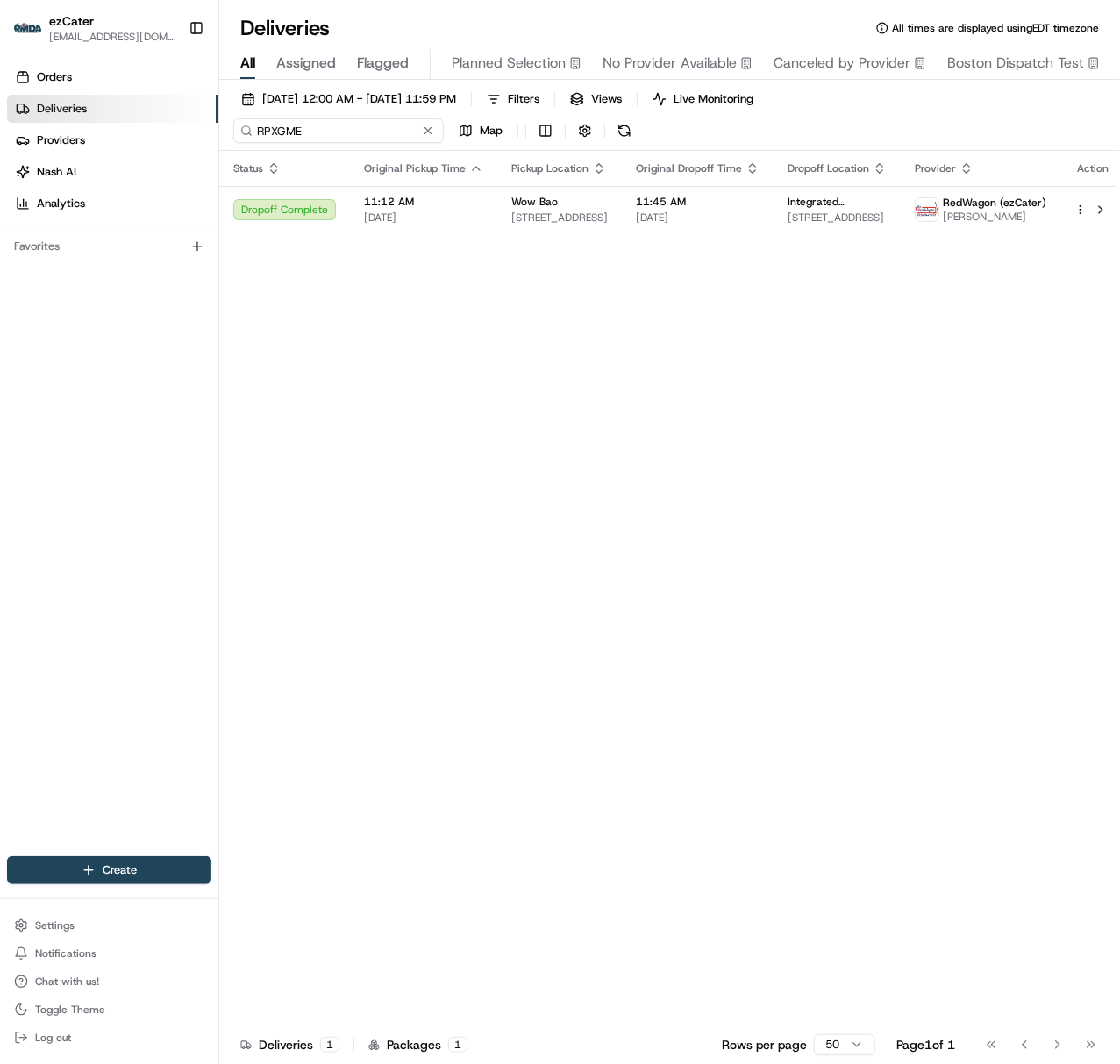
paste input "XJUE2Z"
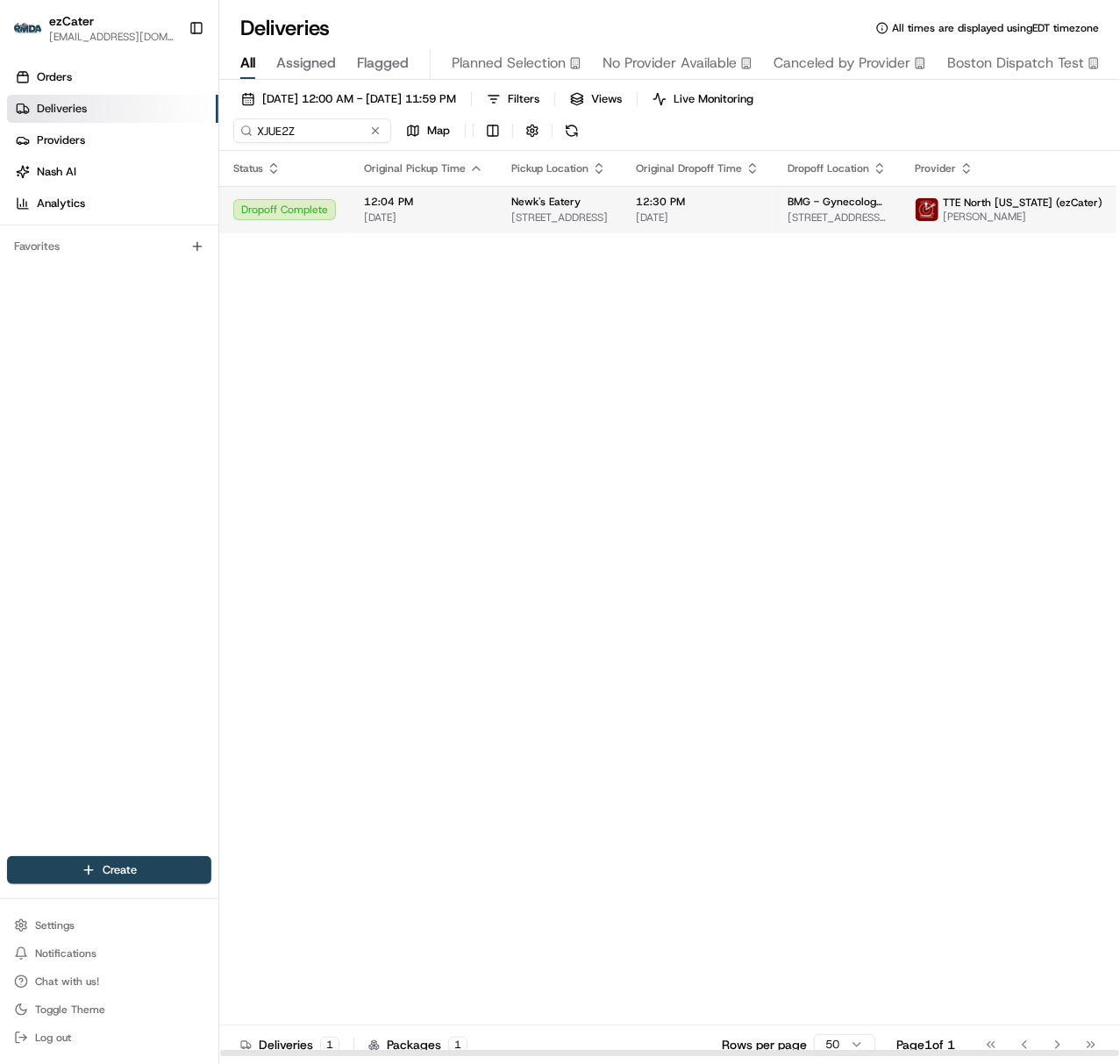
click at [472, 208] on span "12:04 PM" at bounding box center [423, 201] width 119 height 14
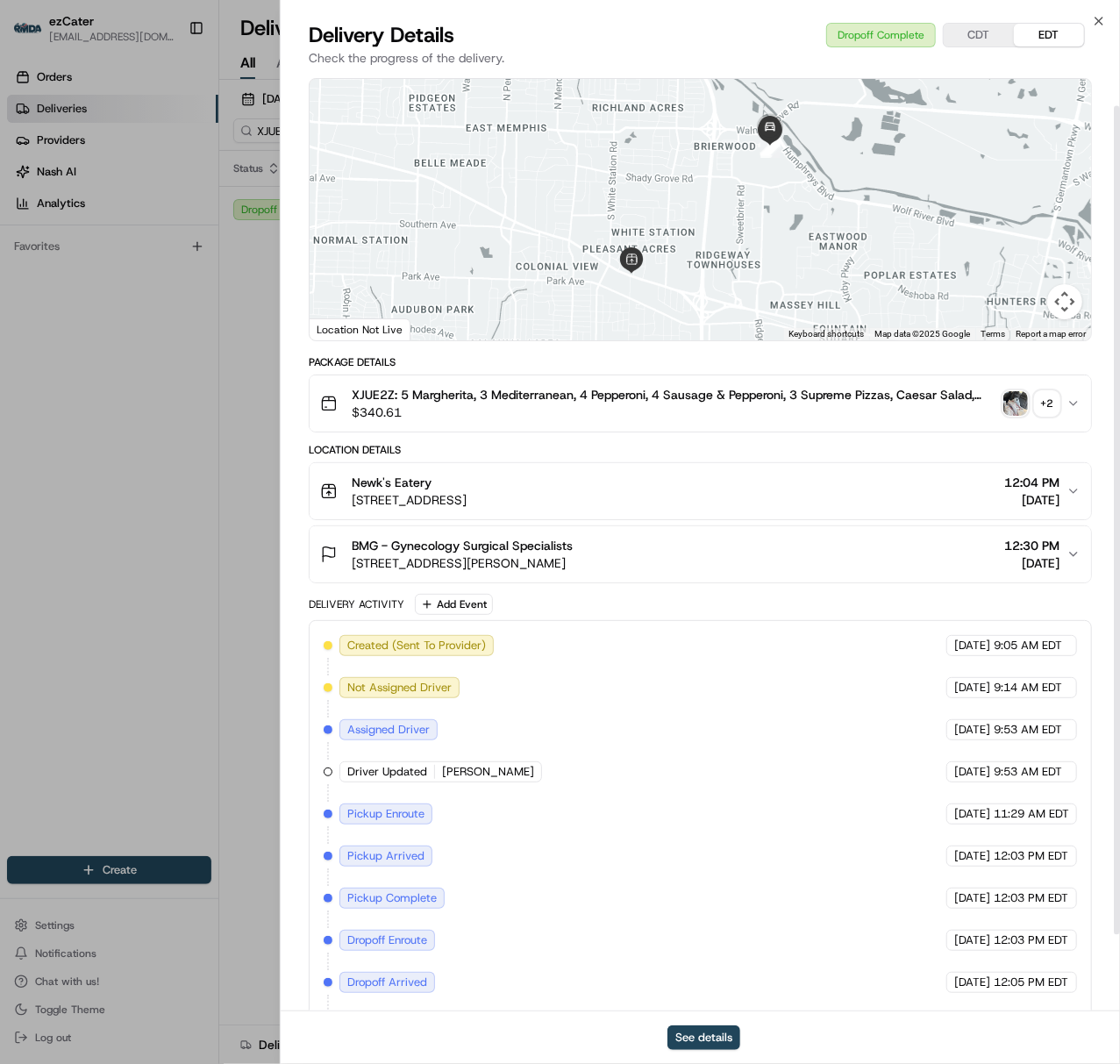
scroll to position [123, 0]
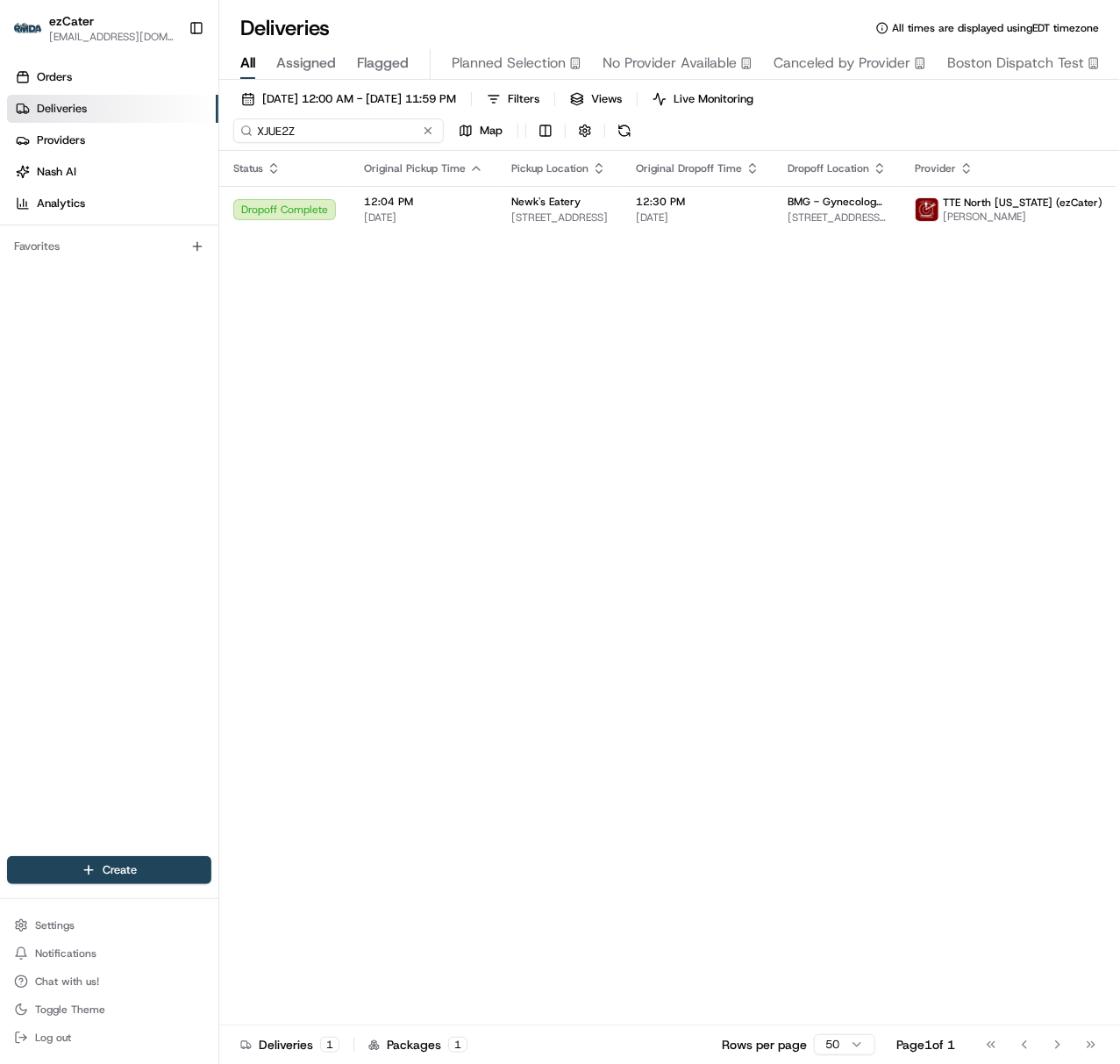
click at [255, 130] on input "XJUE2Z" at bounding box center [338, 130] width 210 height 25
paste input "4K7VRF"
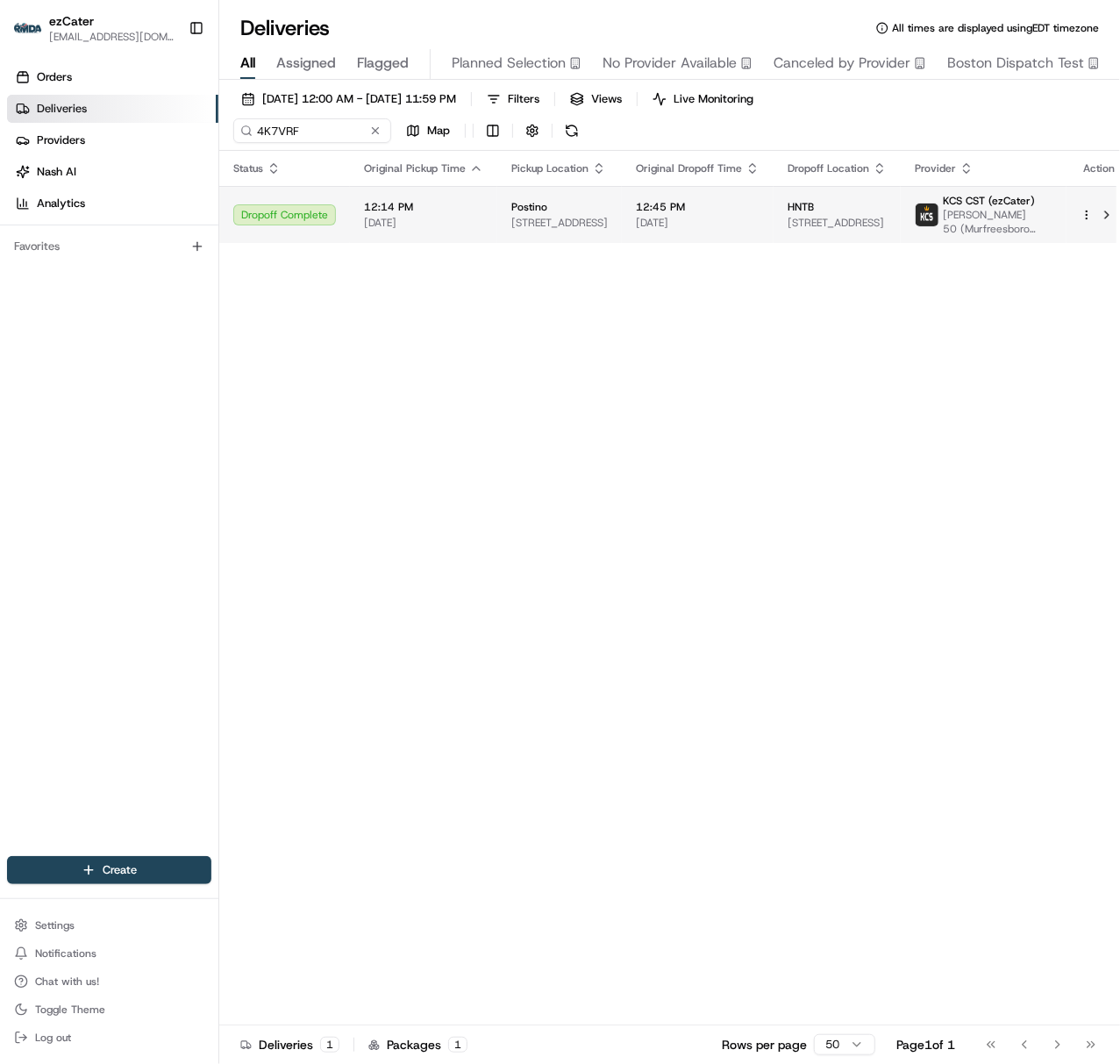
click at [391, 235] on td "12:14 PM [DATE]" at bounding box center [424, 214] width 147 height 57
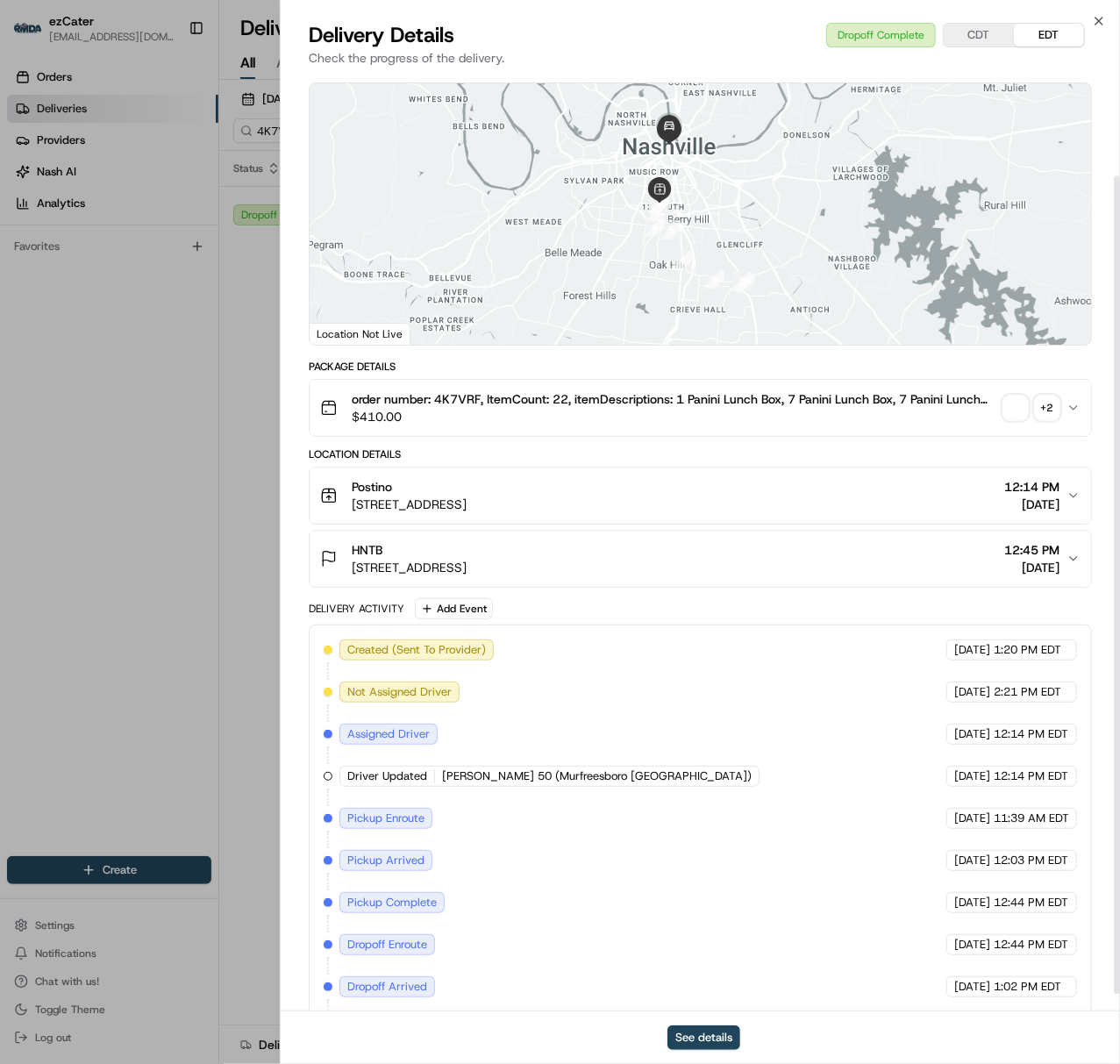
scroll to position [136, 0]
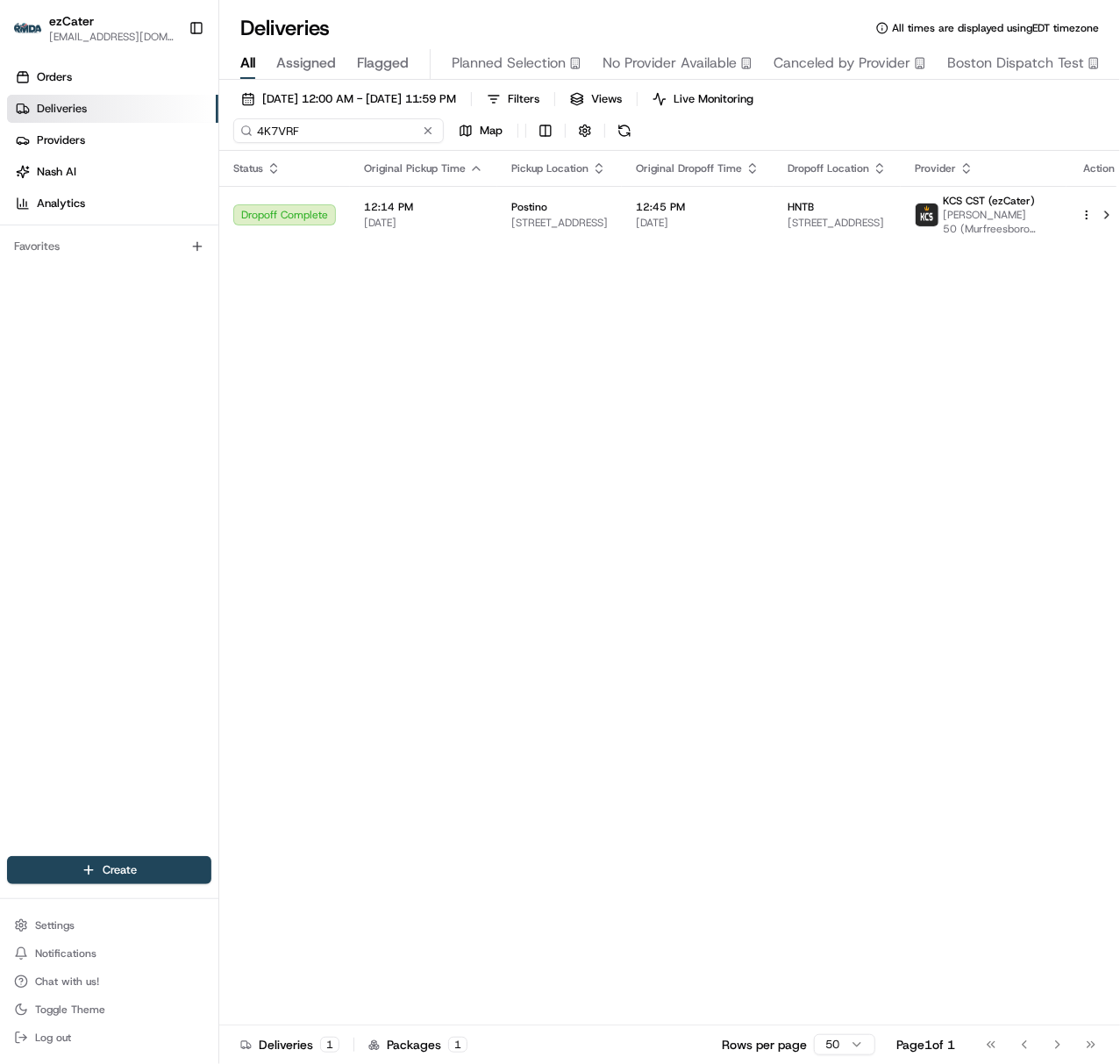
click at [259, 132] on input "4K7VRF" at bounding box center [338, 130] width 210 height 25
paste input "V90X3"
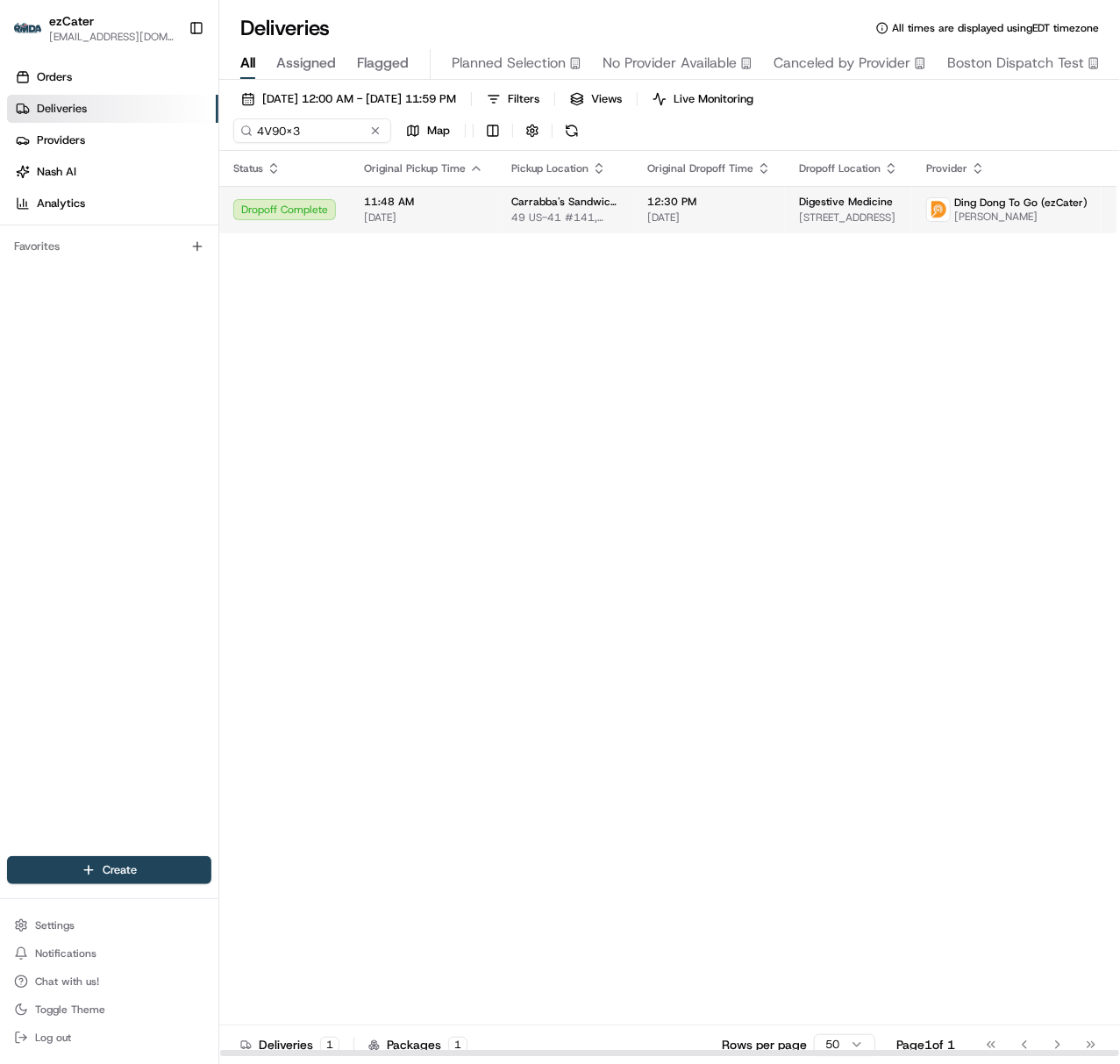
click at [394, 212] on span "[DATE]" at bounding box center [423, 216] width 119 height 14
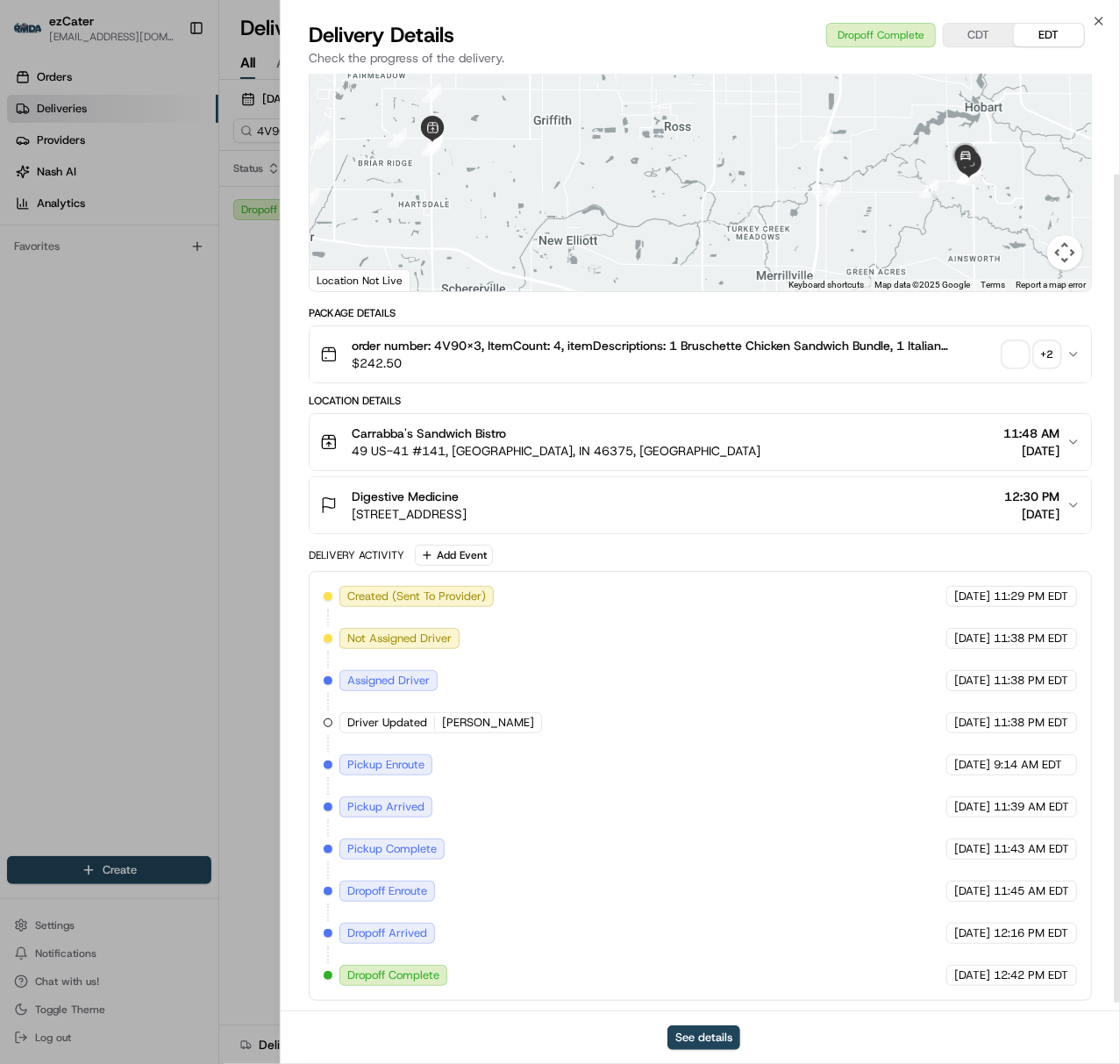
scroll to position [123, 0]
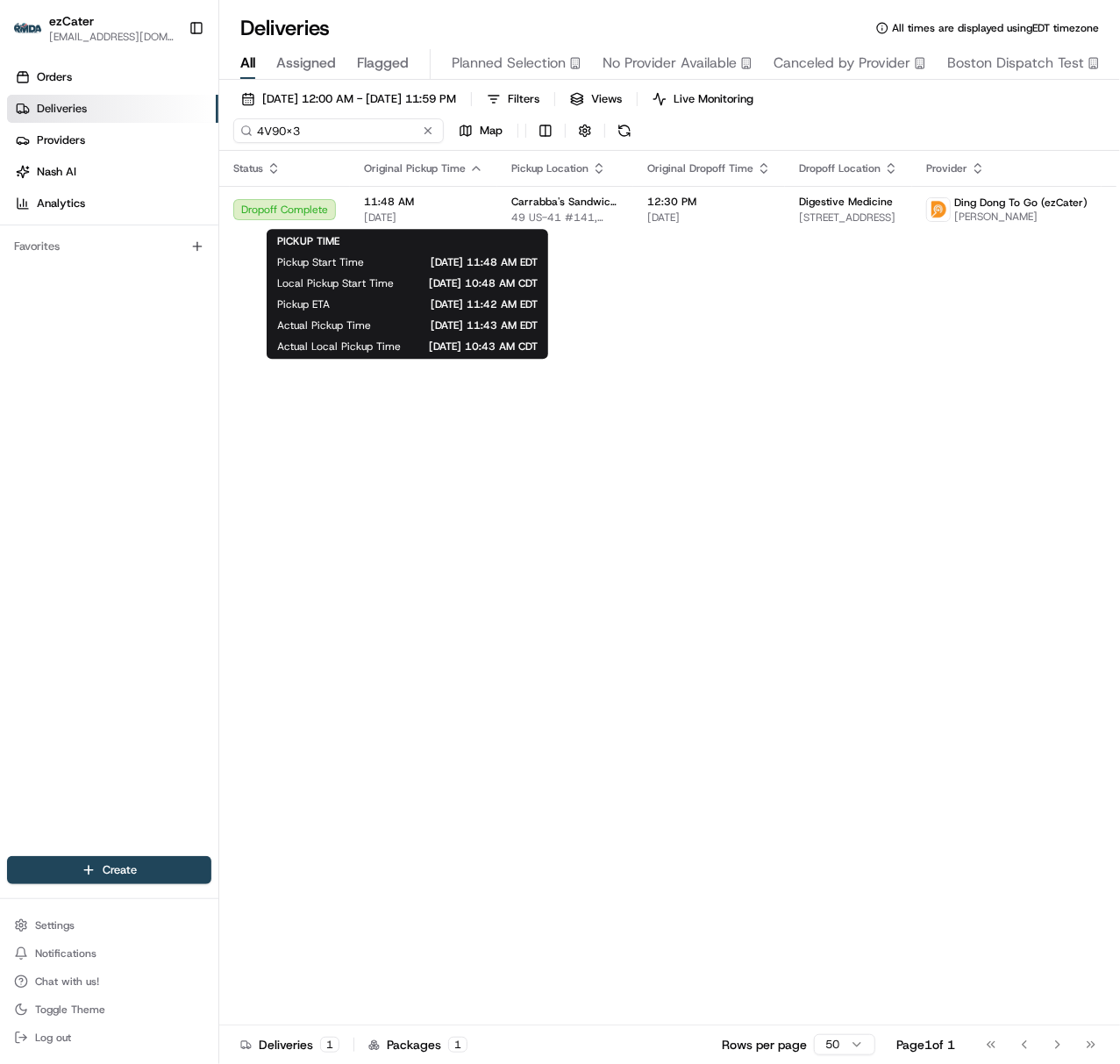
click at [254, 136] on input "4V90X3" at bounding box center [338, 130] width 210 height 25
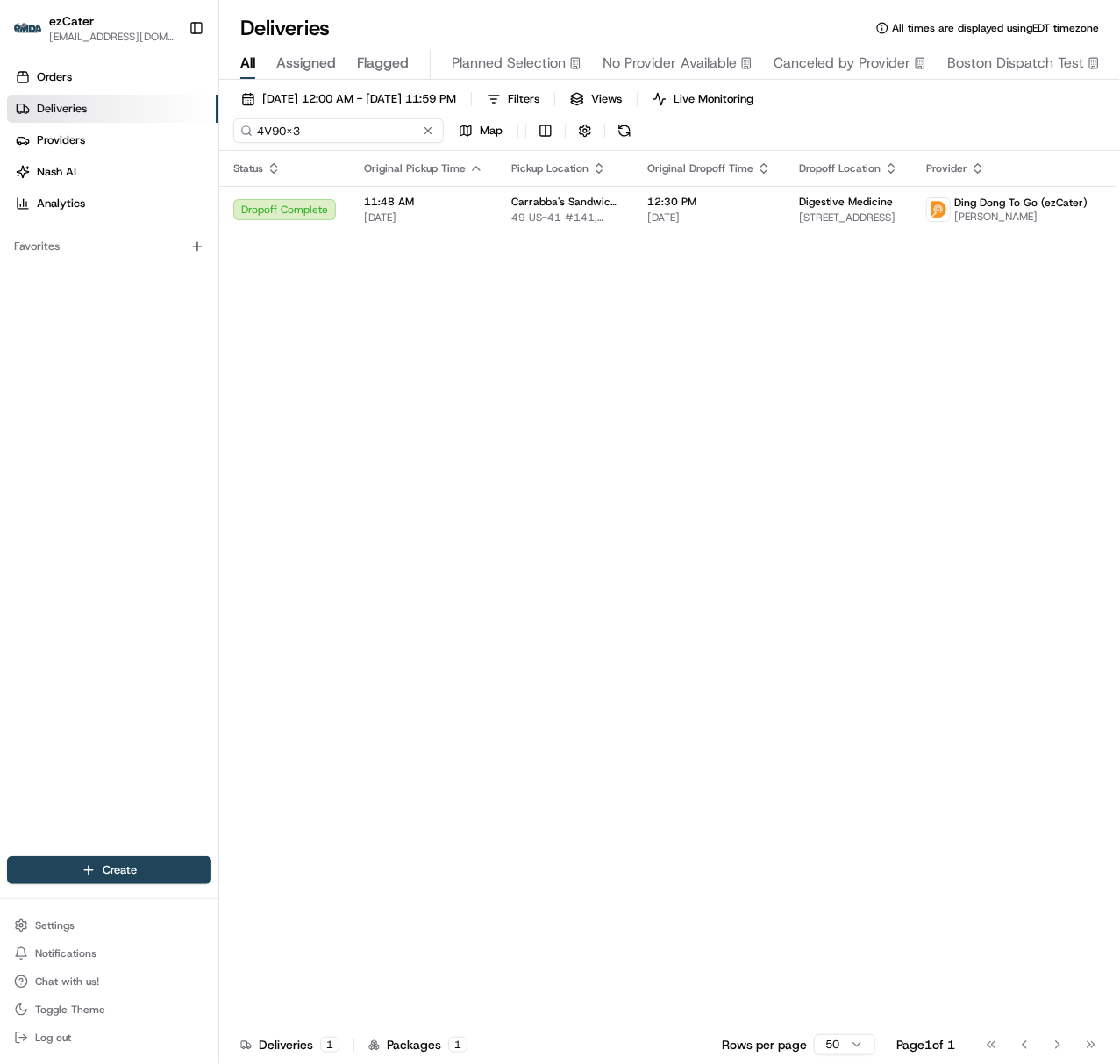
paste input "RVXJZT"
type input "RVXJZT"
click at [379, 221] on span "[DATE]" at bounding box center [423, 216] width 119 height 14
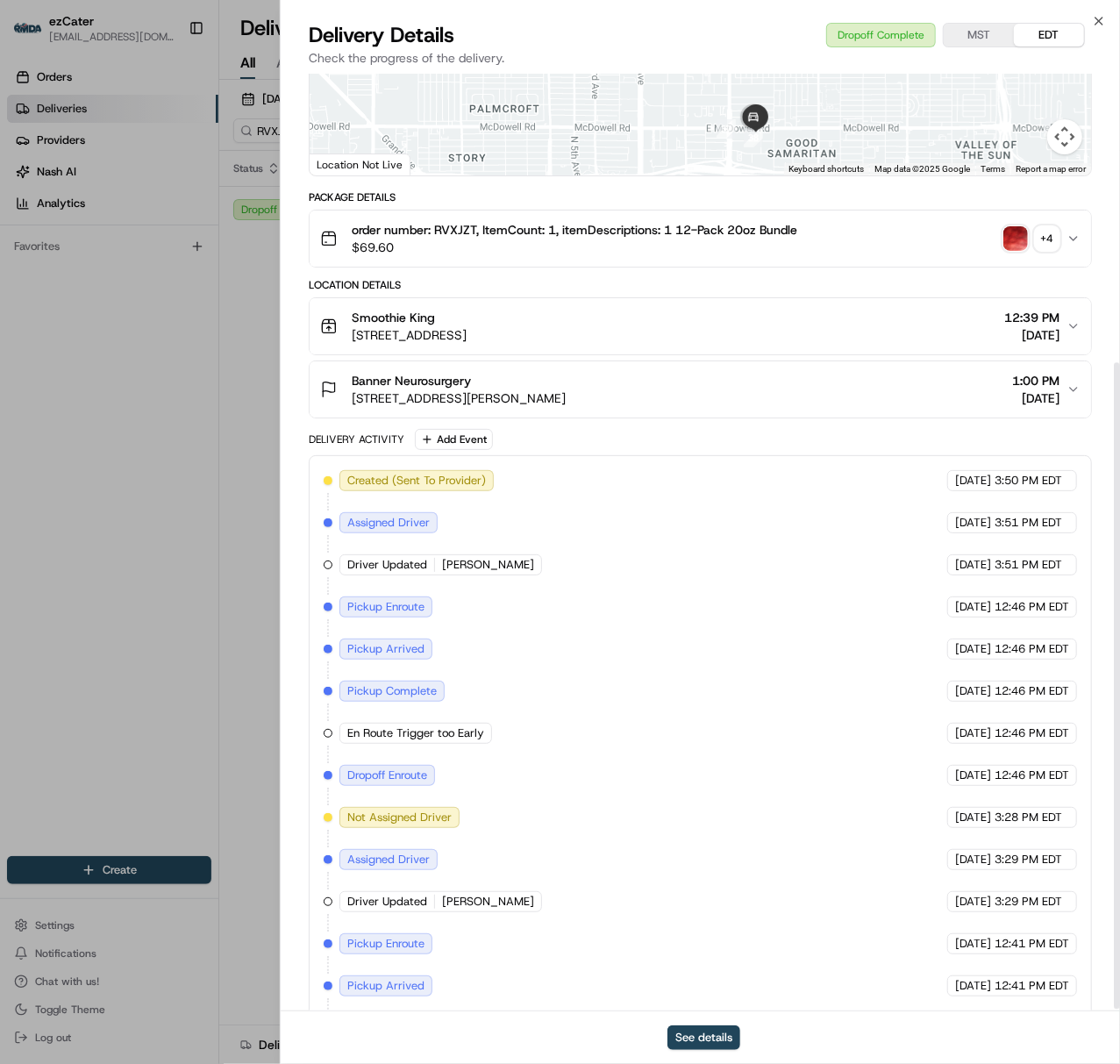
scroll to position [421, 0]
